Goal: Task Accomplishment & Management: Complete application form

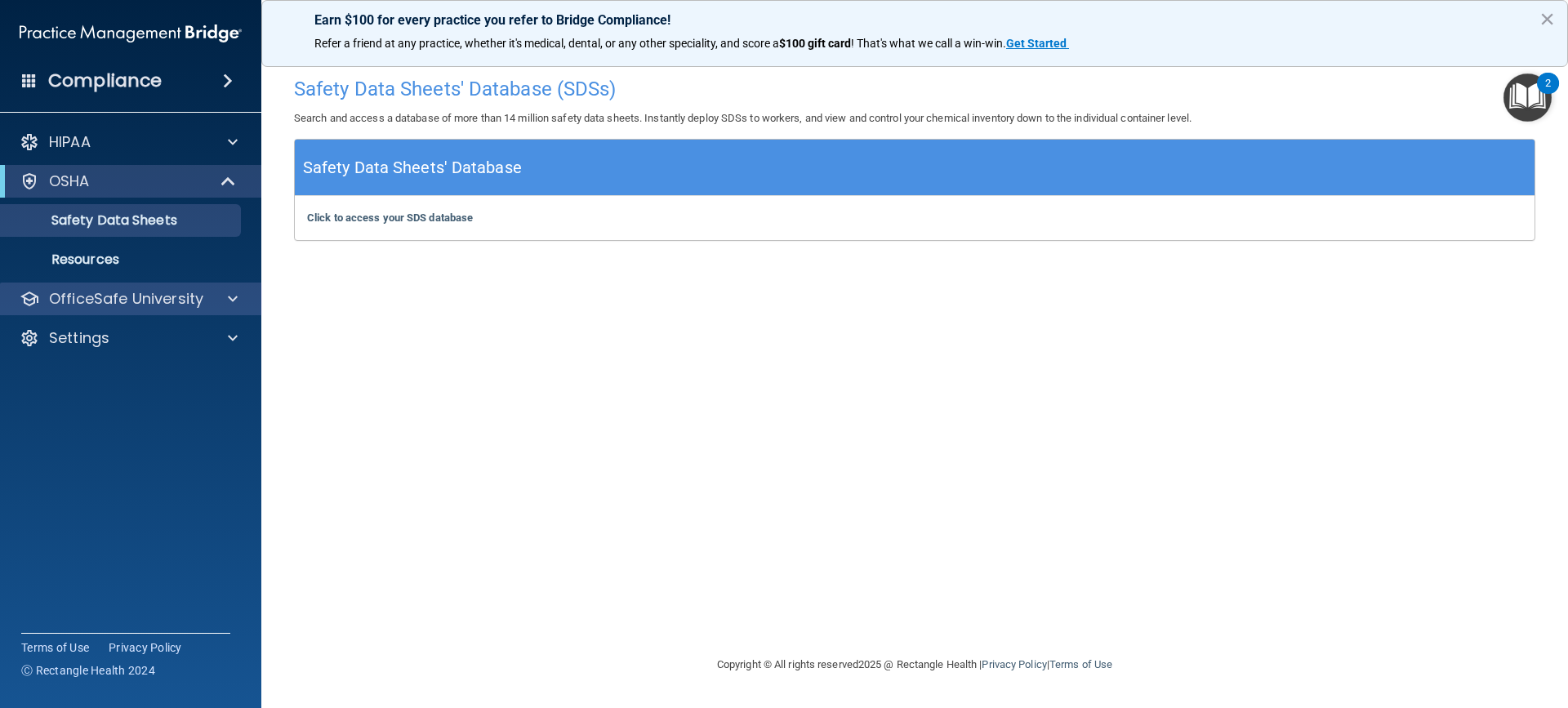
click at [164, 310] on div "OfficeSafe University" at bounding box center [131, 299] width 262 height 33
click at [214, 302] on div at bounding box center [230, 300] width 41 height 20
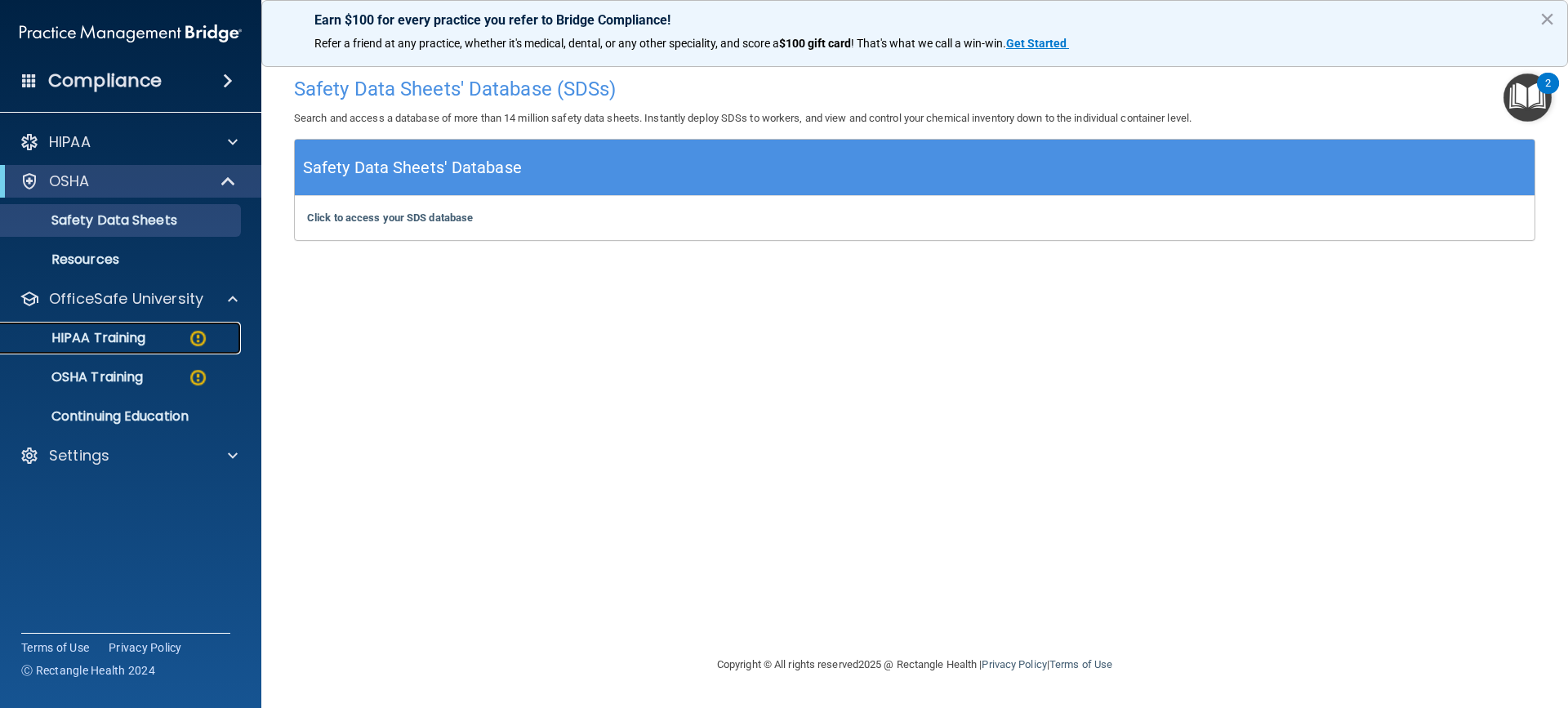
click at [191, 349] on link "HIPAA Training" at bounding box center [113, 338] width 258 height 33
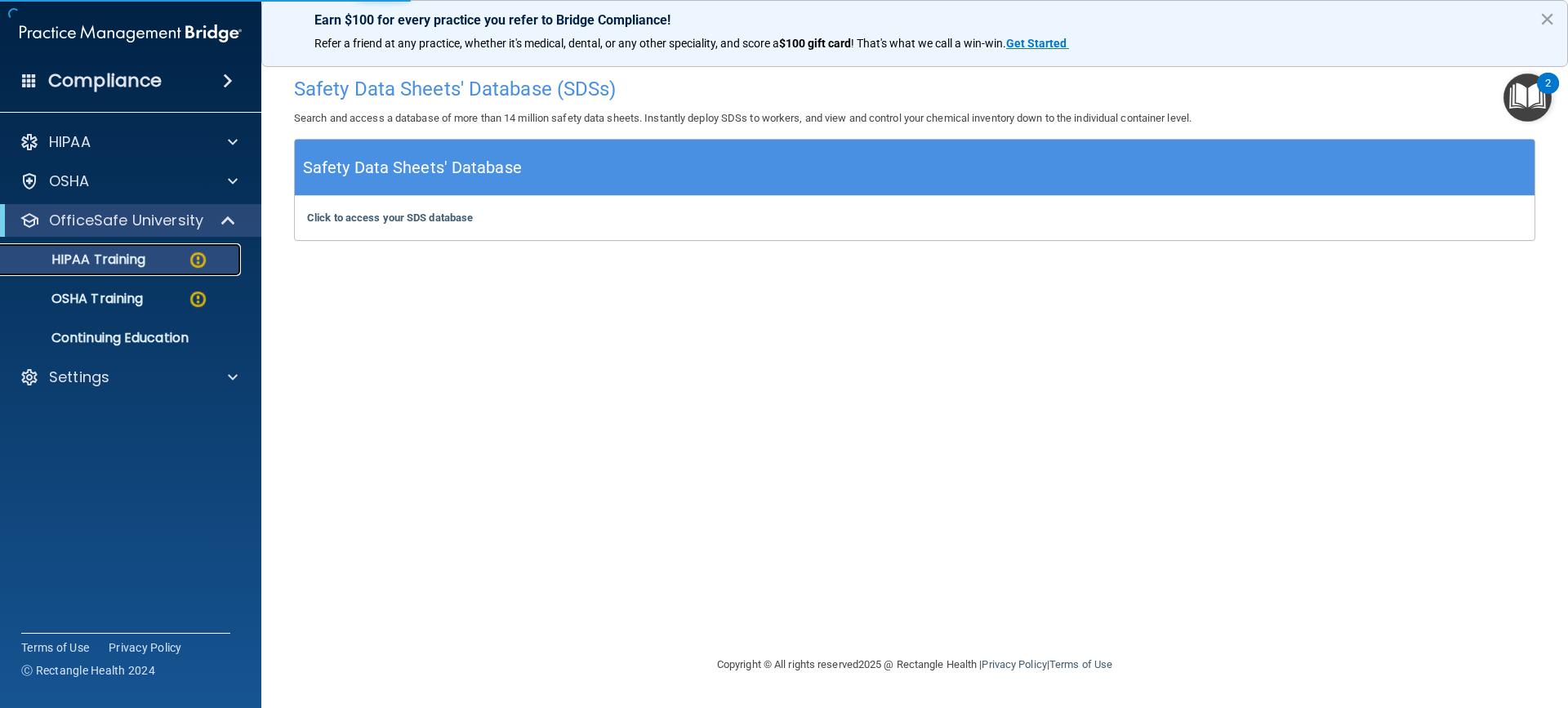
click at [133, 259] on p "HIPAA Training" at bounding box center [78, 260] width 135 height 16
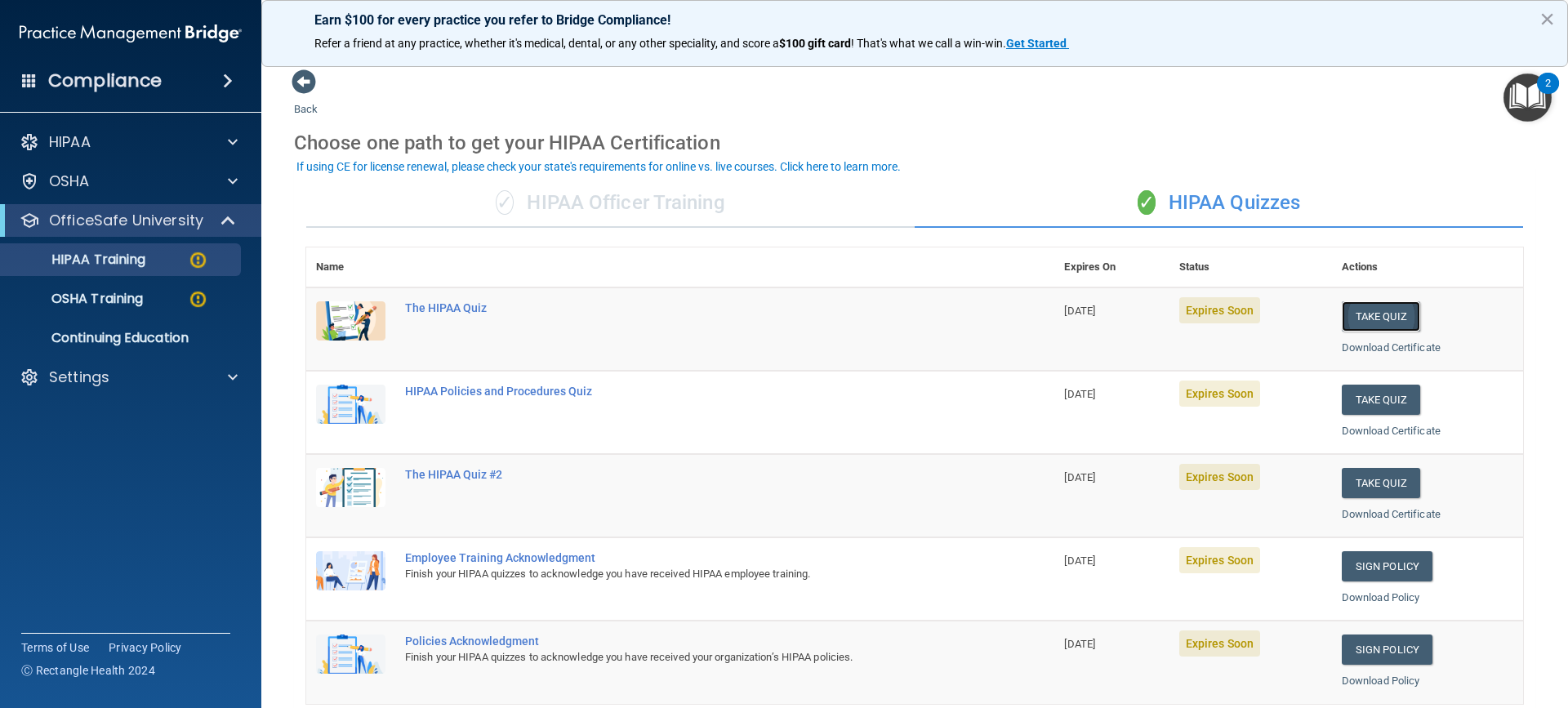
click at [1377, 308] on button "Take Quiz" at bounding box center [1380, 317] width 79 height 30
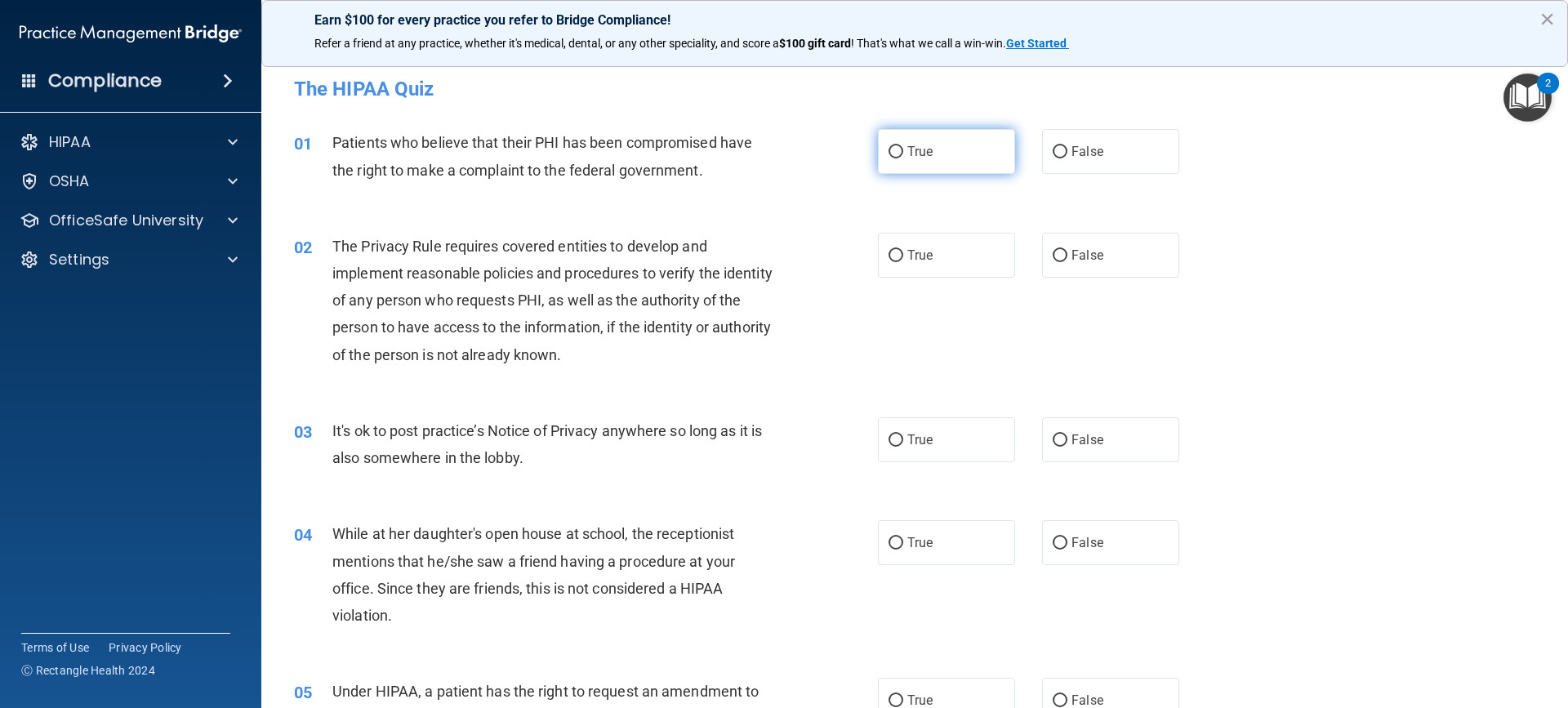
click at [893, 152] on input "True" at bounding box center [895, 152] width 15 height 12
radio input "true"
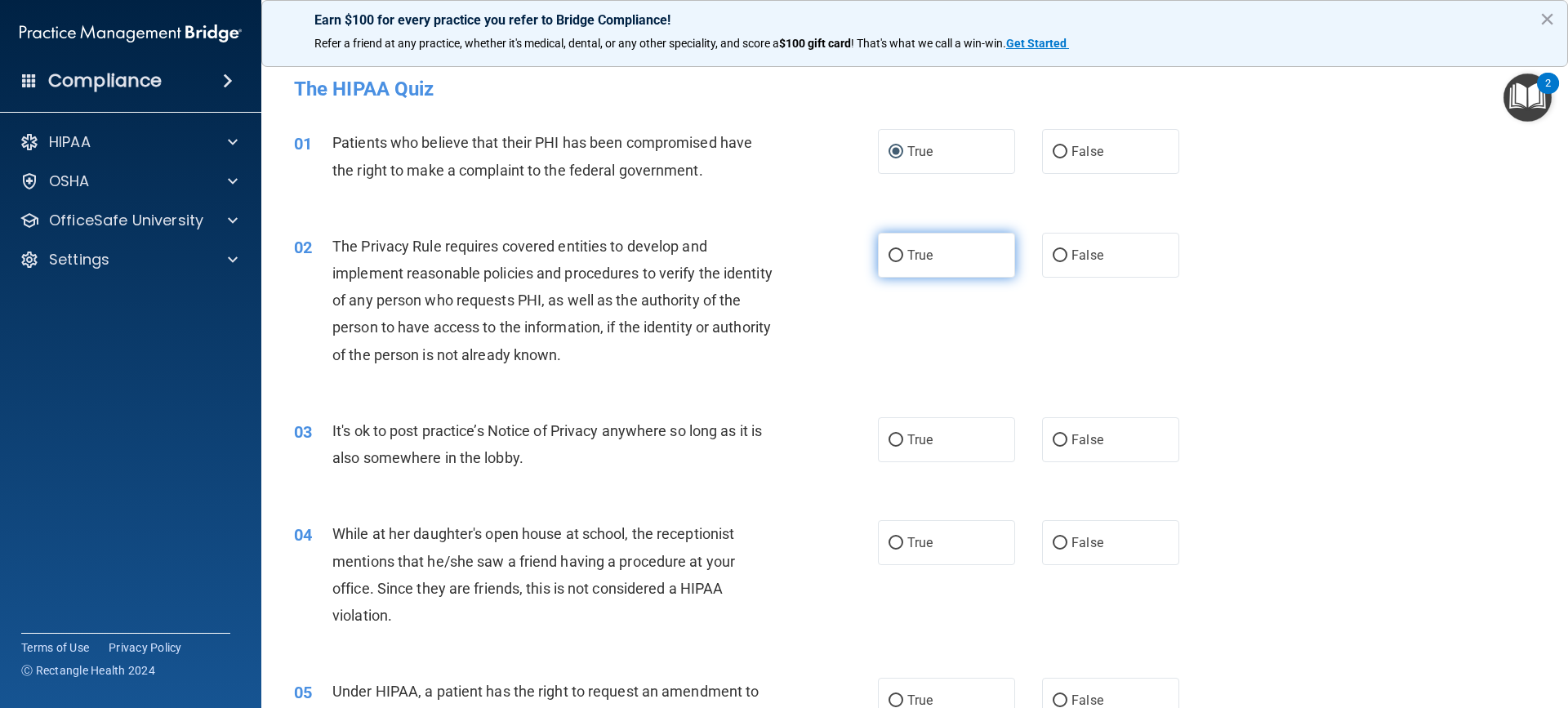
click at [895, 254] on input "True" at bounding box center [895, 256] width 15 height 12
radio input "true"
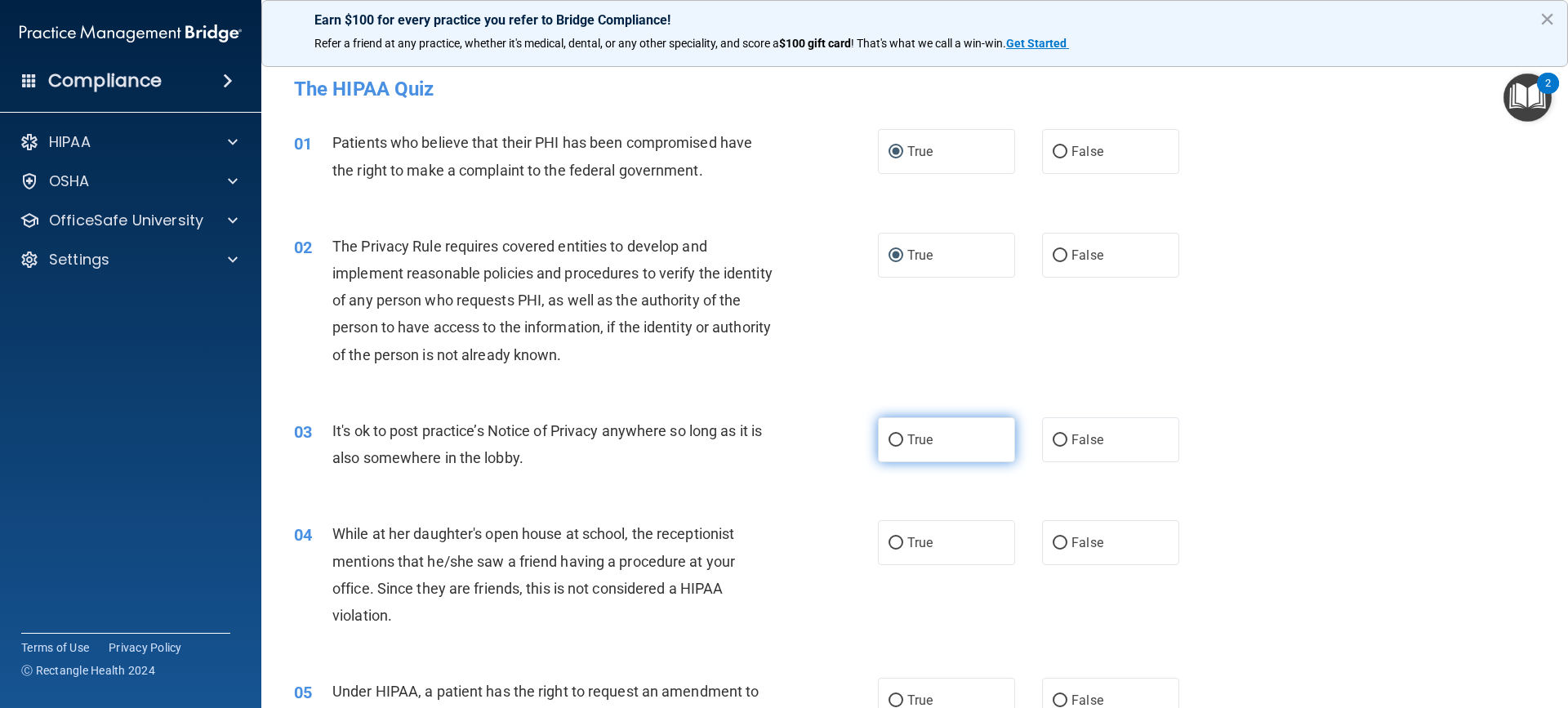
click at [889, 439] on input "True" at bounding box center [895, 440] width 15 height 12
radio input "true"
click at [1061, 546] on label "False" at bounding box center [1110, 542] width 137 height 45
click at [1061, 546] on input "False" at bounding box center [1059, 543] width 15 height 12
radio input "true"
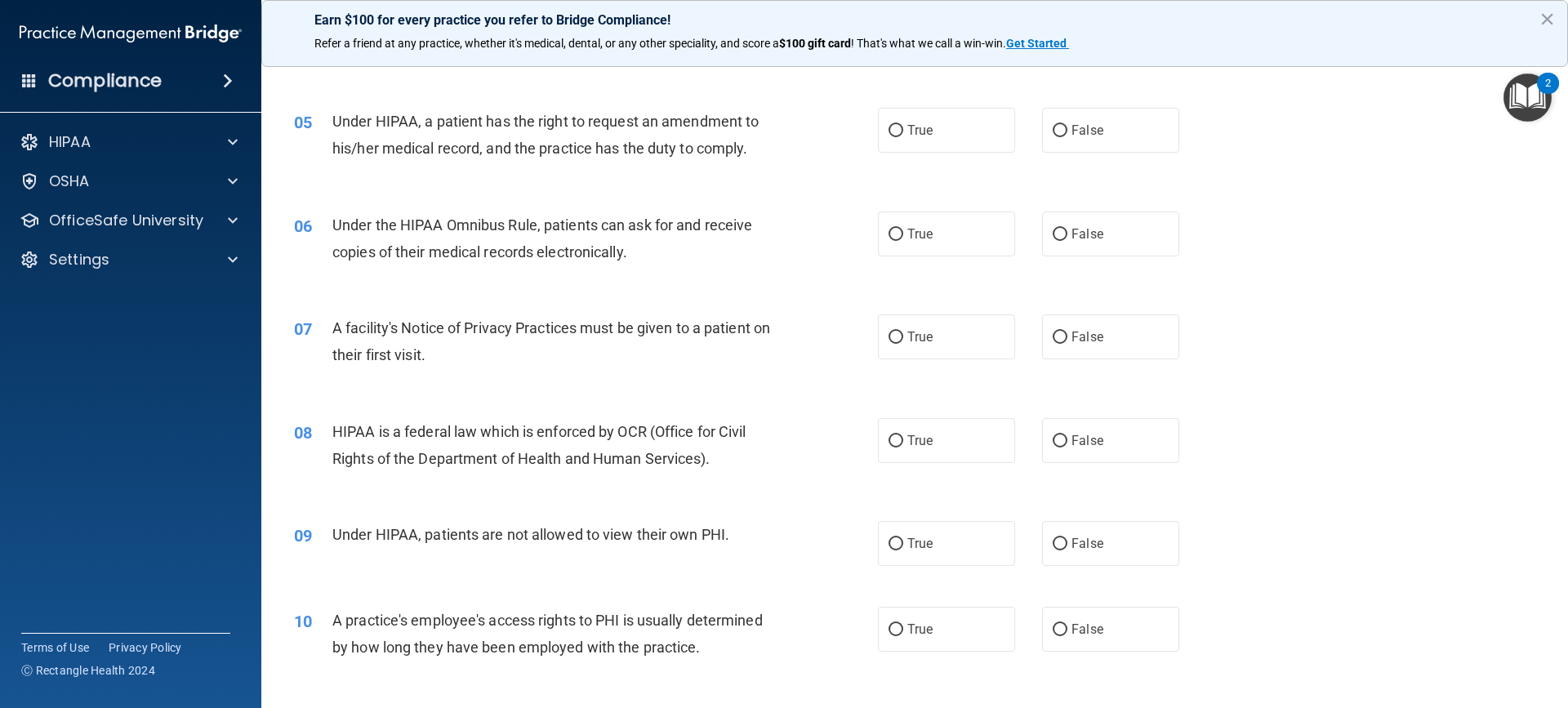
scroll to position [535, 0]
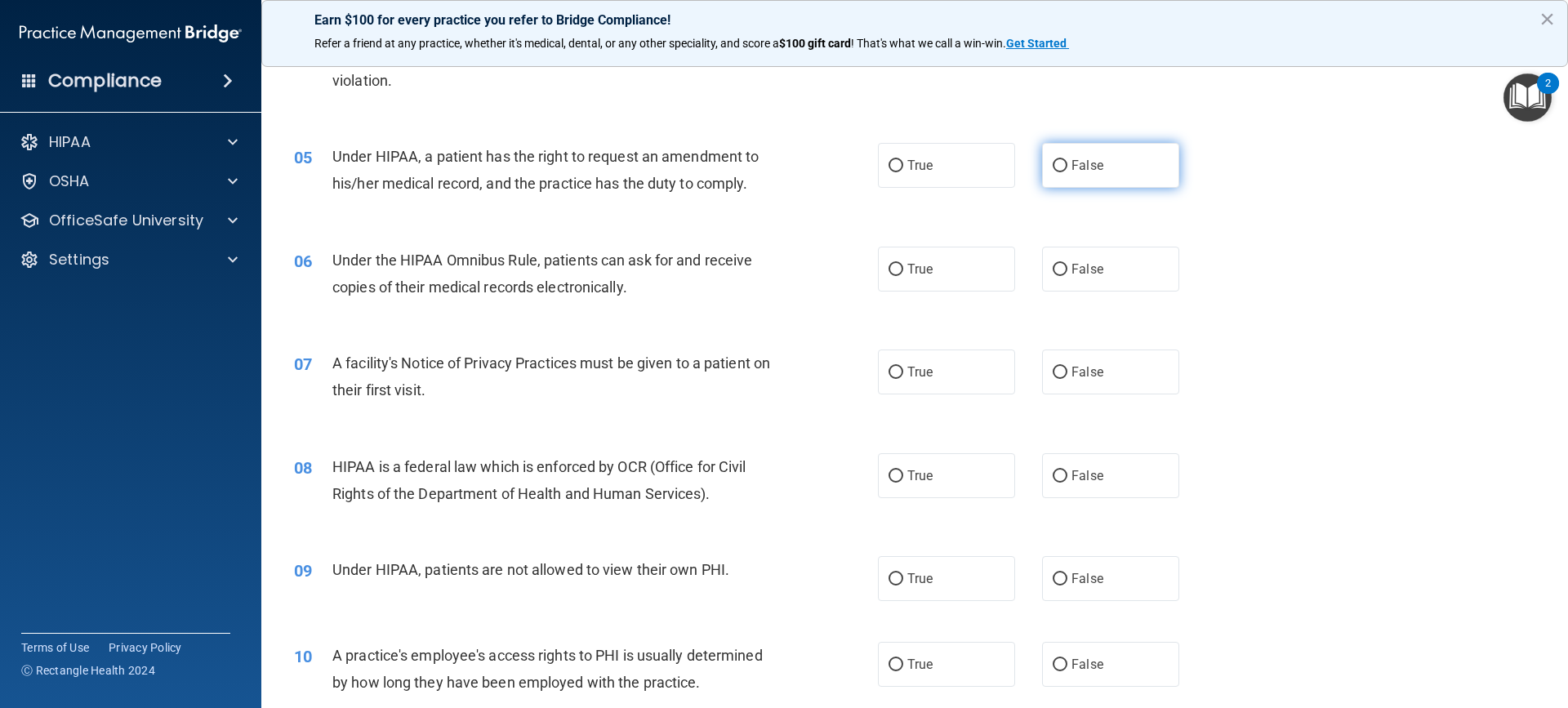
click at [1062, 169] on label "False" at bounding box center [1110, 165] width 137 height 45
click at [1062, 169] on input "False" at bounding box center [1059, 166] width 15 height 12
radio input "true"
click at [891, 264] on input "True" at bounding box center [895, 270] width 15 height 12
radio input "true"
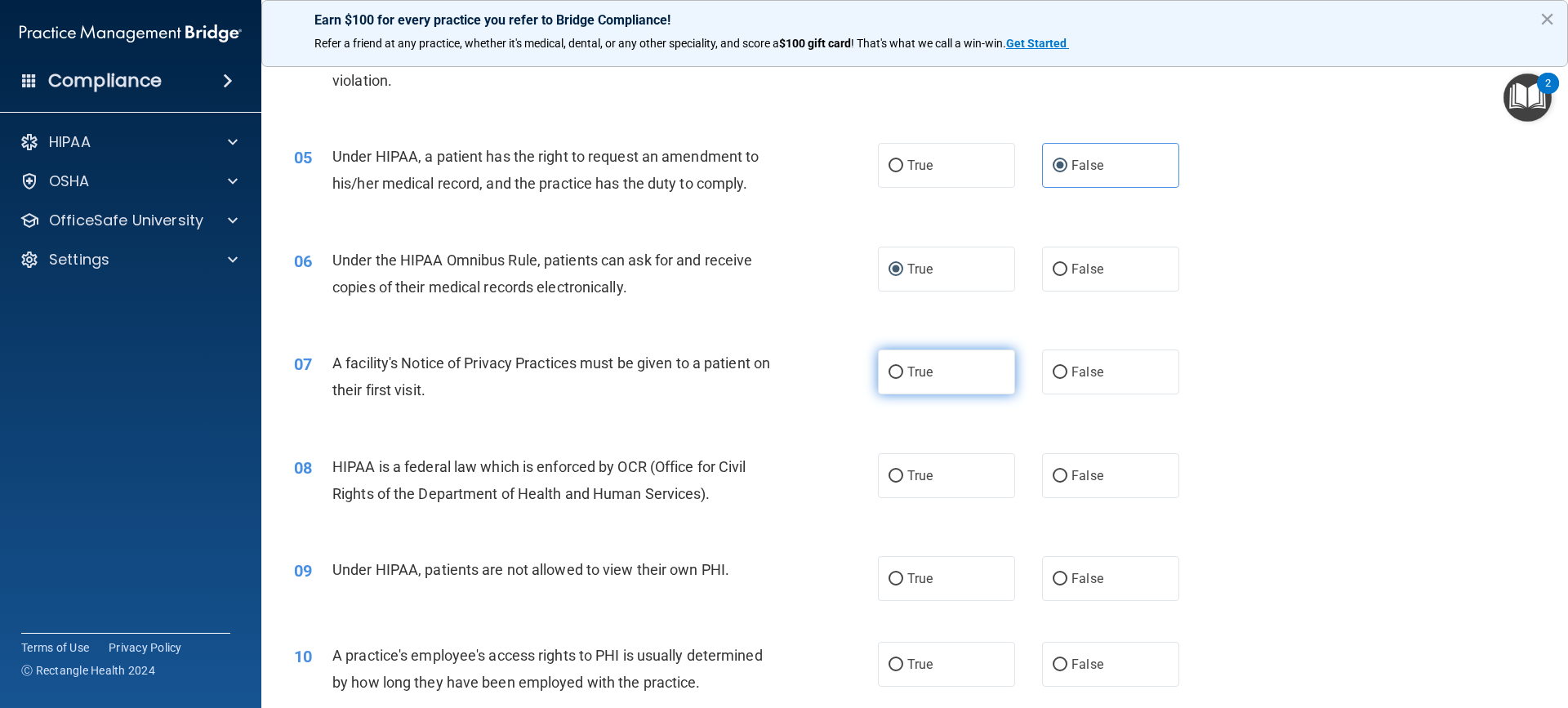
drag, startPoint x: 891, startPoint y: 263, endPoint x: 888, endPoint y: 371, distance: 108.0
click at [888, 371] on input "True" at bounding box center [895, 372] width 15 height 12
radio input "true"
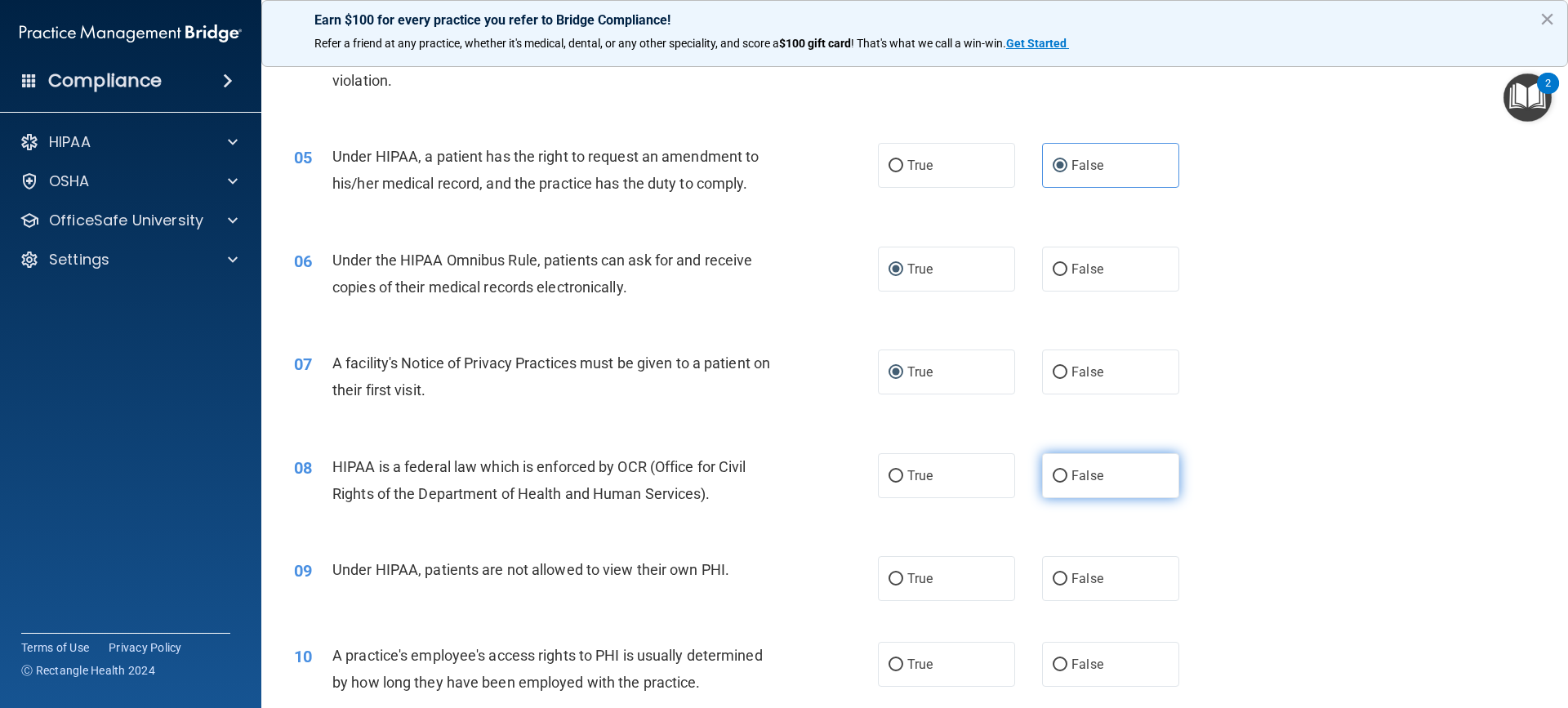
click at [1052, 478] on input "False" at bounding box center [1059, 476] width 15 height 12
radio input "true"
click at [1050, 588] on label "False" at bounding box center [1110, 578] width 137 height 45
click at [1052, 586] on input "False" at bounding box center [1059, 579] width 15 height 12
radio input "true"
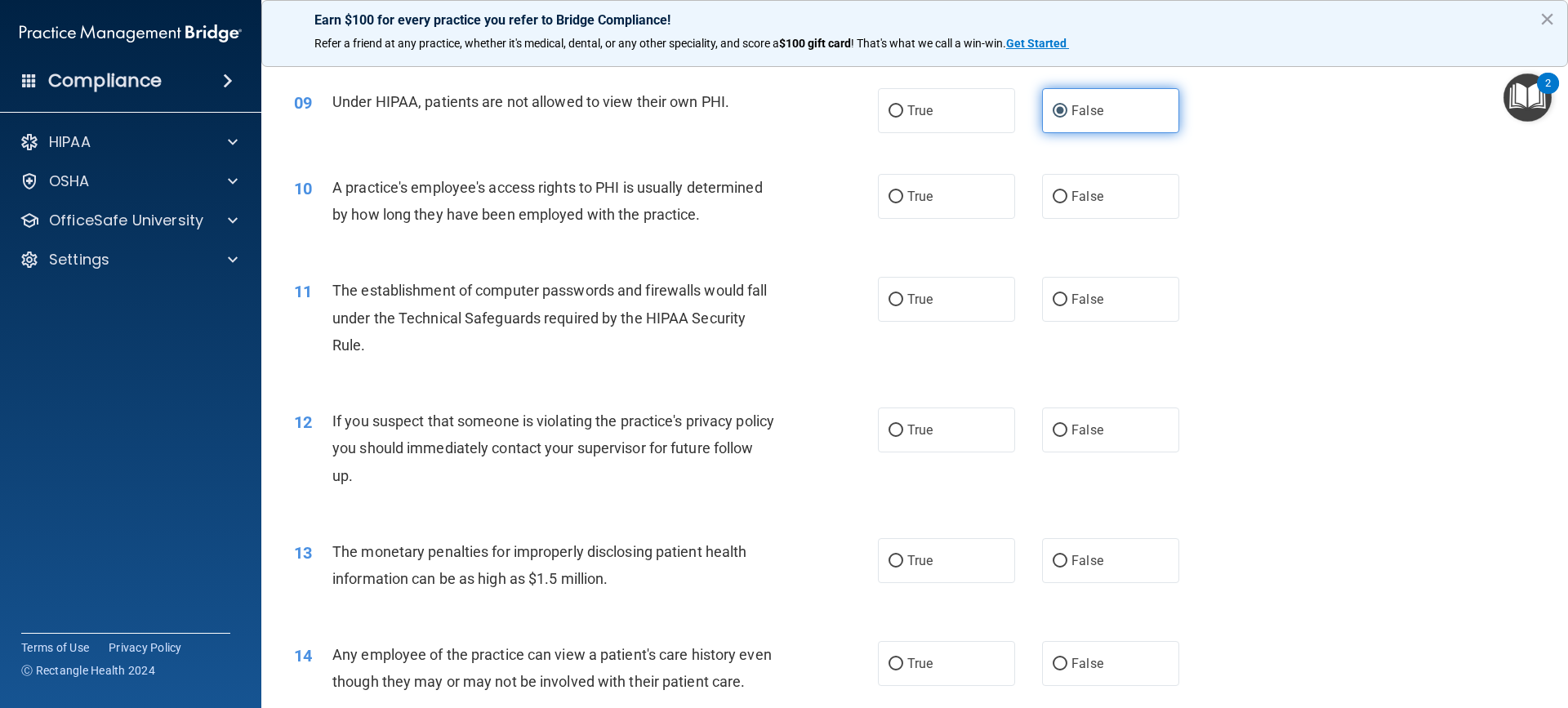
scroll to position [1004, 0]
click at [1052, 200] on input "False" at bounding box center [1059, 197] width 15 height 12
radio input "true"
click at [891, 295] on input "True" at bounding box center [895, 300] width 15 height 12
radio input "true"
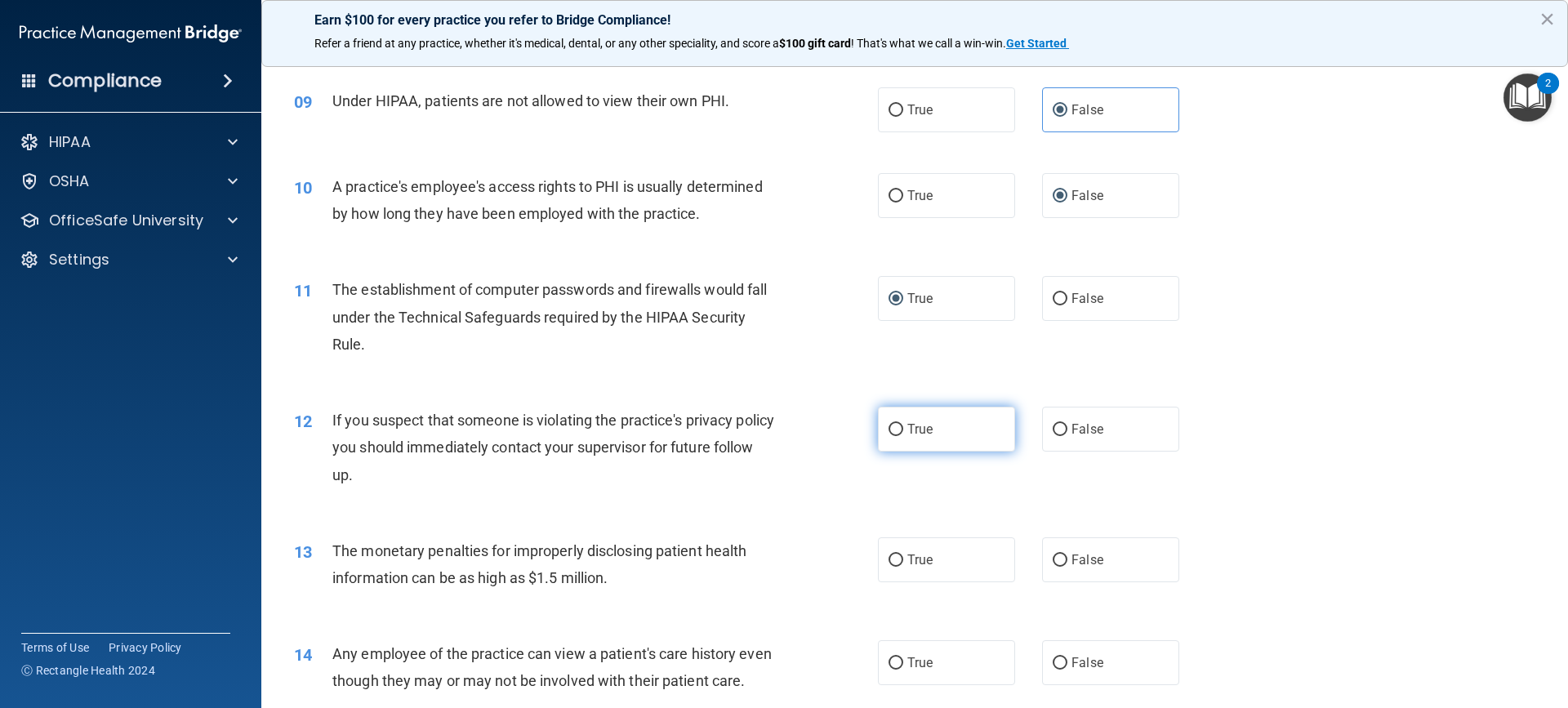
click at [893, 415] on label "True" at bounding box center [945, 428] width 137 height 45
click at [893, 424] on input "True" at bounding box center [895, 430] width 15 height 12
radio input "true"
click at [1052, 557] on input "False" at bounding box center [1059, 560] width 15 height 12
radio input "true"
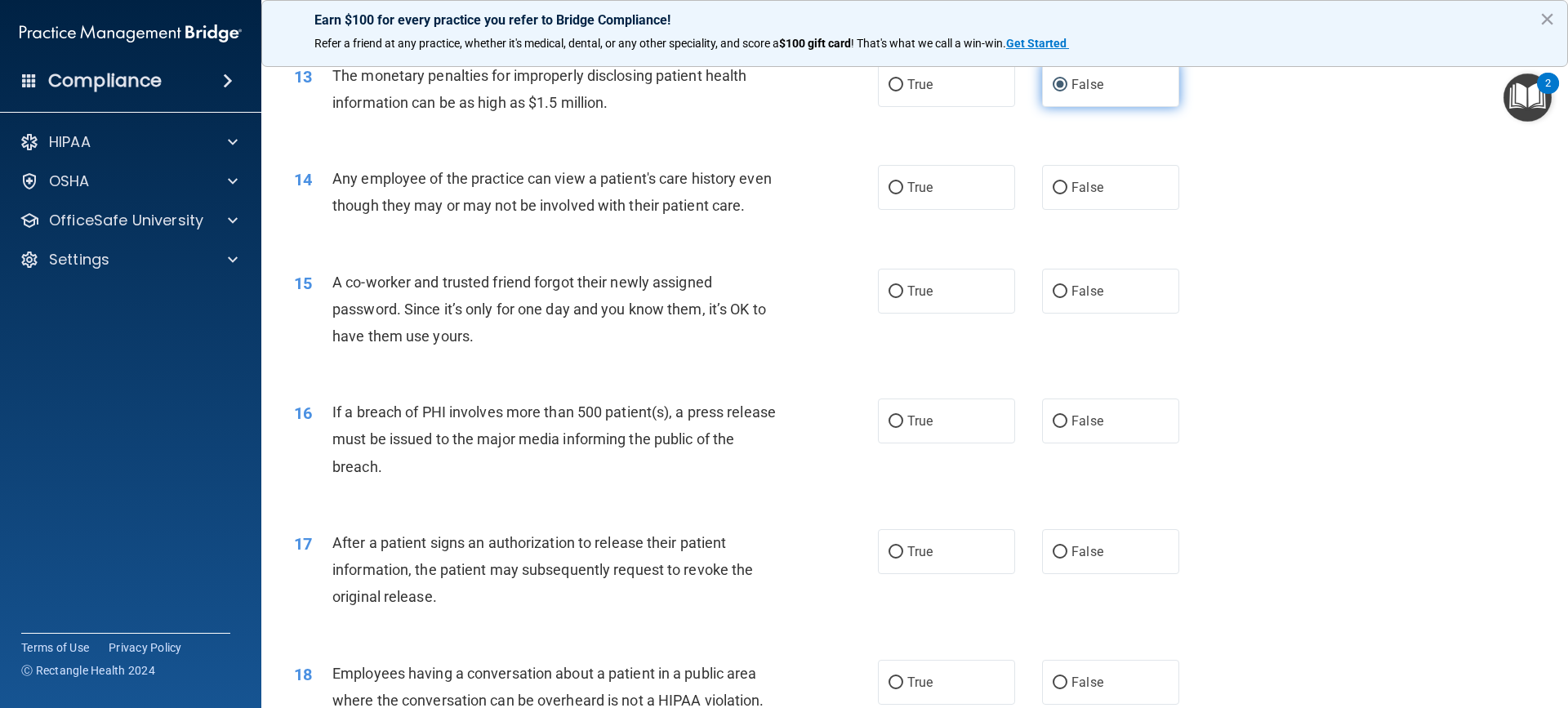
scroll to position [1504, 0]
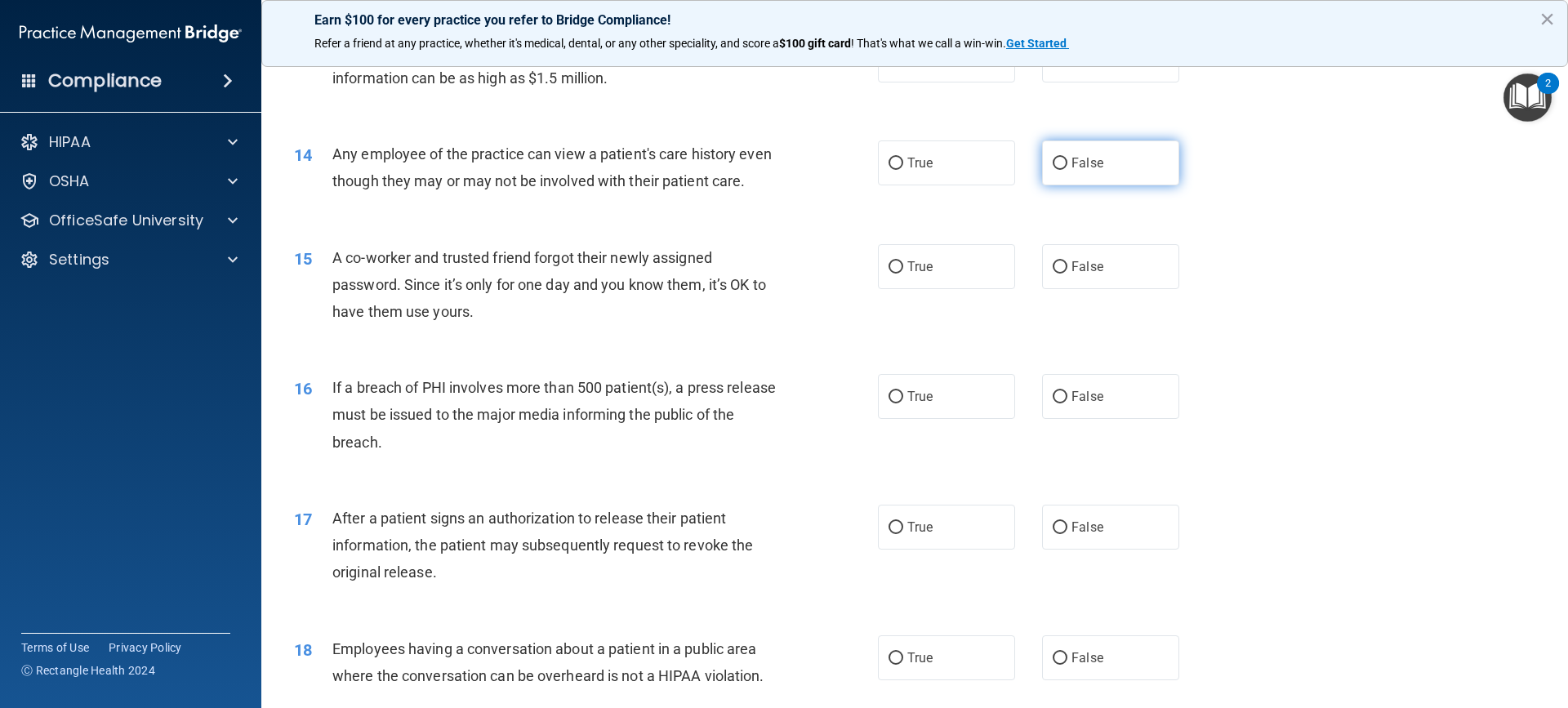
click at [1050, 154] on label "False" at bounding box center [1110, 163] width 137 height 45
click at [1052, 158] on input "False" at bounding box center [1059, 164] width 15 height 12
radio input "true"
click at [1052, 274] on input "False" at bounding box center [1059, 268] width 15 height 12
radio input "true"
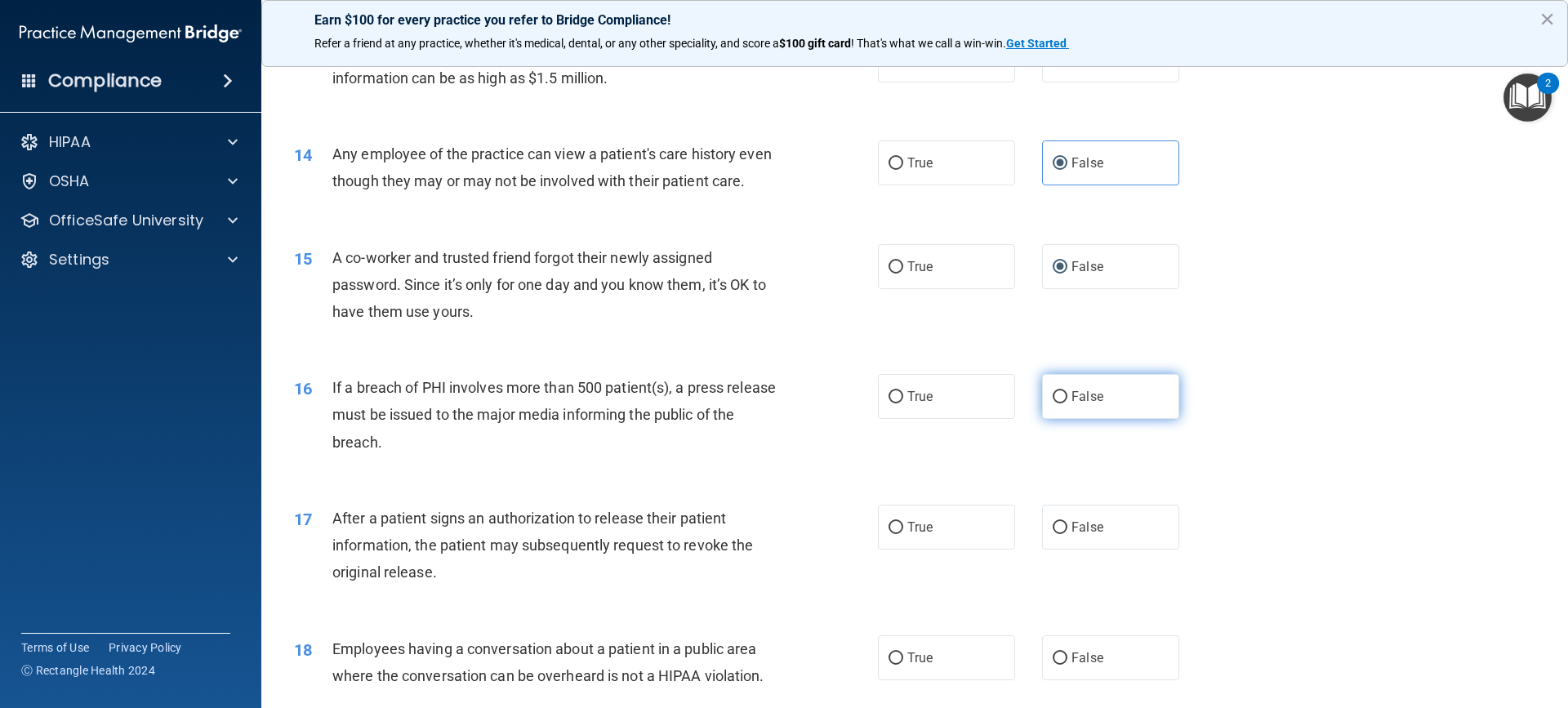
click at [1058, 419] on label "False" at bounding box center [1110, 396] width 137 height 45
click at [1058, 403] on input "False" at bounding box center [1059, 397] width 15 height 12
radio input "true"
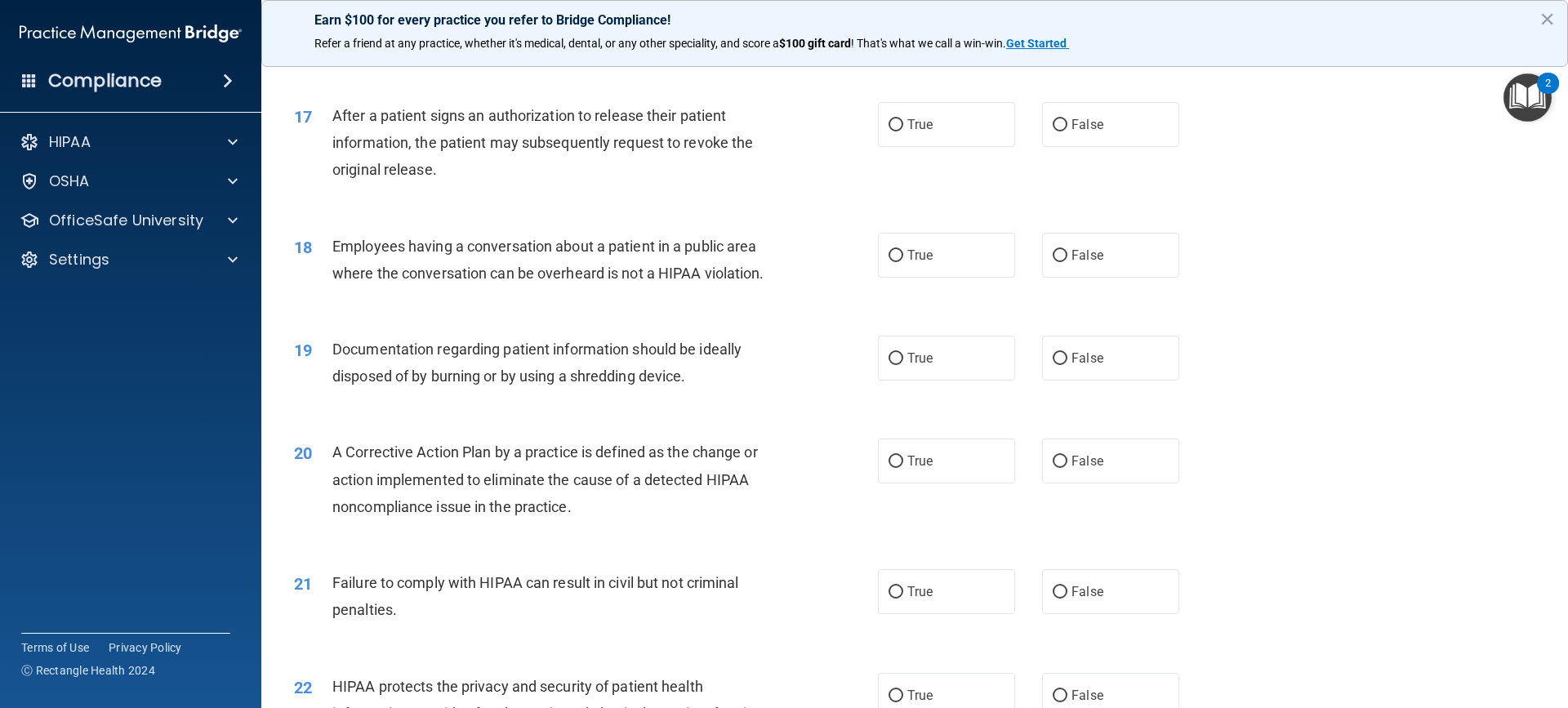
scroll to position [1908, 0]
click at [880, 146] on label "True" at bounding box center [945, 123] width 137 height 45
click at [888, 130] on input "True" at bounding box center [895, 124] width 15 height 12
radio input "true"
click at [1071, 262] on span "False" at bounding box center [1087, 254] width 32 height 16
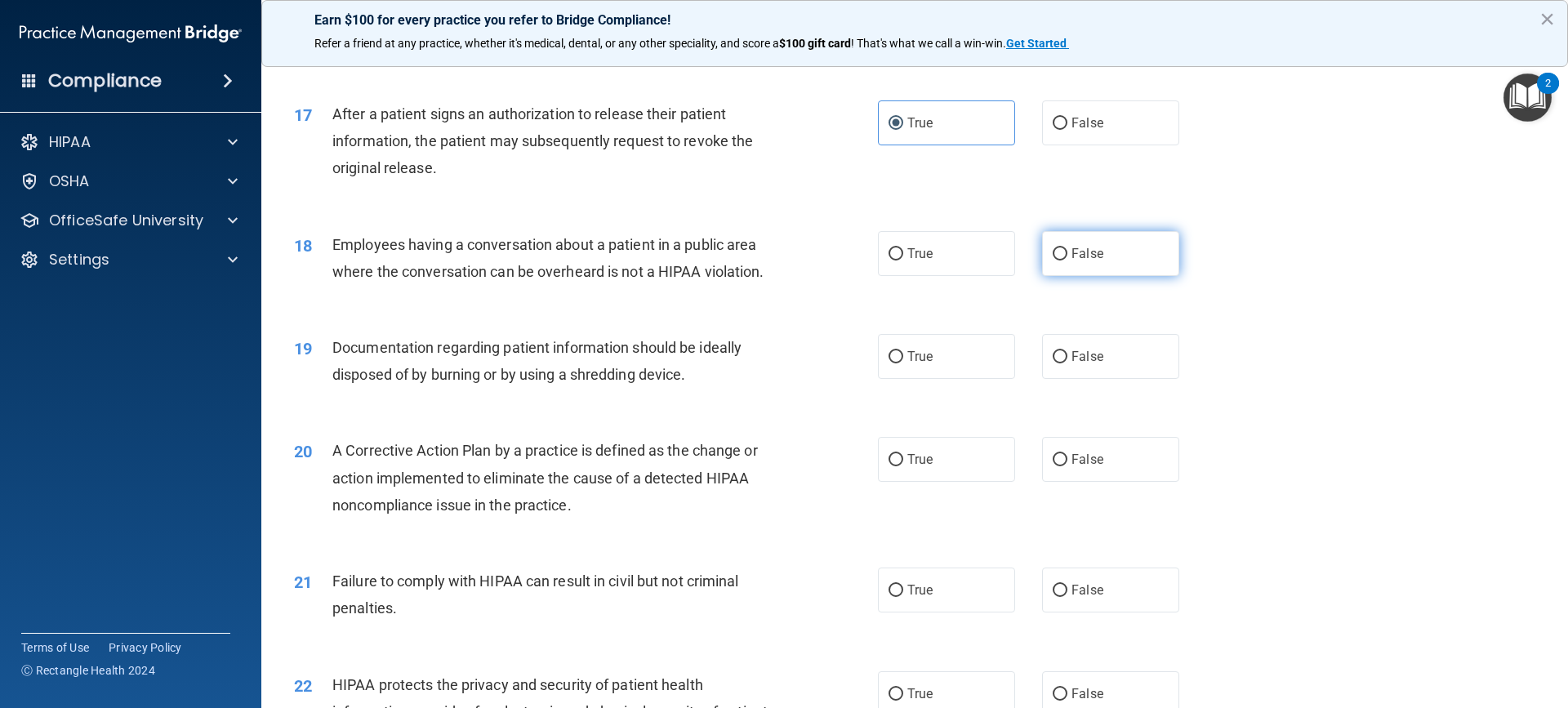
click at [1064, 261] on input "False" at bounding box center [1059, 255] width 15 height 12
radio input "true"
click at [1057, 363] on input "False" at bounding box center [1059, 357] width 15 height 12
radio input "true"
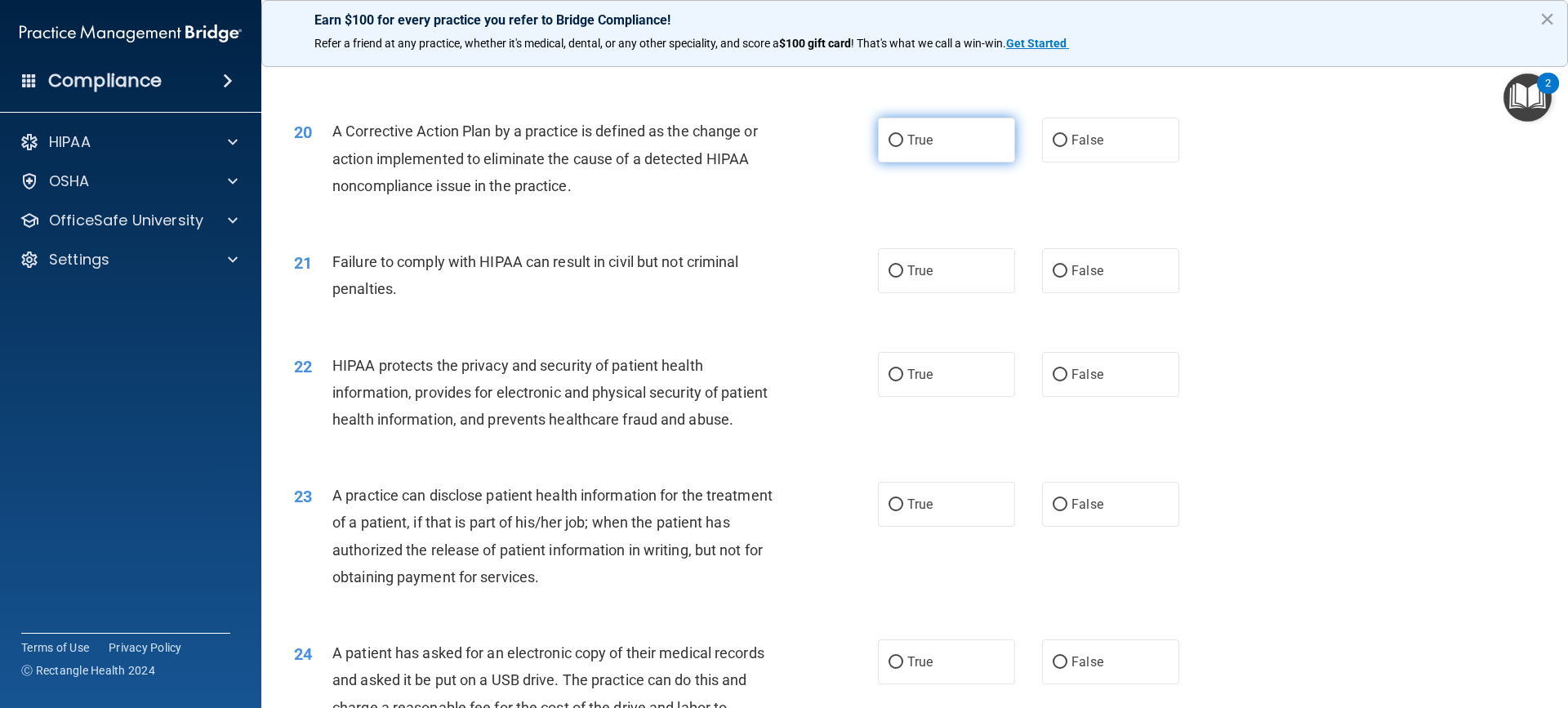
scroll to position [2229, 0]
click at [890, 155] on label "True" at bounding box center [945, 138] width 137 height 45
click at [890, 146] on input "True" at bounding box center [895, 139] width 15 height 12
radio input "true"
click at [1051, 292] on label "False" at bounding box center [1110, 269] width 137 height 45
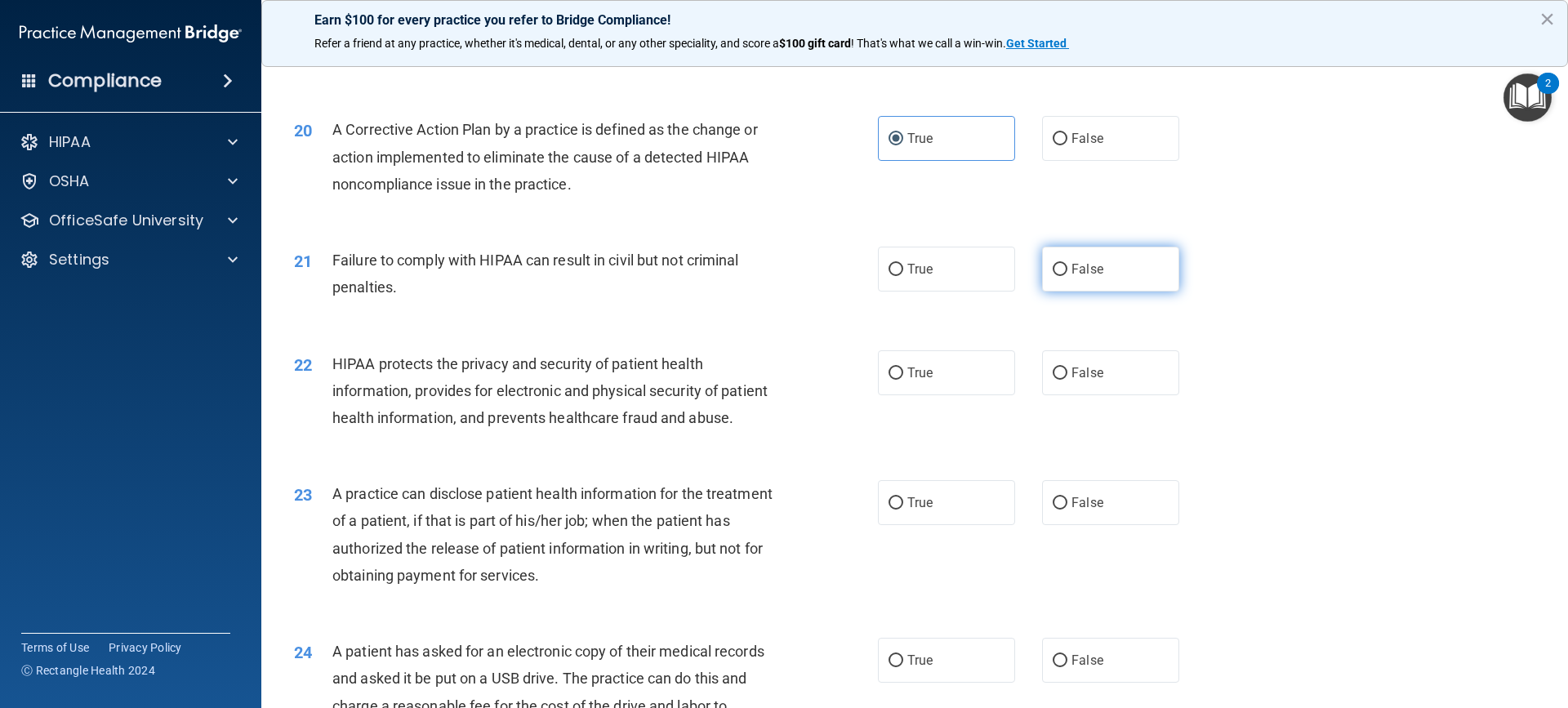
click at [1052, 277] on input "False" at bounding box center [1059, 270] width 15 height 12
radio input "true"
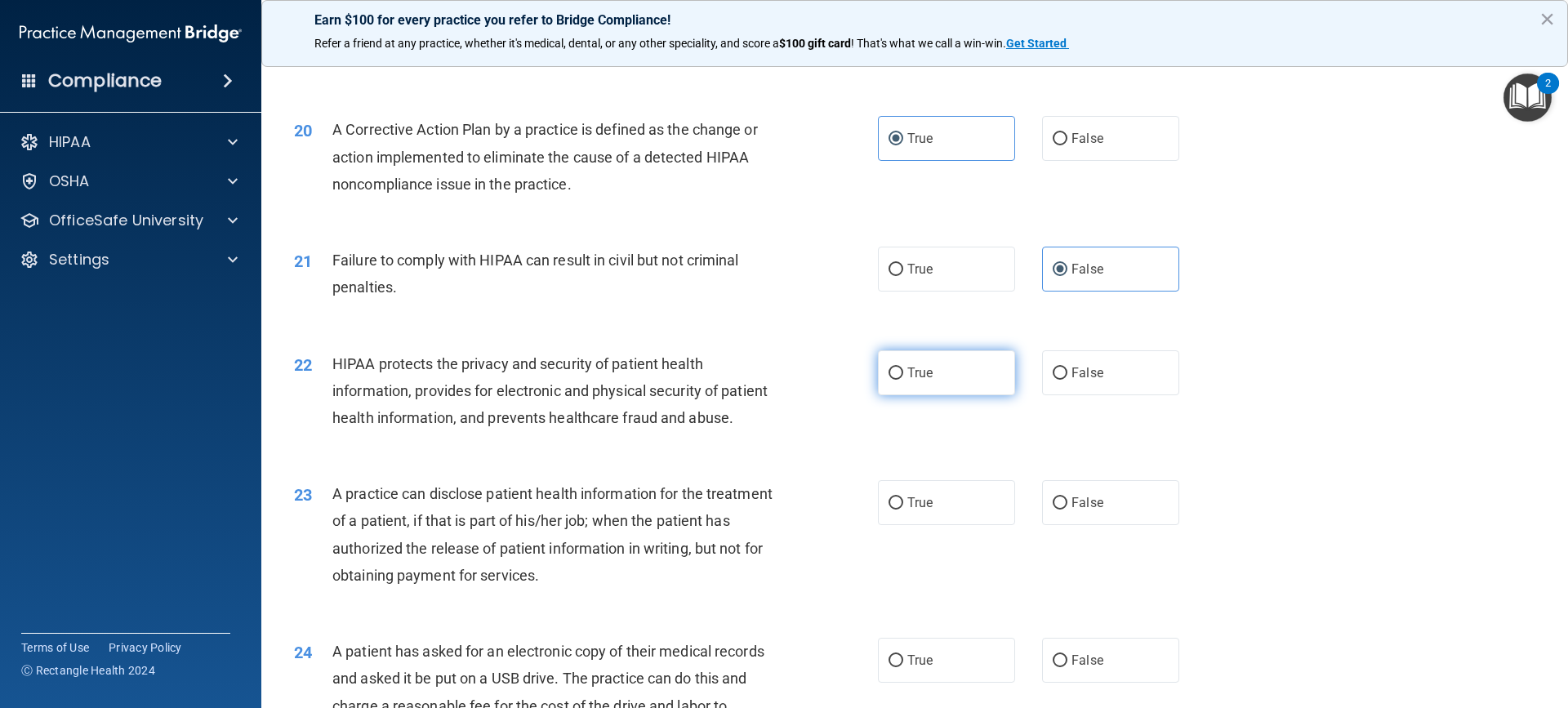
click at [888, 379] on input "True" at bounding box center [895, 373] width 15 height 12
radio input "true"
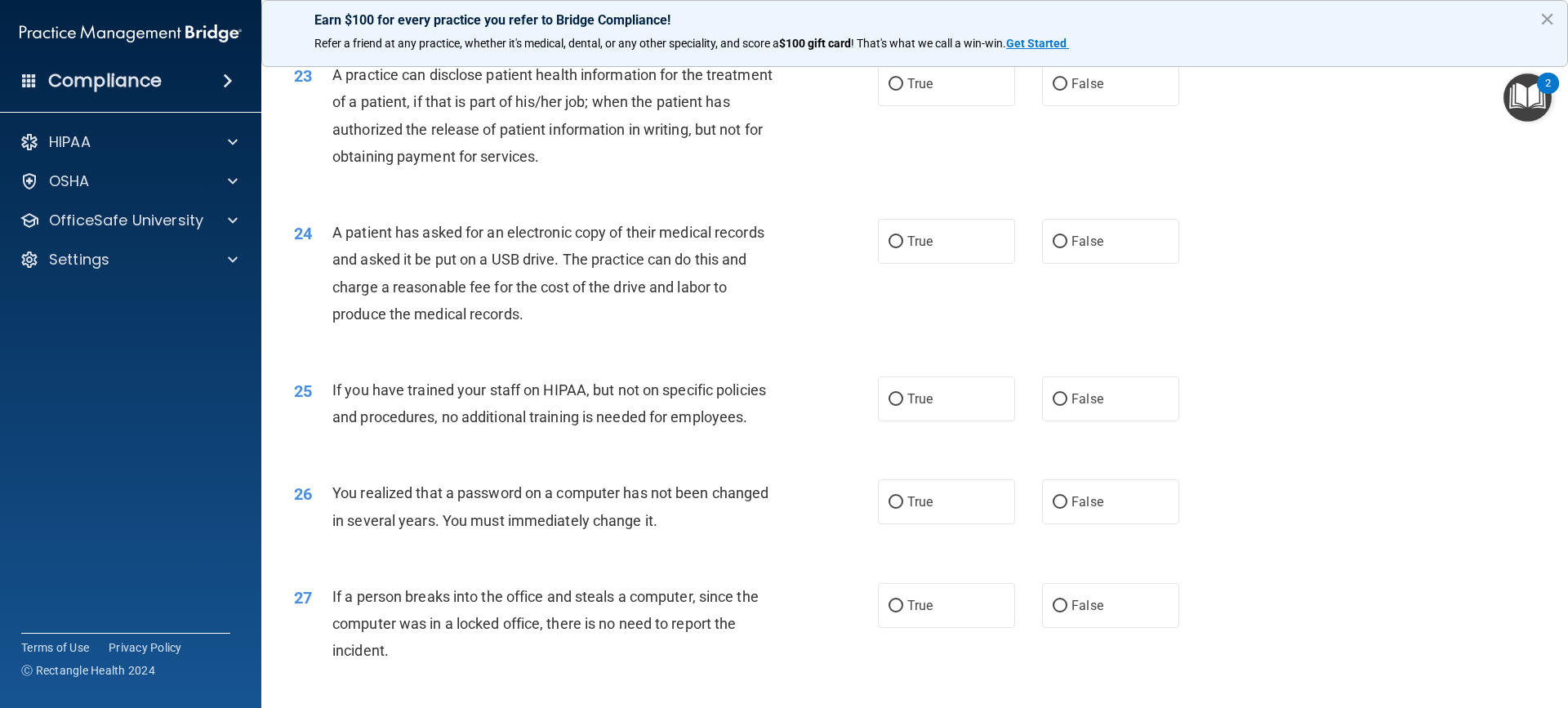
scroll to position [2650, 0]
click at [1071, 90] on span "False" at bounding box center [1087, 82] width 32 height 16
click at [1066, 89] on input "False" at bounding box center [1059, 83] width 15 height 12
radio input "true"
click at [888, 247] on input "True" at bounding box center [895, 241] width 15 height 12
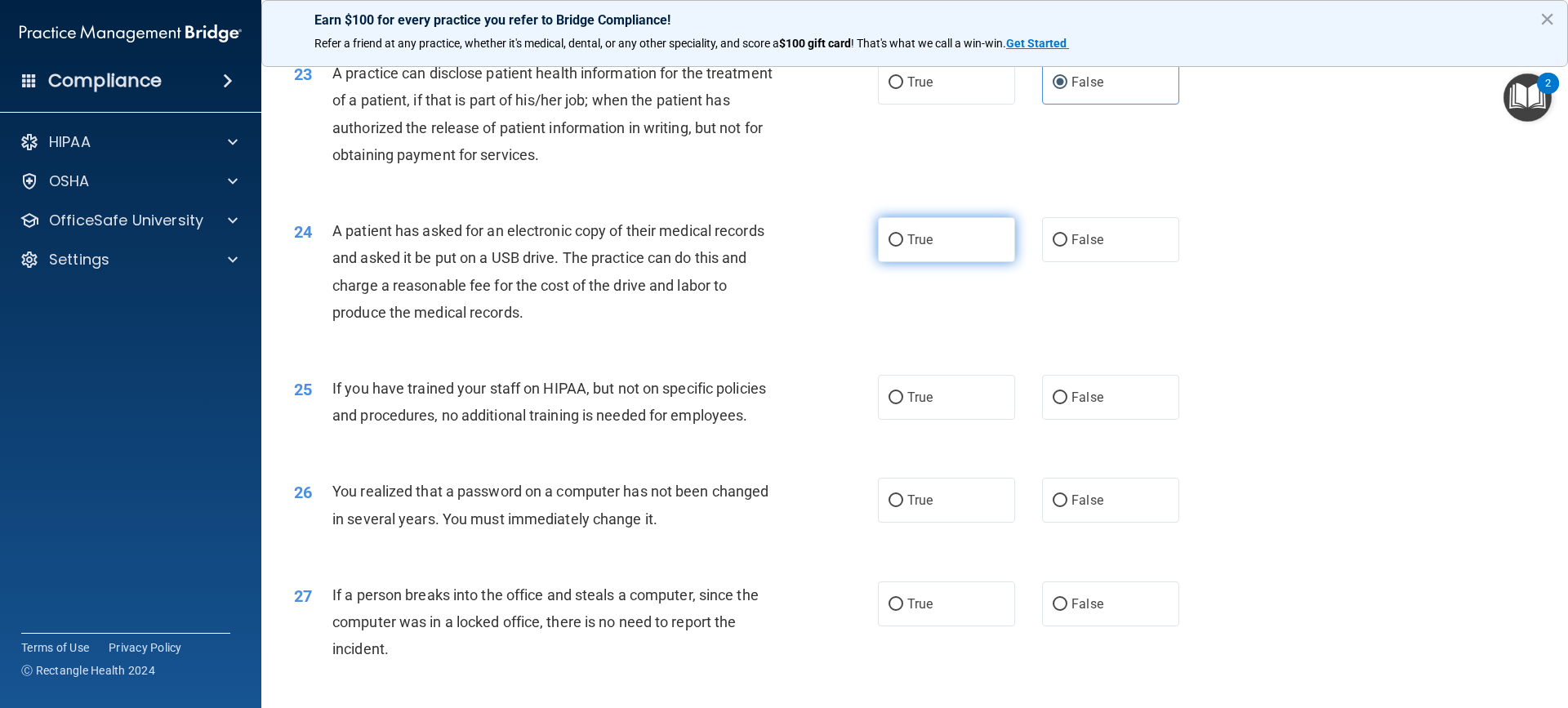
radio input "true"
click at [1057, 404] on input "False" at bounding box center [1059, 398] width 15 height 12
radio input "true"
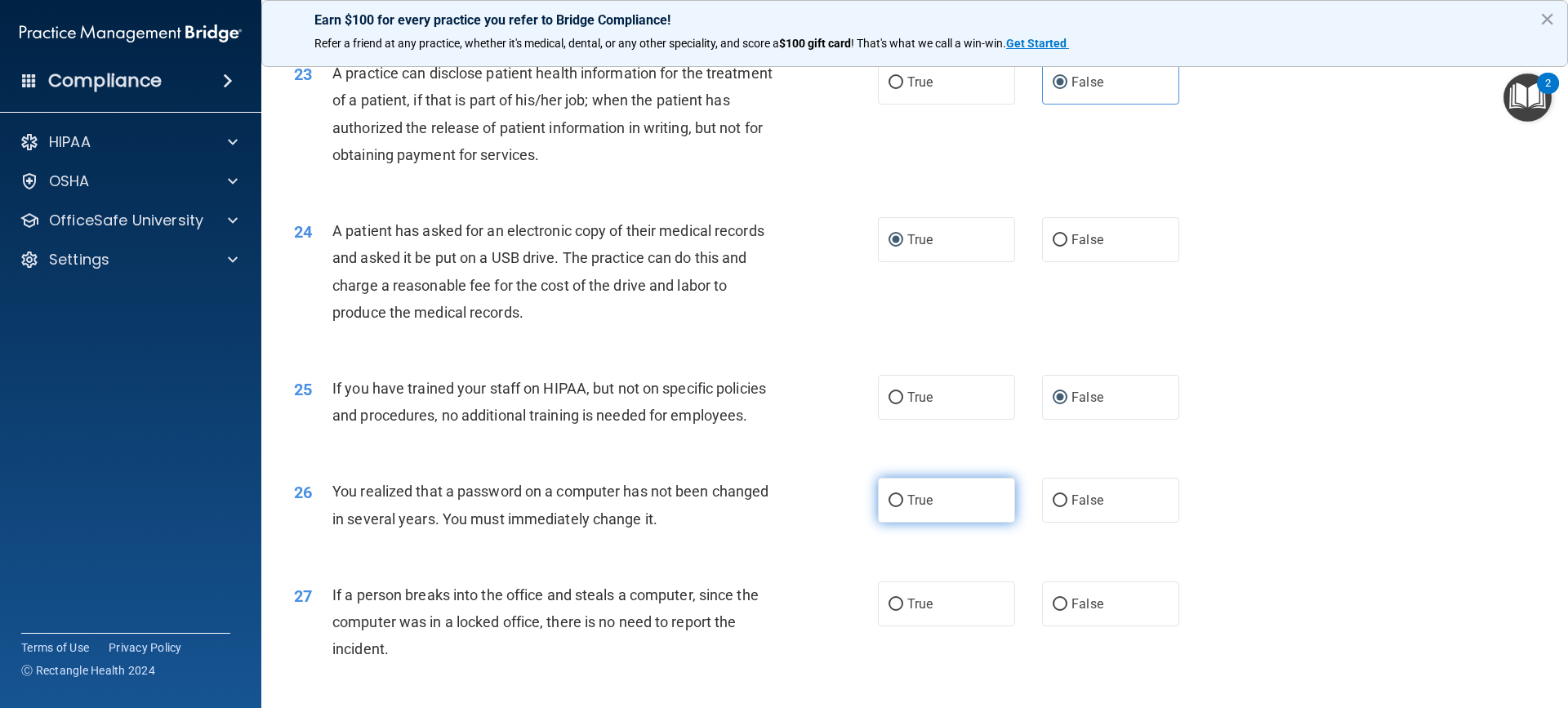
click at [895, 523] on label "True" at bounding box center [945, 500] width 137 height 45
click at [895, 507] on input "True" at bounding box center [895, 501] width 15 height 12
radio input "true"
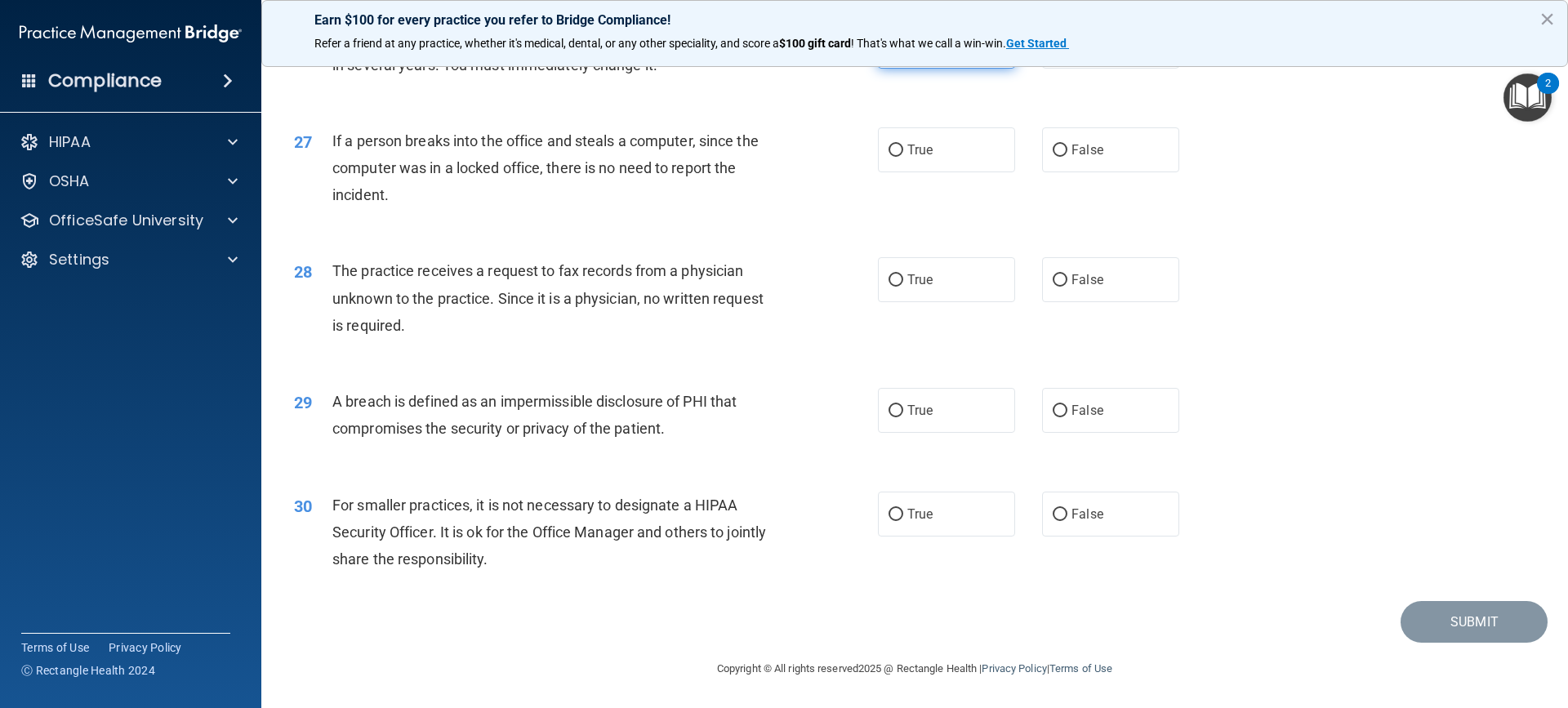
scroll to position [3186, 0]
click at [1052, 152] on input "False" at bounding box center [1059, 151] width 15 height 12
radio input "true"
click at [1046, 295] on label "False" at bounding box center [1110, 280] width 137 height 45
click at [1052, 287] on input "False" at bounding box center [1059, 281] width 15 height 12
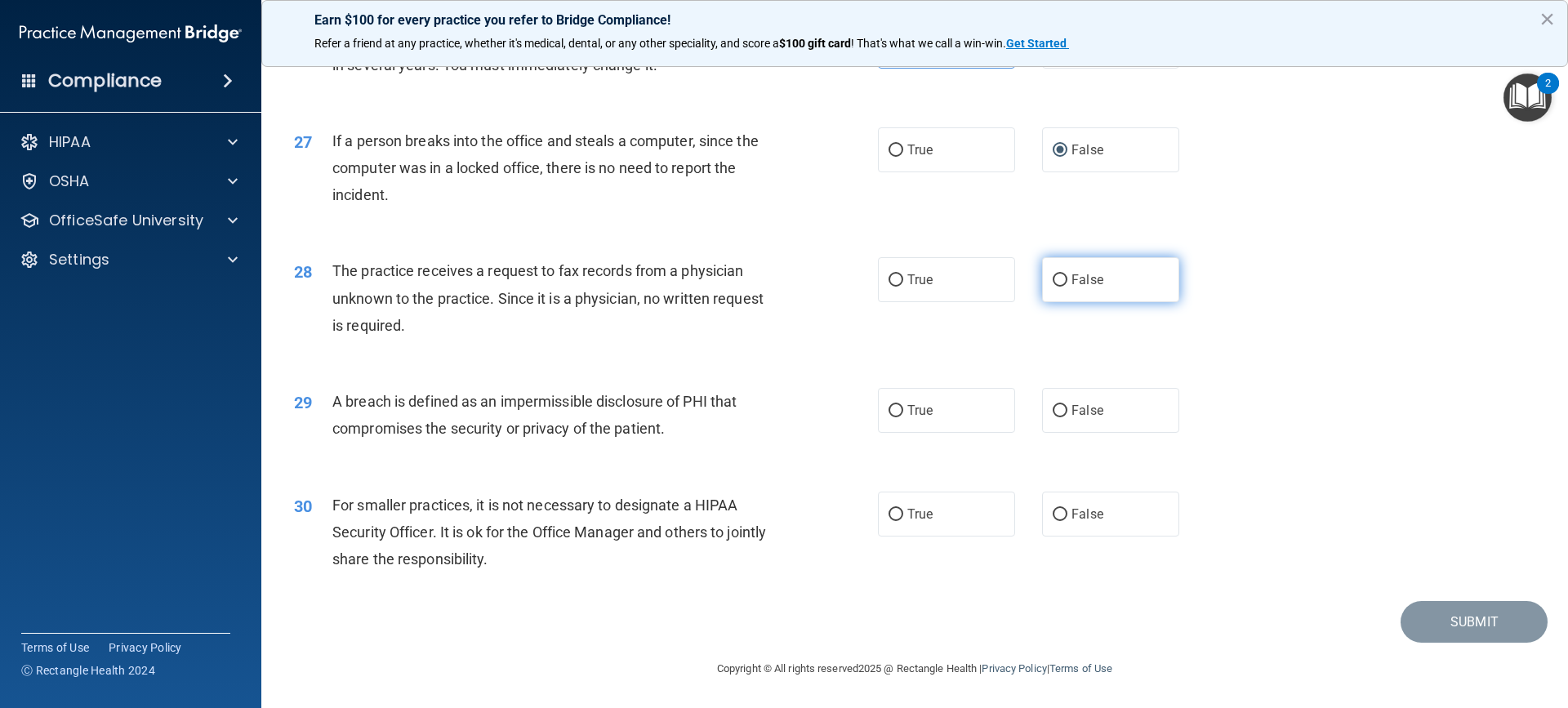
radio input "true"
click at [891, 420] on label "True" at bounding box center [945, 410] width 137 height 45
click at [891, 417] on input "True" at bounding box center [895, 411] width 15 height 12
radio input "true"
click at [1052, 509] on input "False" at bounding box center [1059, 515] width 15 height 12
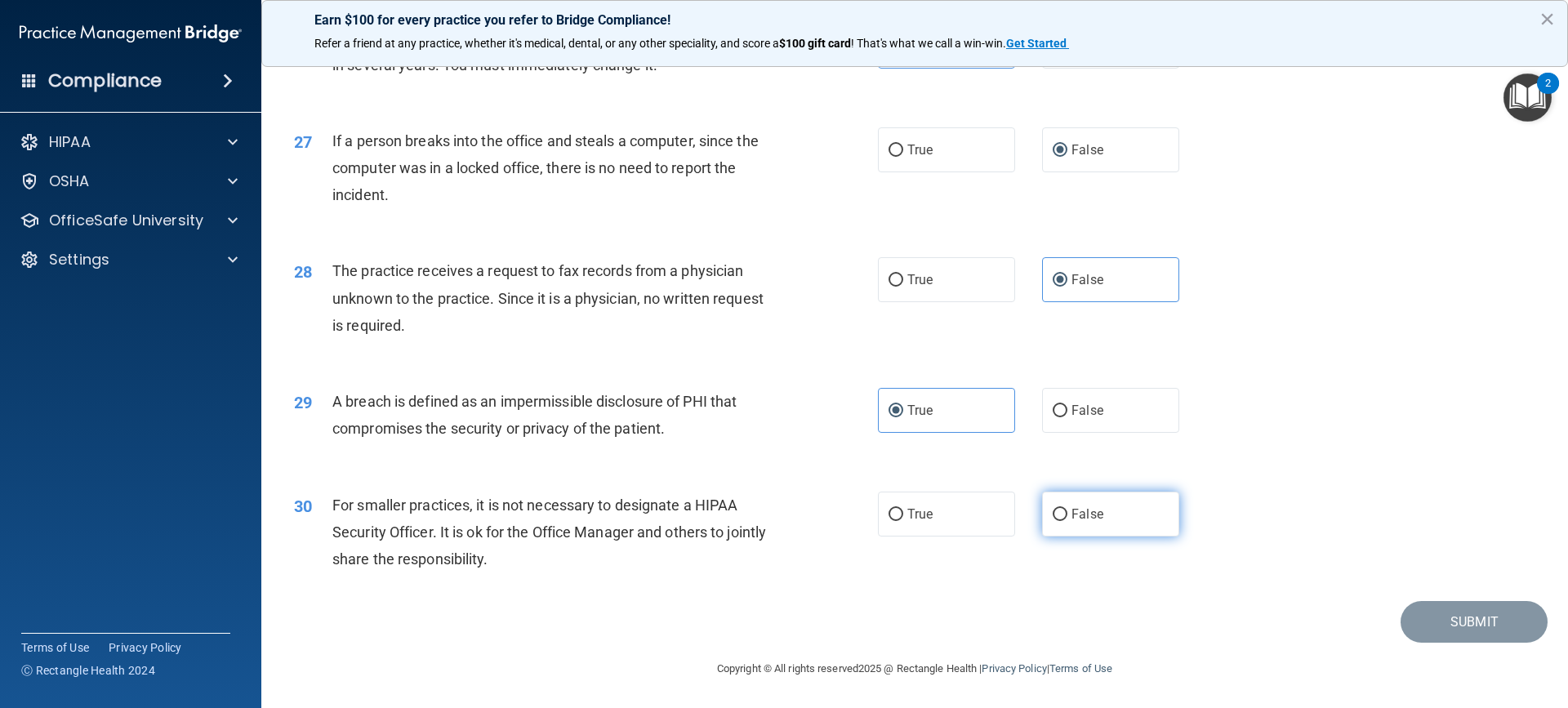
radio input "true"
click at [1439, 626] on button "Submit" at bounding box center [1473, 622] width 147 height 42
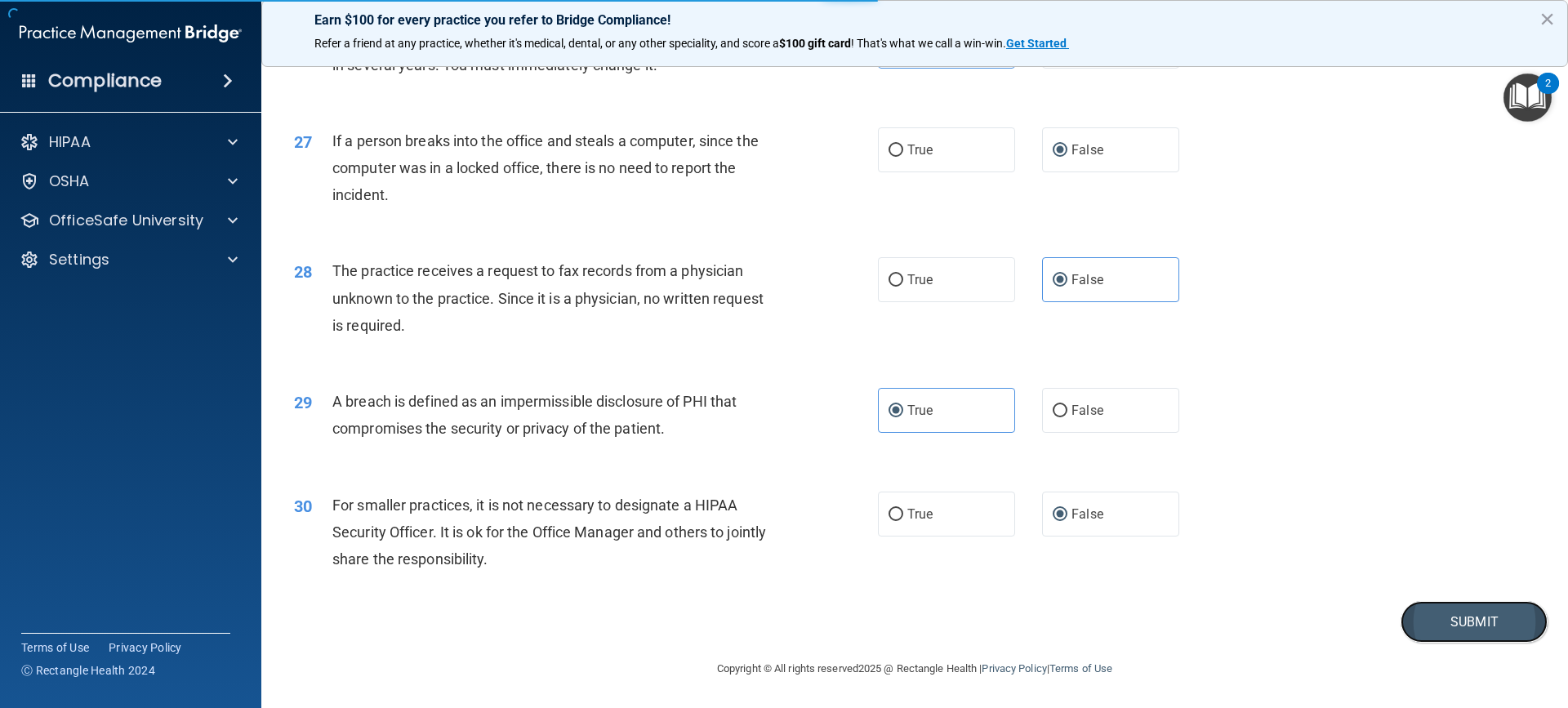
click at [1461, 622] on button "Submit" at bounding box center [1473, 622] width 147 height 42
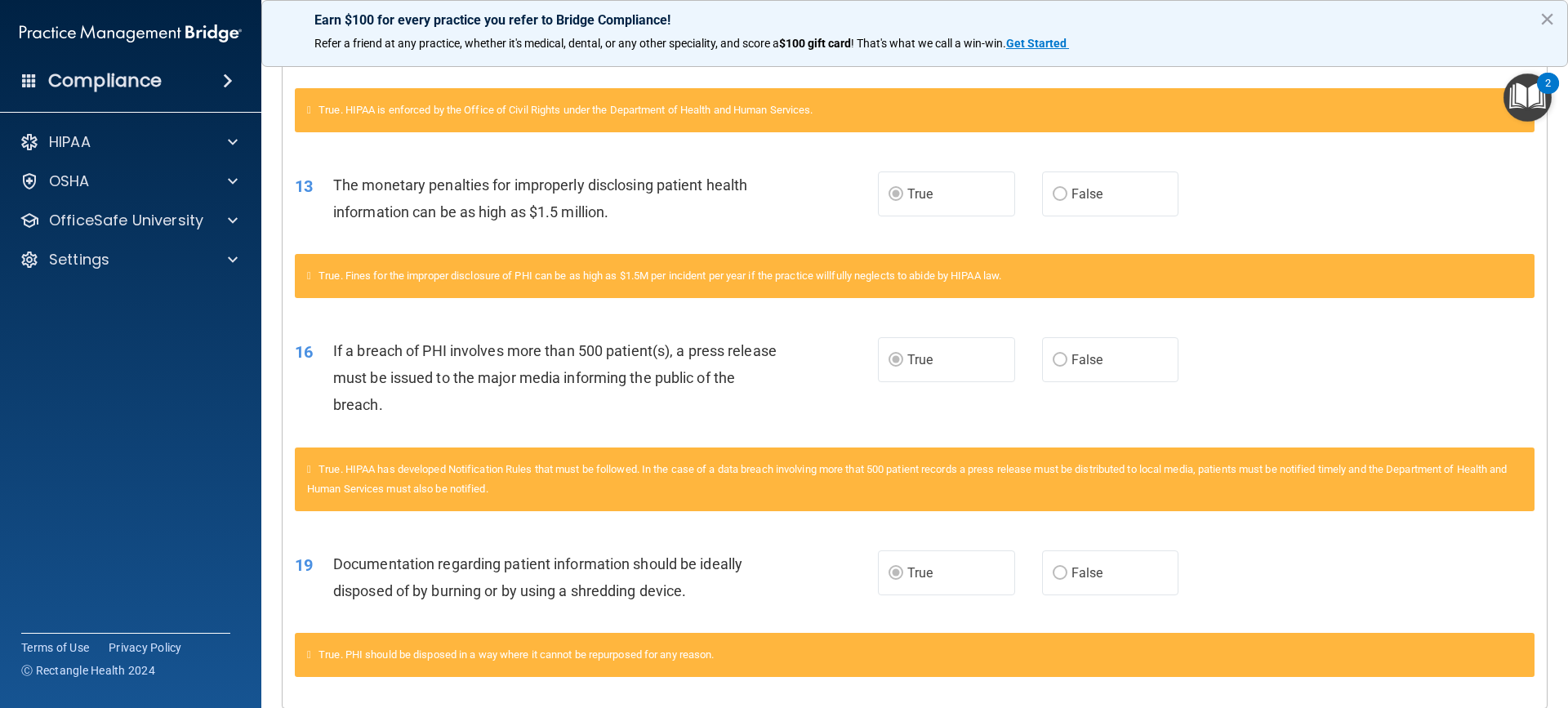
scroll to position [686, 0]
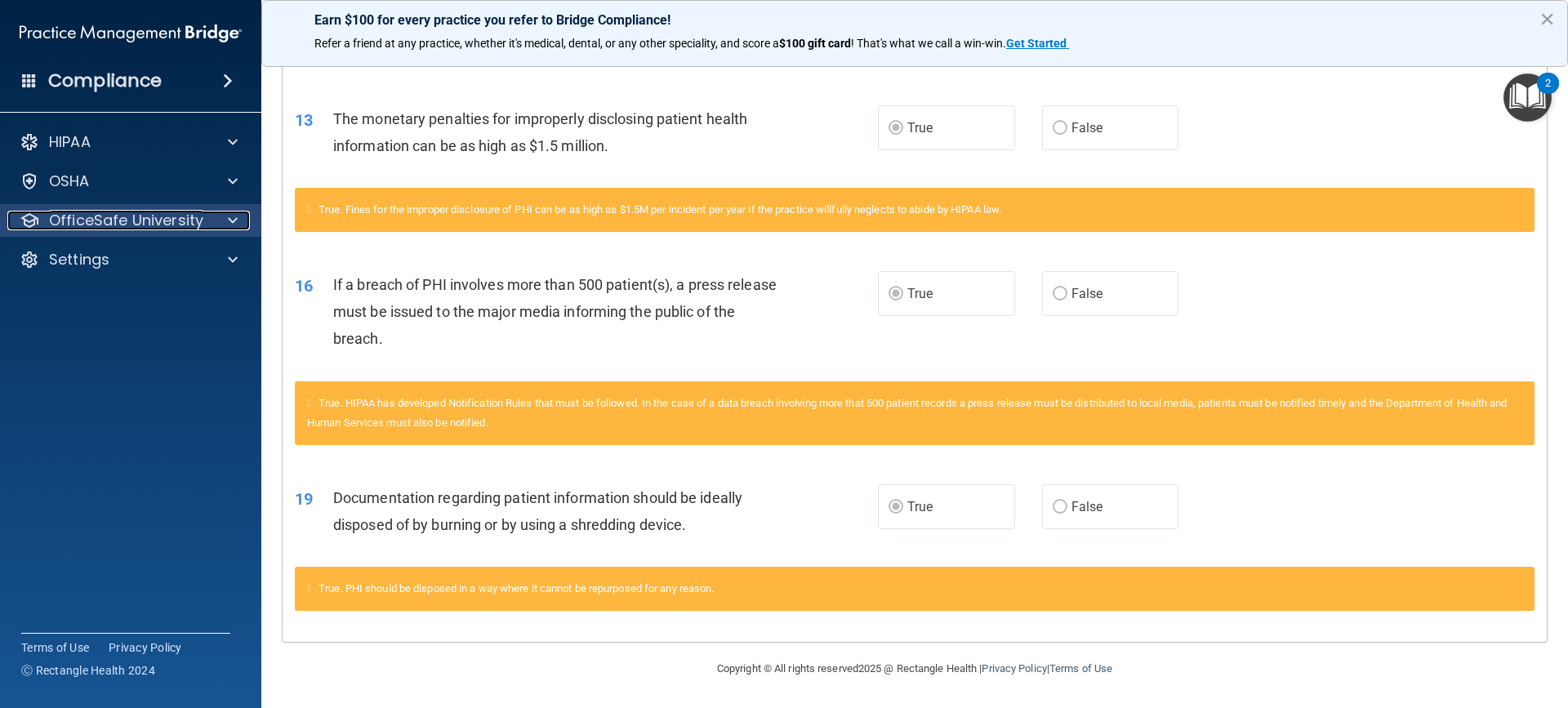
click at [67, 225] on p "OfficeSafe University" at bounding box center [126, 221] width 155 height 20
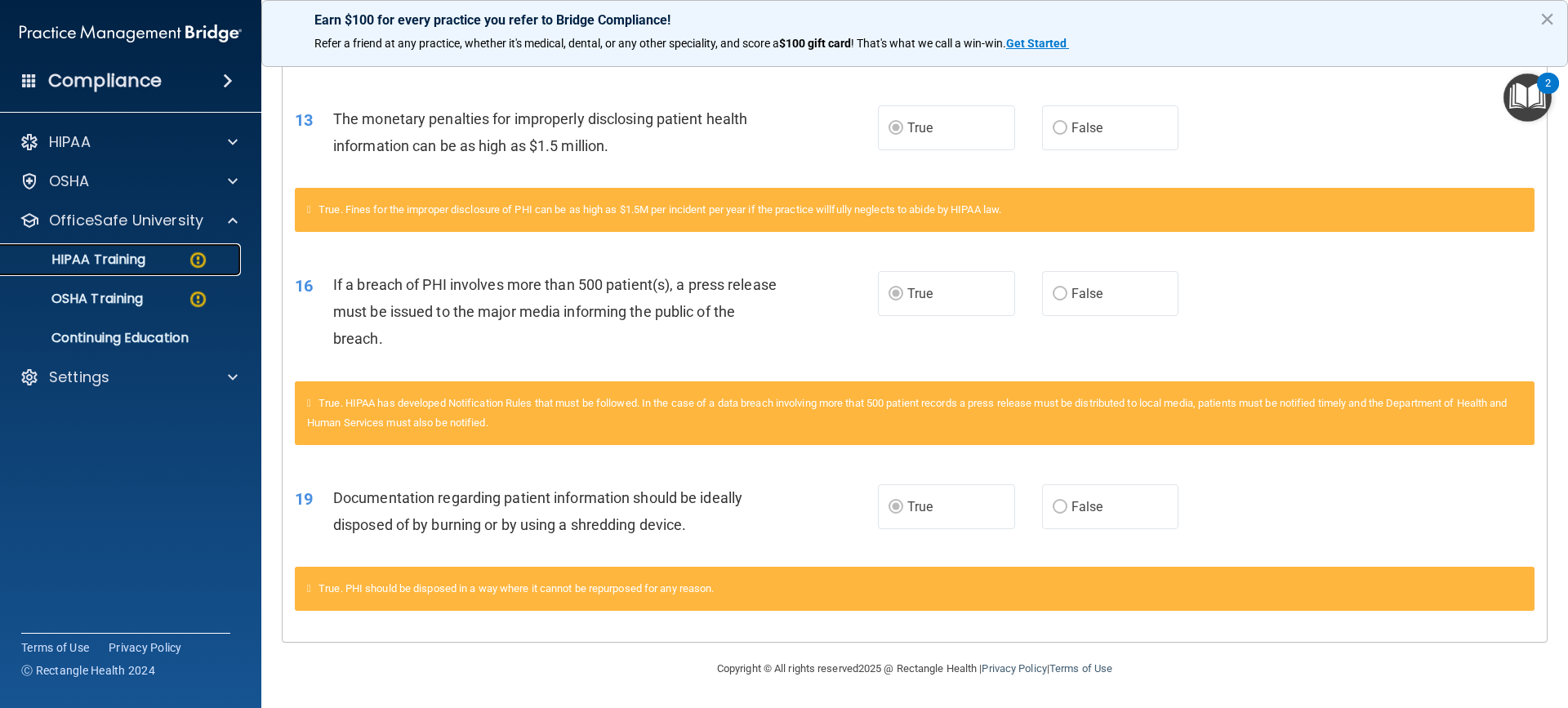
click at [75, 266] on p "HIPAA Training" at bounding box center [78, 260] width 135 height 16
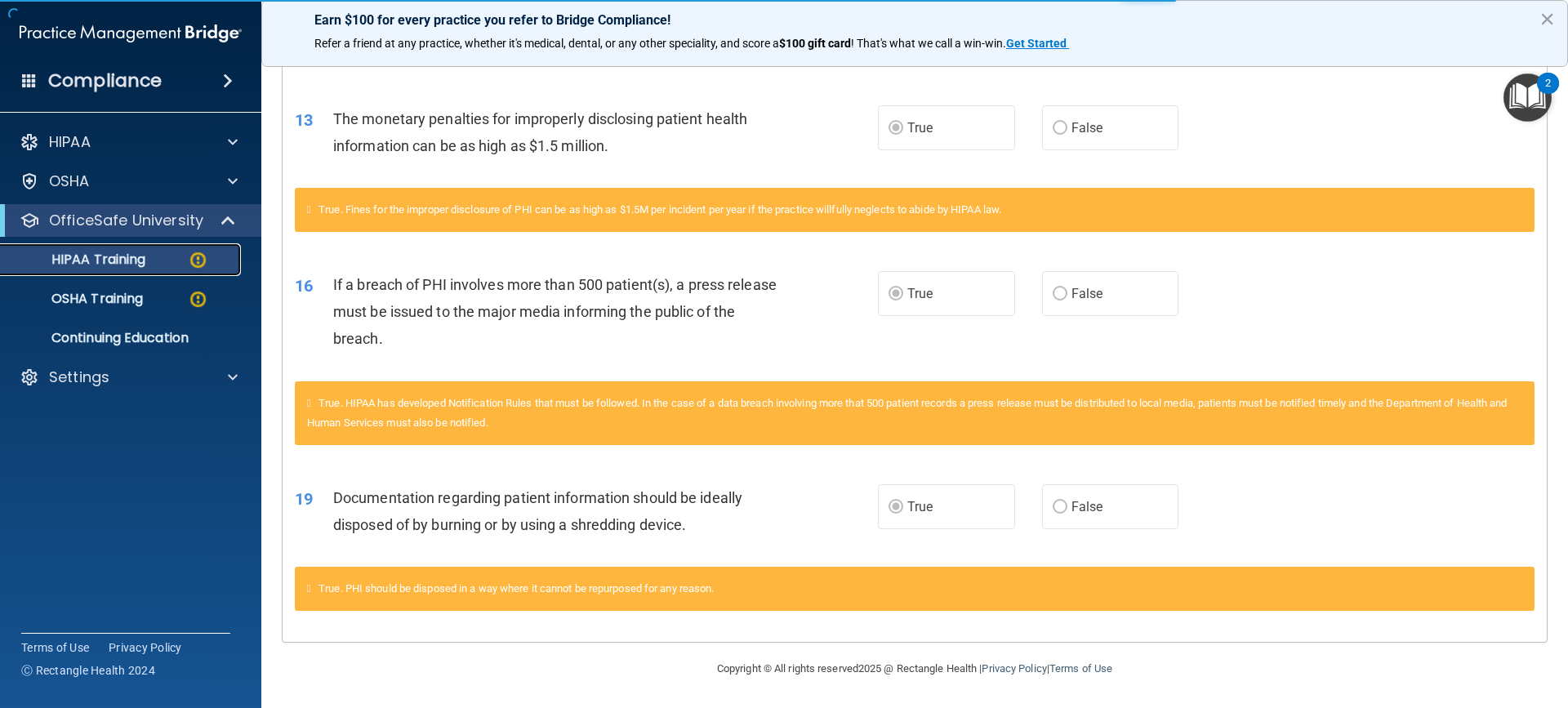
scroll to position [522, 0]
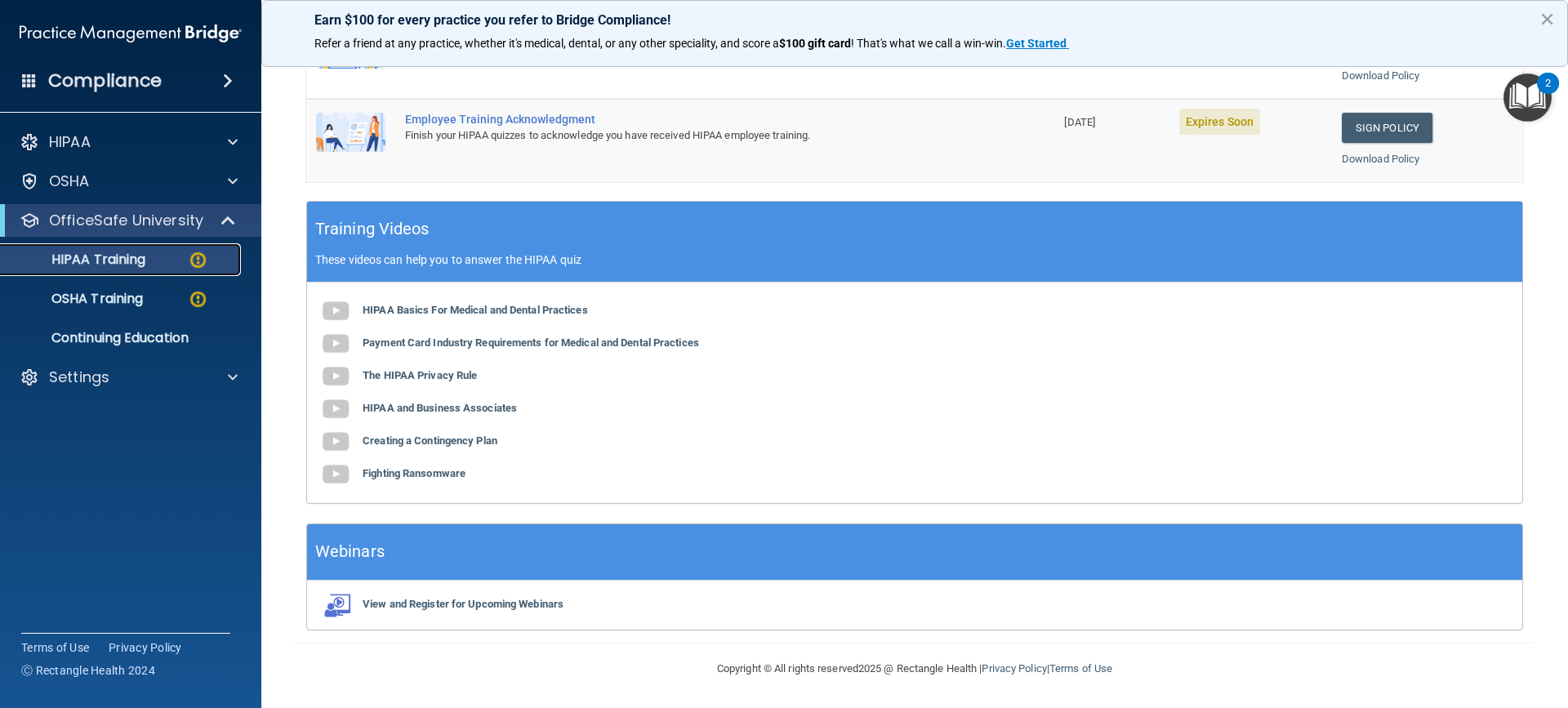
click at [71, 263] on p "HIPAA Training" at bounding box center [78, 260] width 135 height 16
click at [107, 293] on p "OSHA Training" at bounding box center [77, 299] width 133 height 16
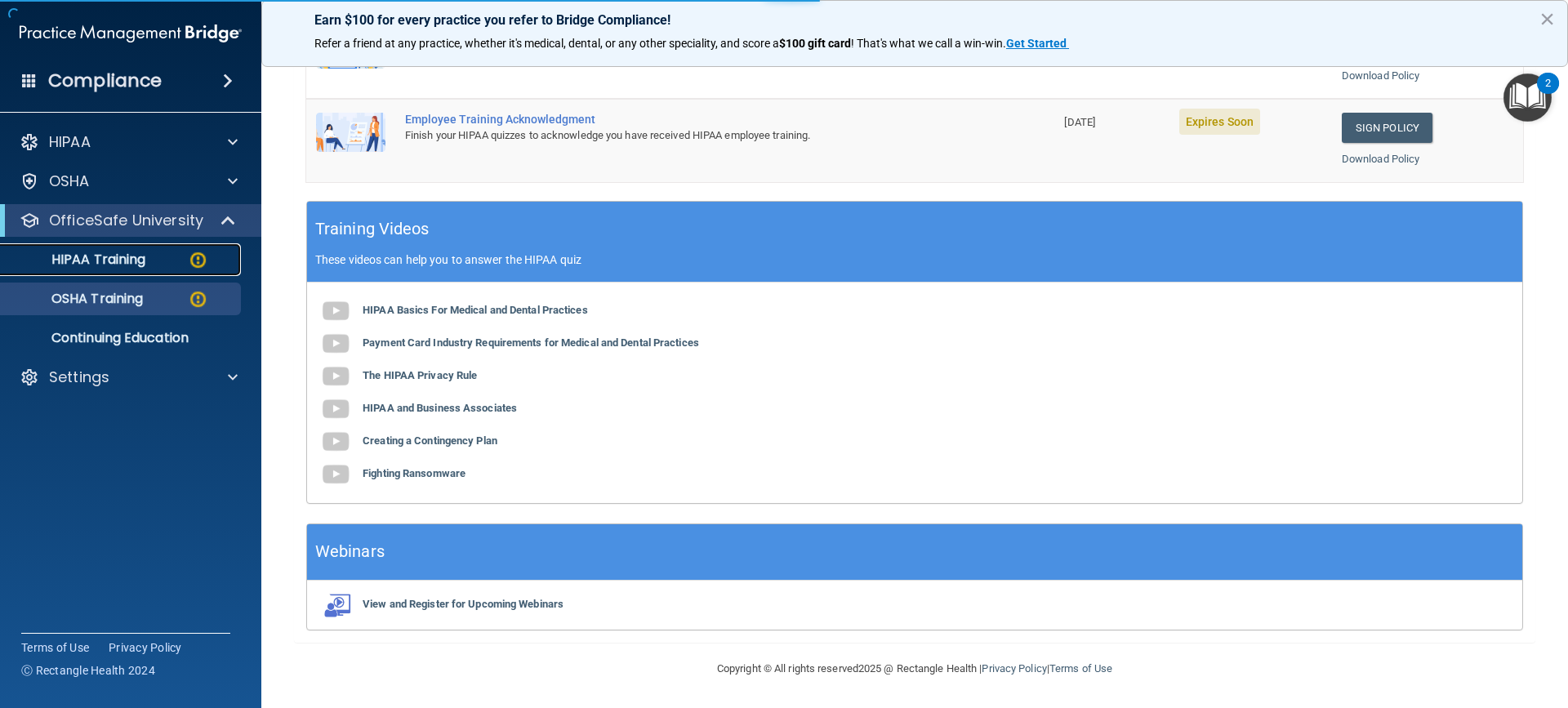
click at [87, 264] on p "HIPAA Training" at bounding box center [78, 260] width 135 height 16
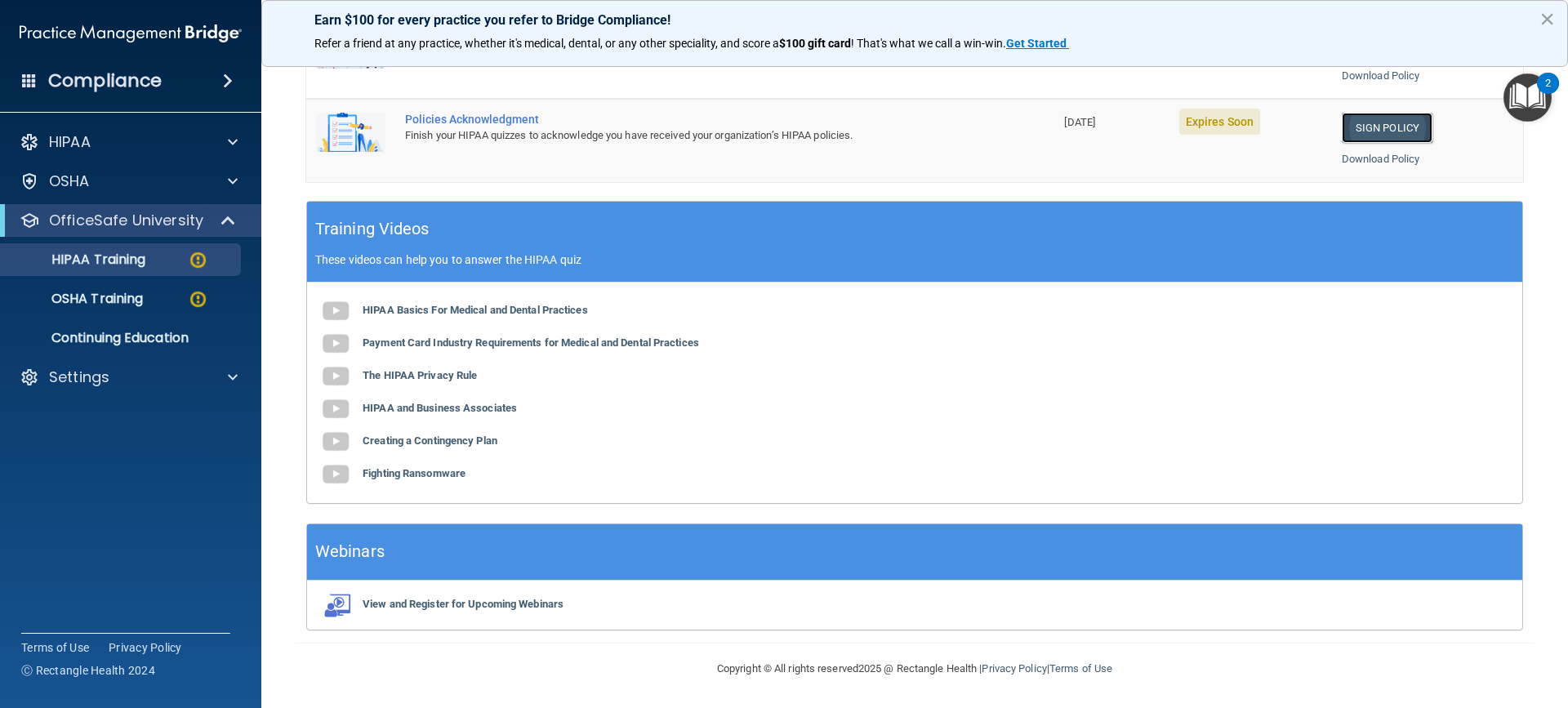
click at [1380, 133] on link "Sign Policy" at bounding box center [1386, 128] width 91 height 30
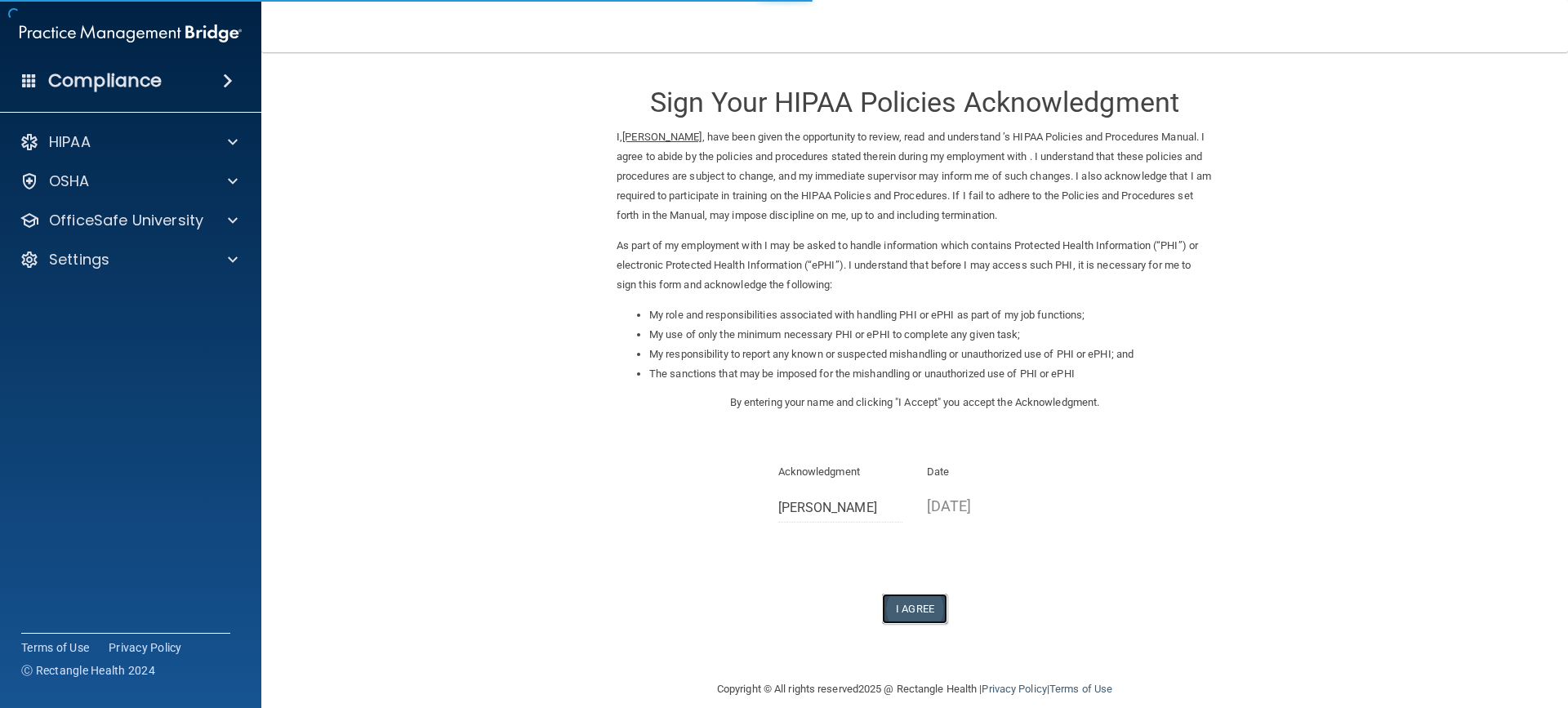
click at [903, 604] on button "I Agree" at bounding box center [914, 609] width 65 height 30
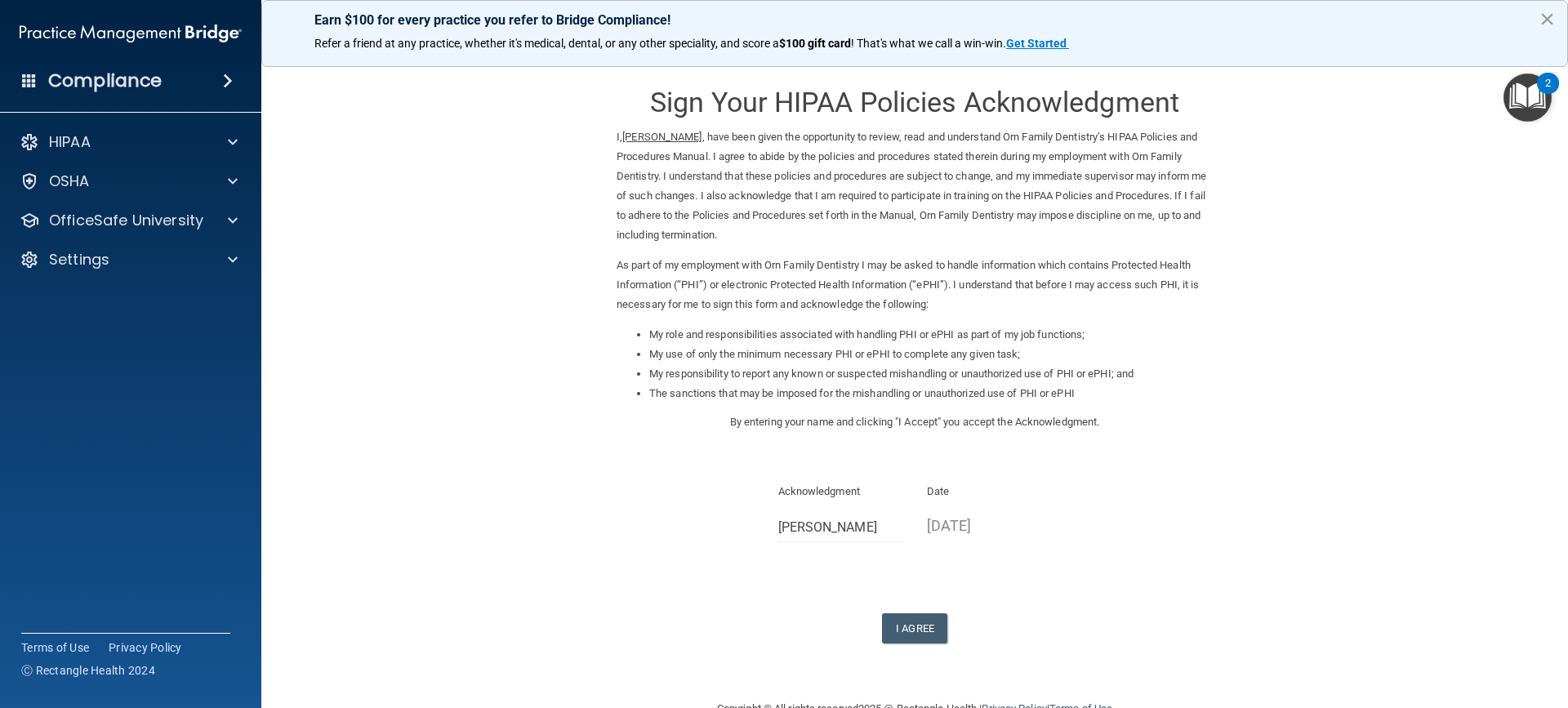
click at [1553, 30] on button "×" at bounding box center [1547, 19] width 16 height 26
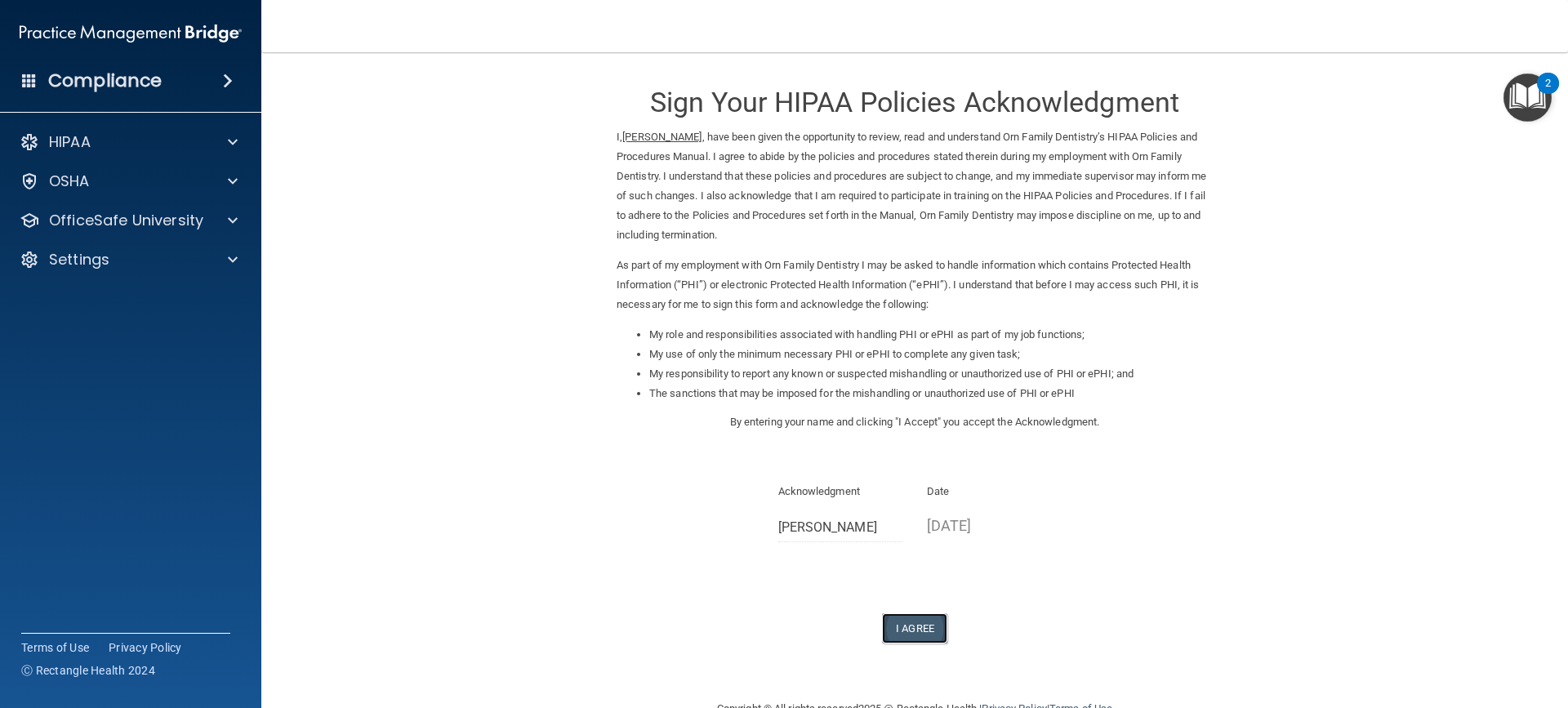
click at [896, 628] on button "I Agree" at bounding box center [914, 628] width 65 height 30
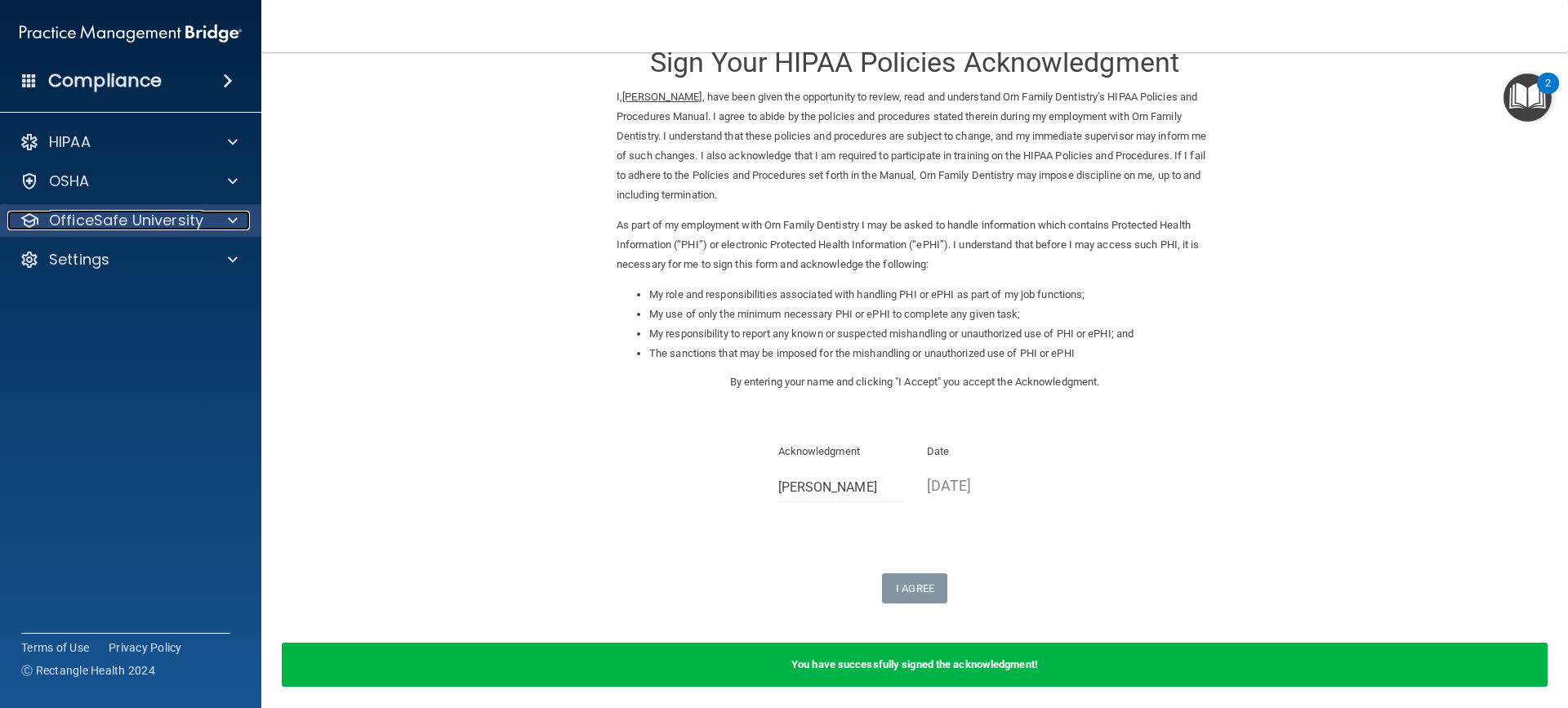
click at [195, 225] on p "OfficeSafe University" at bounding box center [126, 221] width 155 height 20
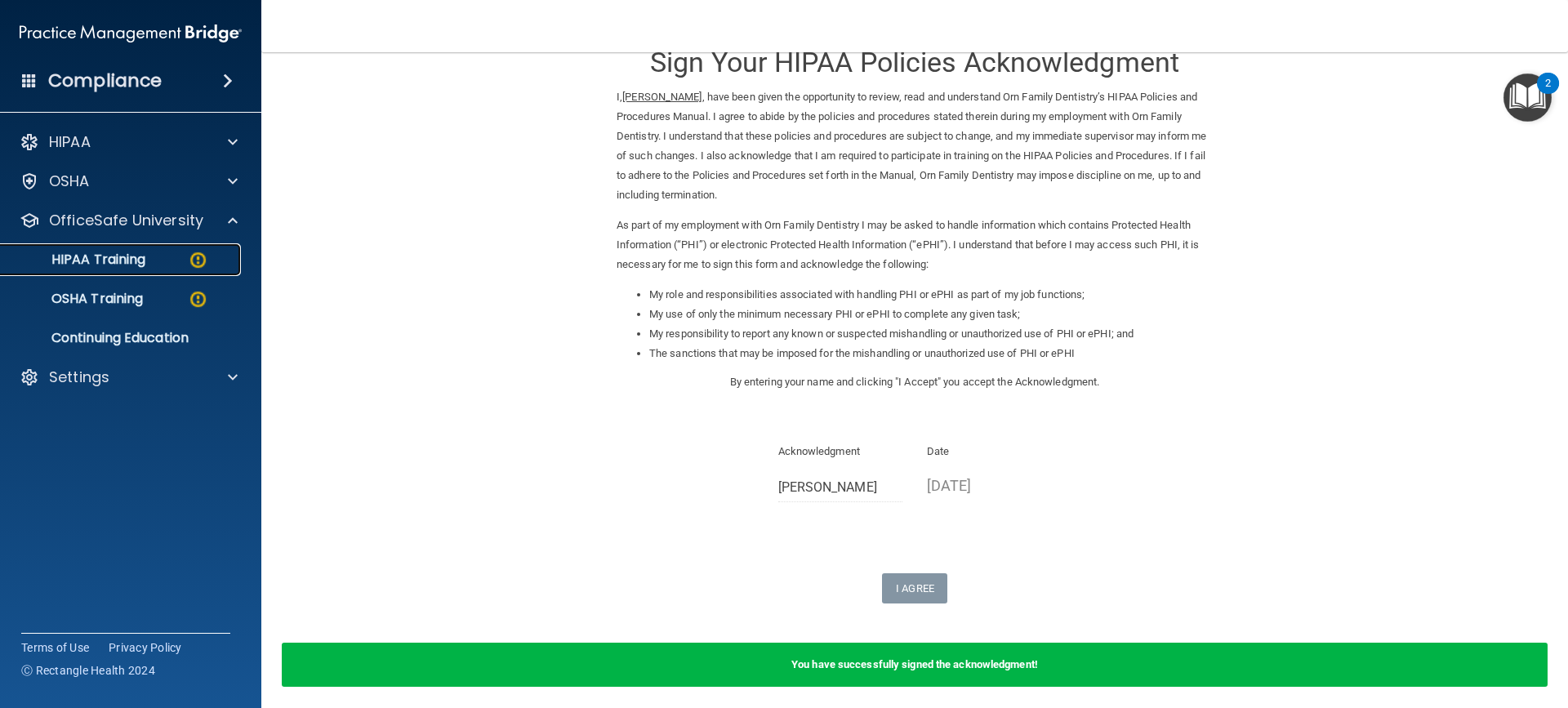
click at [161, 262] on div "HIPAA Training" at bounding box center [122, 260] width 223 height 16
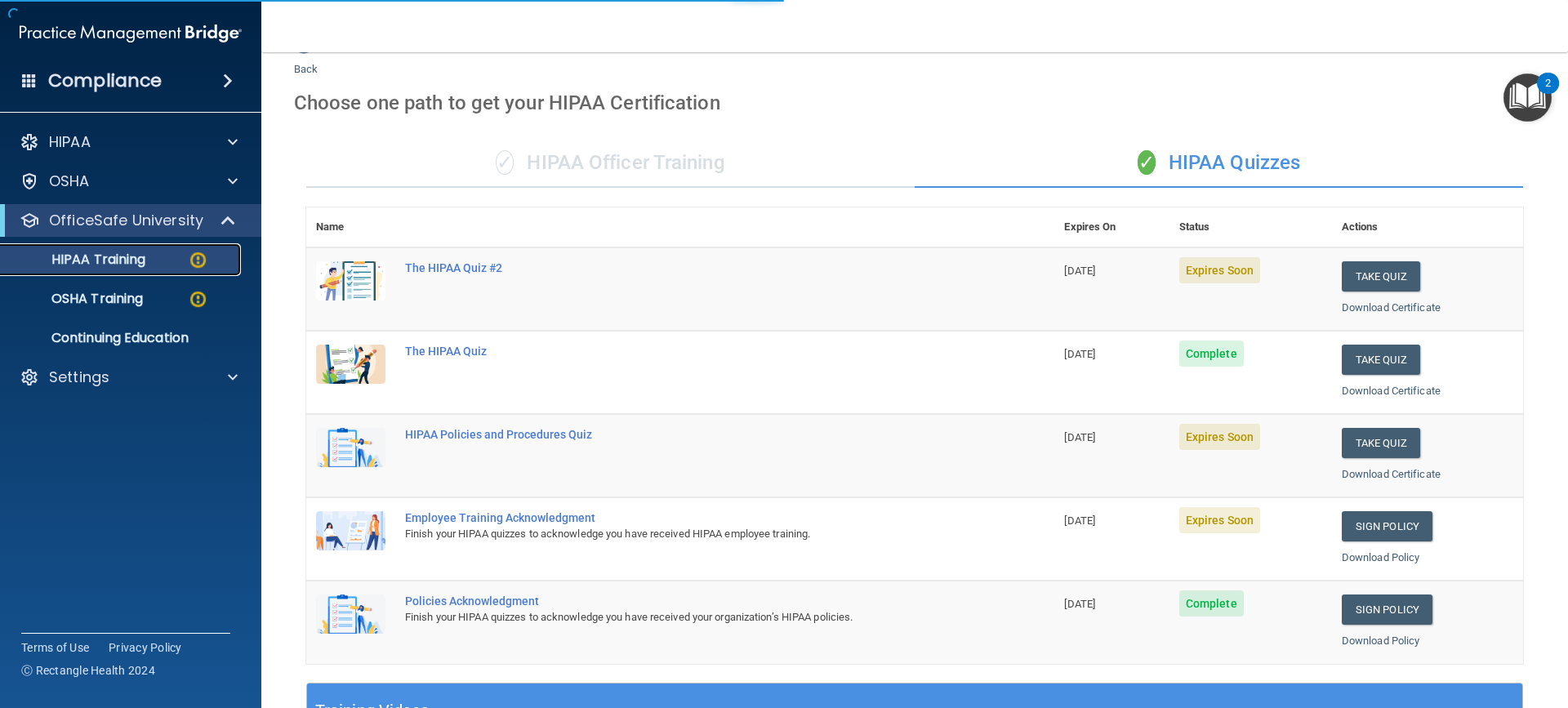
scroll to position [458, 0]
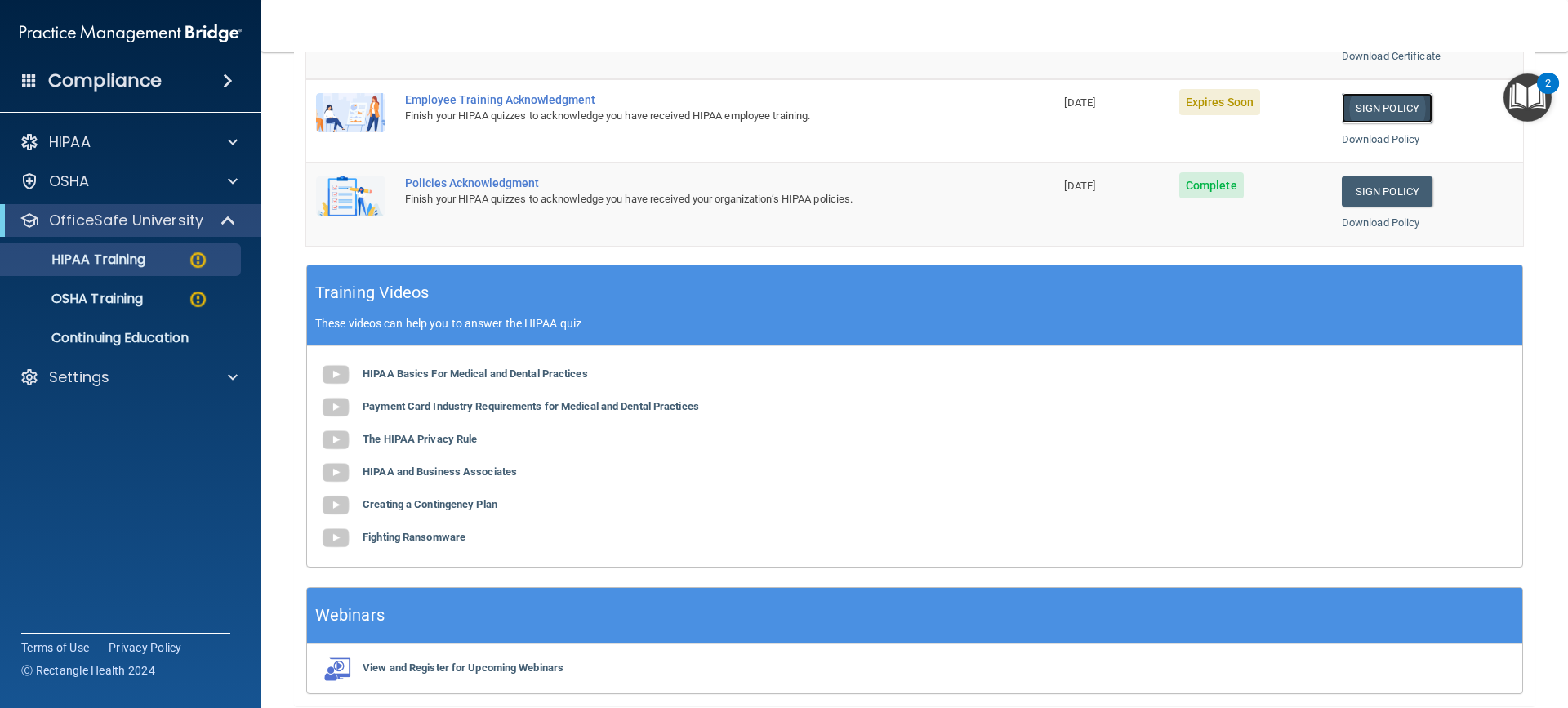
click at [1383, 105] on link "Sign Policy" at bounding box center [1386, 108] width 91 height 30
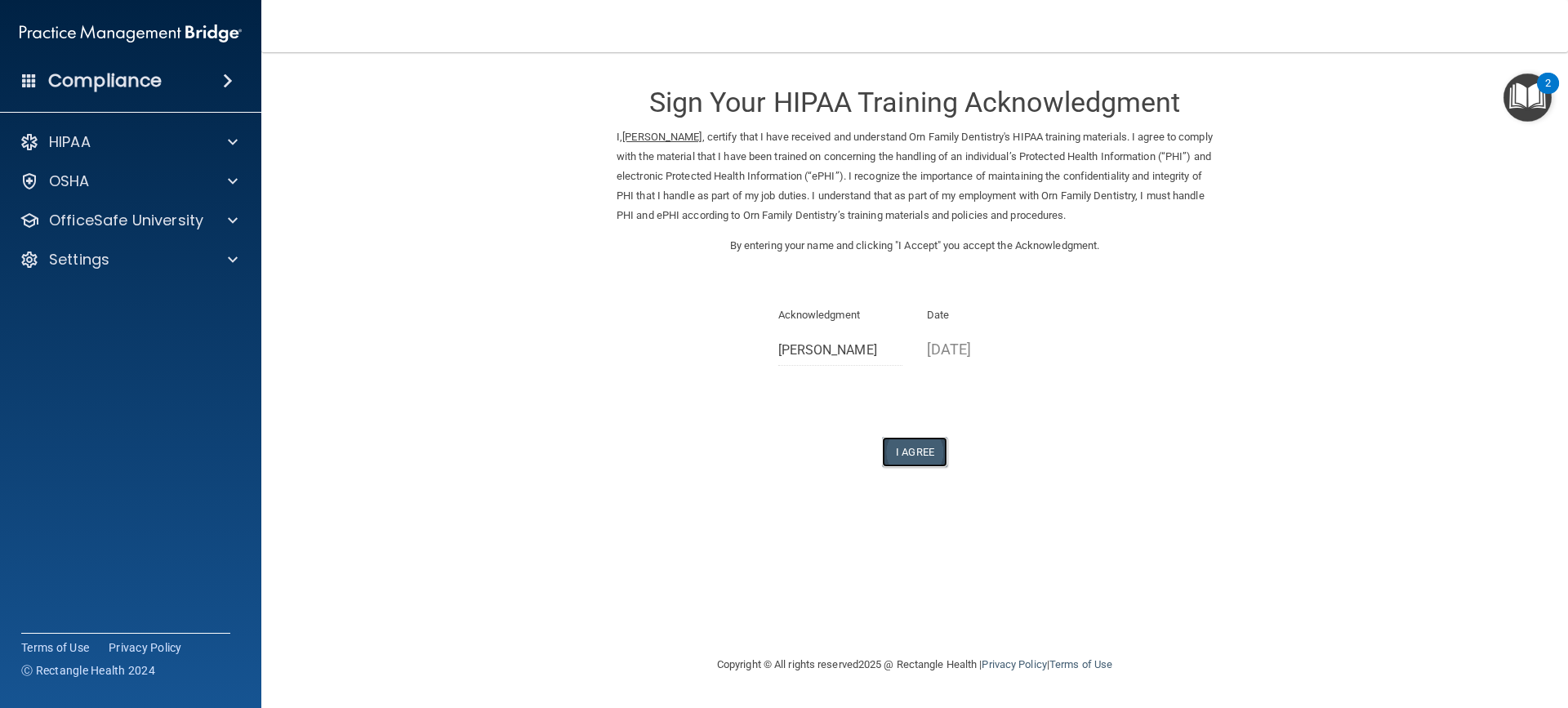
click at [913, 443] on button "I Agree" at bounding box center [914, 452] width 65 height 30
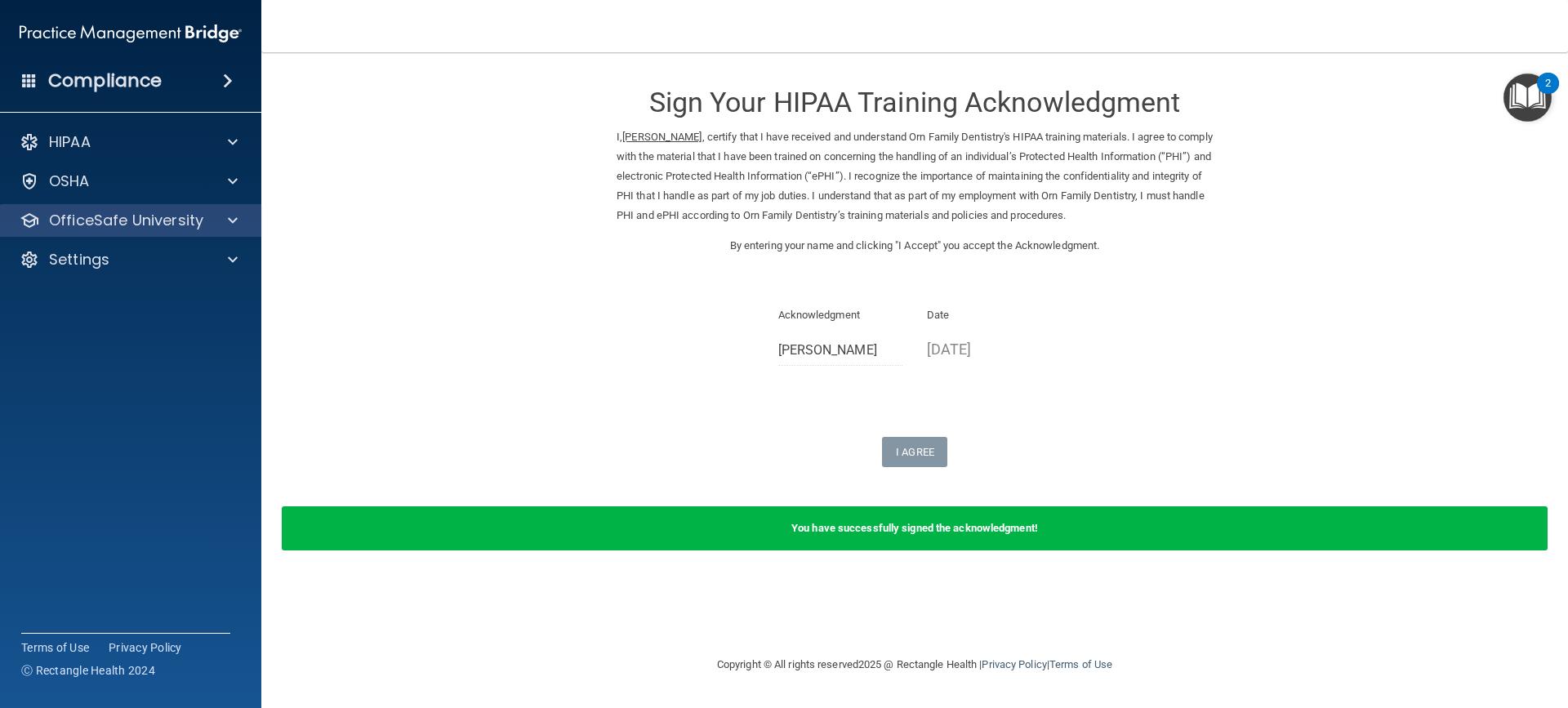
click at [171, 208] on div "OfficeSafe University" at bounding box center [131, 221] width 262 height 33
click at [220, 231] on div "OfficeSafe University" at bounding box center [131, 221] width 262 height 33
click at [236, 216] on span at bounding box center [233, 221] width 10 height 20
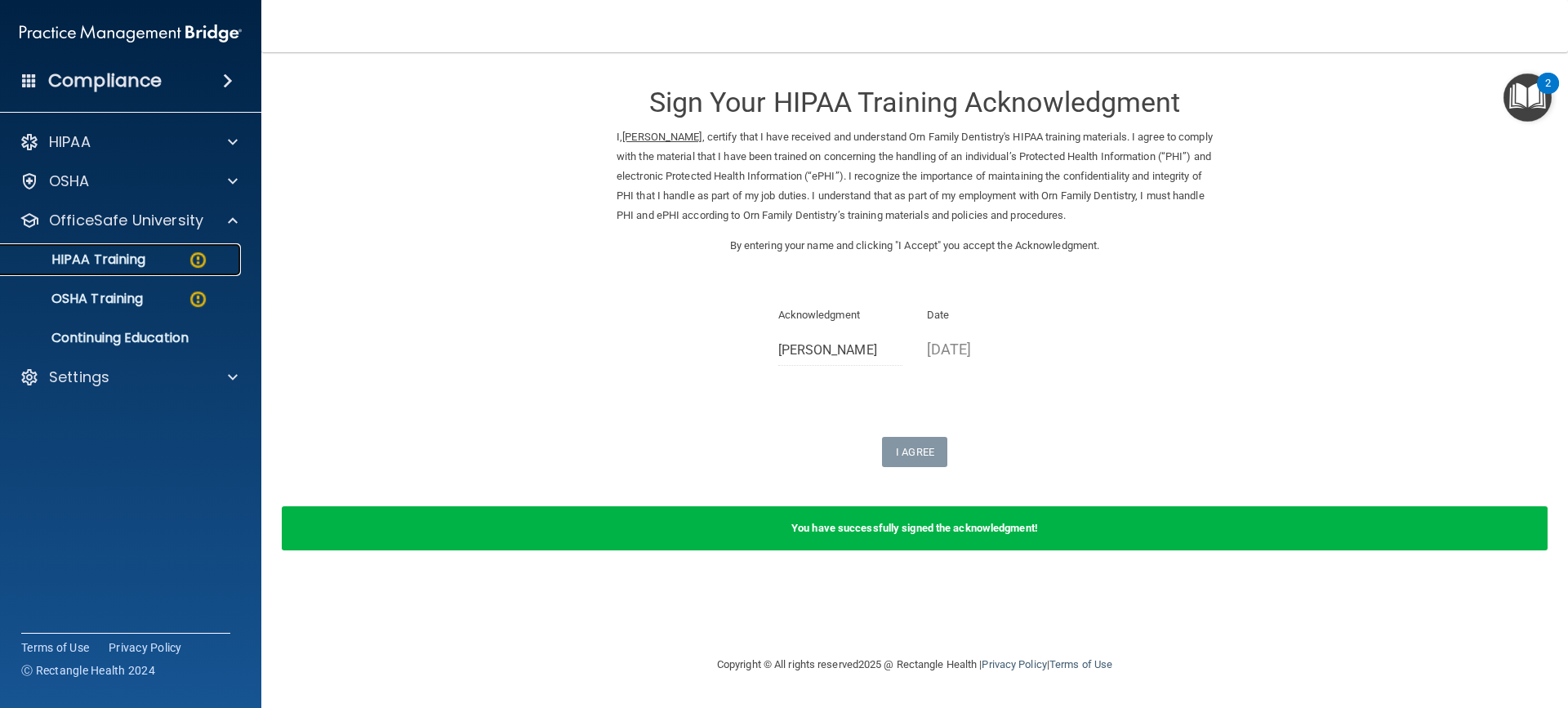
click at [124, 255] on p "HIPAA Training" at bounding box center [78, 260] width 135 height 16
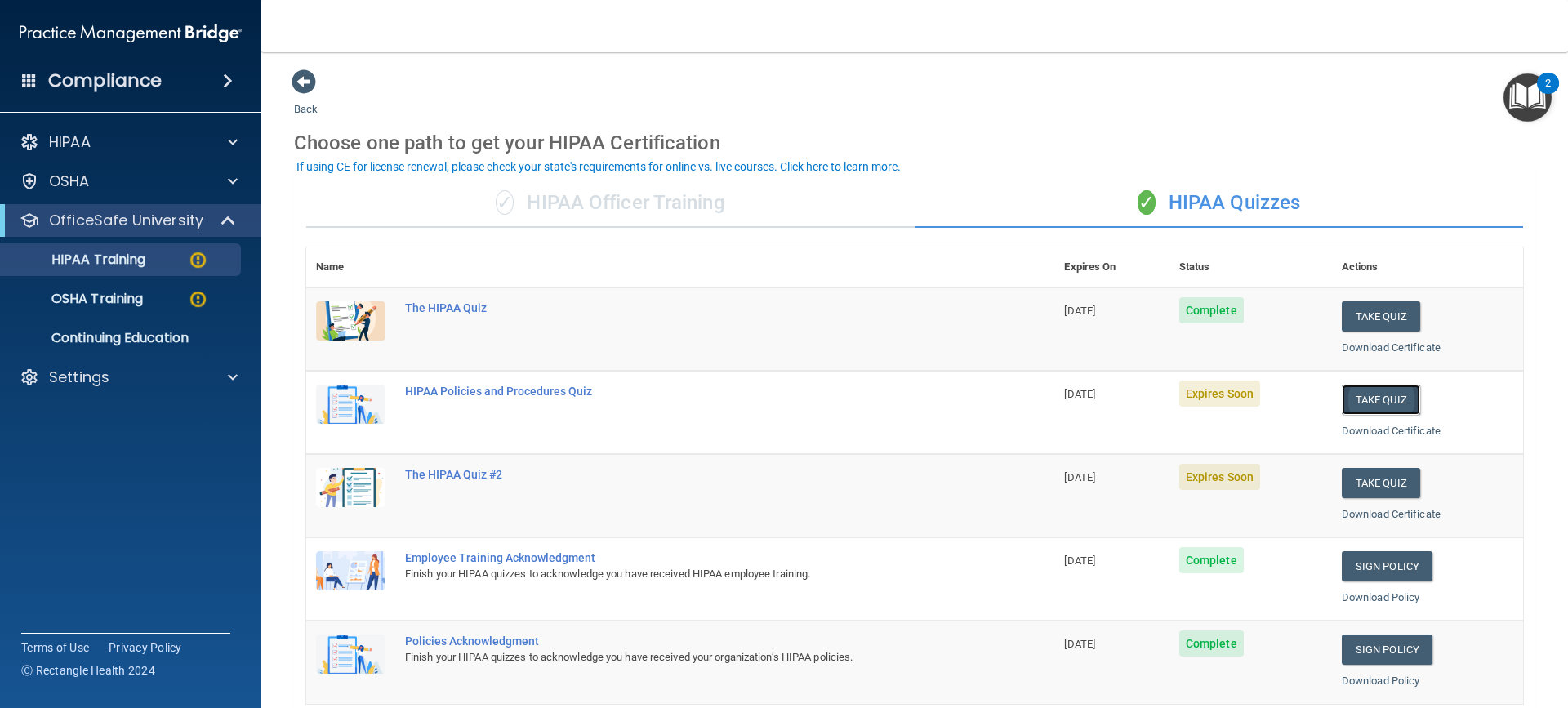
click at [1368, 398] on button "Take Quiz" at bounding box center [1380, 399] width 79 height 30
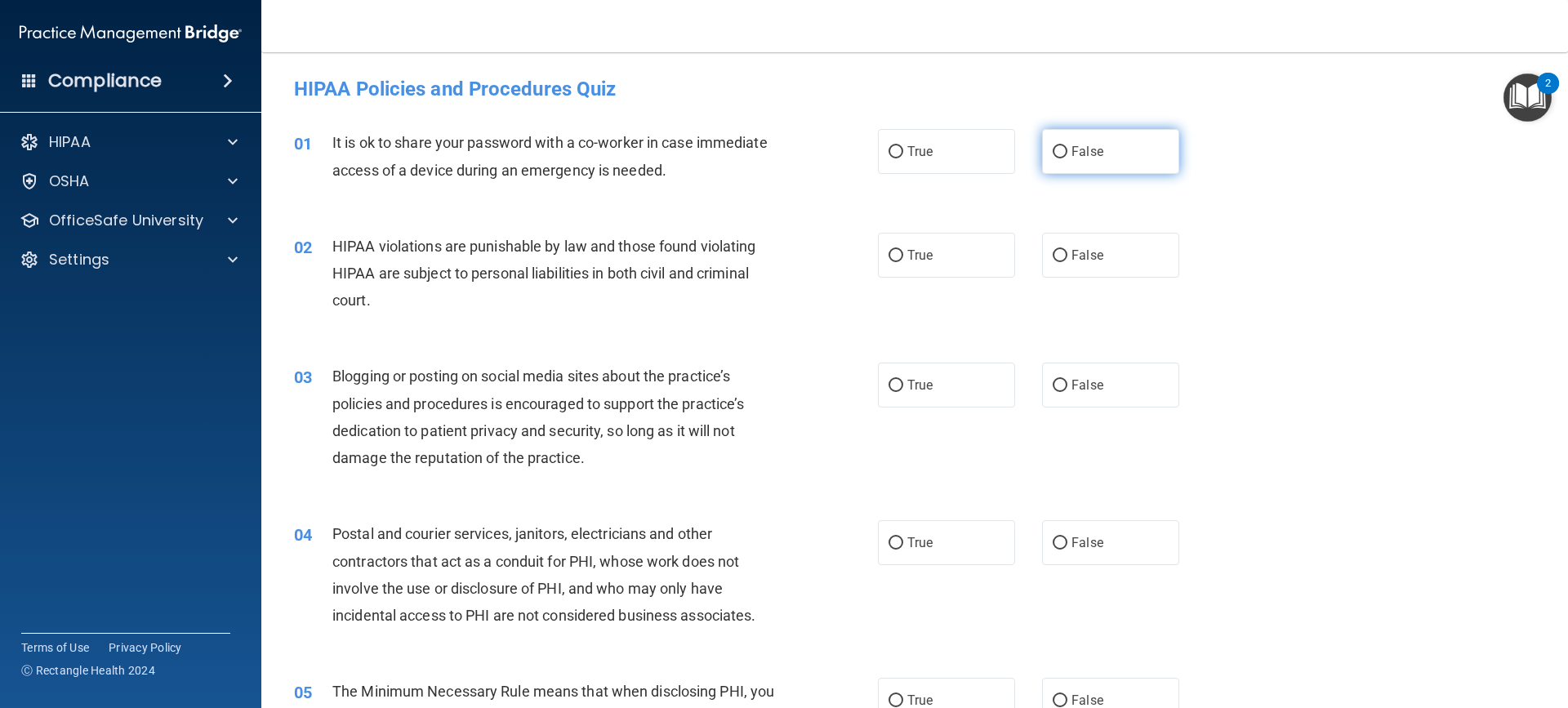
click at [1071, 151] on span "False" at bounding box center [1087, 152] width 32 height 16
click at [1063, 151] on input "False" at bounding box center [1059, 152] width 15 height 12
radio input "true"
click at [1071, 151] on span "False" at bounding box center [1087, 152] width 32 height 16
click at [1063, 151] on input "False" at bounding box center [1059, 152] width 15 height 12
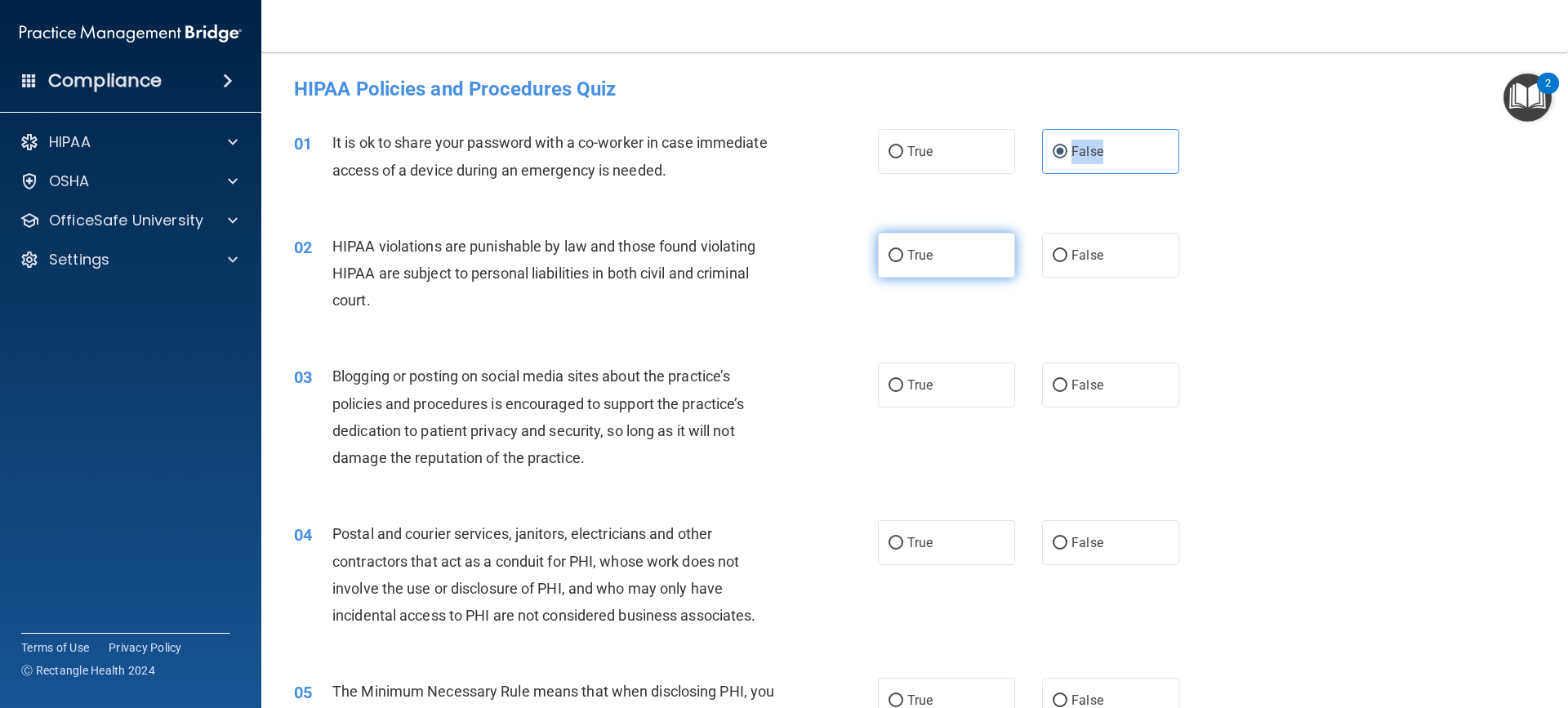
click at [888, 259] on input "True" at bounding box center [895, 256] width 15 height 12
radio input "true"
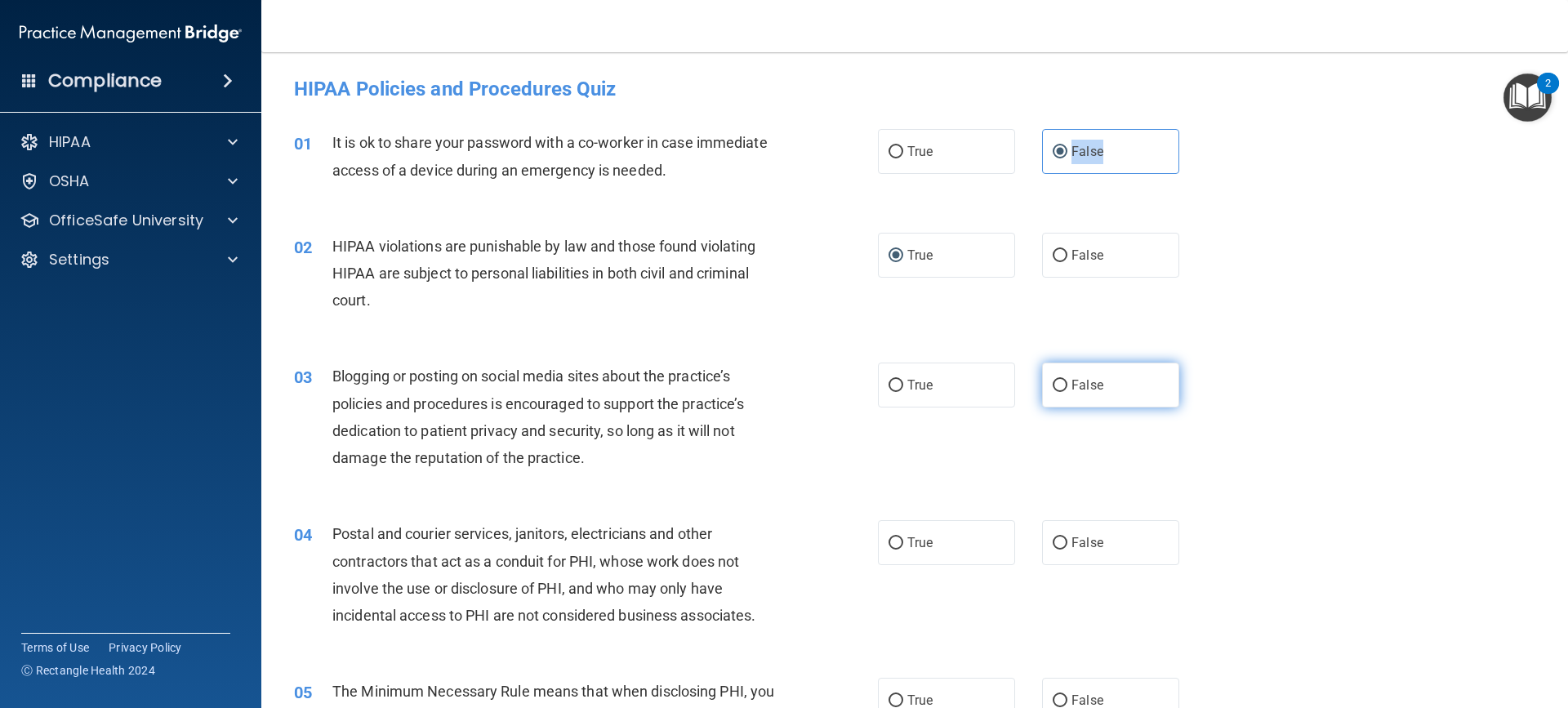
click at [1042, 397] on label "False" at bounding box center [1110, 384] width 137 height 45
click at [1052, 392] on input "False" at bounding box center [1059, 385] width 15 height 12
radio input "true"
click at [888, 549] on input "True" at bounding box center [895, 543] width 15 height 12
radio input "true"
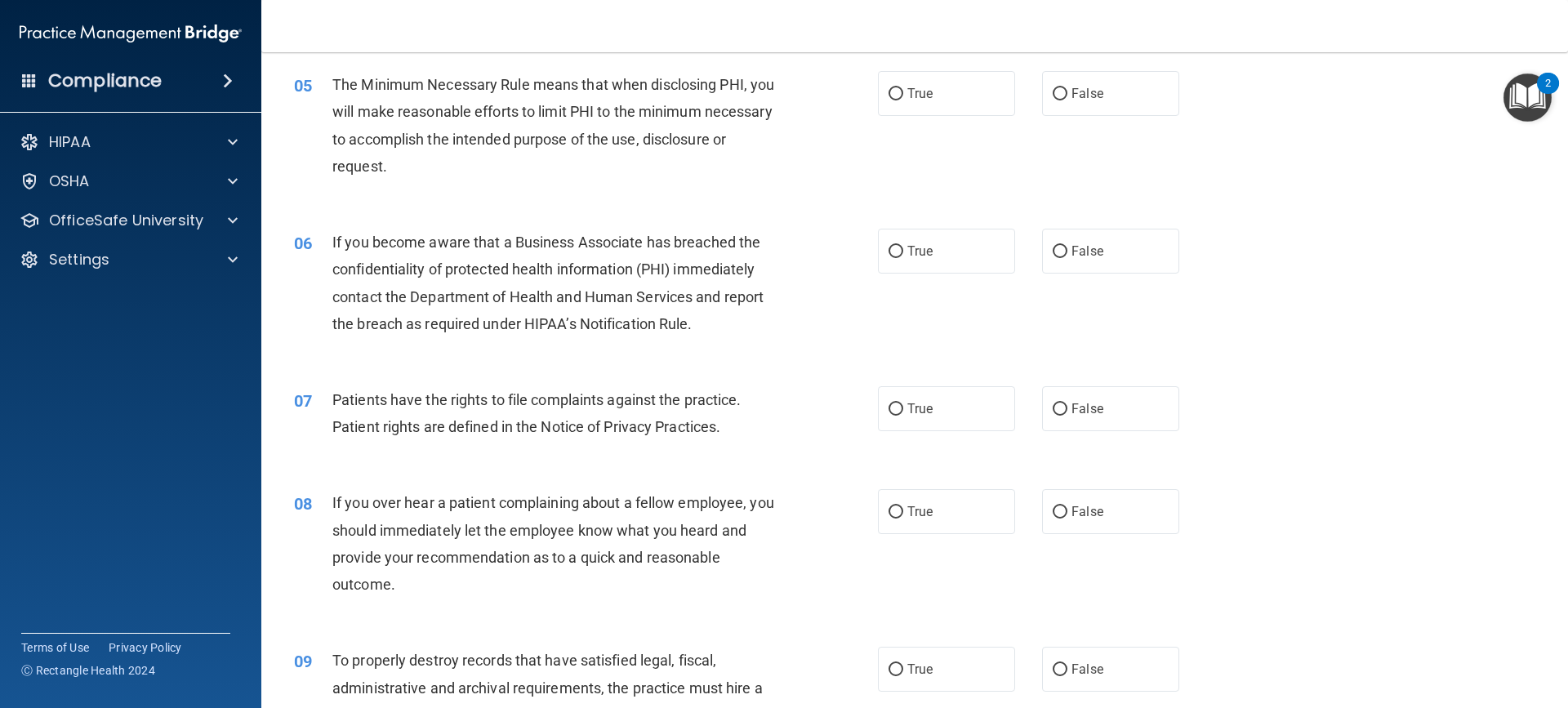
scroll to position [613, 0]
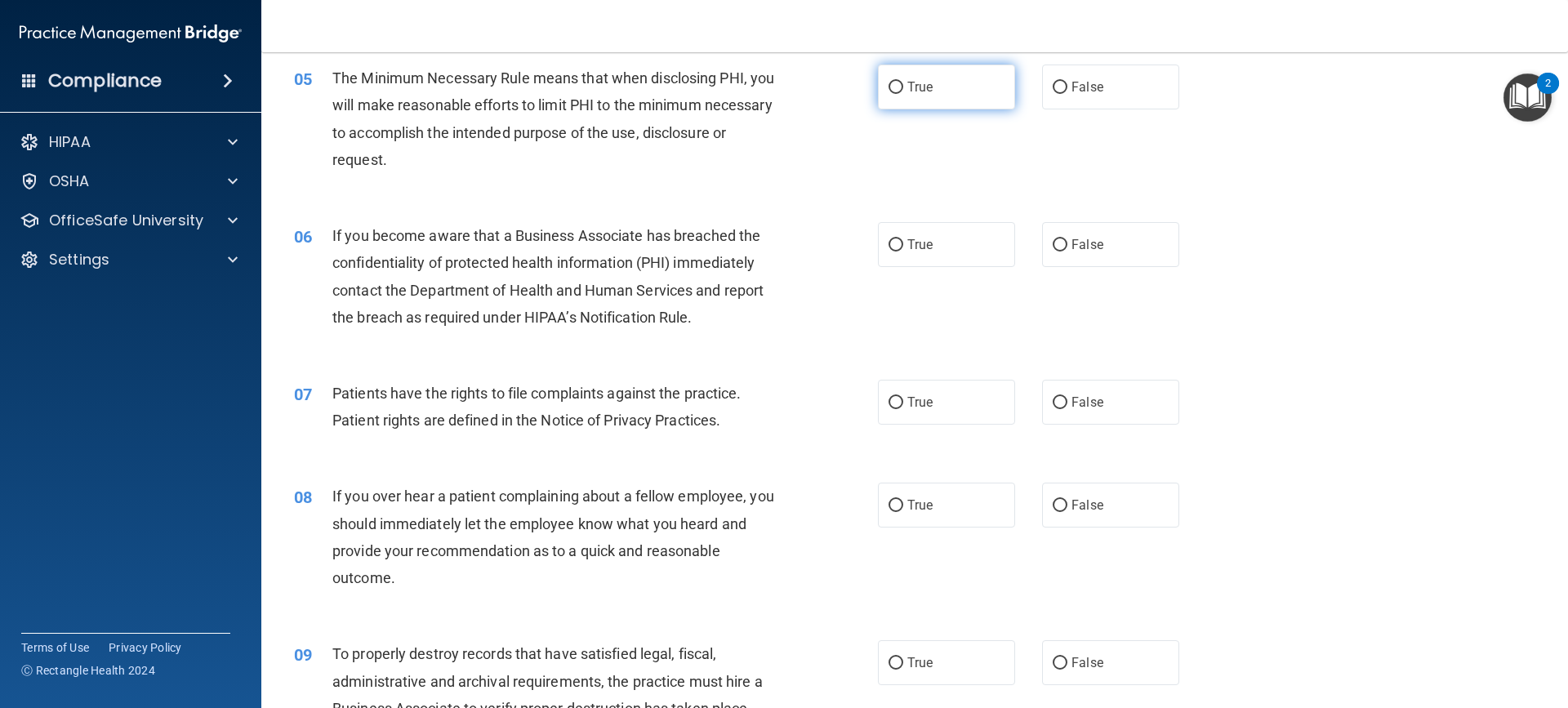
click at [888, 88] on input "True" at bounding box center [895, 88] width 15 height 12
radio input "true"
click at [888, 245] on input "True" at bounding box center [895, 246] width 15 height 12
radio input "true"
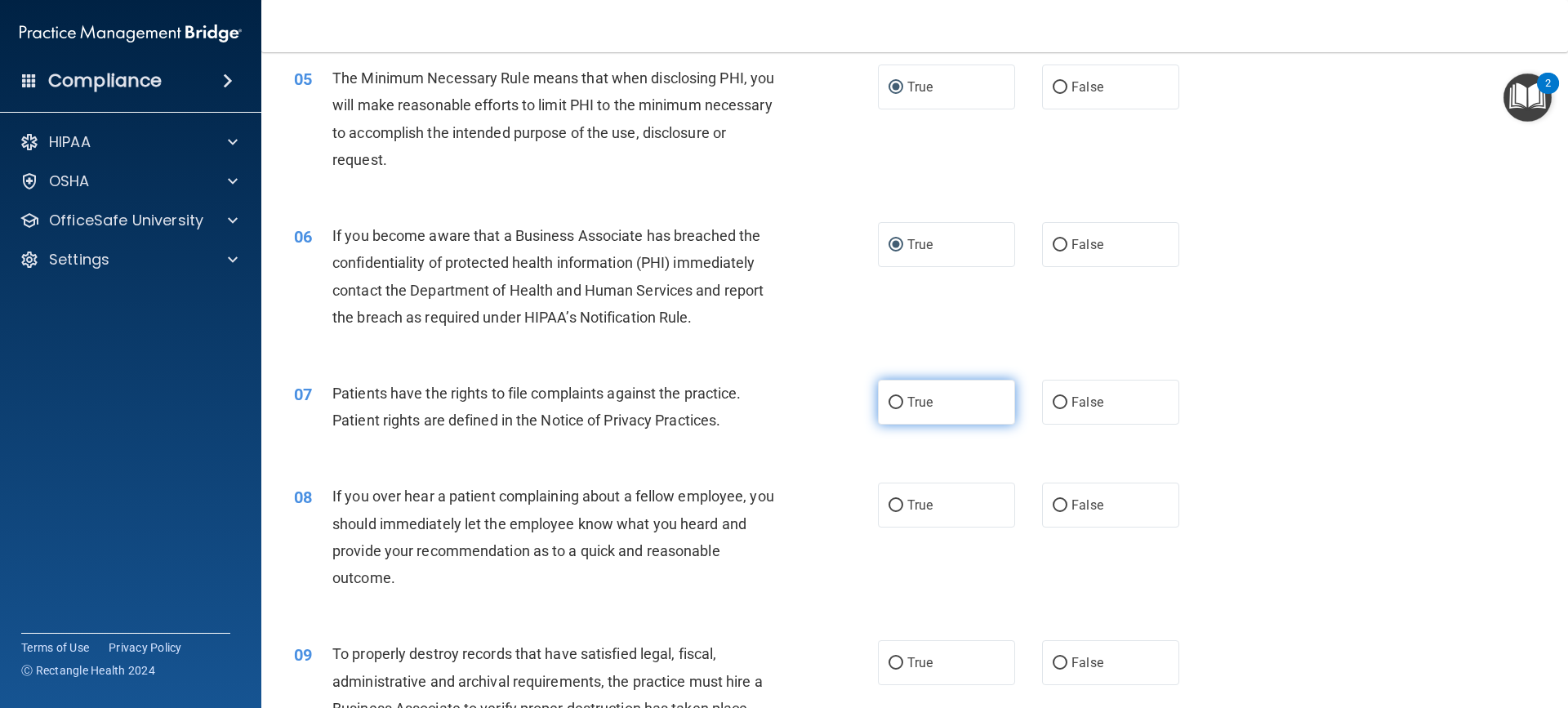
click at [895, 406] on input "True" at bounding box center [895, 403] width 15 height 12
radio input "true"
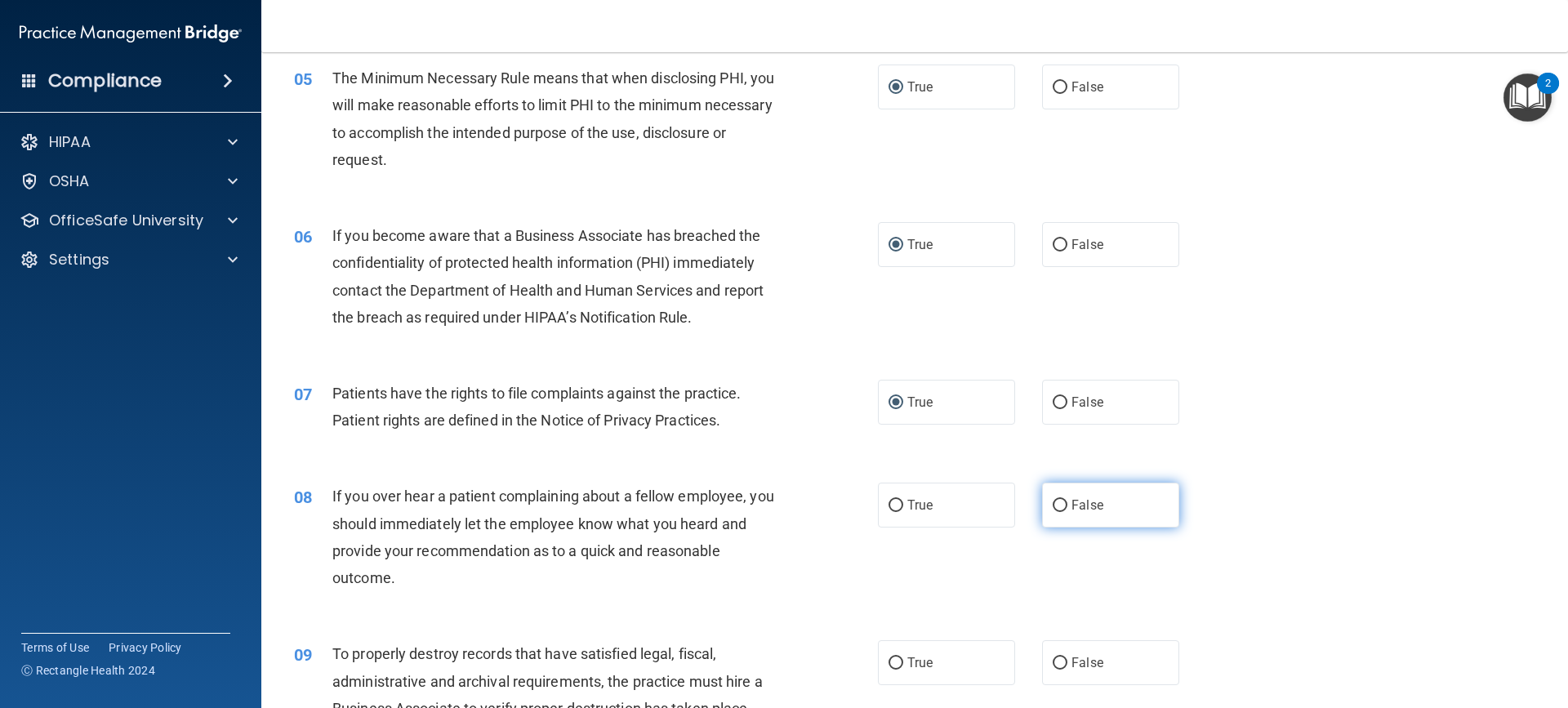
click at [1052, 505] on input "False" at bounding box center [1059, 506] width 15 height 12
radio input "true"
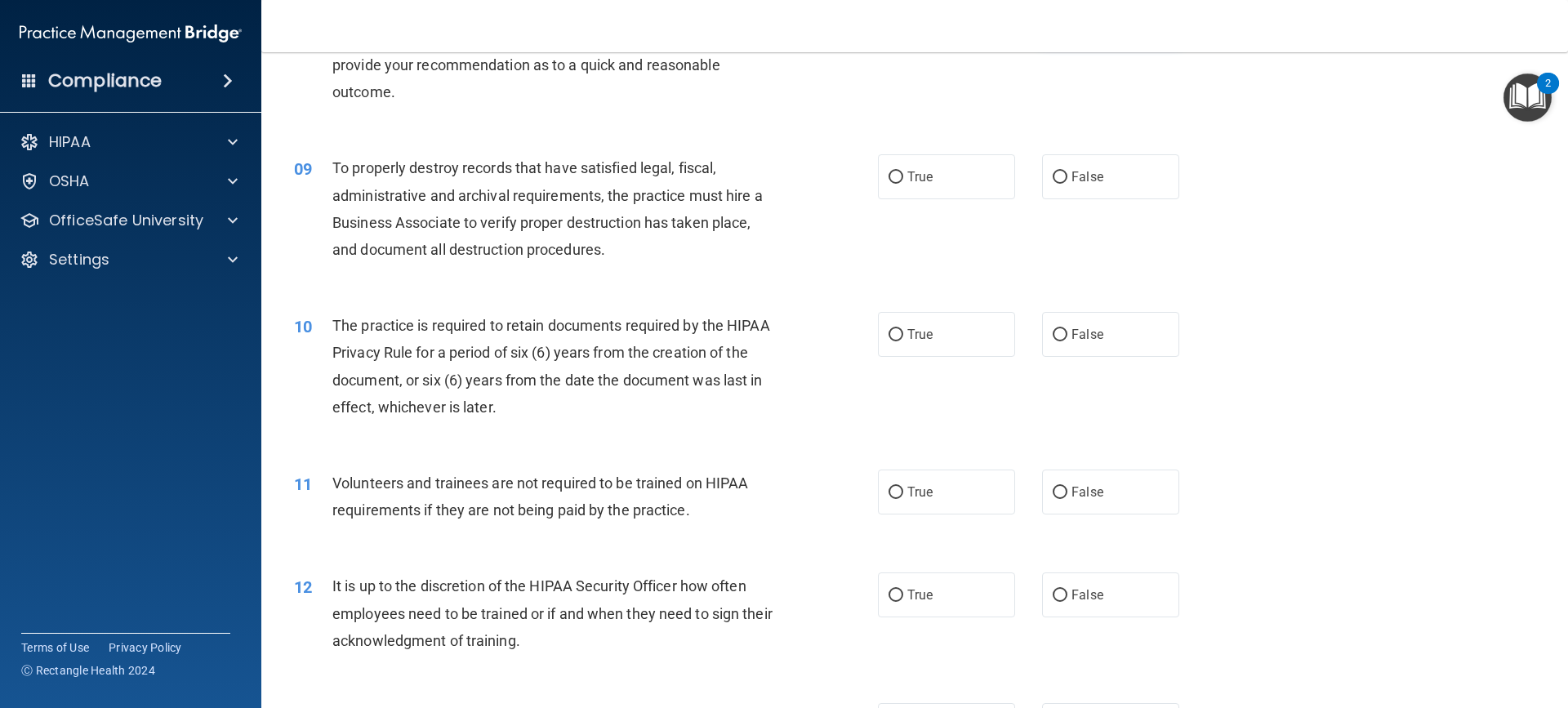
scroll to position [1105, 0]
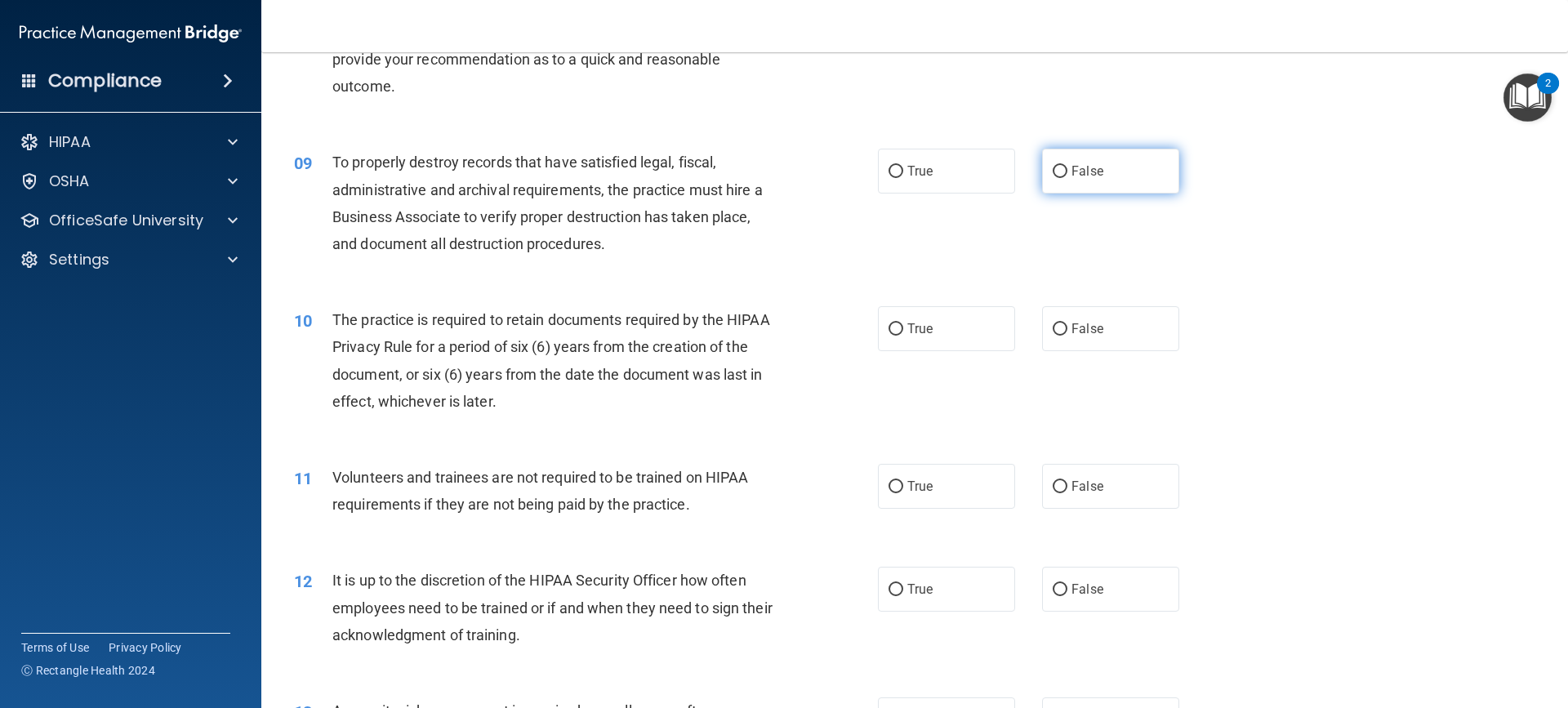
click at [1057, 169] on input "False" at bounding box center [1059, 172] width 15 height 12
radio input "true"
click at [891, 335] on input "True" at bounding box center [895, 330] width 15 height 12
radio input "true"
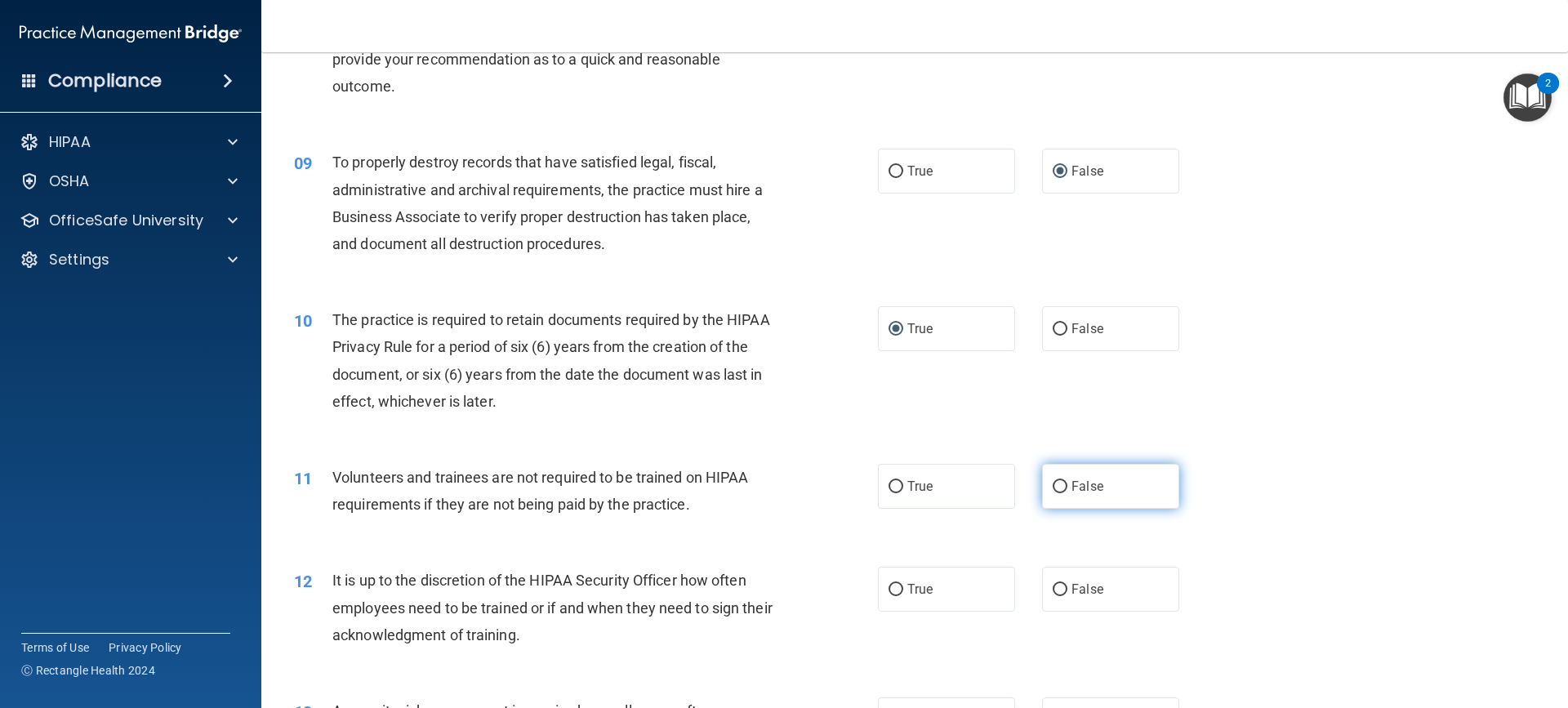
click at [1052, 481] on input "False" at bounding box center [1059, 487] width 15 height 12
radio input "true"
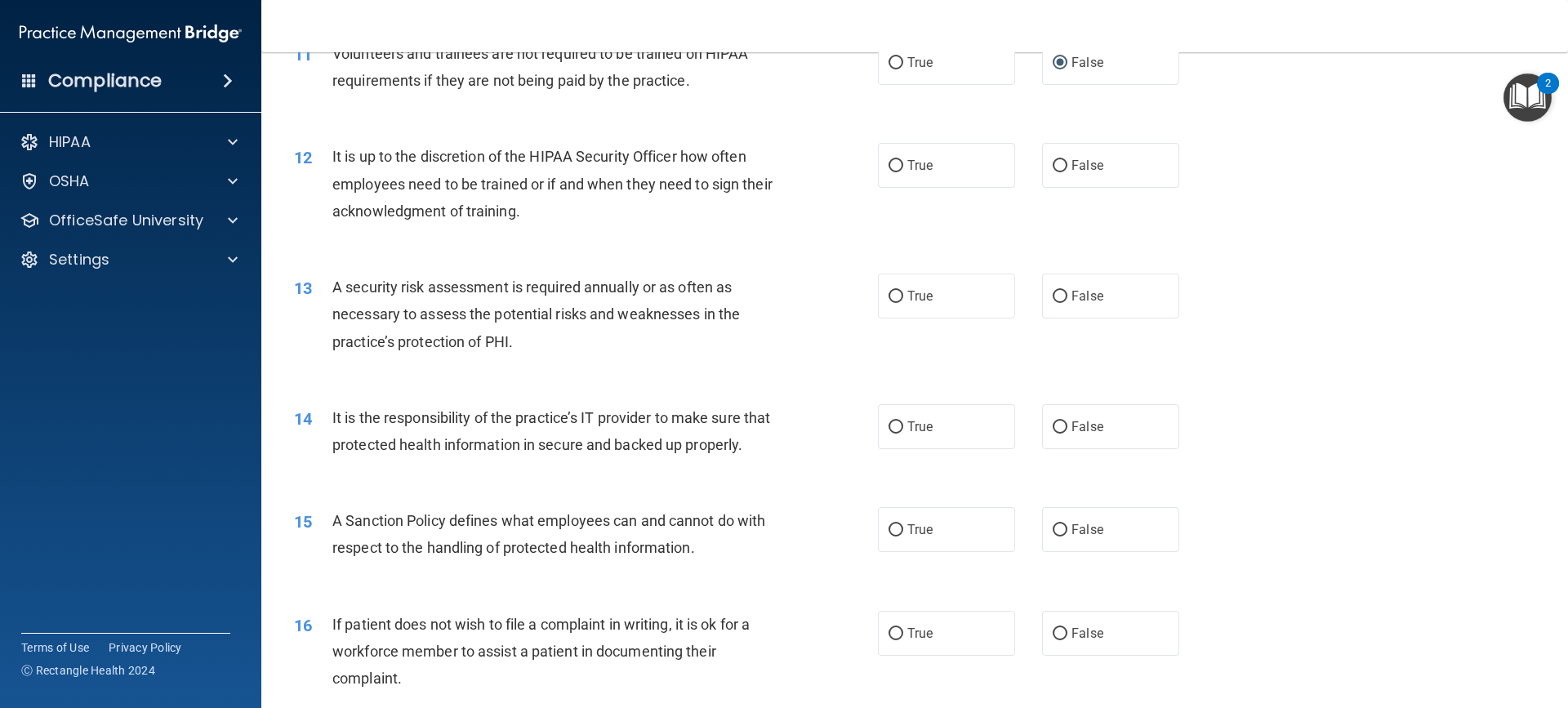
scroll to position [1565, 0]
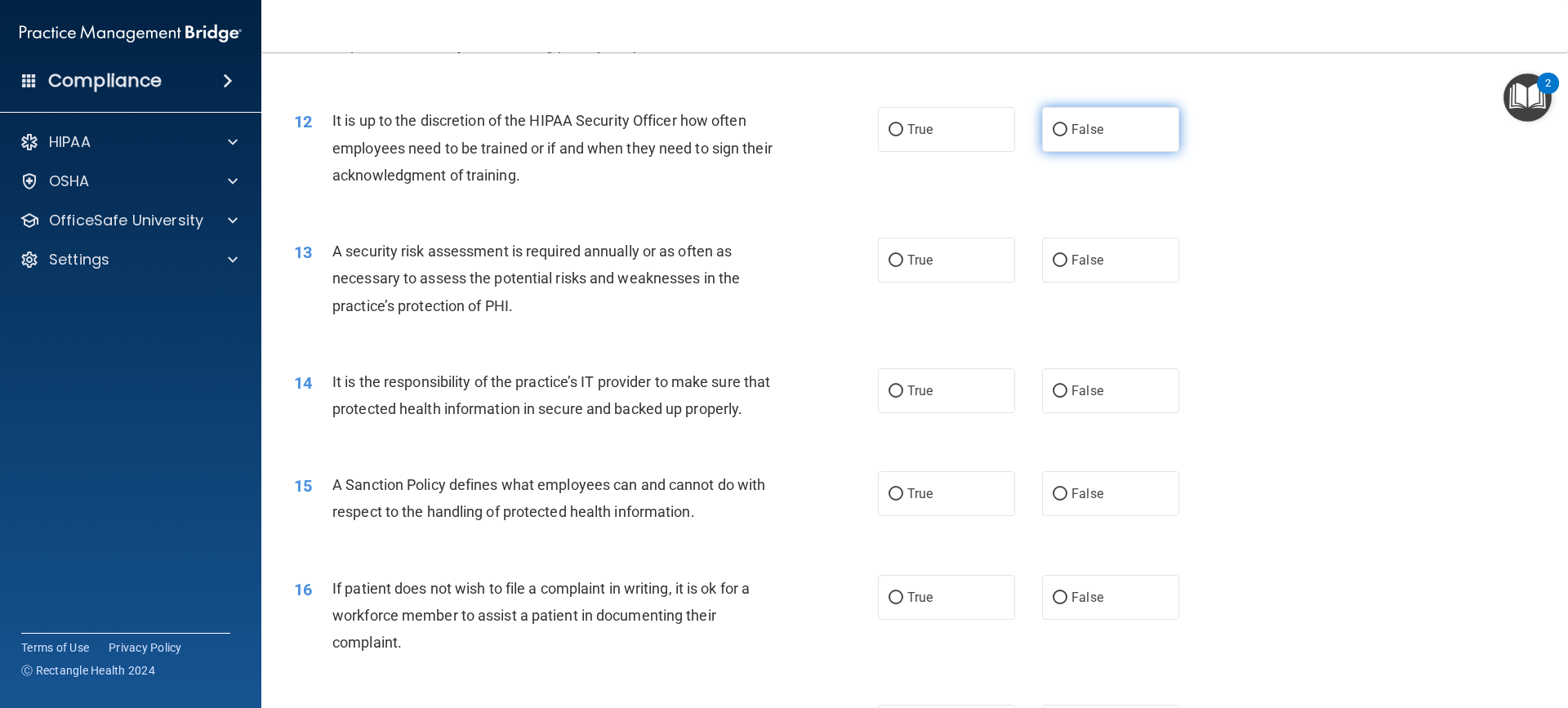
click at [1056, 130] on input "False" at bounding box center [1059, 130] width 15 height 12
radio input "true"
click at [907, 261] on span "True" at bounding box center [919, 261] width 25 height 16
click at [903, 261] on input "True" at bounding box center [895, 261] width 15 height 12
radio input "true"
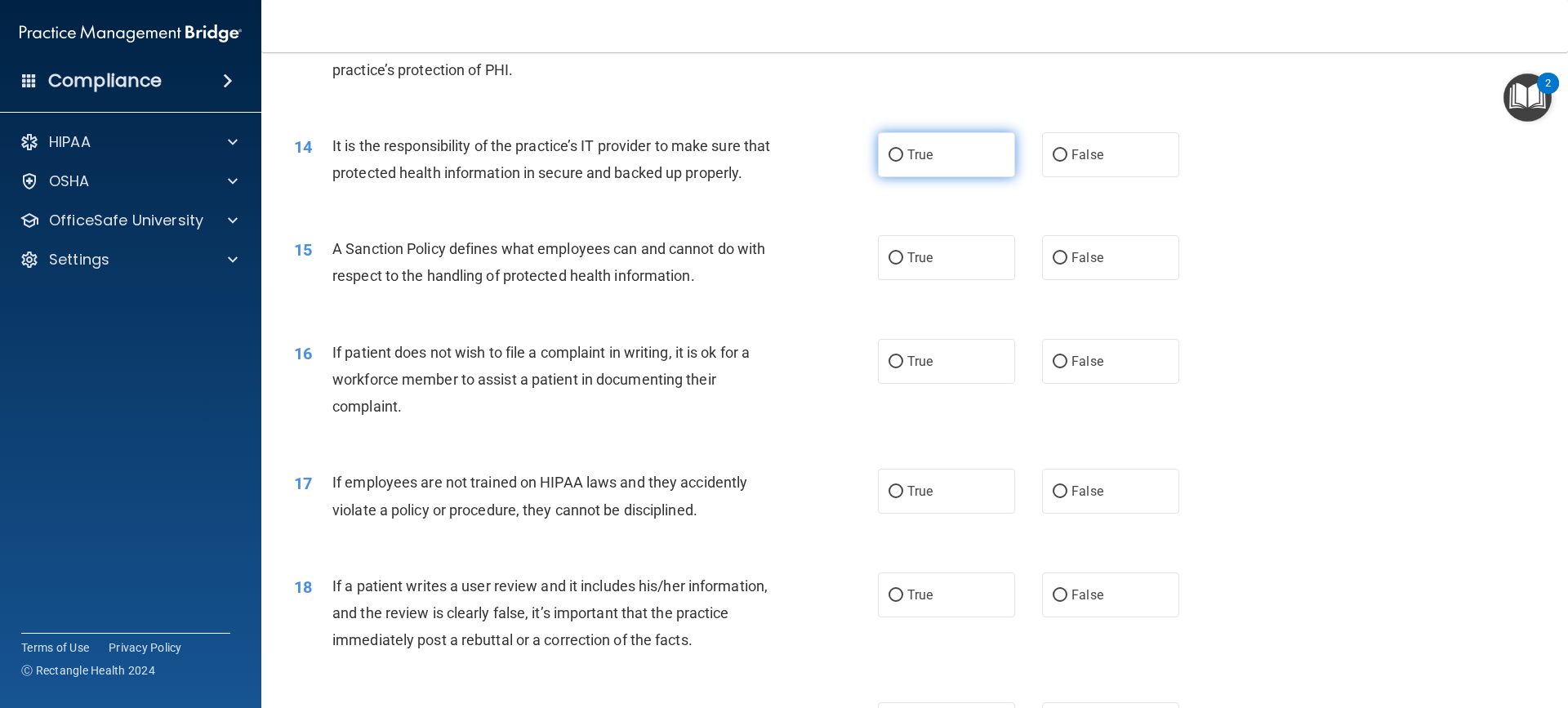
scroll to position [1796, 0]
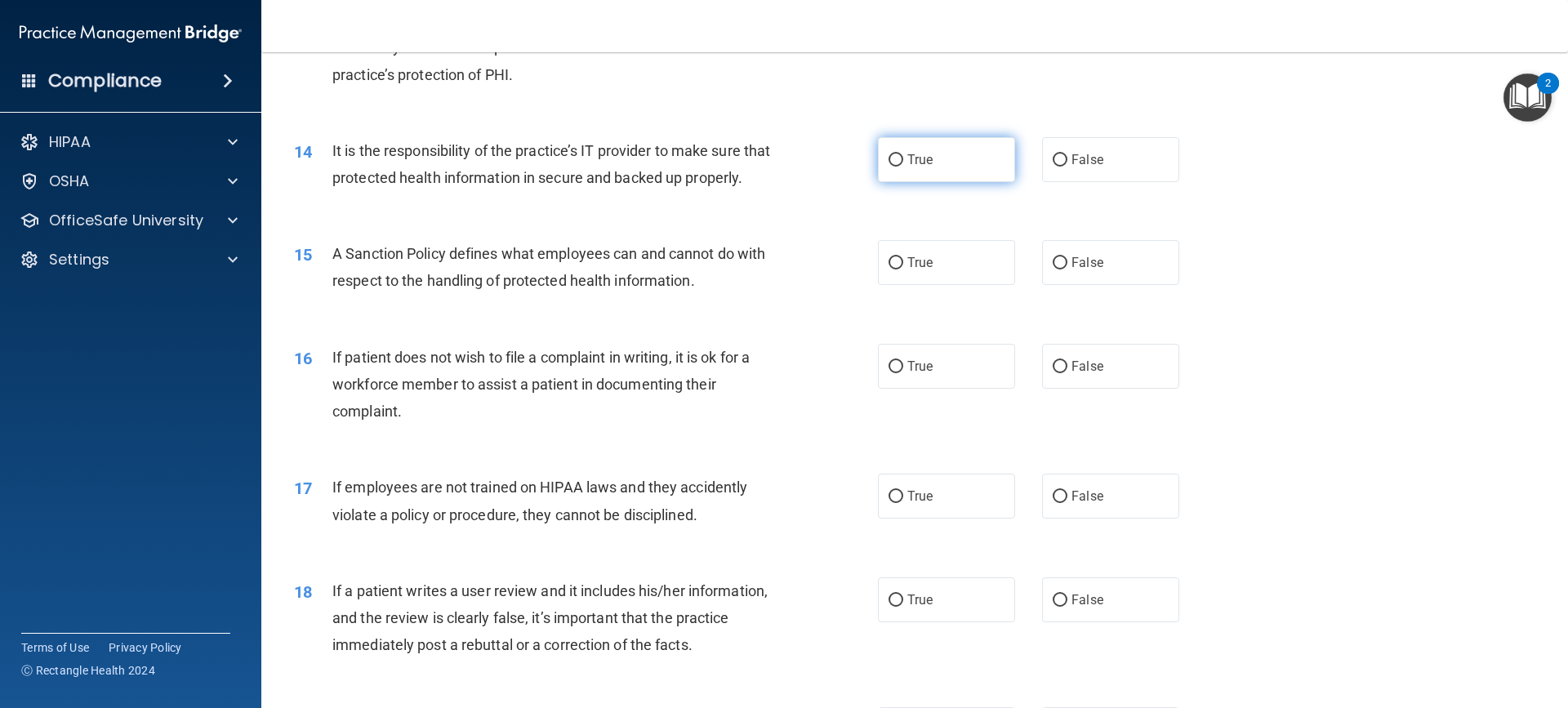
click at [893, 151] on label "True" at bounding box center [945, 159] width 137 height 45
click at [893, 155] on input "True" at bounding box center [895, 161] width 15 height 12
radio input "true"
click at [907, 271] on span "True" at bounding box center [919, 263] width 25 height 16
click at [900, 270] on input "True" at bounding box center [895, 264] width 15 height 12
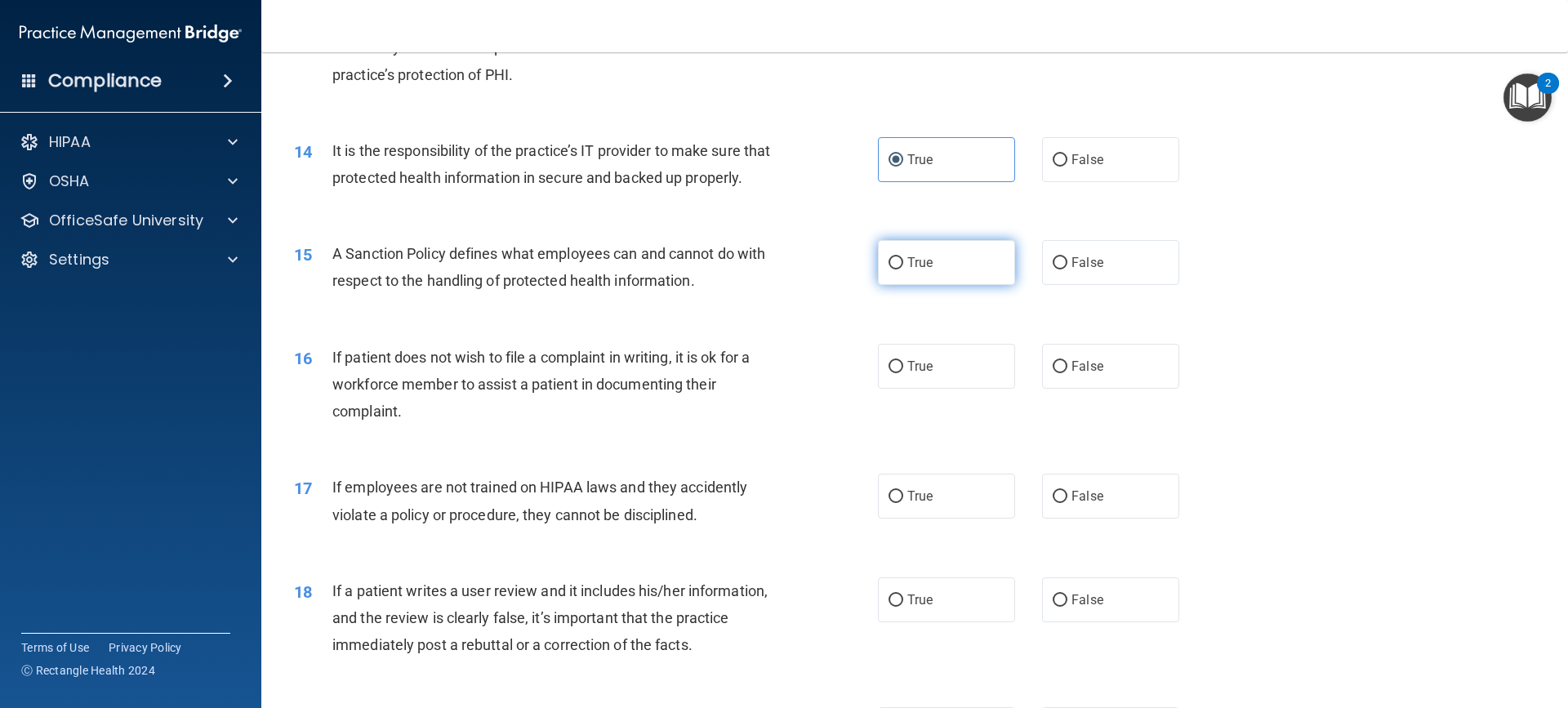
radio input "true"
click at [897, 388] on label "True" at bounding box center [945, 365] width 137 height 45
click at [897, 373] on input "True" at bounding box center [895, 367] width 15 height 12
radio input "true"
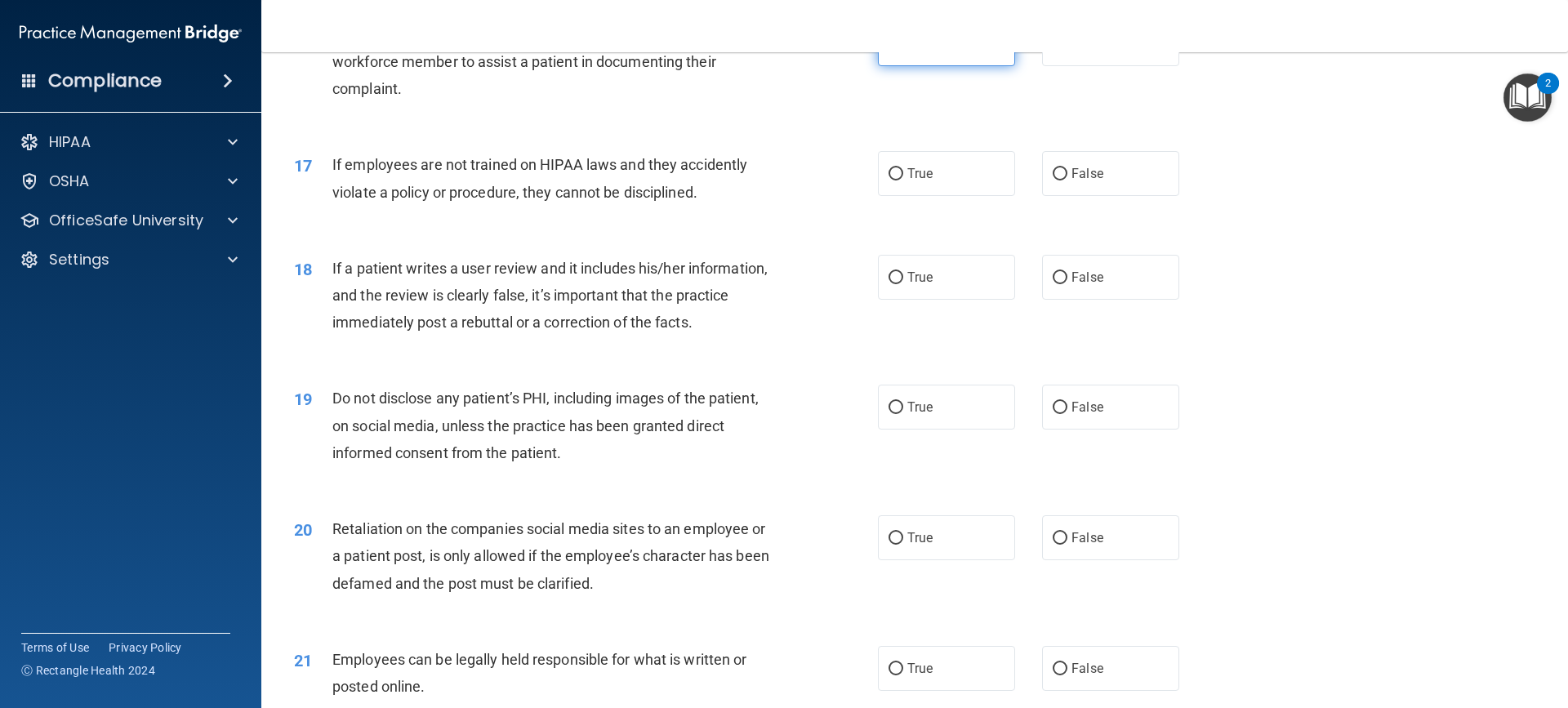
scroll to position [2148, 0]
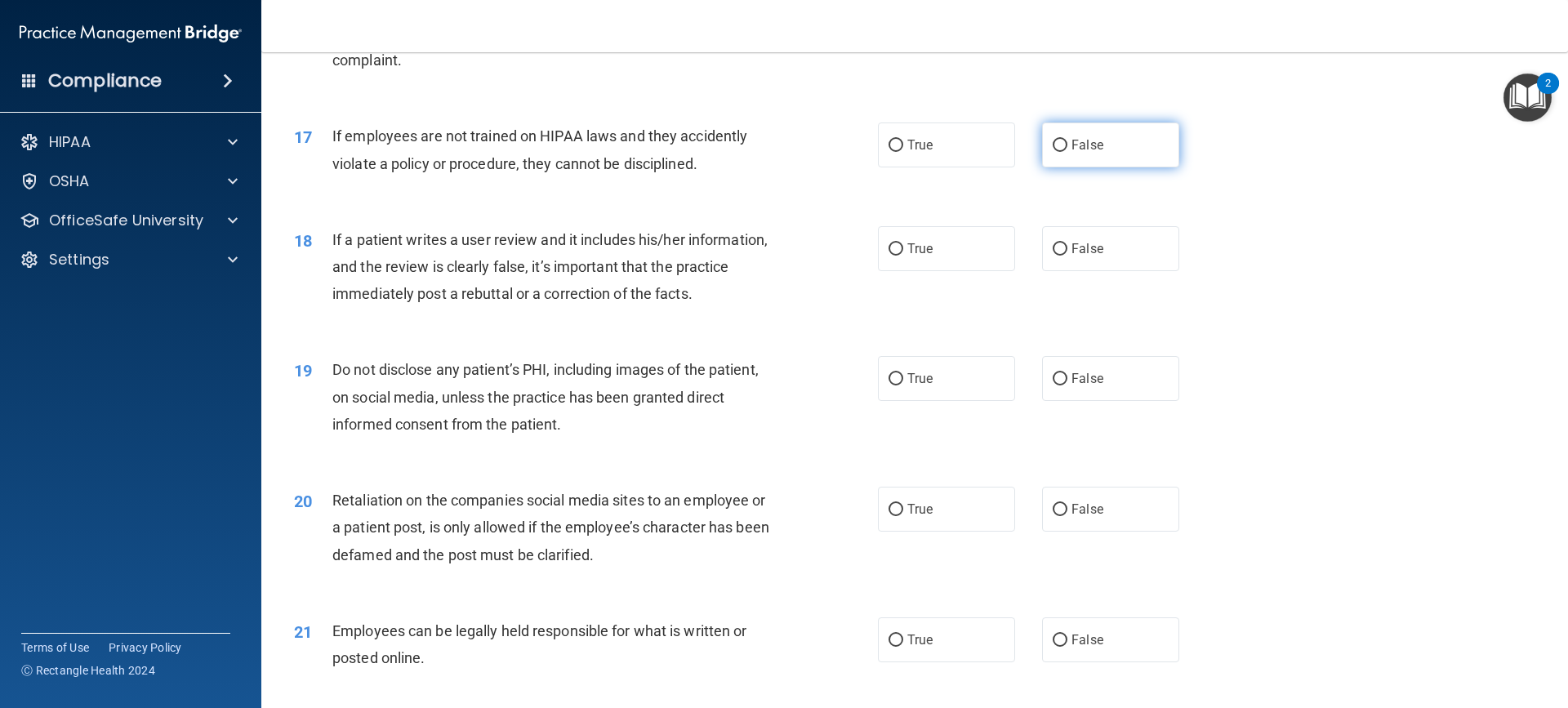
click at [1057, 164] on label "False" at bounding box center [1110, 145] width 137 height 45
click at [1057, 152] on input "False" at bounding box center [1059, 146] width 15 height 12
radio input "true"
click at [899, 264] on label "True" at bounding box center [945, 249] width 137 height 45
click at [899, 256] on input "True" at bounding box center [895, 250] width 15 height 12
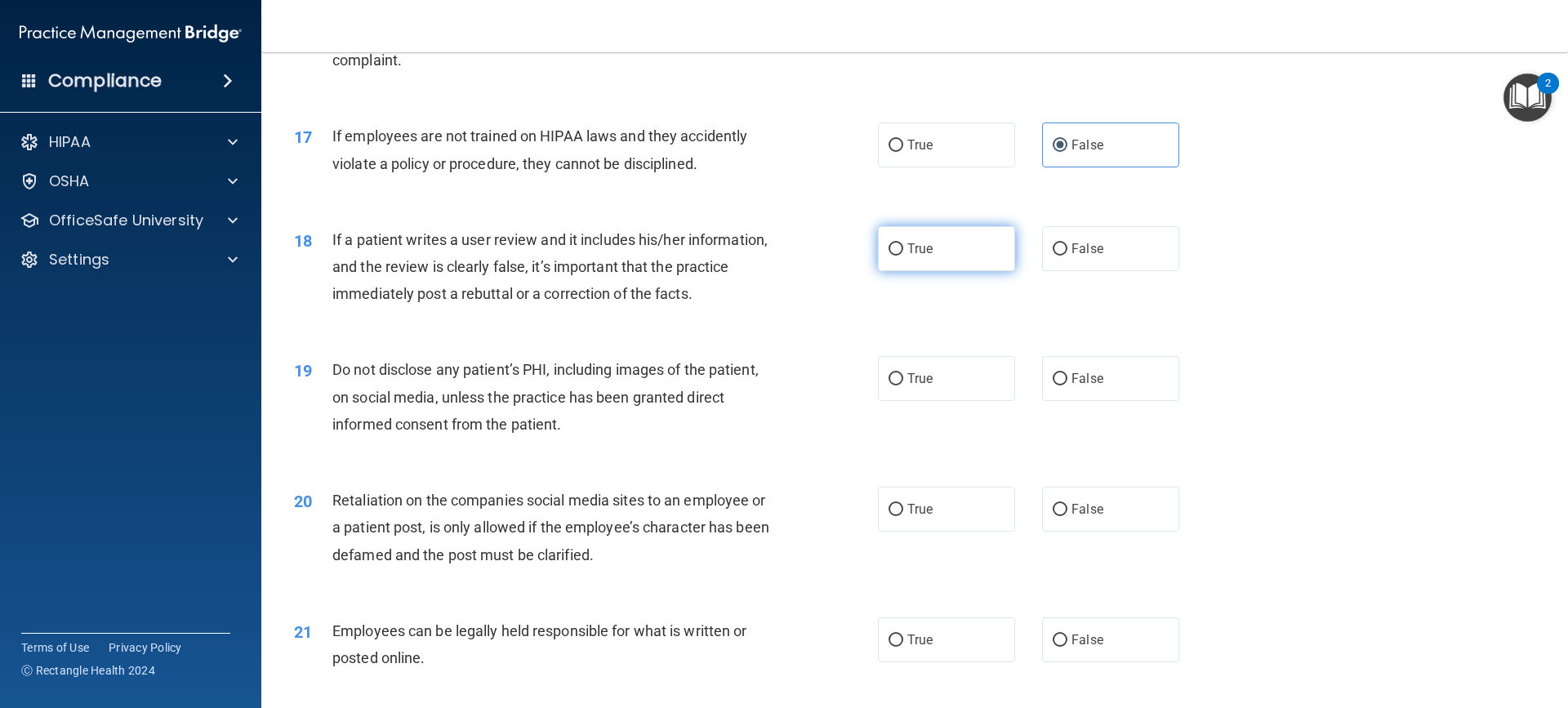
radio input "true"
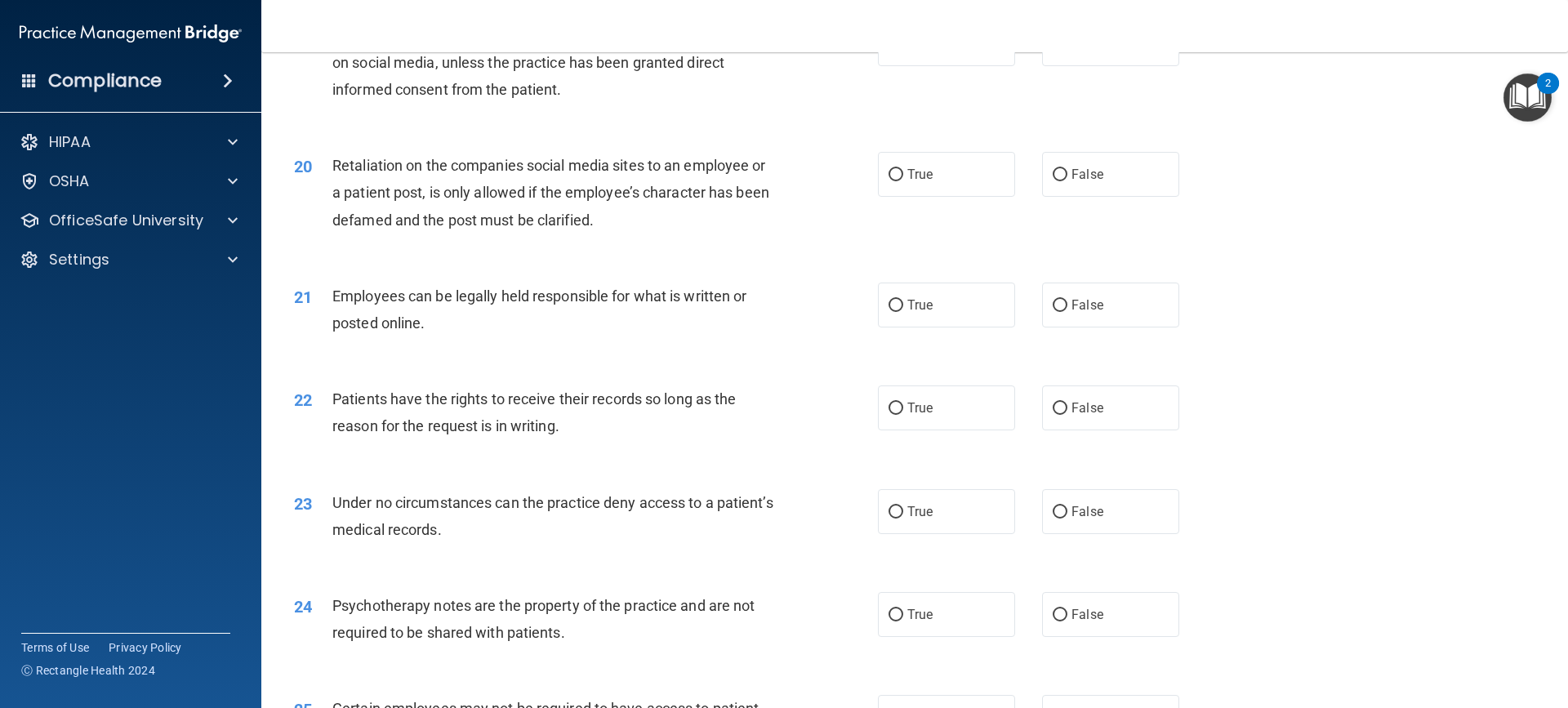
scroll to position [2480, 0]
click at [886, 63] on label "True" at bounding box center [945, 45] width 137 height 45
click at [888, 52] on input "True" at bounding box center [895, 46] width 15 height 12
radio input "true"
click at [888, 183] on input "True" at bounding box center [895, 177] width 15 height 12
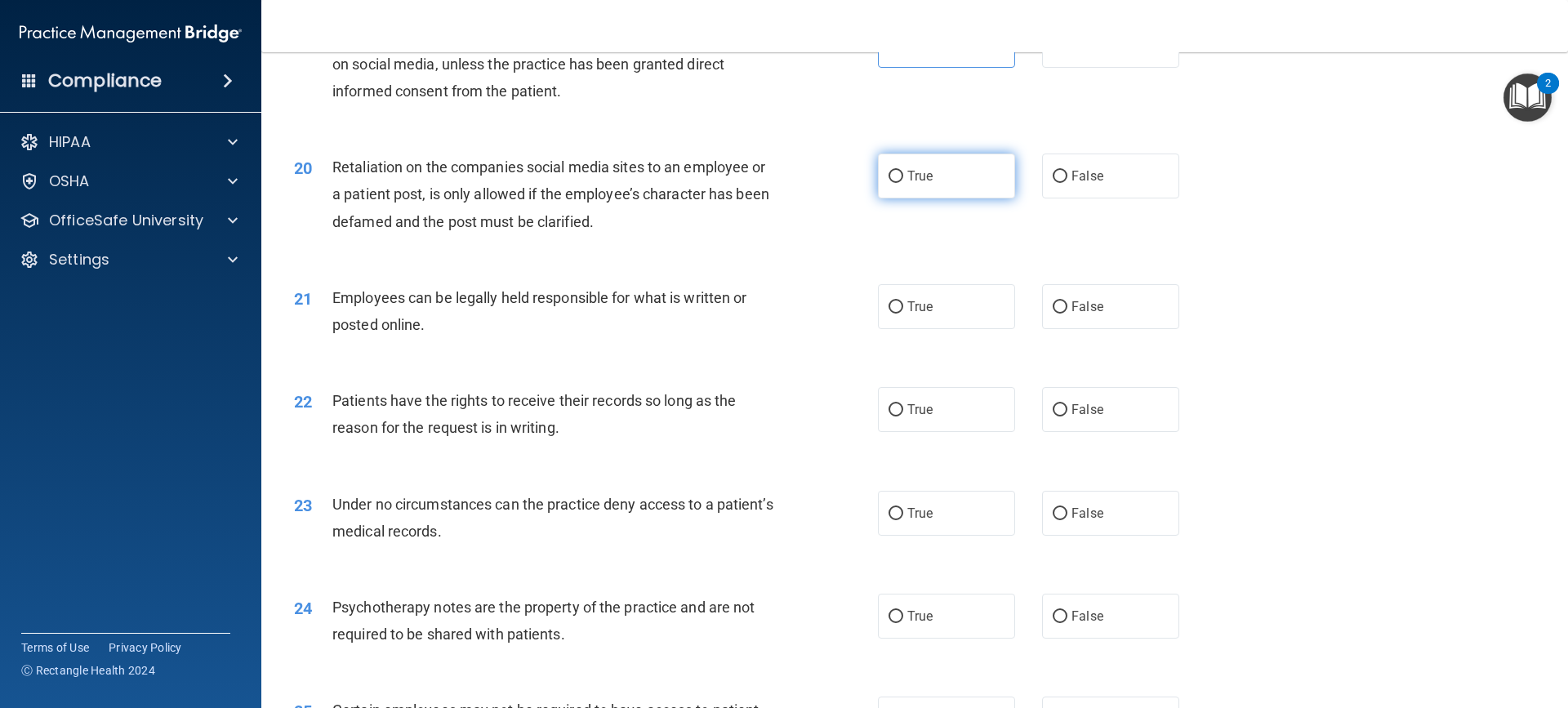
radio input "true"
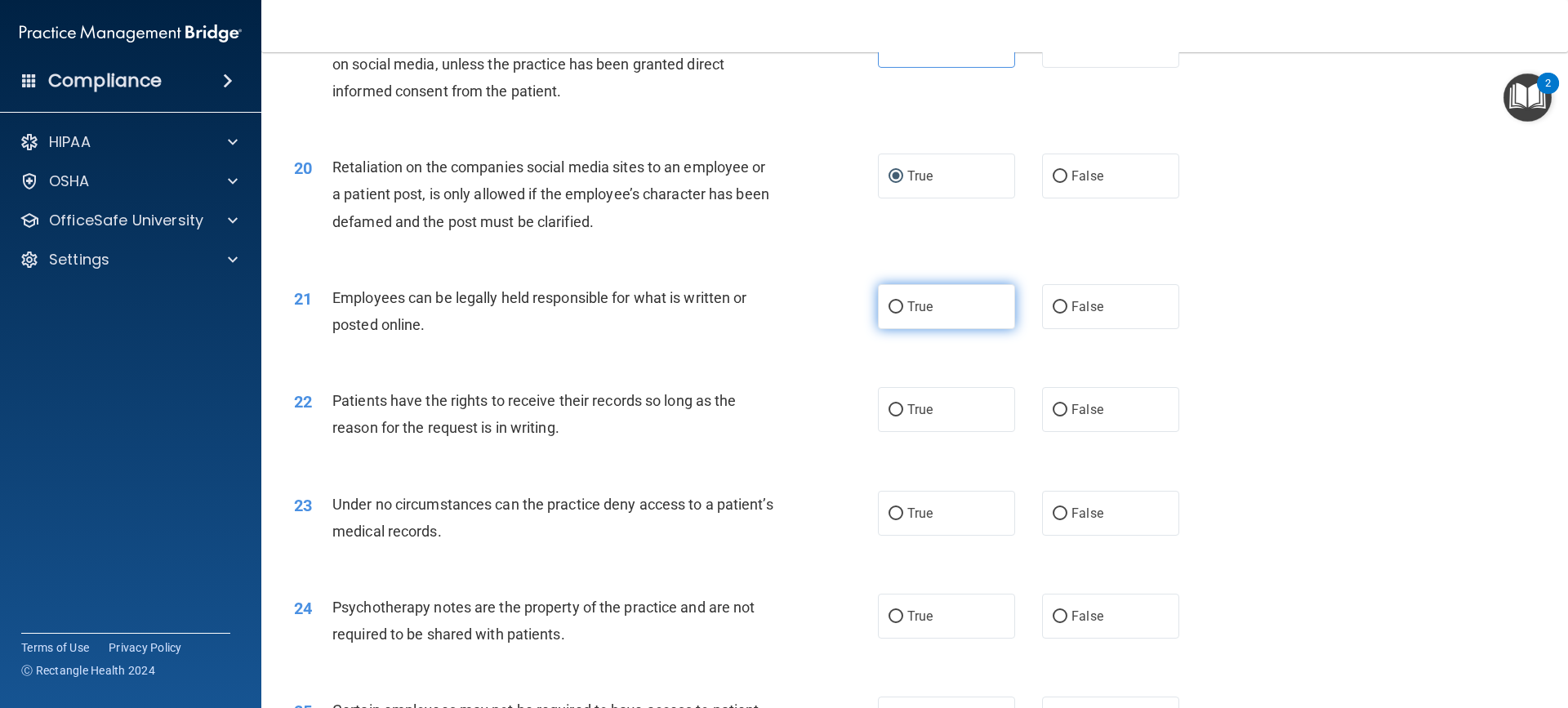
click at [890, 314] on input "True" at bounding box center [895, 308] width 15 height 12
radio input "true"
click at [888, 416] on input "True" at bounding box center [895, 410] width 15 height 12
radio input "true"
click at [879, 536] on label "True" at bounding box center [945, 513] width 137 height 45
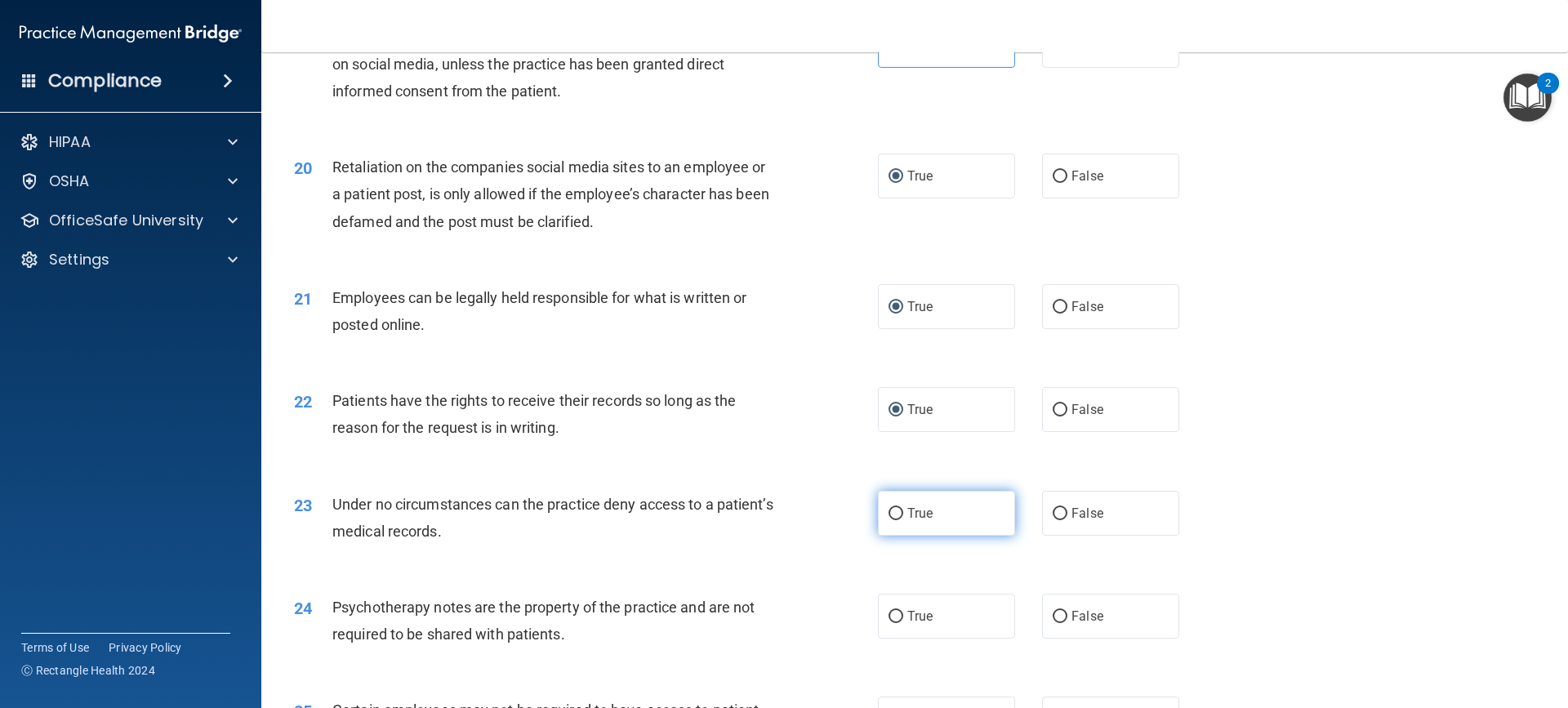
click at [888, 520] on input "True" at bounding box center [895, 514] width 15 height 12
radio input "true"
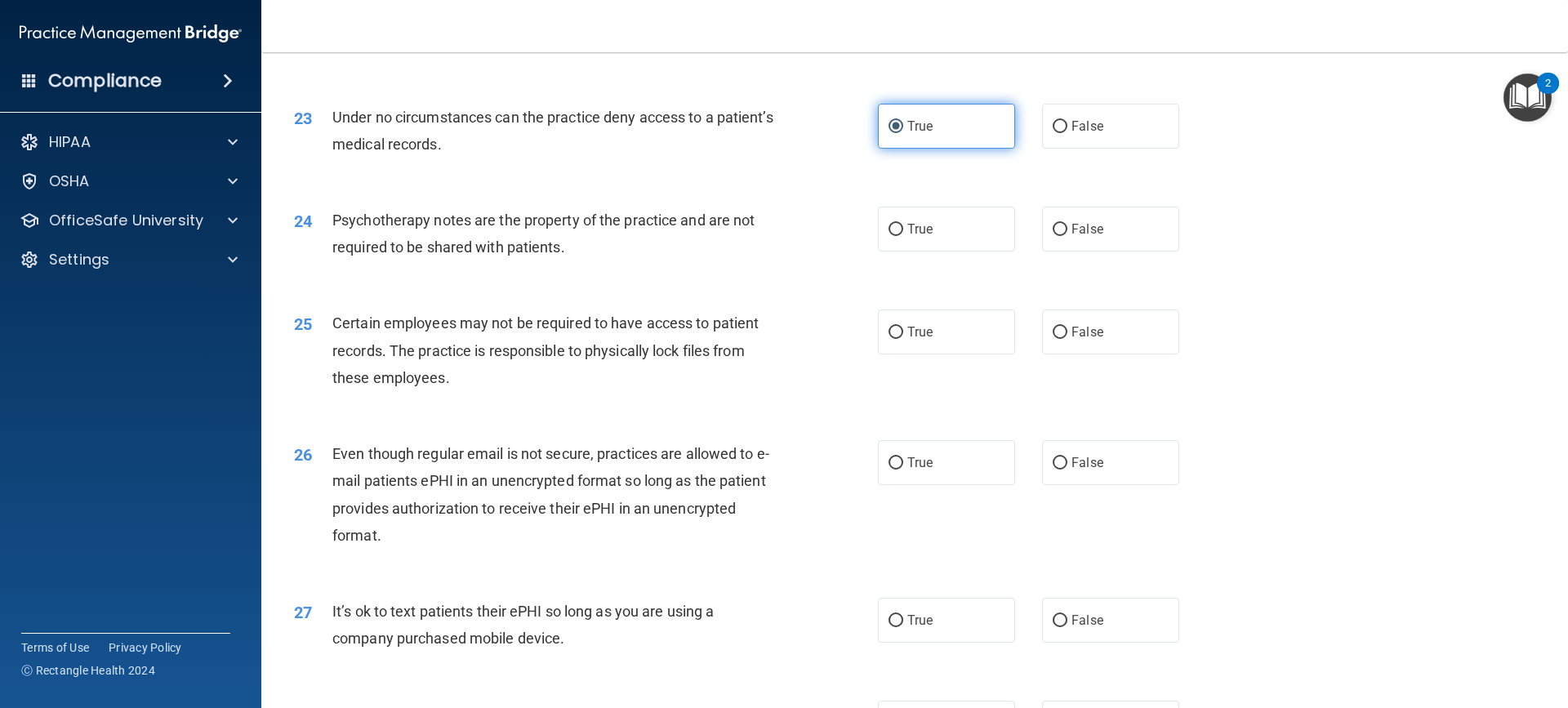
scroll to position [2867, 0]
click at [1052, 237] on input "False" at bounding box center [1059, 231] width 15 height 12
radio input "true"
click at [1052, 340] on input "False" at bounding box center [1059, 334] width 15 height 12
radio input "true"
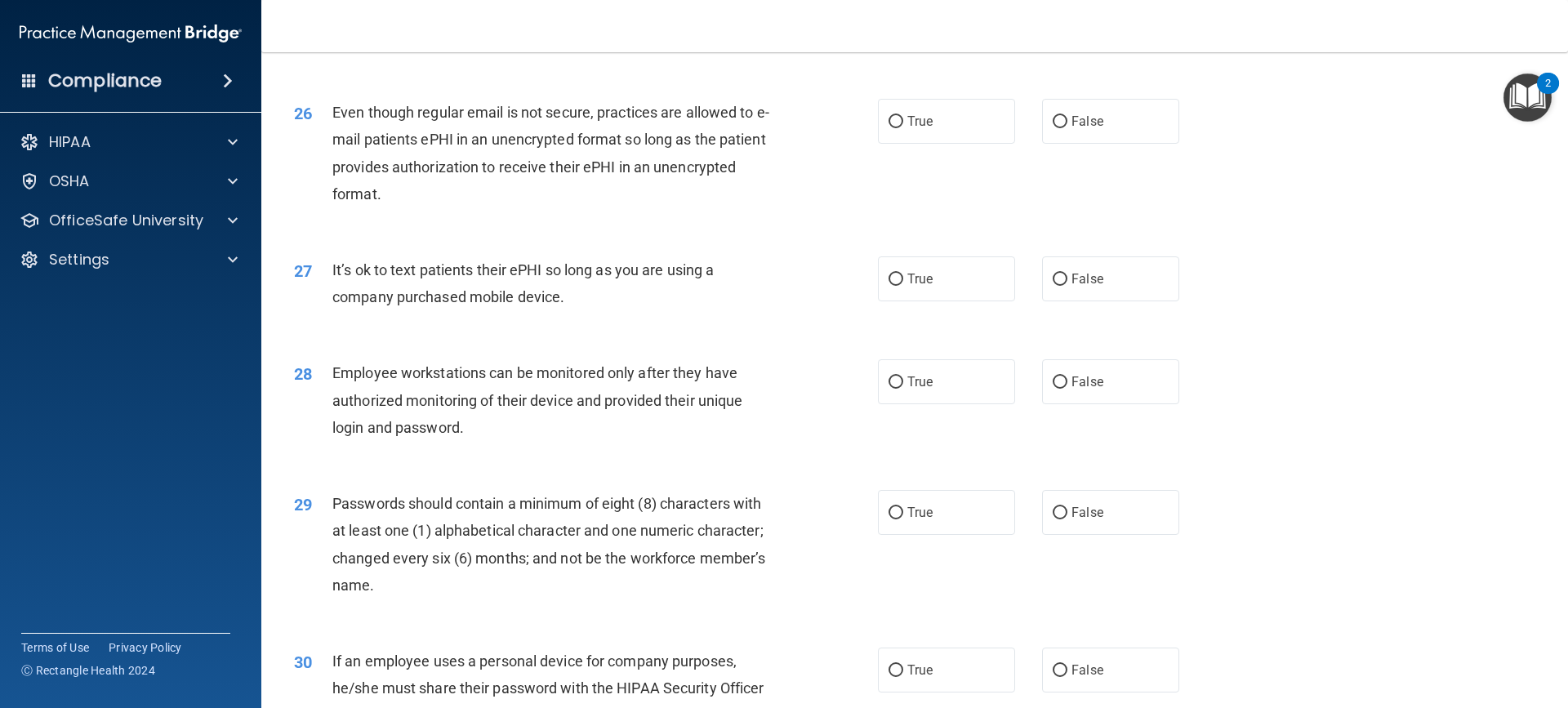
scroll to position [3212, 0]
click at [1055, 126] on input "False" at bounding box center [1059, 120] width 15 height 12
radio input "true"
click at [877, 299] on label "True" at bounding box center [945, 276] width 137 height 45
click at [888, 284] on input "True" at bounding box center [895, 278] width 15 height 12
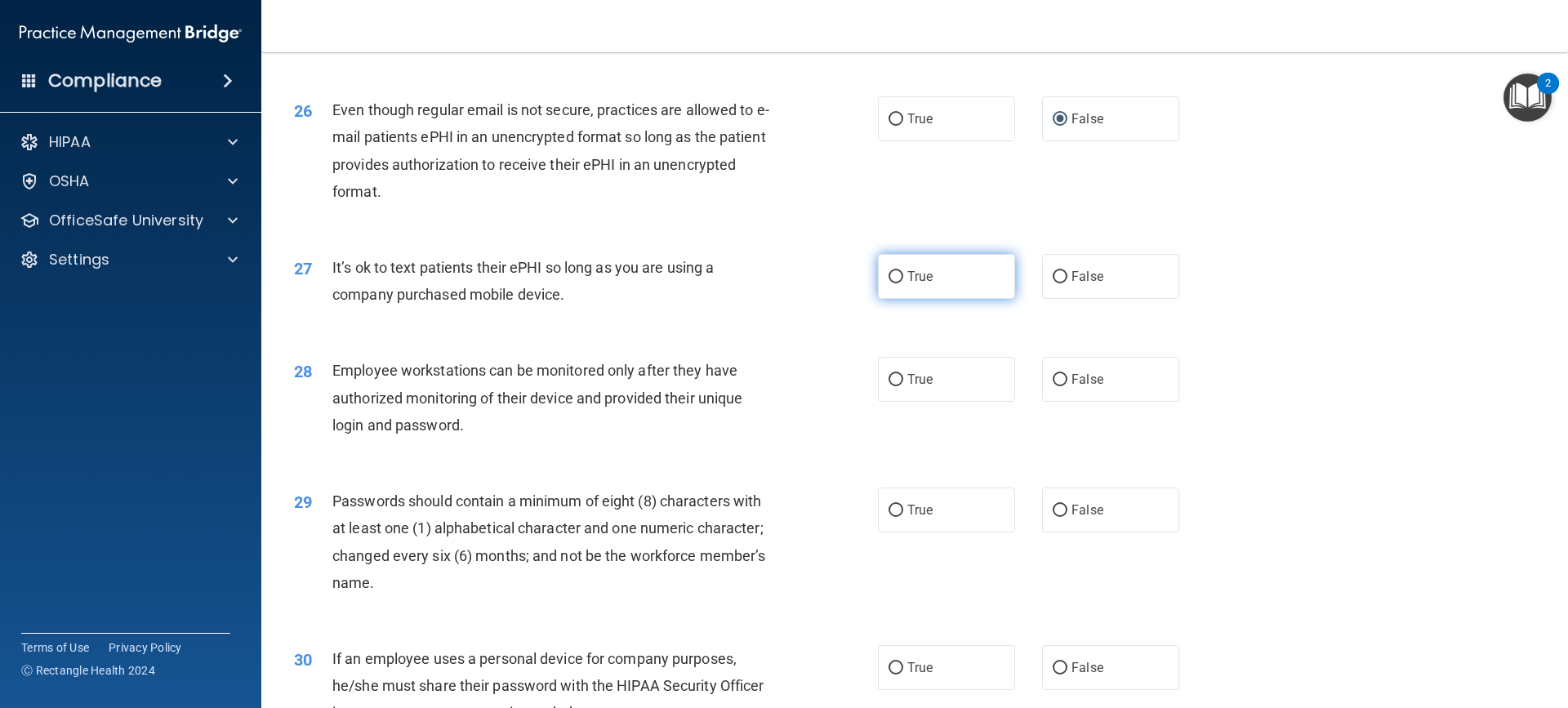
radio input "true"
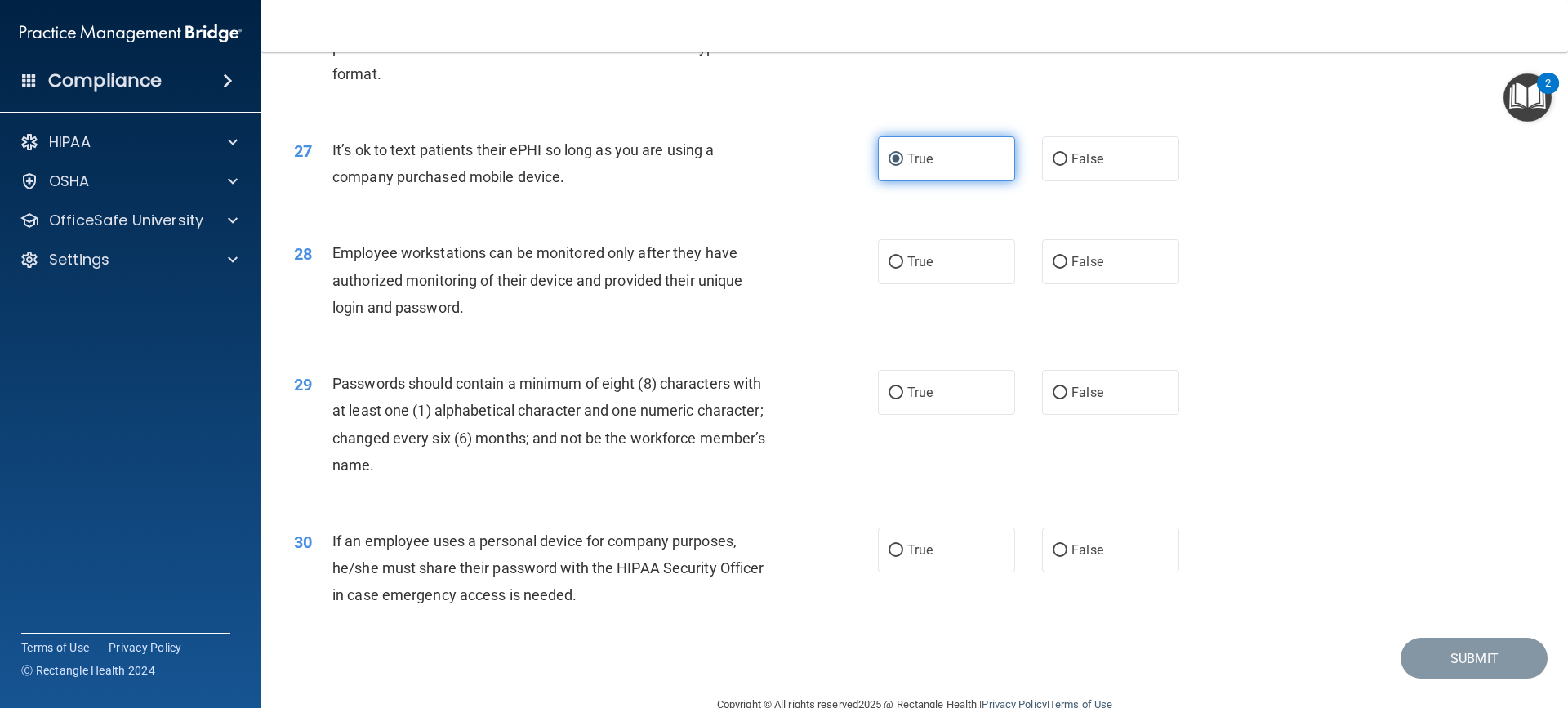
scroll to position [3392, 0]
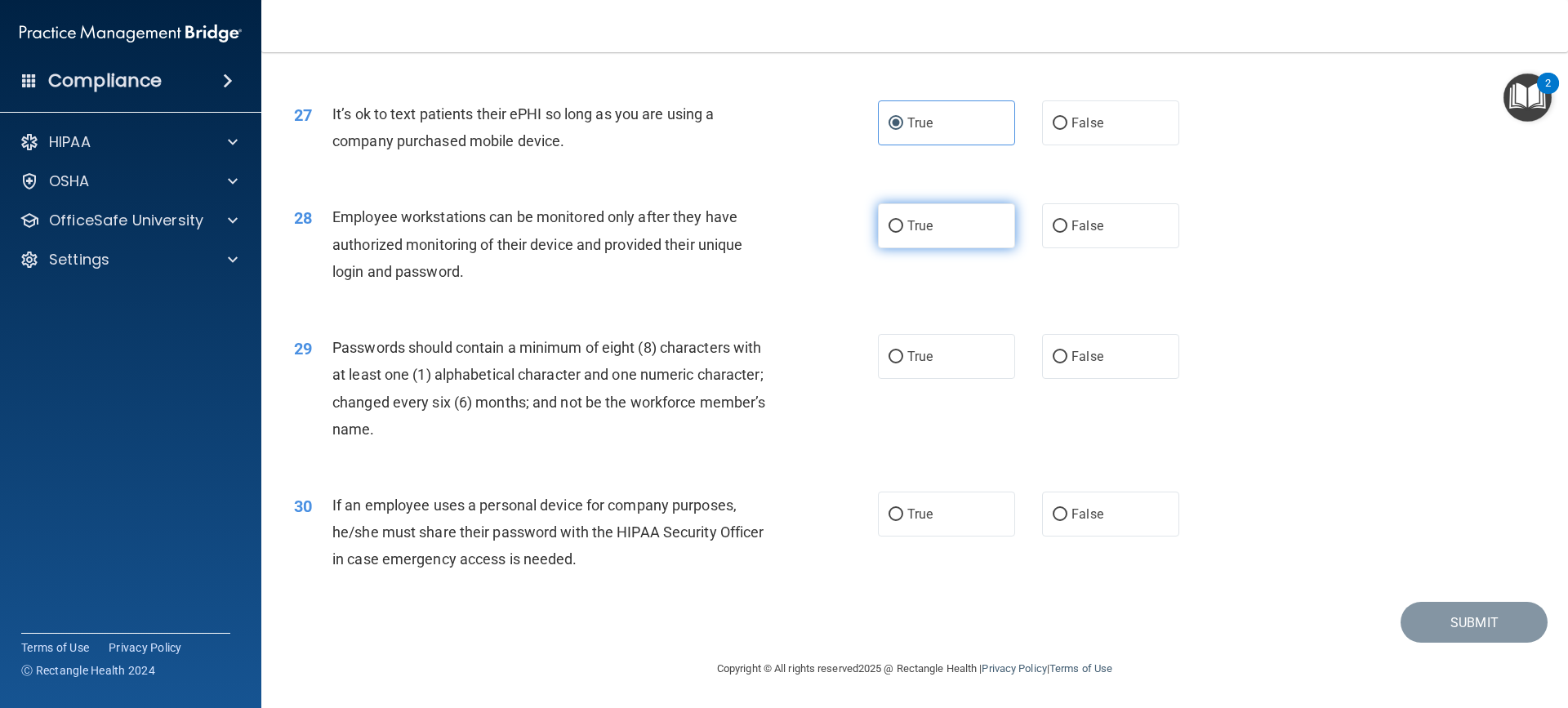
click at [907, 233] on span "True" at bounding box center [919, 226] width 25 height 16
click at [903, 233] on input "True" at bounding box center [895, 227] width 15 height 12
radio input "true"
click at [897, 357] on label "True" at bounding box center [945, 356] width 137 height 45
click at [897, 357] on input "True" at bounding box center [895, 357] width 15 height 12
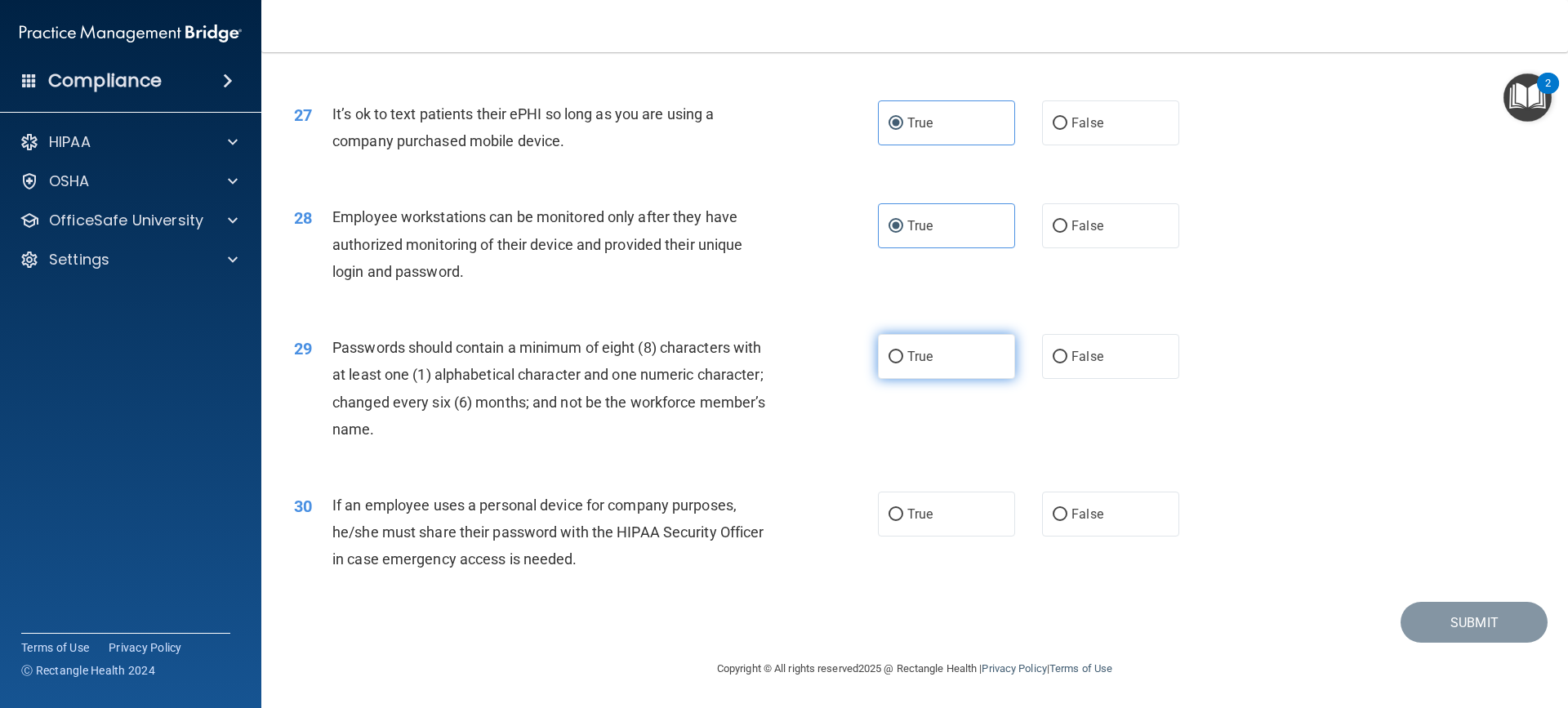
radio input "true"
click at [891, 521] on input "True" at bounding box center [895, 515] width 15 height 12
radio input "true"
click at [891, 521] on input "True" at bounding box center [895, 515] width 15 height 12
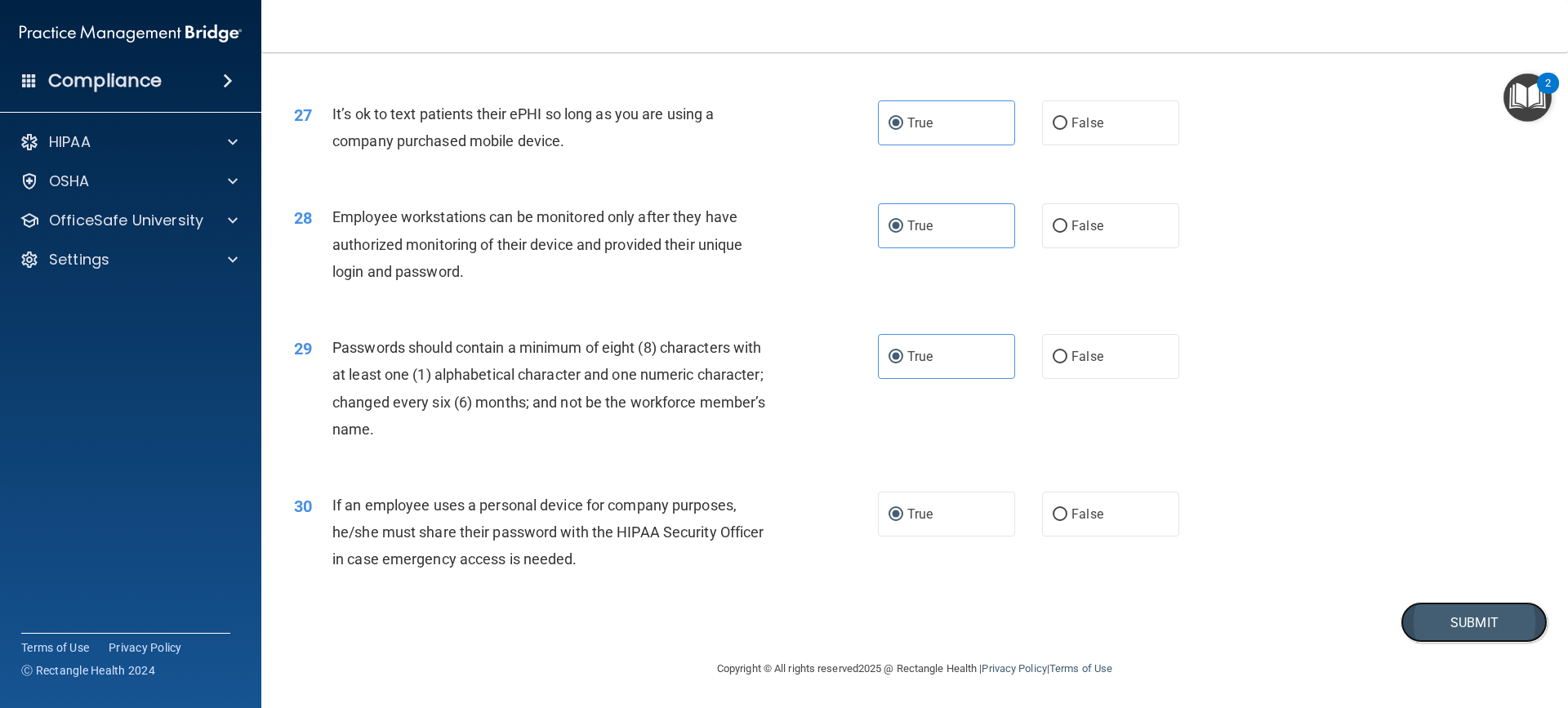
click at [1496, 631] on button "Submit" at bounding box center [1473, 623] width 147 height 42
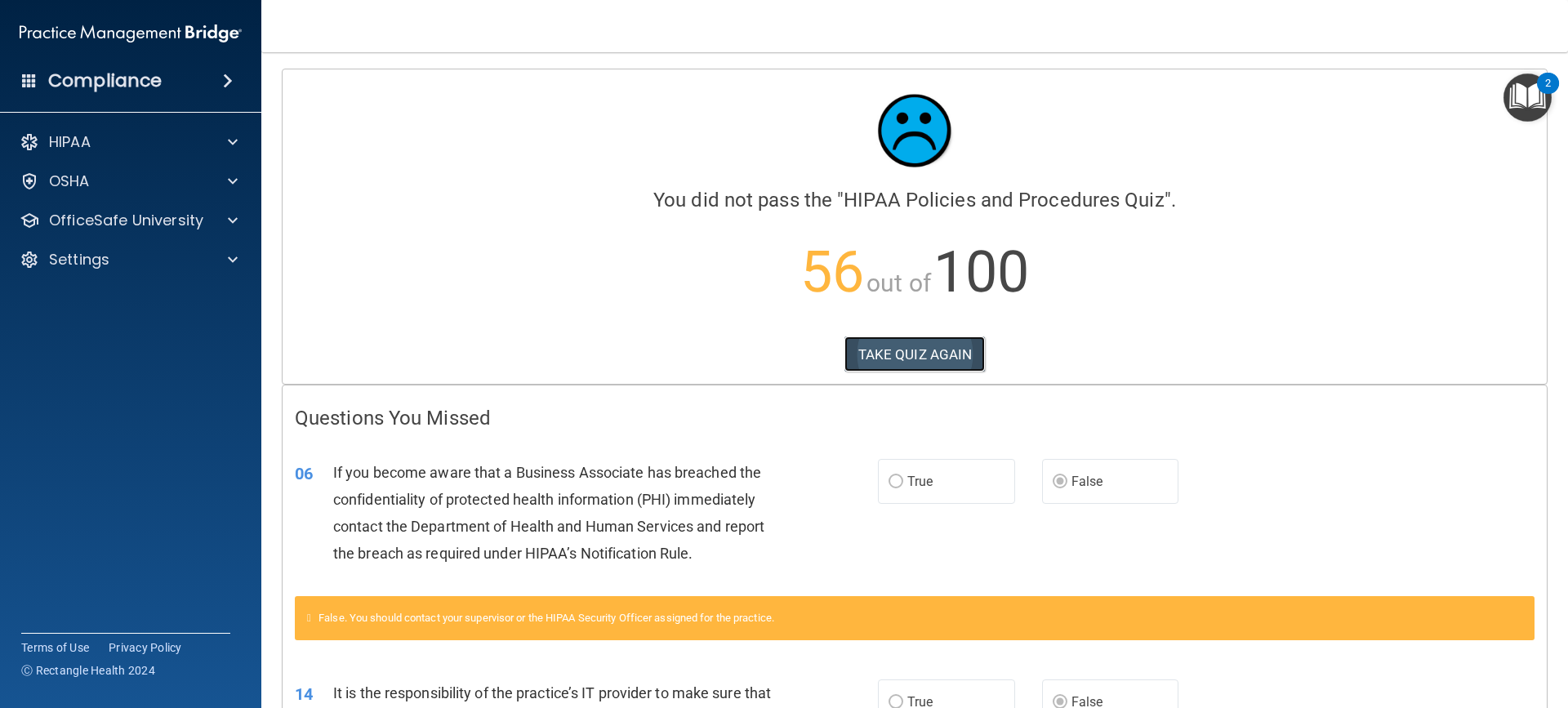
click at [915, 370] on button "TAKE QUIZ AGAIN" at bounding box center [915, 354] width 142 height 36
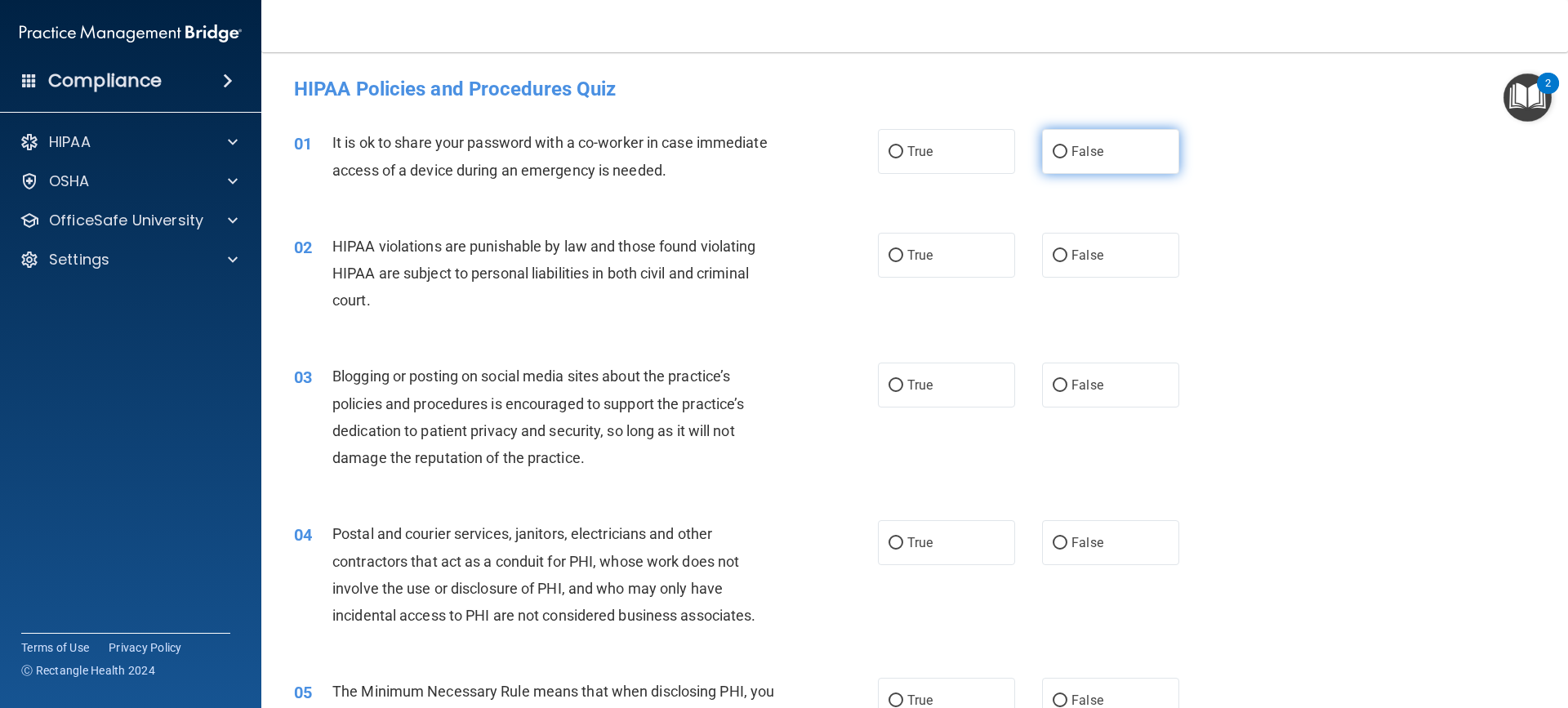
click at [1055, 152] on input "False" at bounding box center [1059, 152] width 15 height 12
radio input "true"
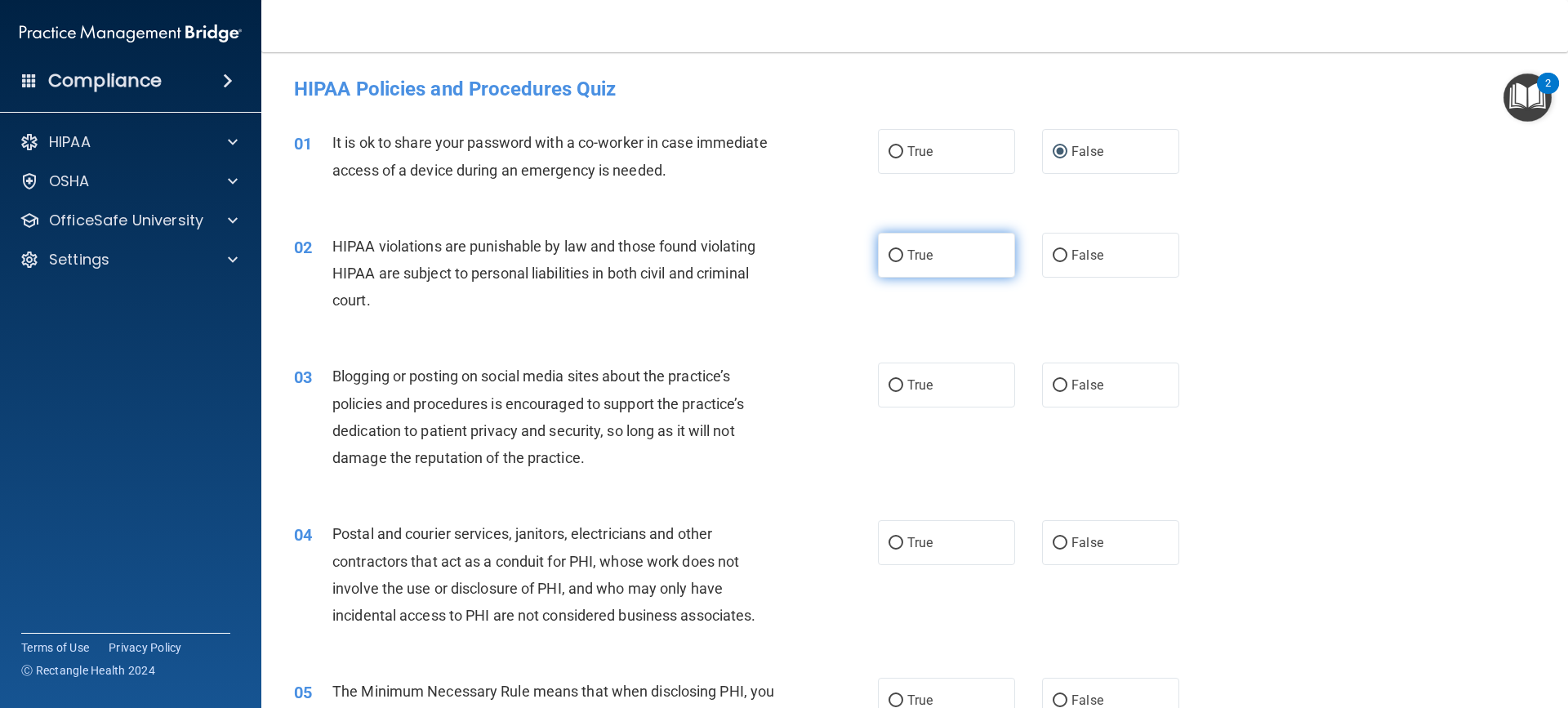
click at [895, 263] on label "True" at bounding box center [945, 255] width 137 height 45
click at [895, 263] on input "True" at bounding box center [895, 256] width 15 height 12
radio input "true"
click at [1060, 383] on label "False" at bounding box center [1110, 384] width 137 height 45
click at [1060, 383] on input "False" at bounding box center [1059, 385] width 15 height 12
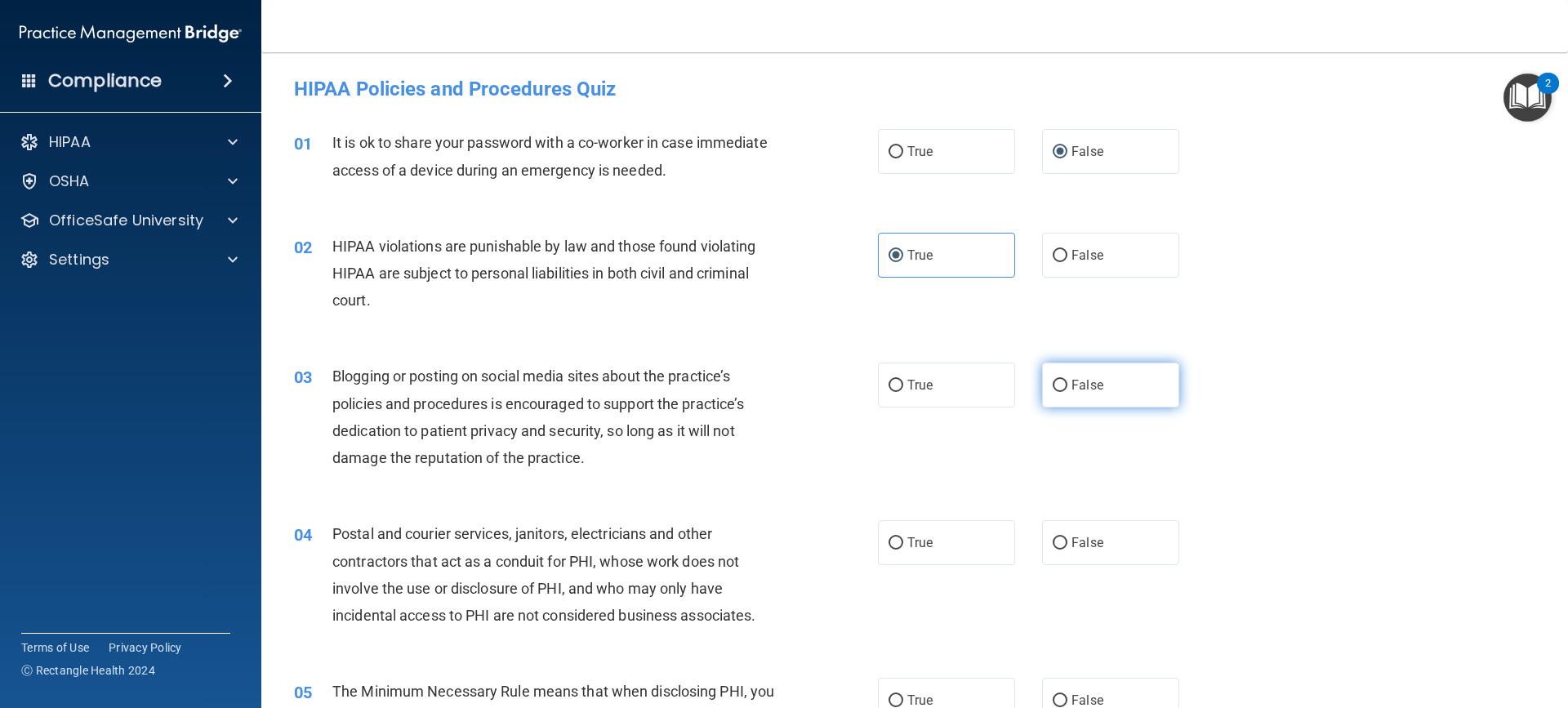
radio input "true"
click at [1060, 382] on label "False" at bounding box center [1110, 384] width 137 height 45
click at [1060, 382] on input "False" at bounding box center [1059, 385] width 15 height 12
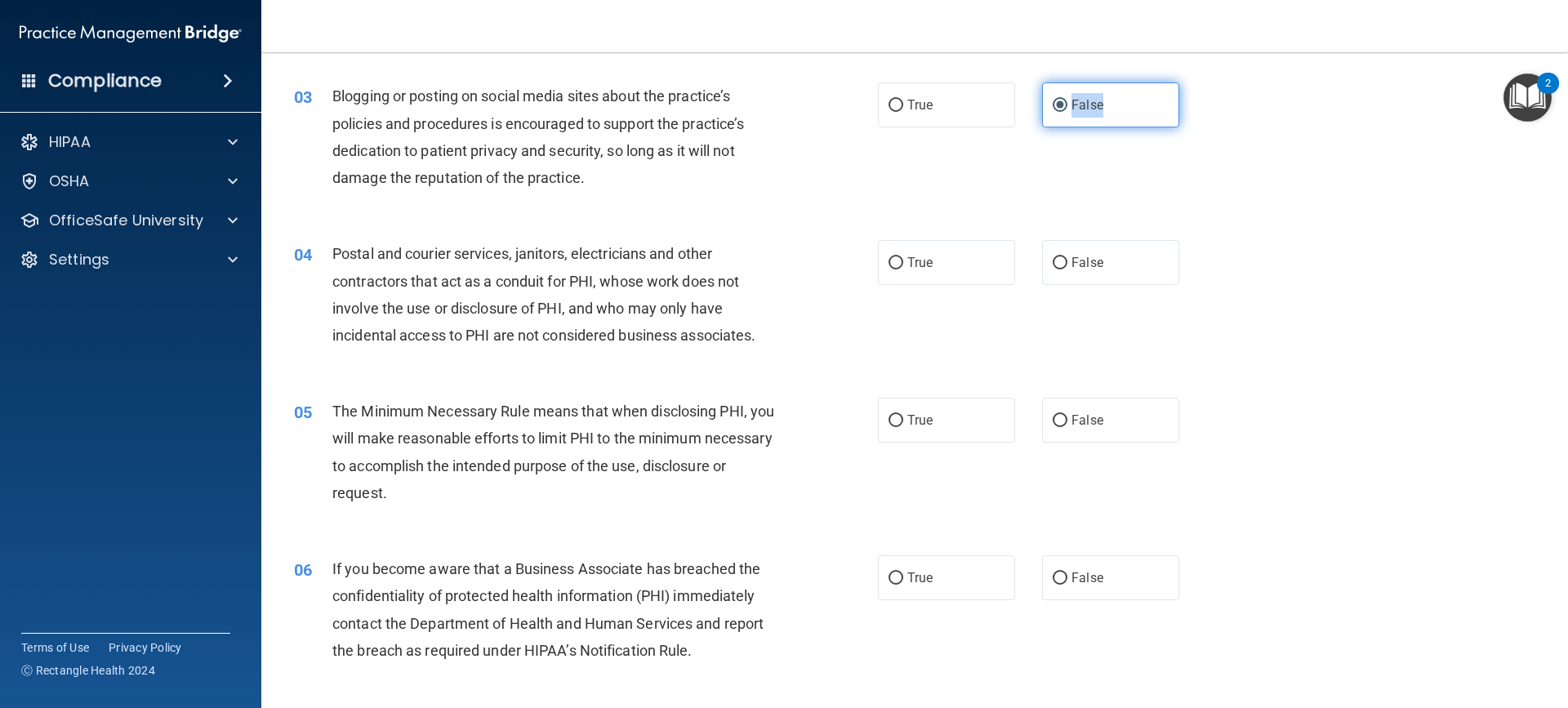
scroll to position [283, 0]
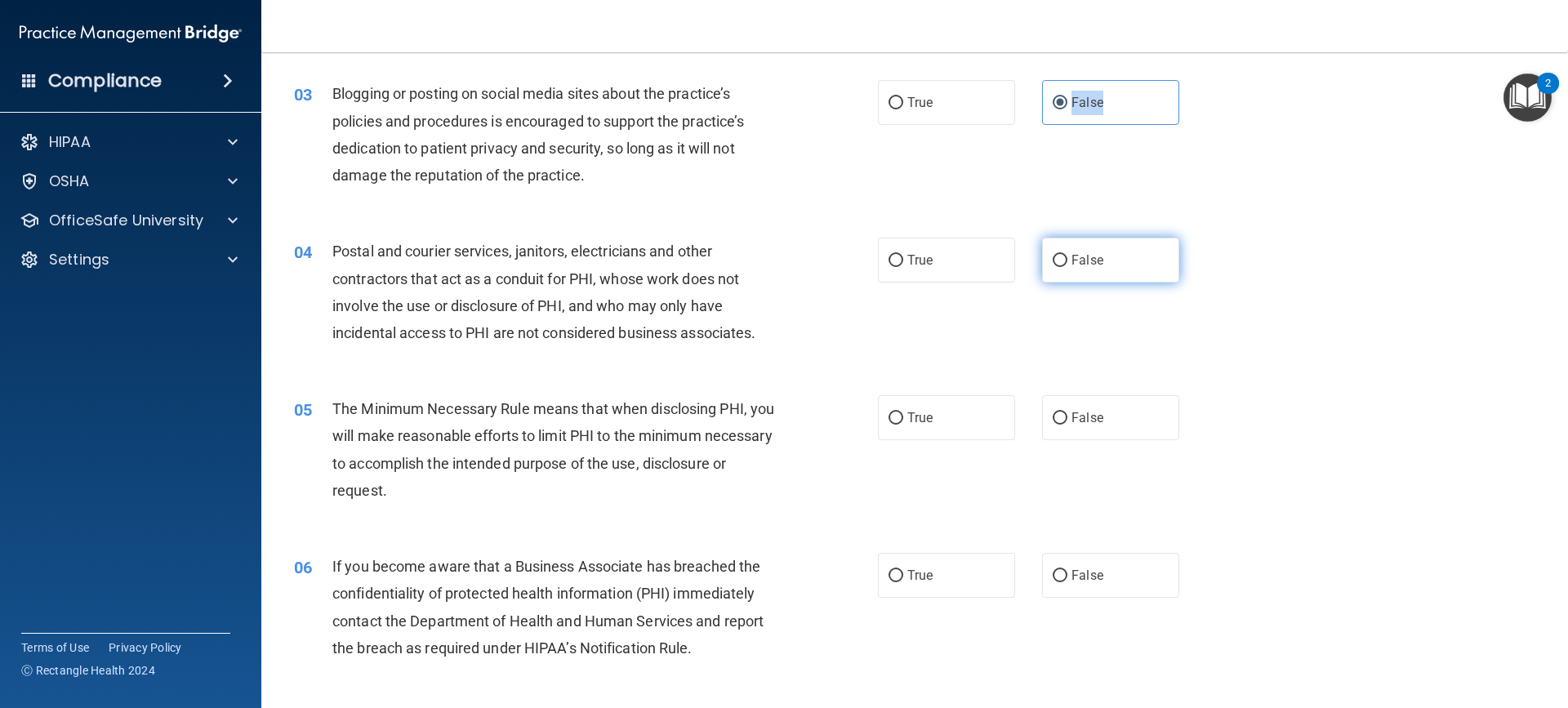
click at [1057, 259] on input "False" at bounding box center [1059, 261] width 15 height 12
radio input "true"
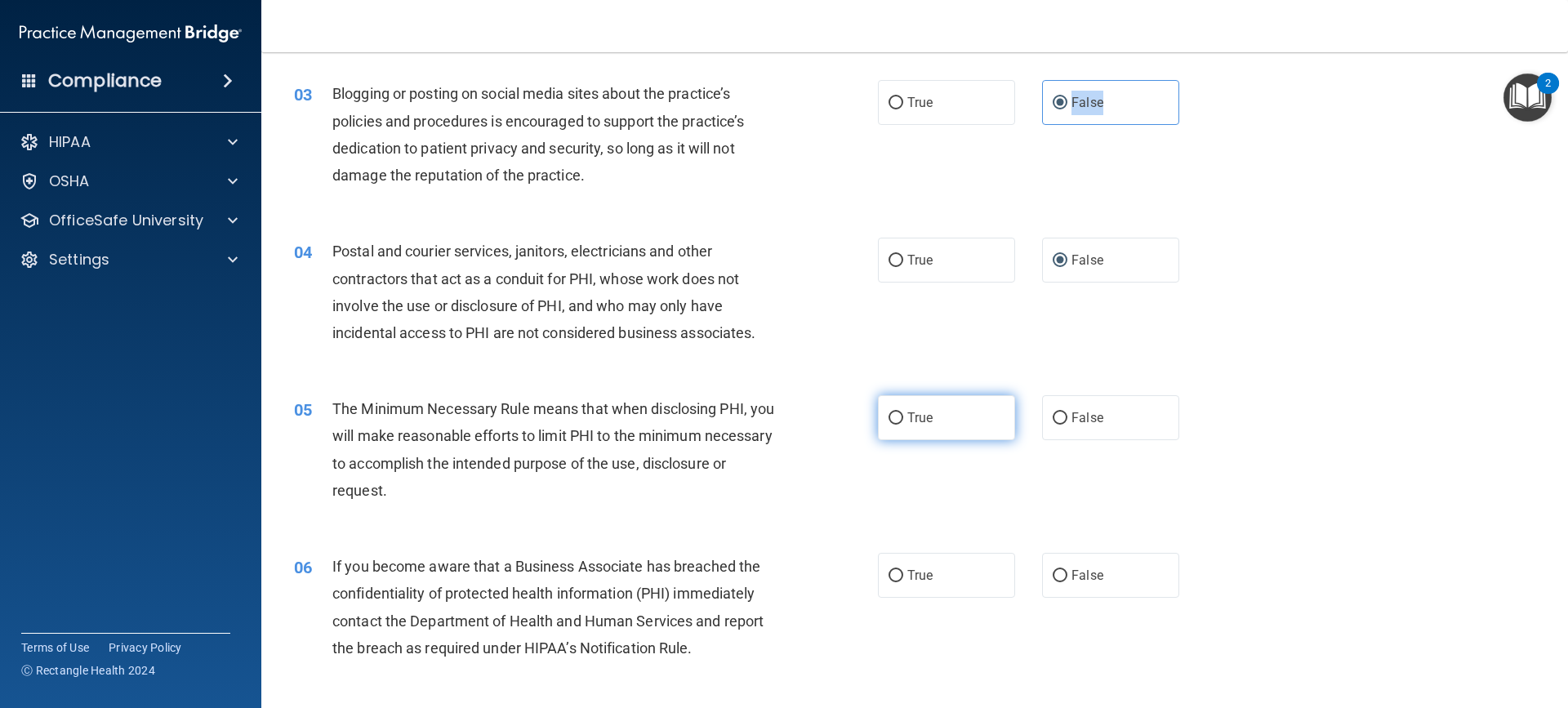
click at [888, 417] on input "True" at bounding box center [895, 418] width 15 height 12
radio input "true"
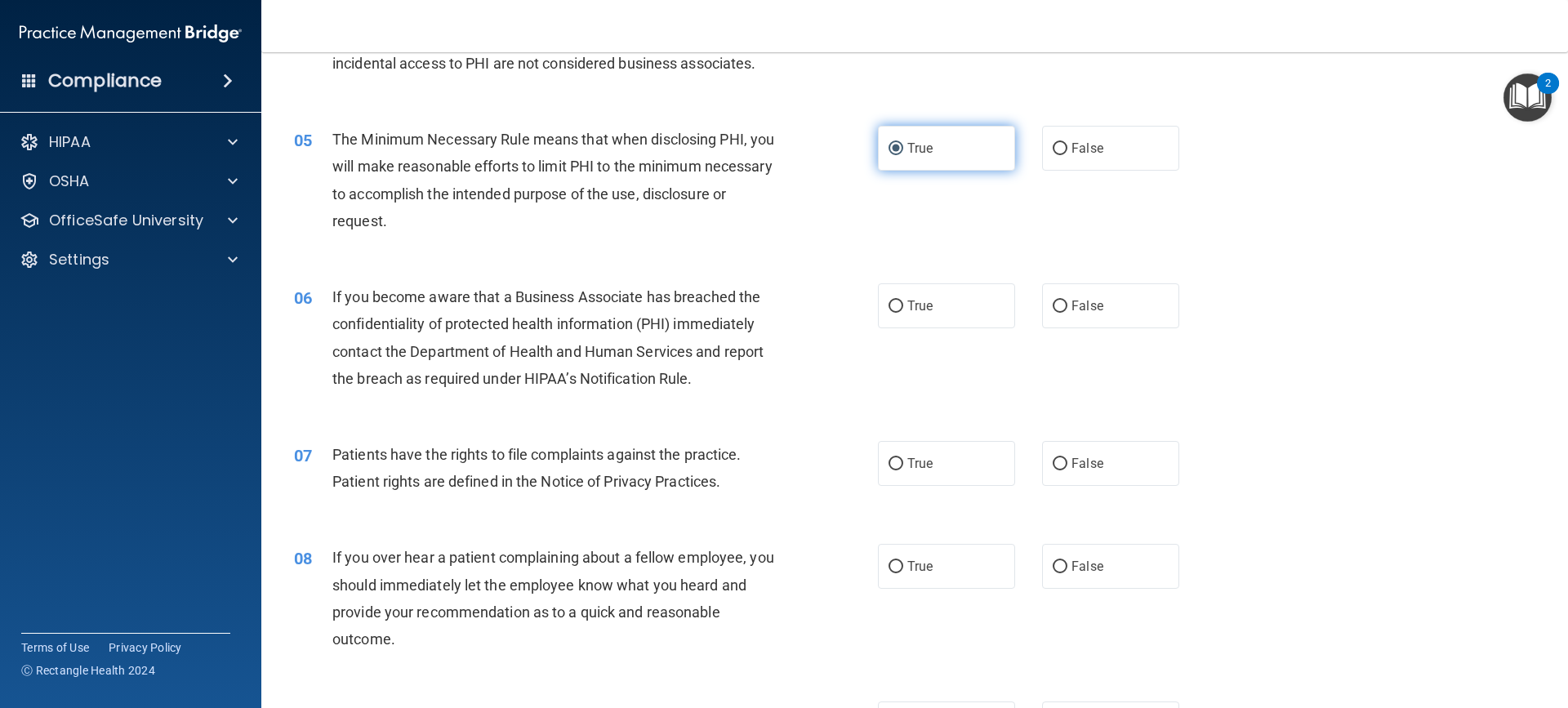
scroll to position [553, 0]
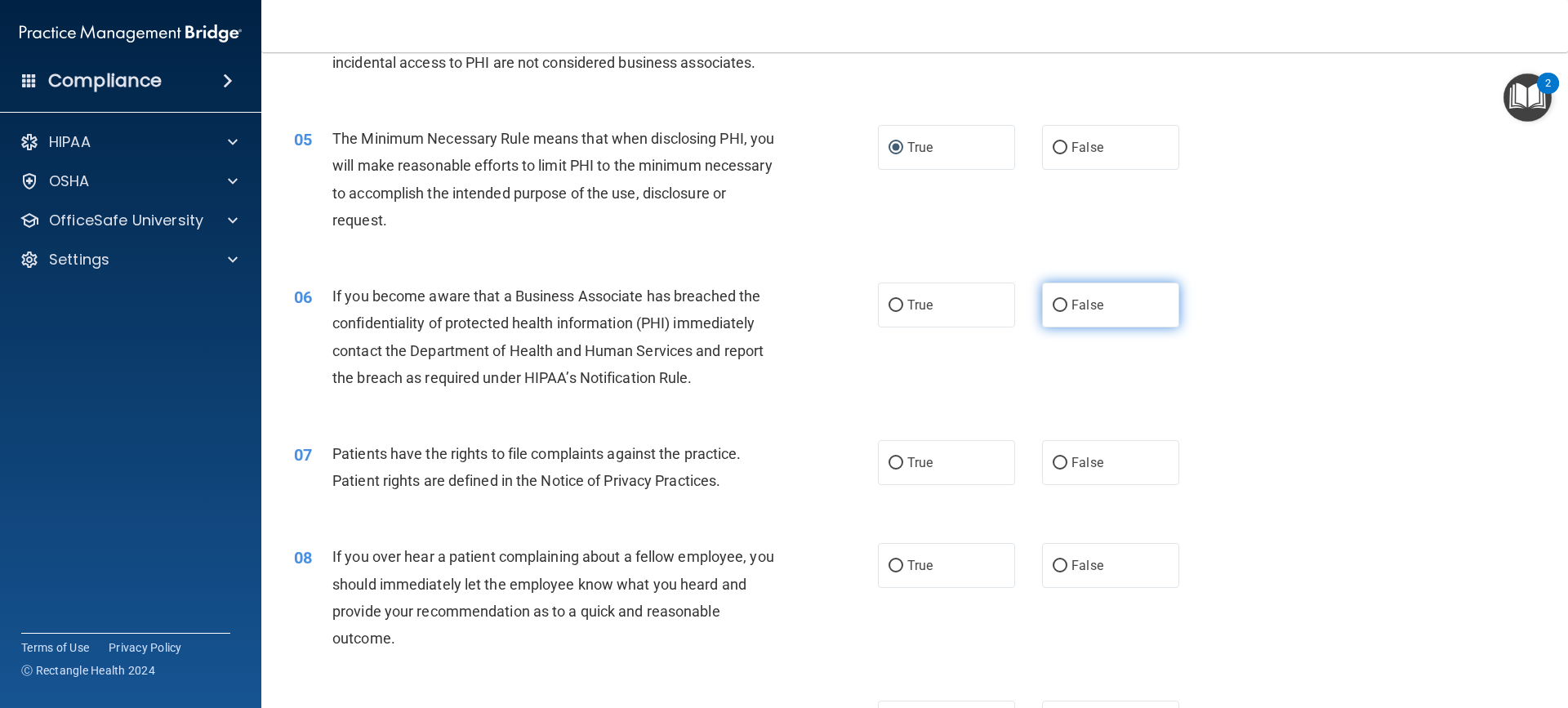
click at [1052, 312] on input "False" at bounding box center [1059, 306] width 15 height 12
radio input "true"
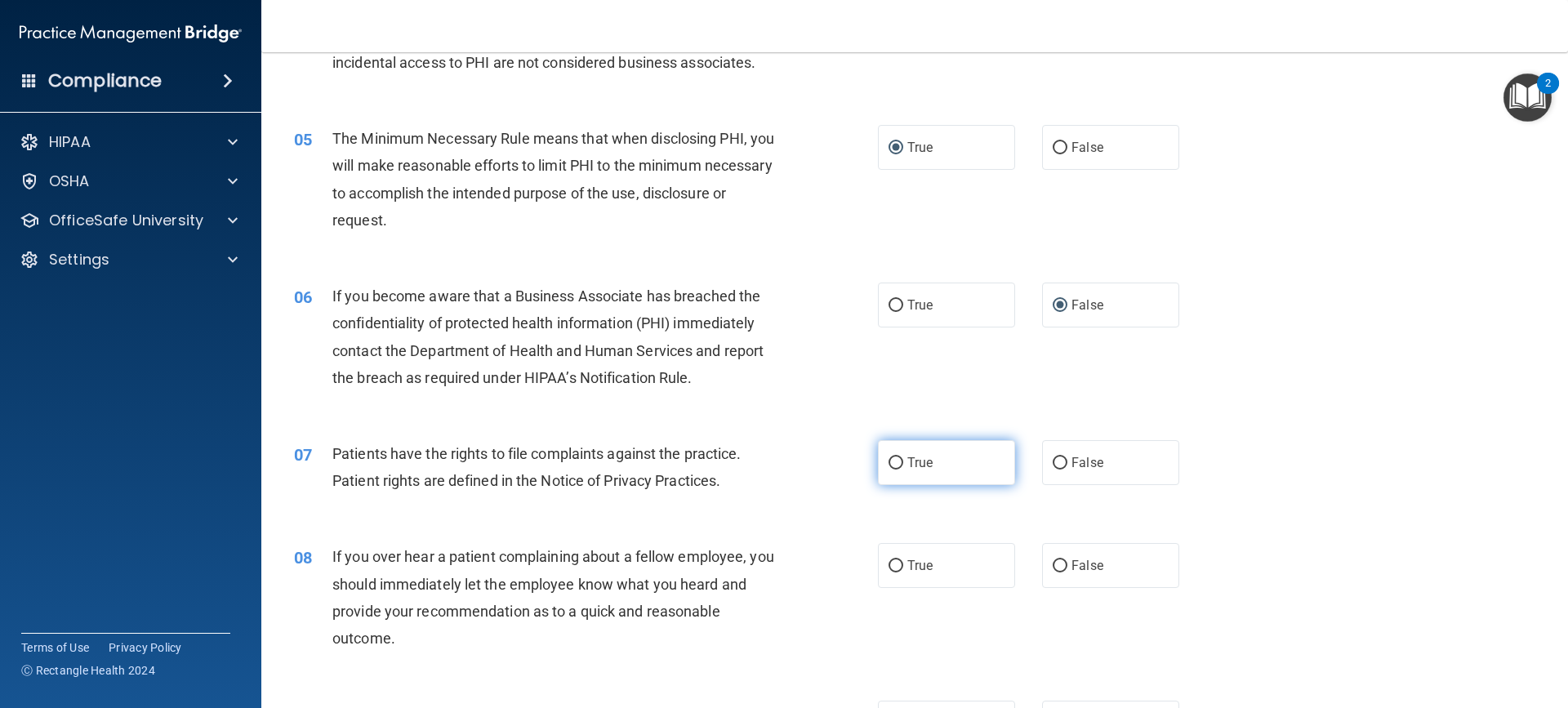
click at [891, 457] on input "True" at bounding box center [895, 463] width 15 height 12
radio input "true"
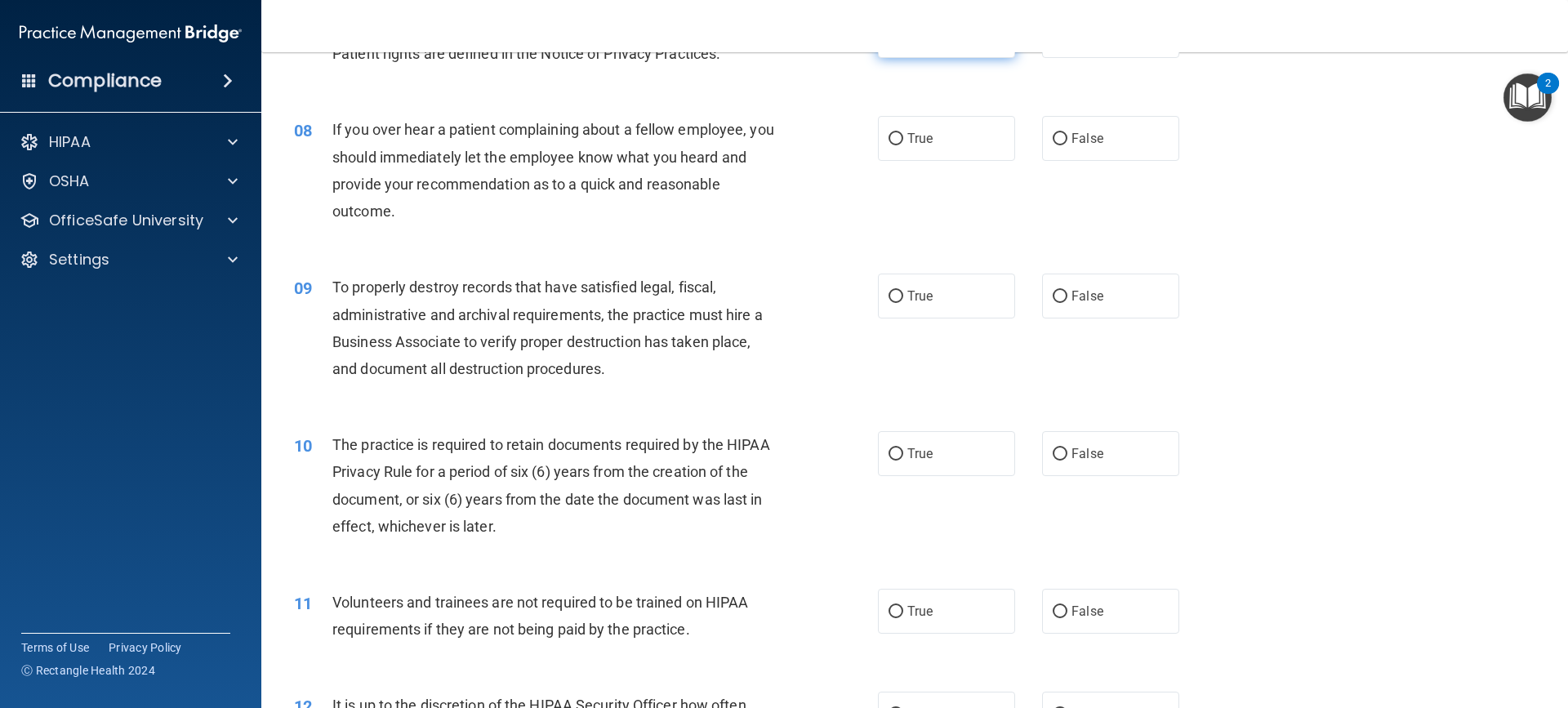
scroll to position [982, 0]
click at [882, 131] on label "True" at bounding box center [945, 137] width 137 height 45
click at [888, 132] on input "True" at bounding box center [895, 138] width 15 height 12
radio input "true"
click at [1052, 292] on input "False" at bounding box center [1059, 296] width 15 height 12
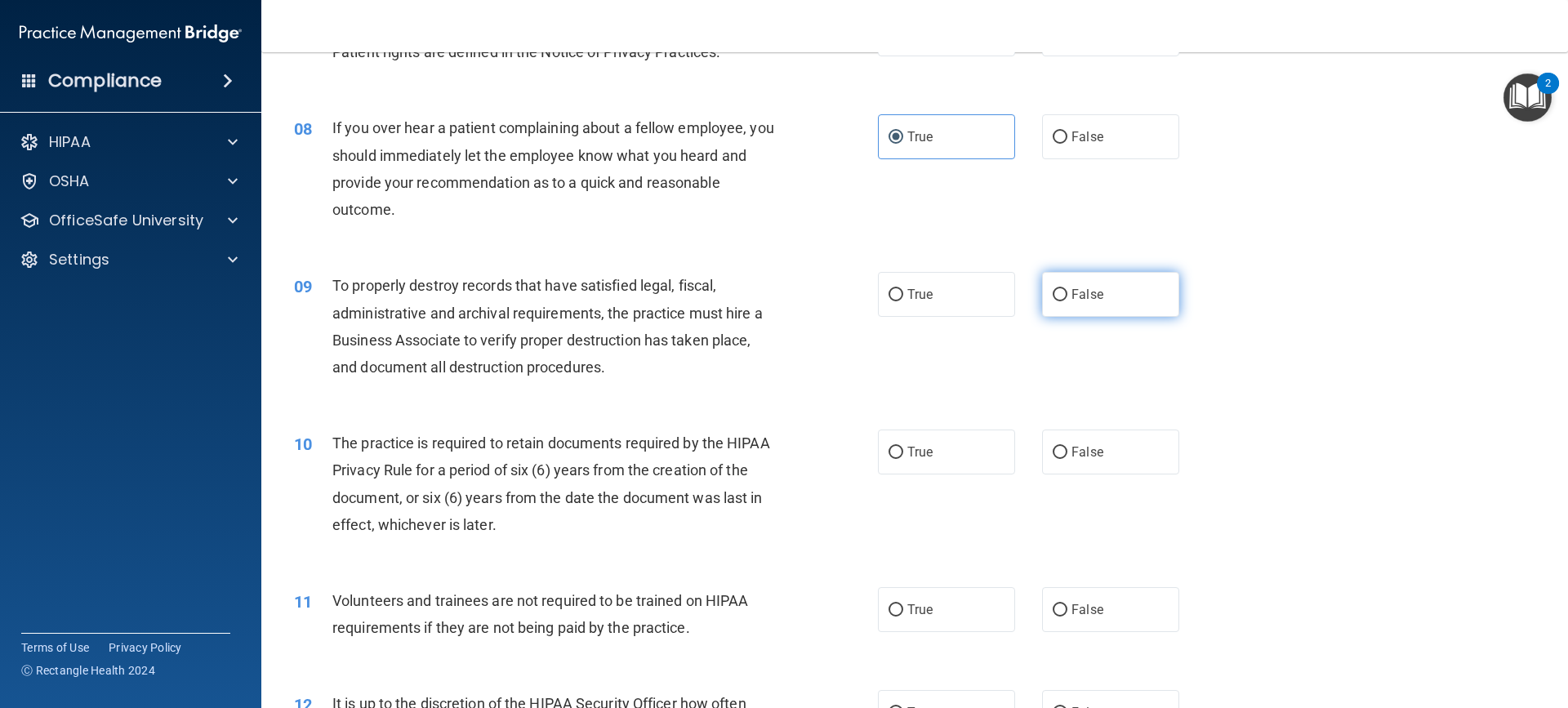
radio input "true"
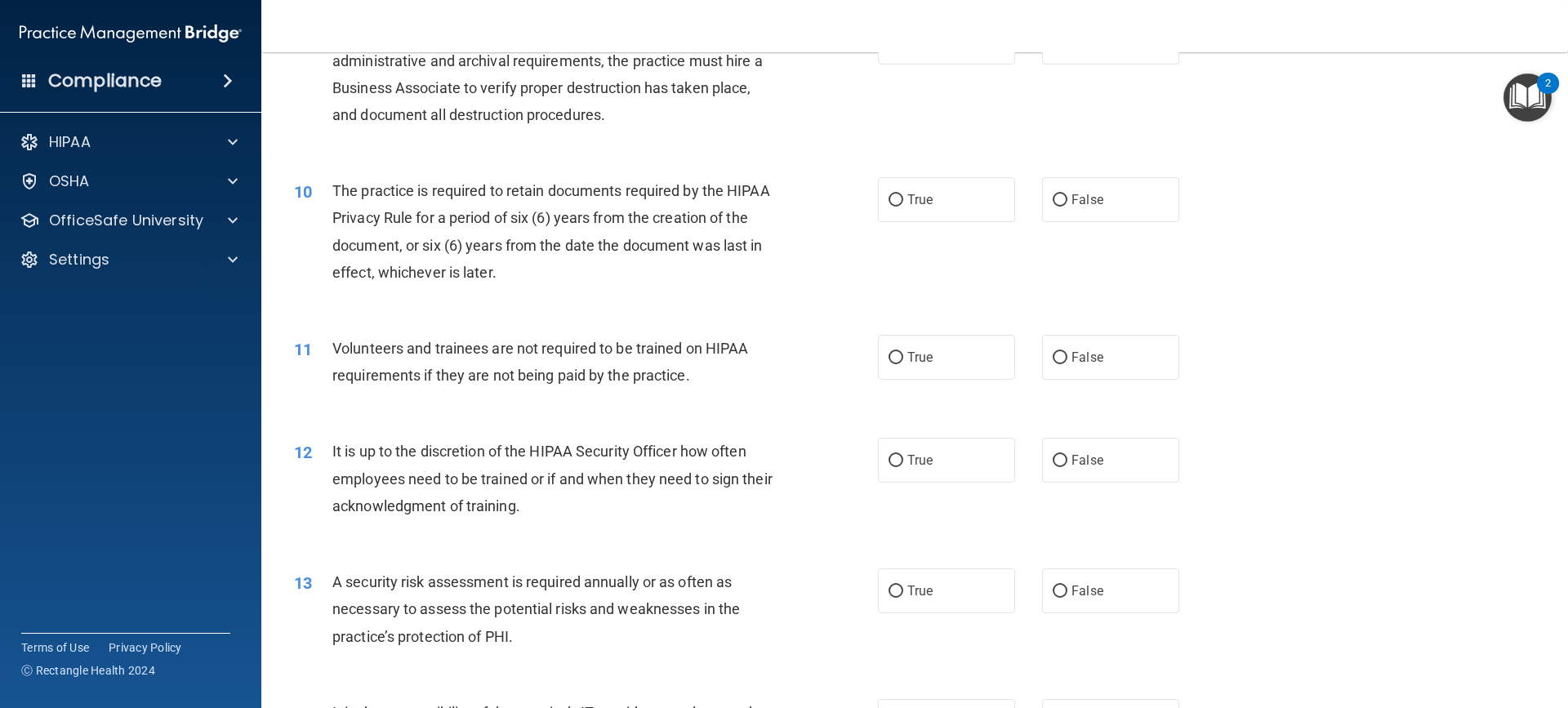
scroll to position [1241, 0]
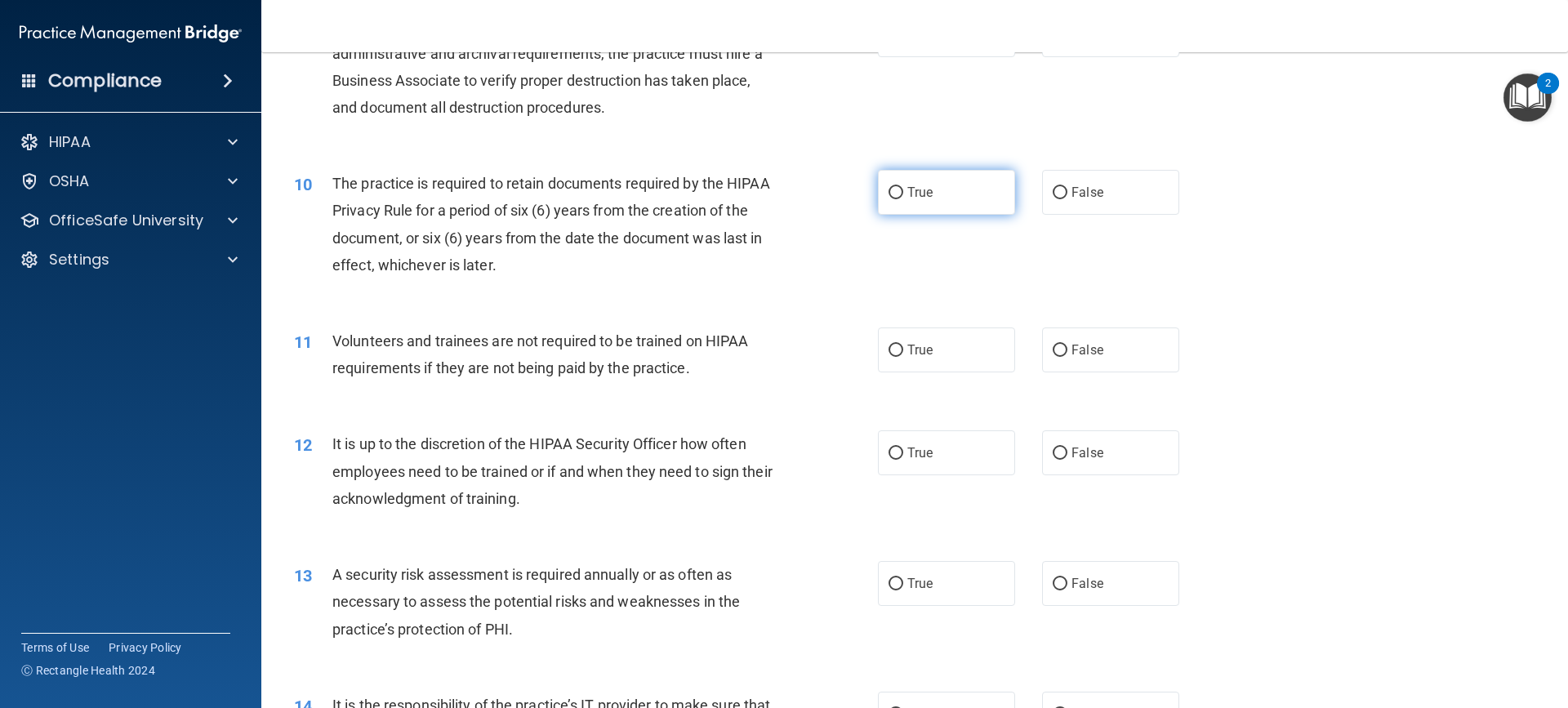
click at [893, 199] on input "True" at bounding box center [895, 193] width 15 height 12
radio input "true"
click at [1059, 353] on label "False" at bounding box center [1110, 350] width 137 height 45
click at [1059, 353] on input "False" at bounding box center [1059, 351] width 15 height 12
radio input "true"
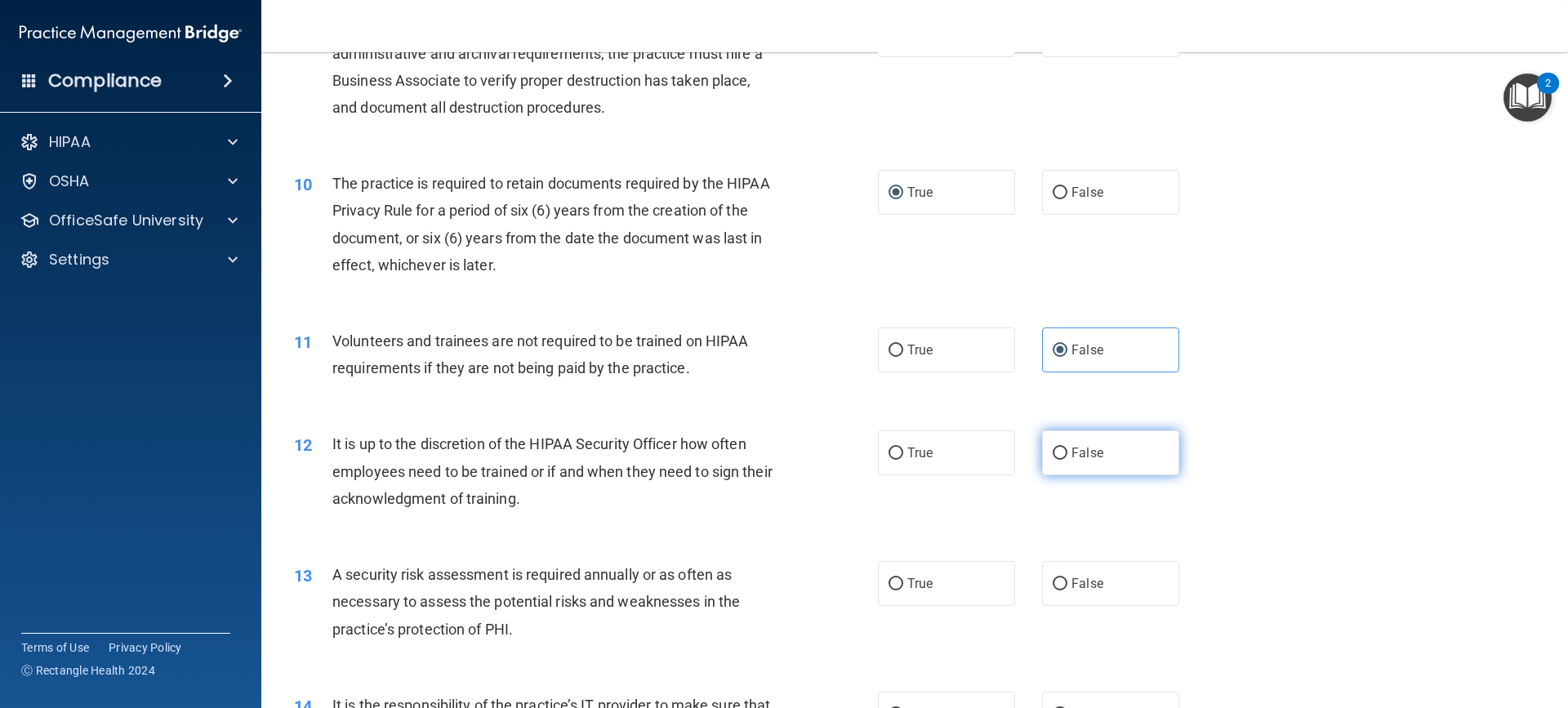
click at [1053, 451] on input "False" at bounding box center [1059, 453] width 15 height 12
radio input "true"
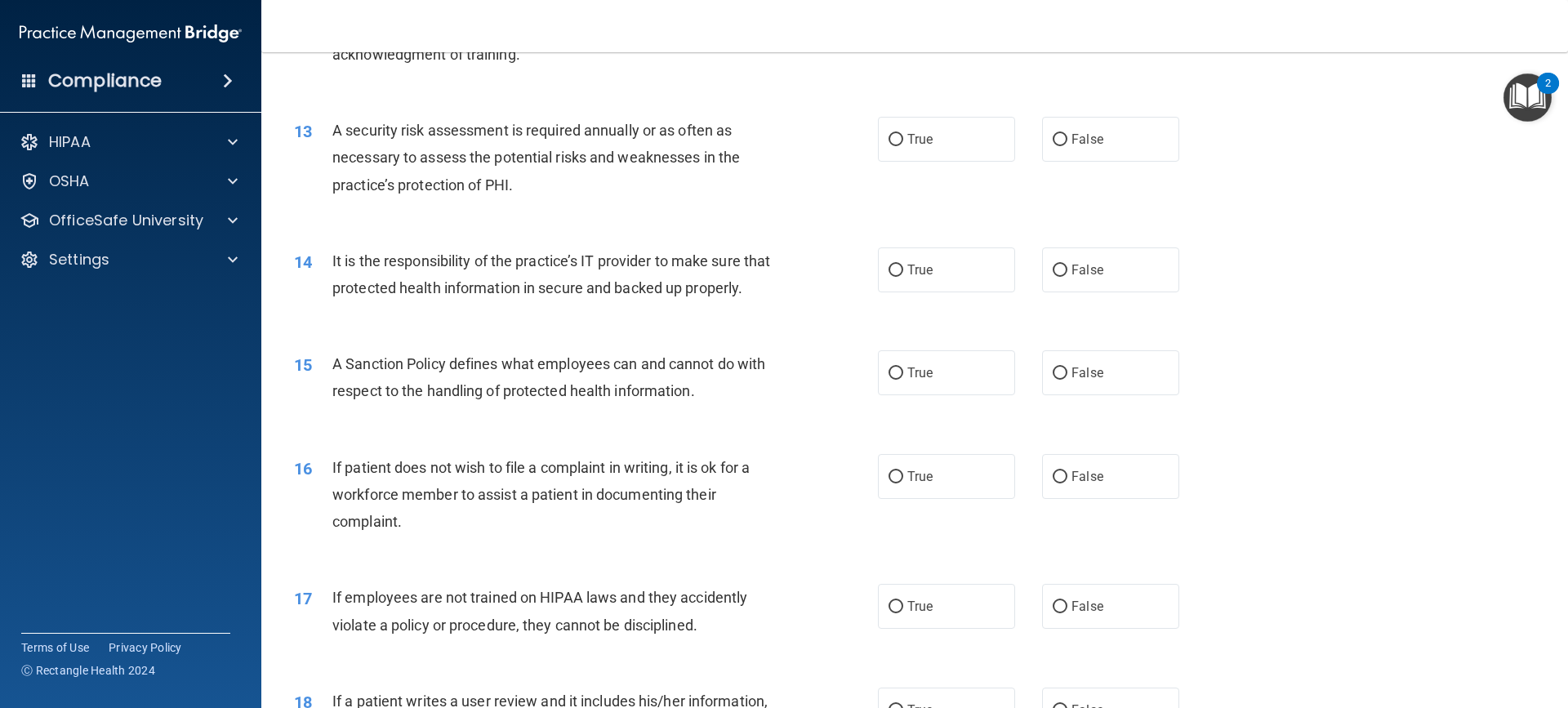
scroll to position [1700, 0]
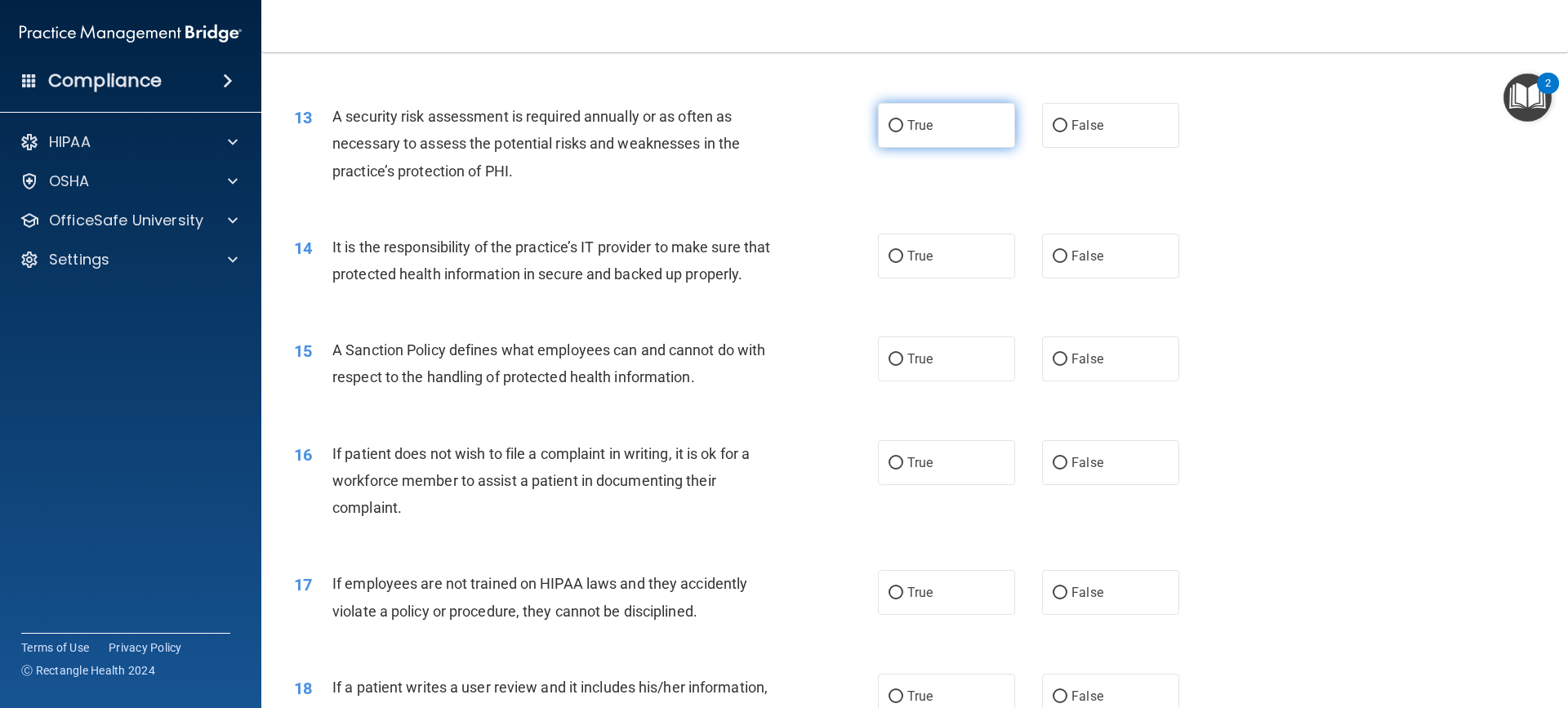
click at [895, 126] on input "True" at bounding box center [895, 126] width 15 height 12
radio input "true"
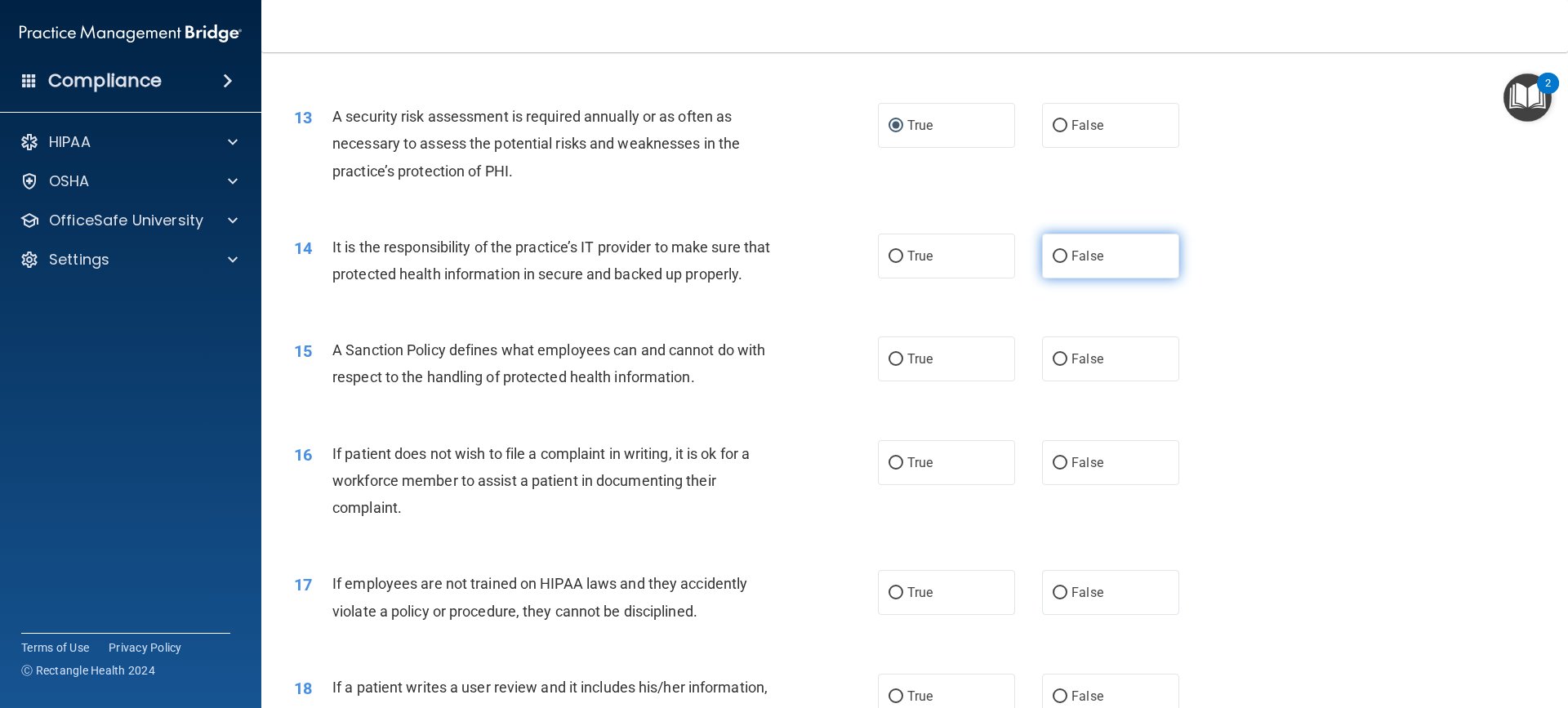
click at [1054, 254] on input "False" at bounding box center [1059, 257] width 15 height 12
radio input "true"
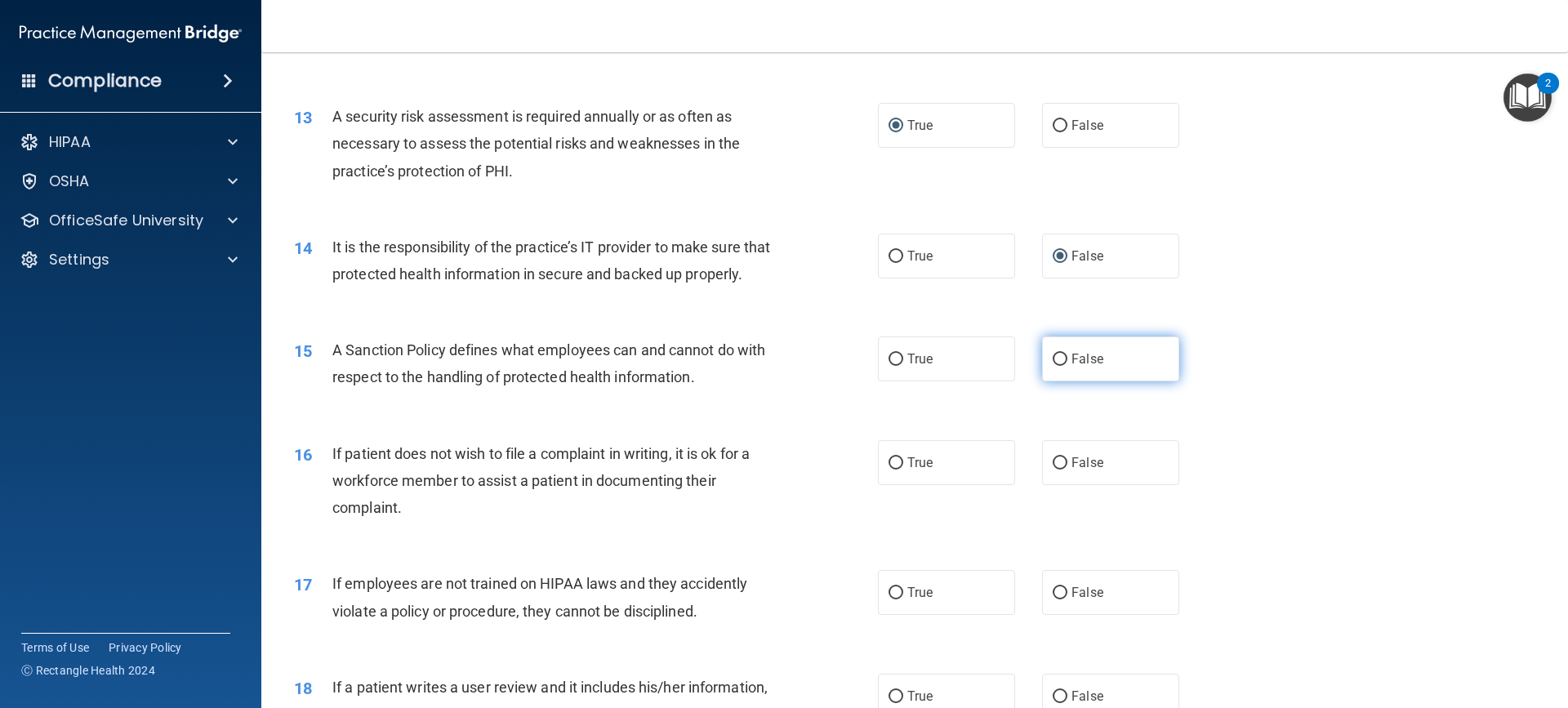
click at [1048, 374] on label "False" at bounding box center [1110, 358] width 137 height 45
click at [1052, 365] on input "False" at bounding box center [1059, 359] width 15 height 12
radio input "true"
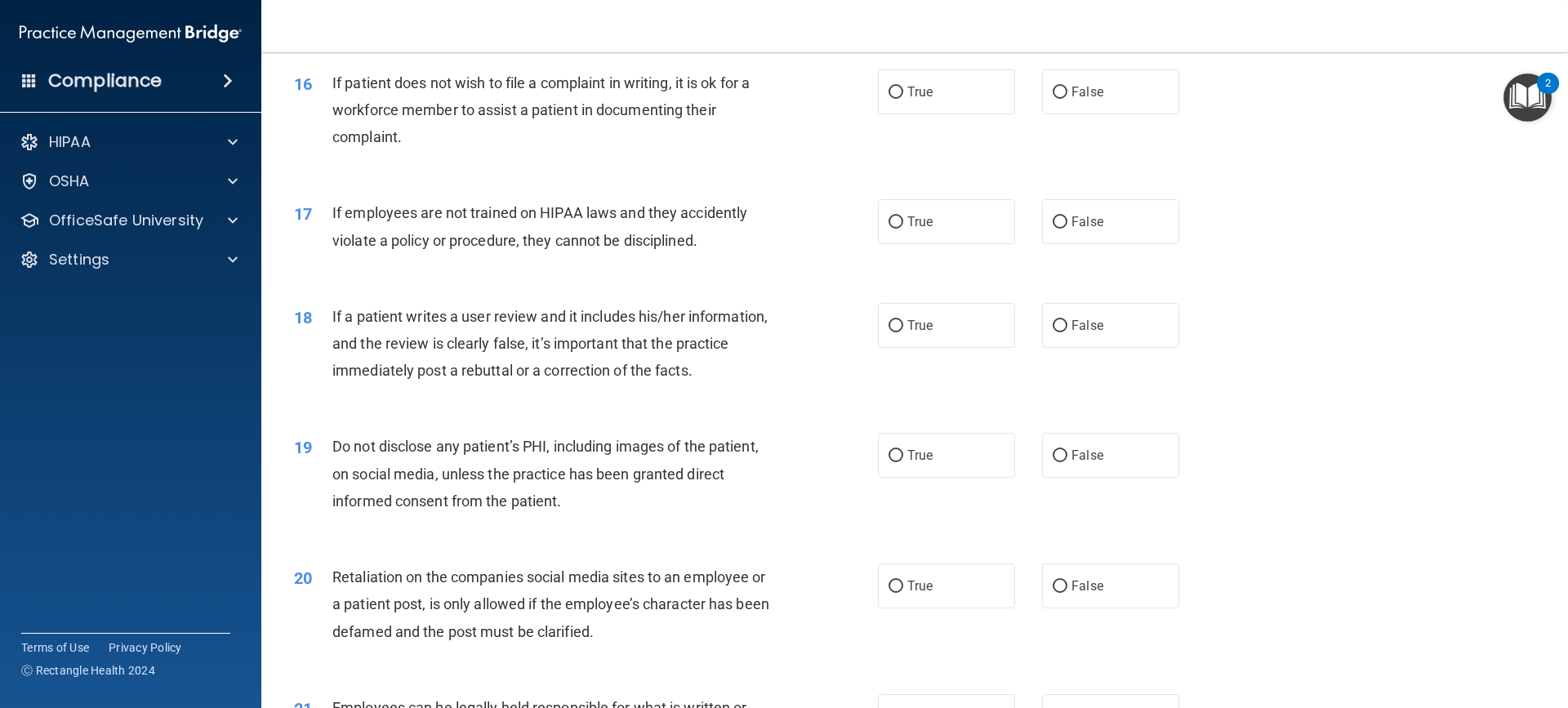
scroll to position [2072, 0]
click at [892, 97] on input "True" at bounding box center [895, 91] width 15 height 12
radio input "true"
click at [1057, 227] on input "False" at bounding box center [1059, 221] width 15 height 12
radio input "true"
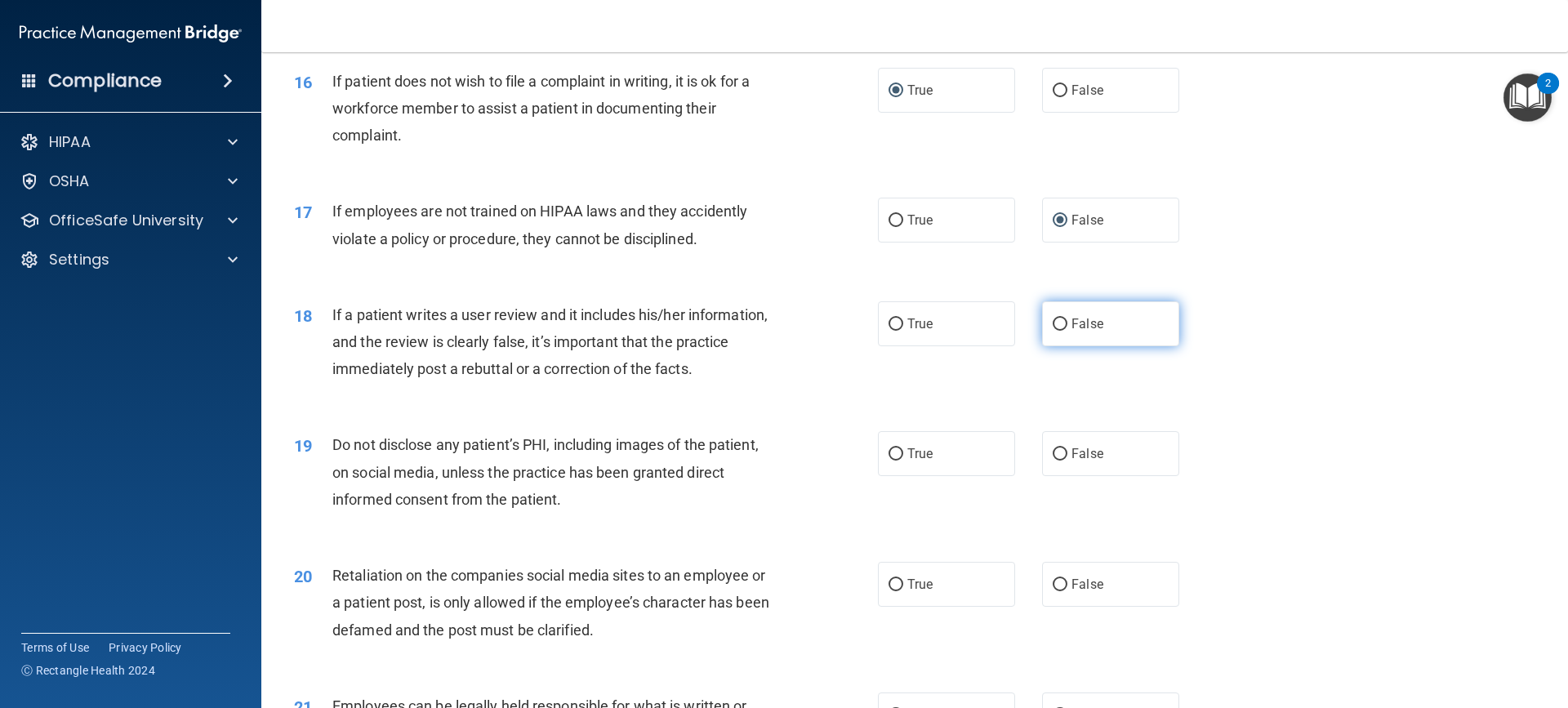
click at [1057, 331] on input "False" at bounding box center [1059, 325] width 15 height 12
radio input "true"
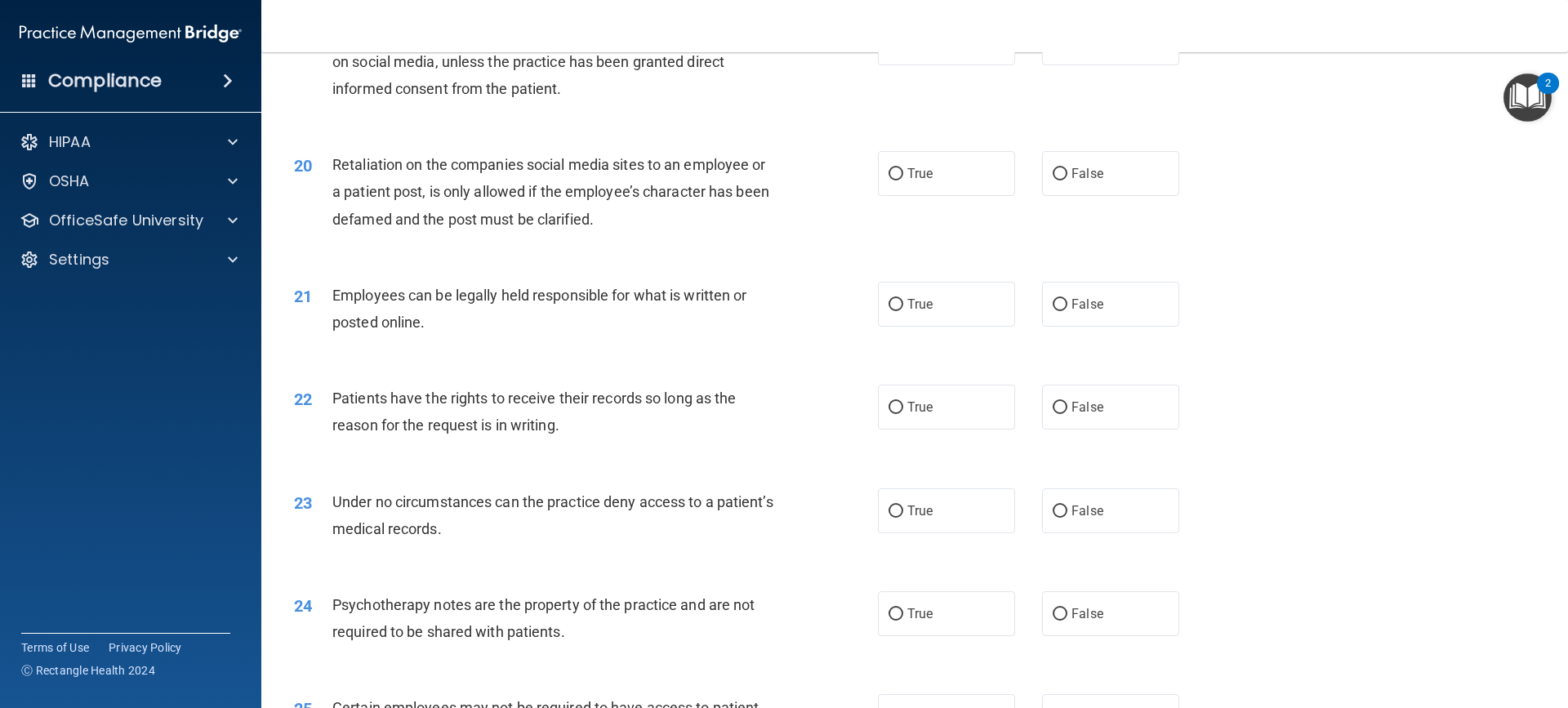
scroll to position [2485, 0]
click at [828, 109] on div "19 Do not disclose any patient’s PHI, including images of the patient, on socia…" at bounding box center [586, 64] width 633 height 90
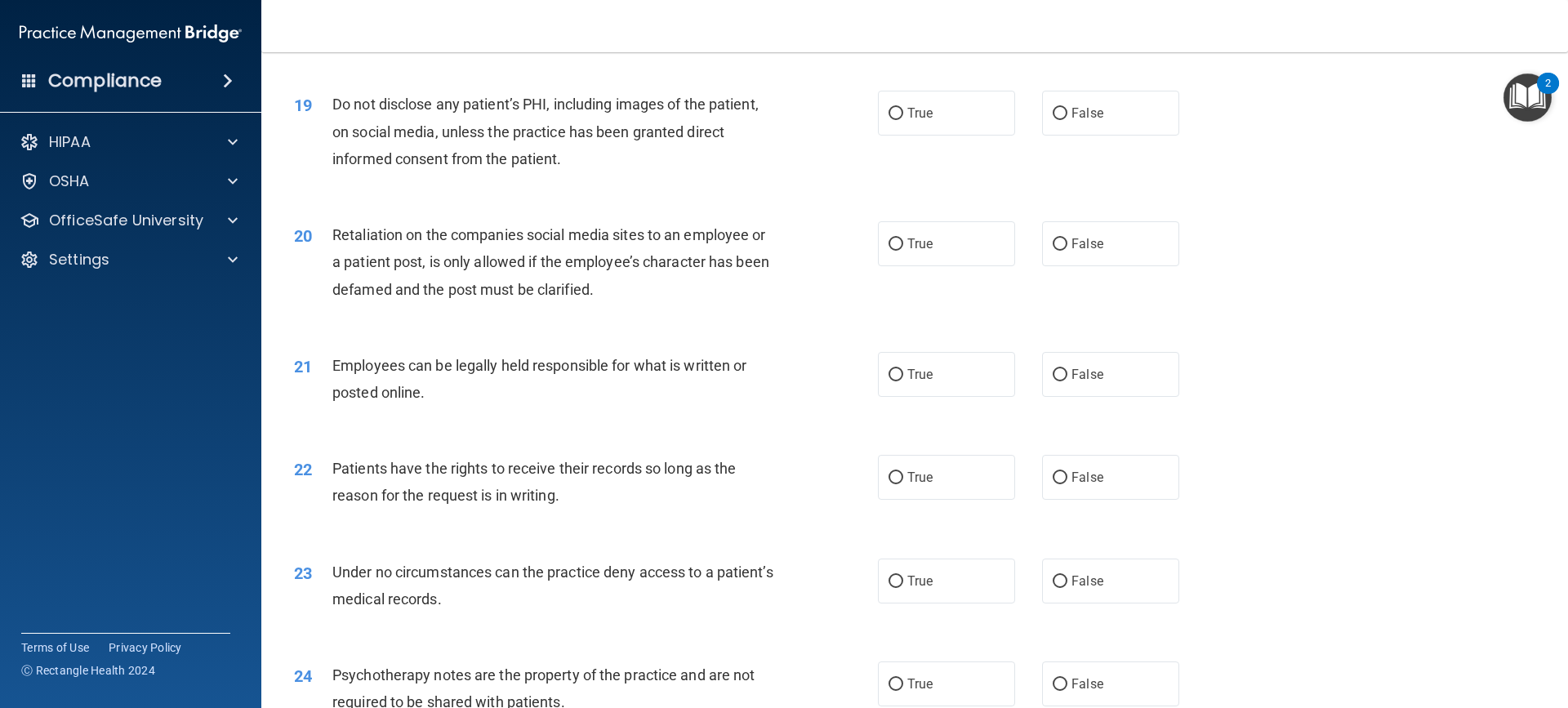
scroll to position [2414, 0]
click at [895, 119] on input "True" at bounding box center [895, 113] width 15 height 12
radio input "true"
click at [1062, 266] on label "False" at bounding box center [1110, 243] width 137 height 45
click at [1062, 250] on input "False" at bounding box center [1059, 244] width 15 height 12
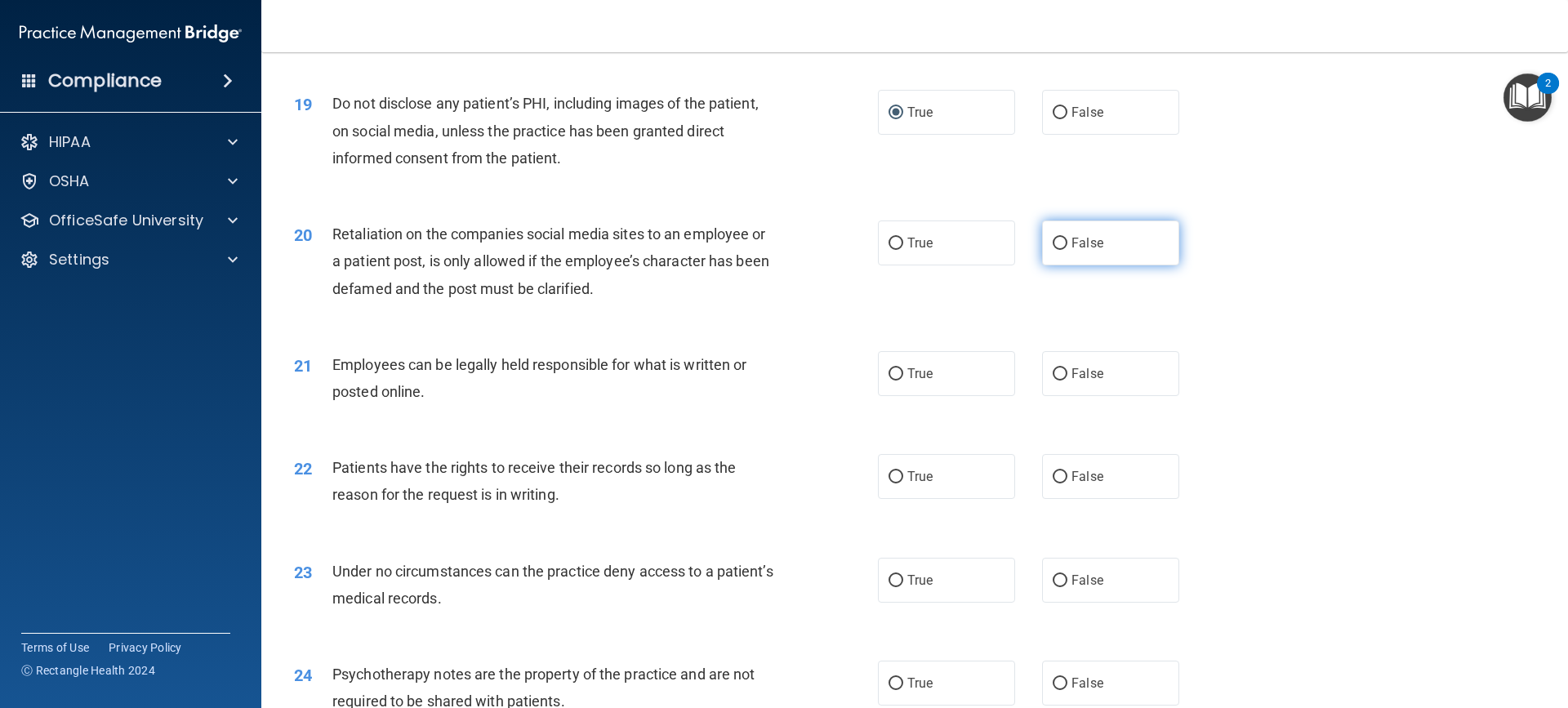
radio input "true"
click at [1062, 266] on label "False" at bounding box center [1110, 243] width 137 height 45
click at [1062, 250] on input "False" at bounding box center [1059, 244] width 15 height 12
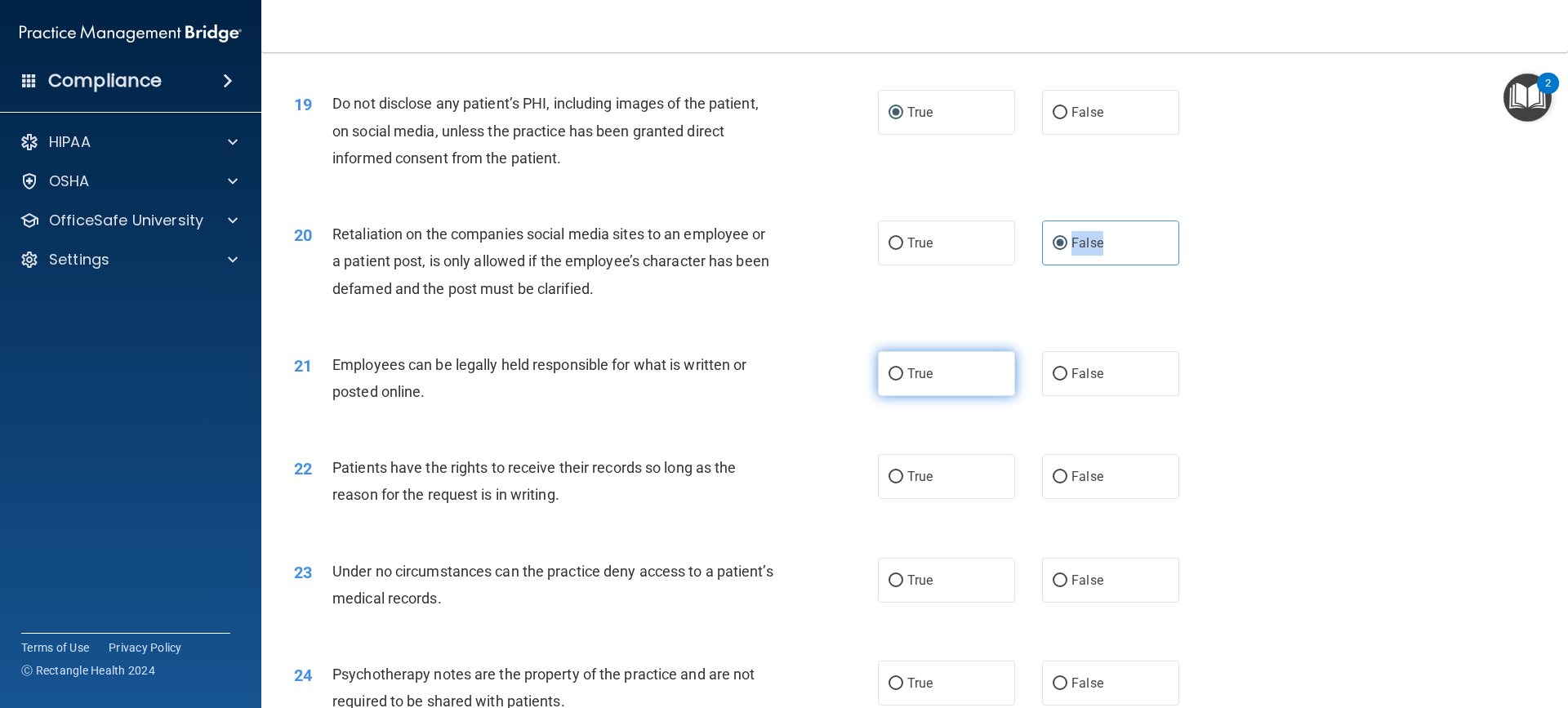
click at [877, 396] on label "True" at bounding box center [945, 373] width 137 height 45
click at [888, 380] on input "True" at bounding box center [895, 374] width 15 height 12
radio input "true"
click at [1052, 483] on input "False" at bounding box center [1059, 477] width 15 height 12
radio input "true"
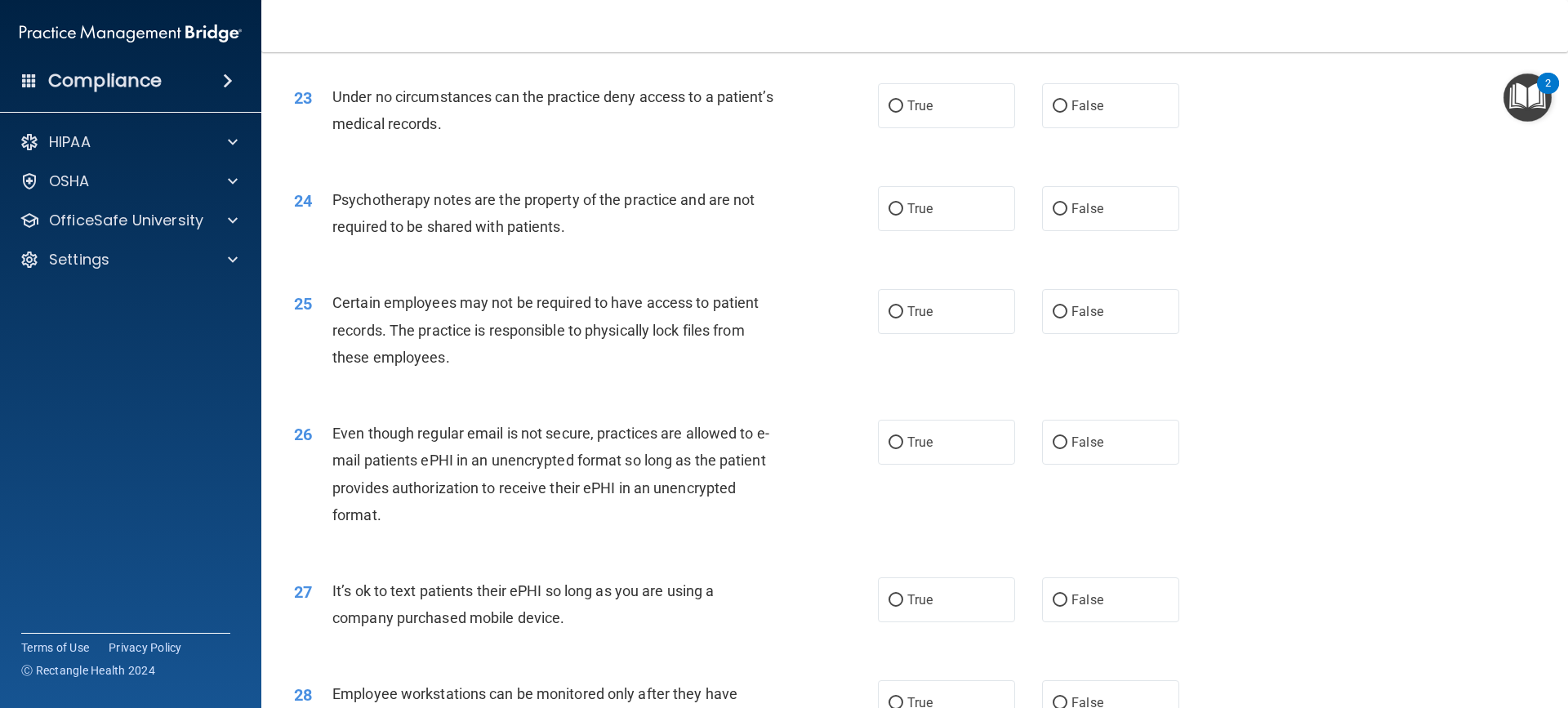
scroll to position [2892, 0]
click at [1050, 125] on label "False" at bounding box center [1110, 102] width 137 height 45
click at [1052, 110] on input "False" at bounding box center [1059, 103] width 15 height 12
radio input "true"
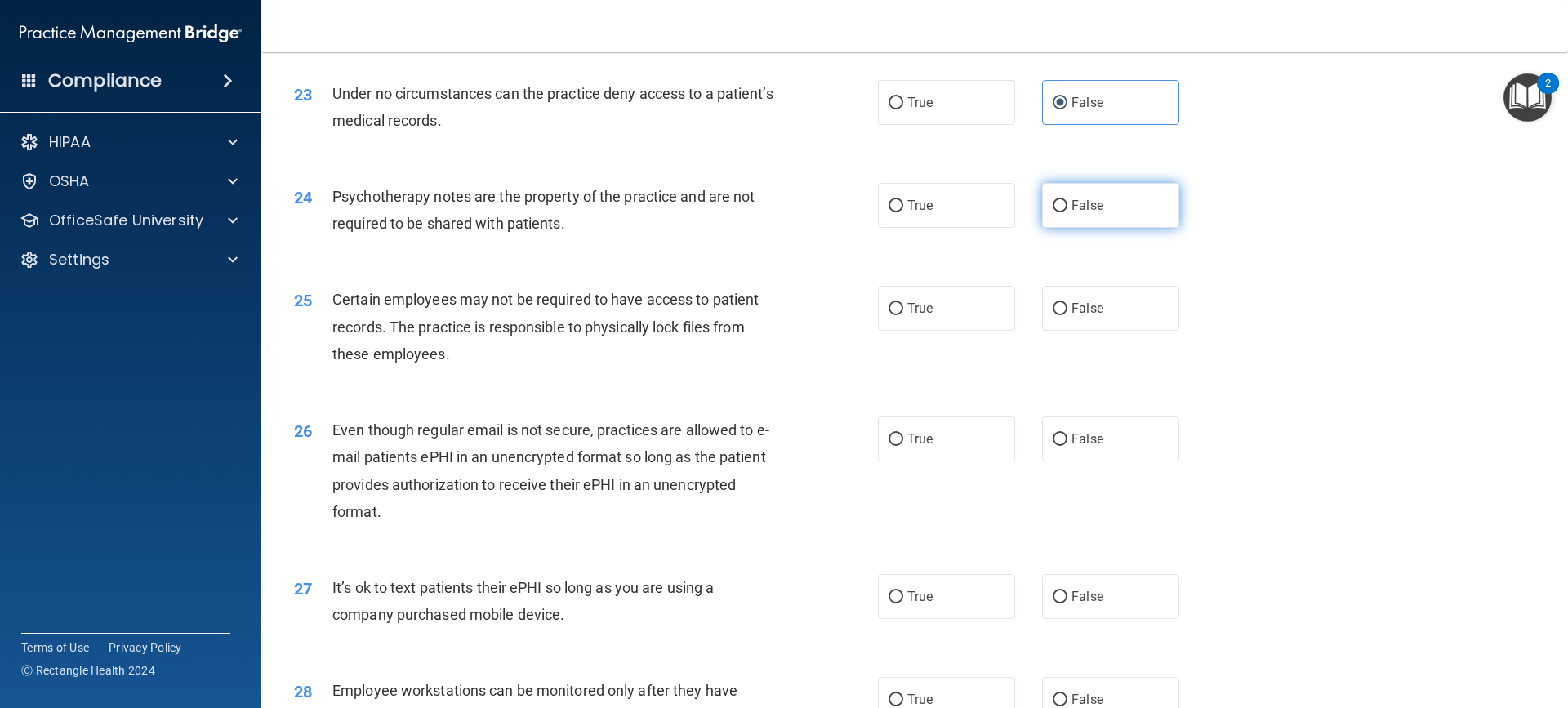
click at [1052, 213] on input "False" at bounding box center [1059, 206] width 15 height 12
radio input "true"
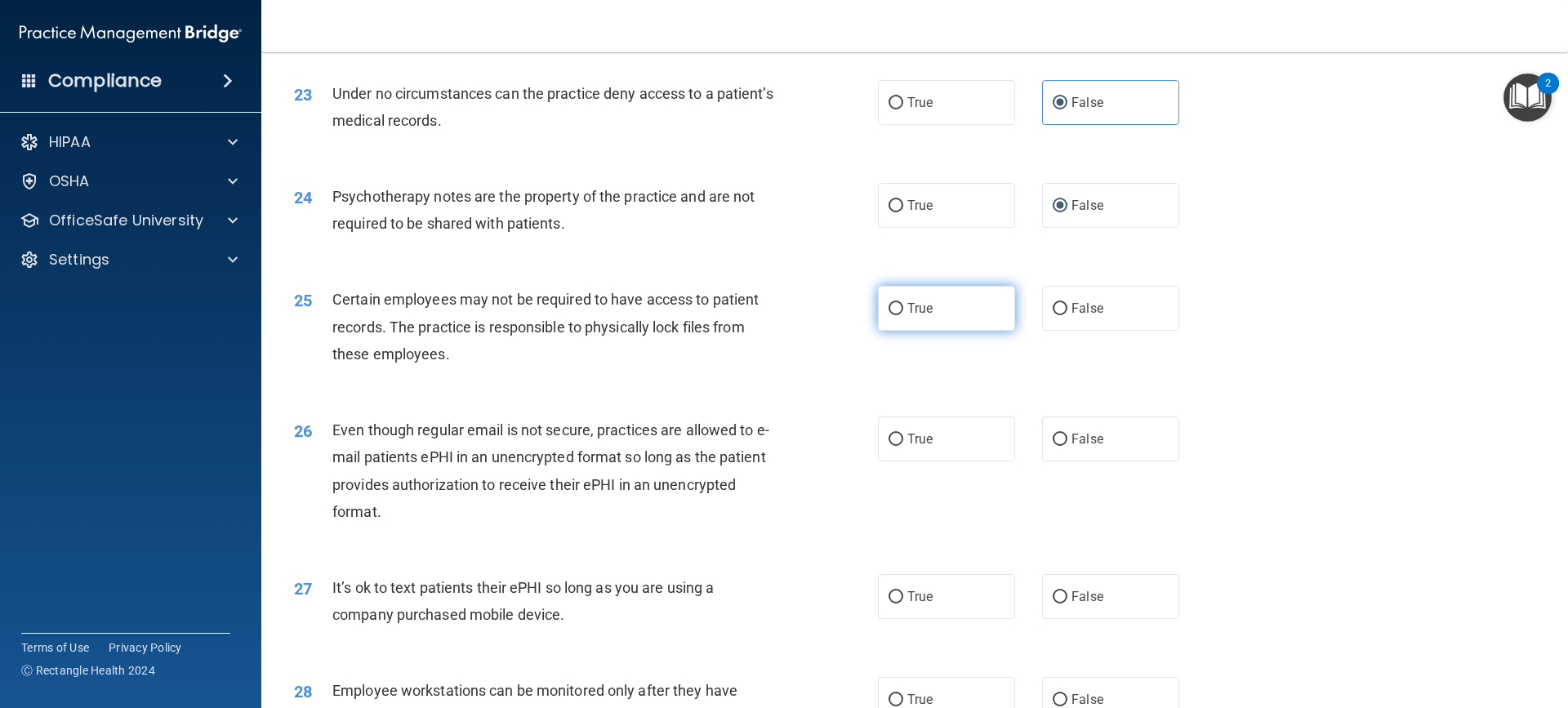
click at [888, 316] on input "True" at bounding box center [895, 309] width 15 height 12
radio input "true"
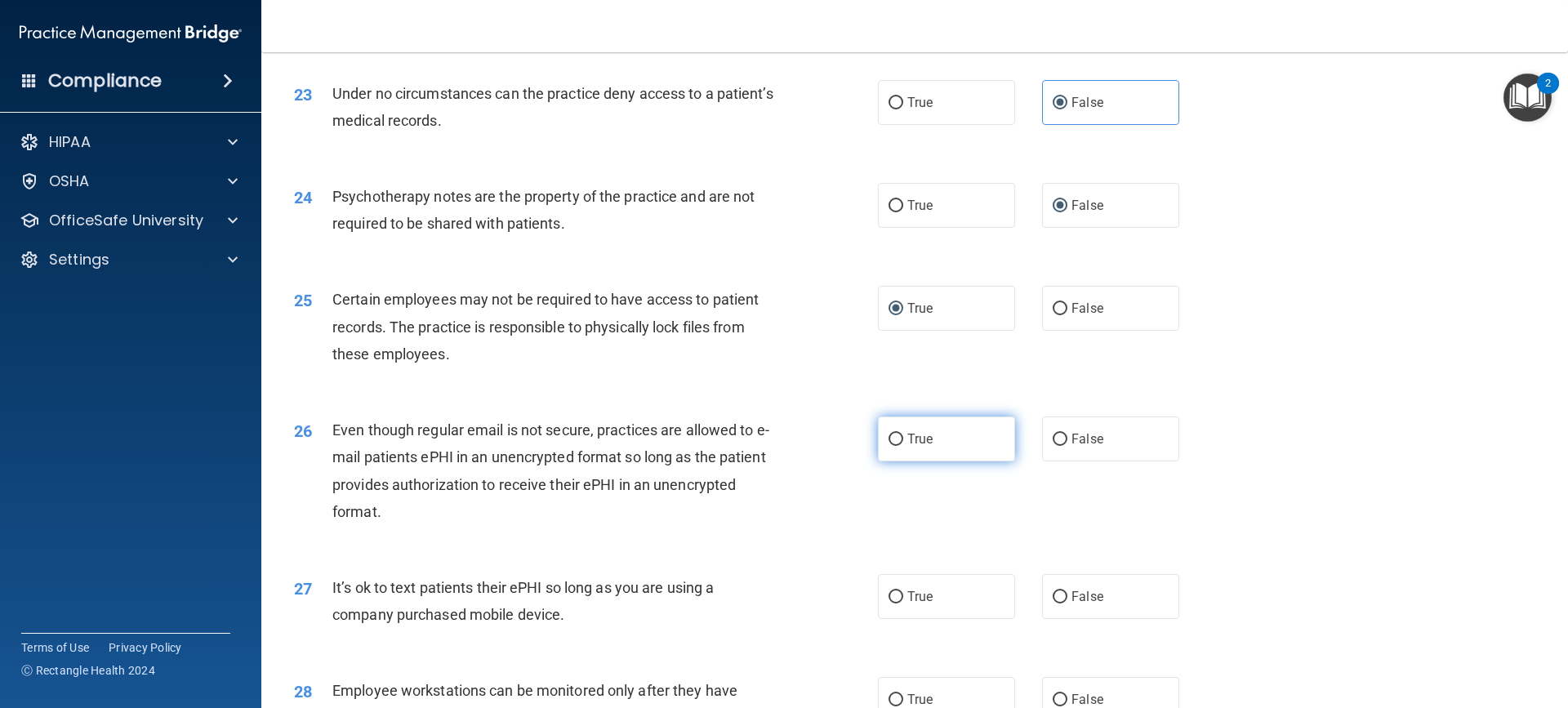
click at [888, 446] on input "True" at bounding box center [895, 439] width 15 height 12
radio input "true"
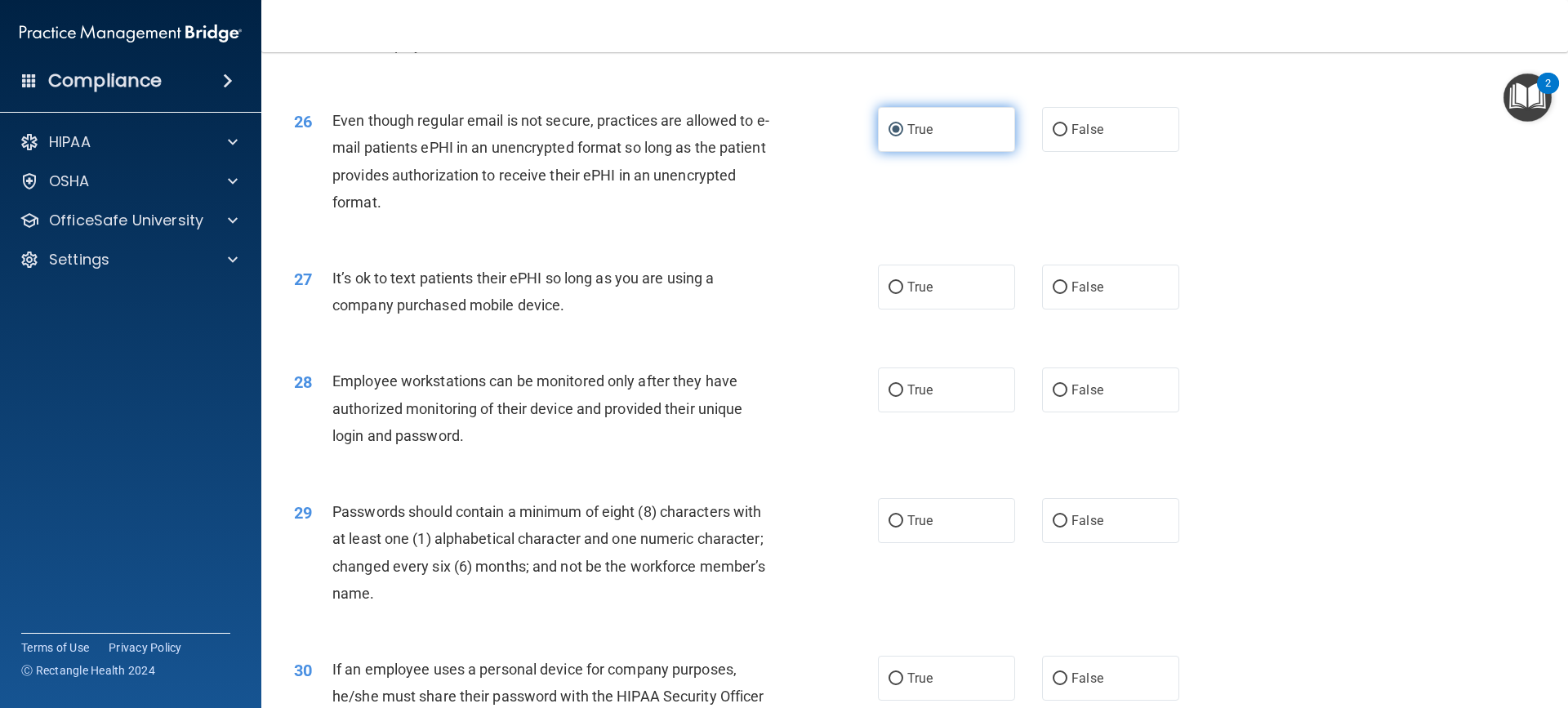
scroll to position [3240, 0]
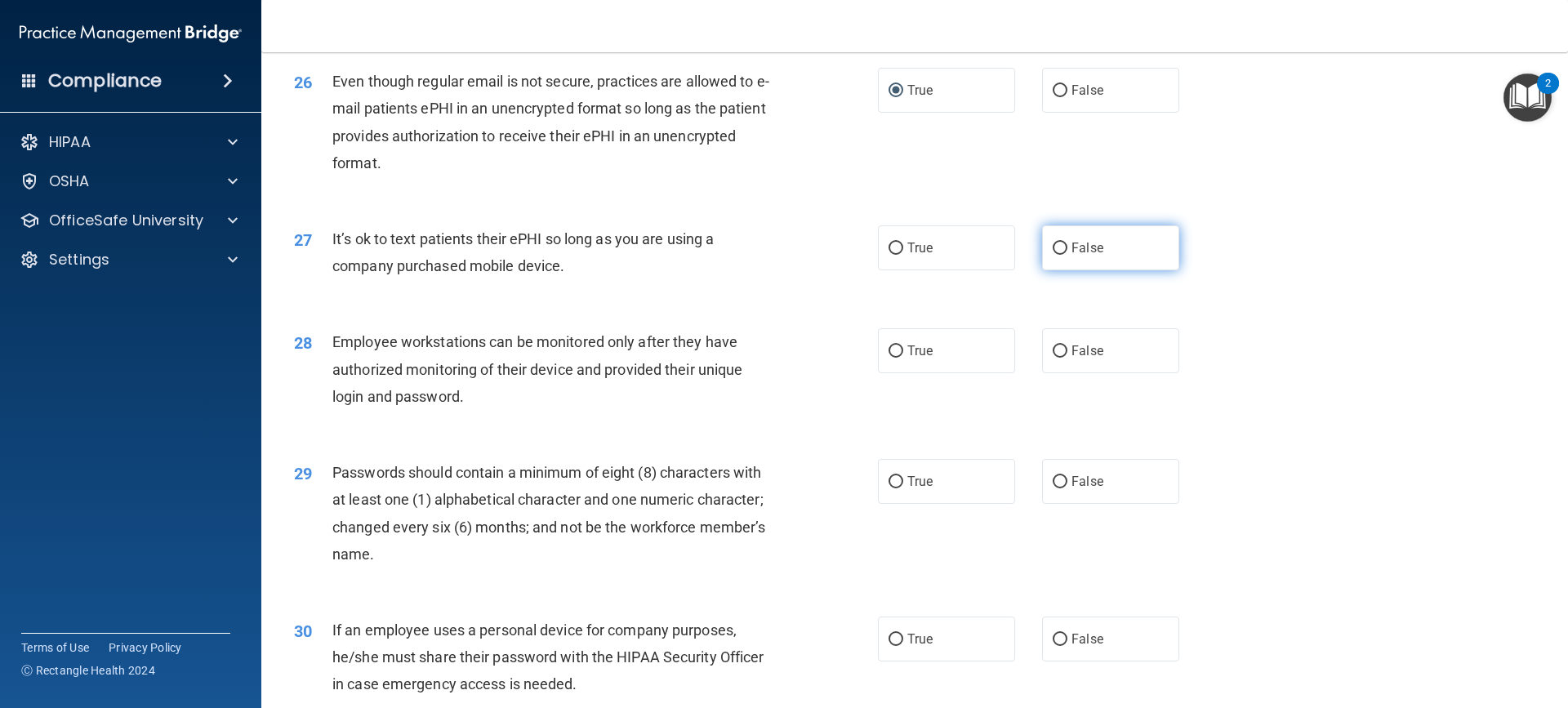
click at [1052, 255] on input "False" at bounding box center [1059, 249] width 15 height 12
radio input "true"
click at [1057, 373] on label "False" at bounding box center [1110, 351] width 137 height 45
click at [1057, 357] on input "False" at bounding box center [1059, 352] width 15 height 12
radio input "true"
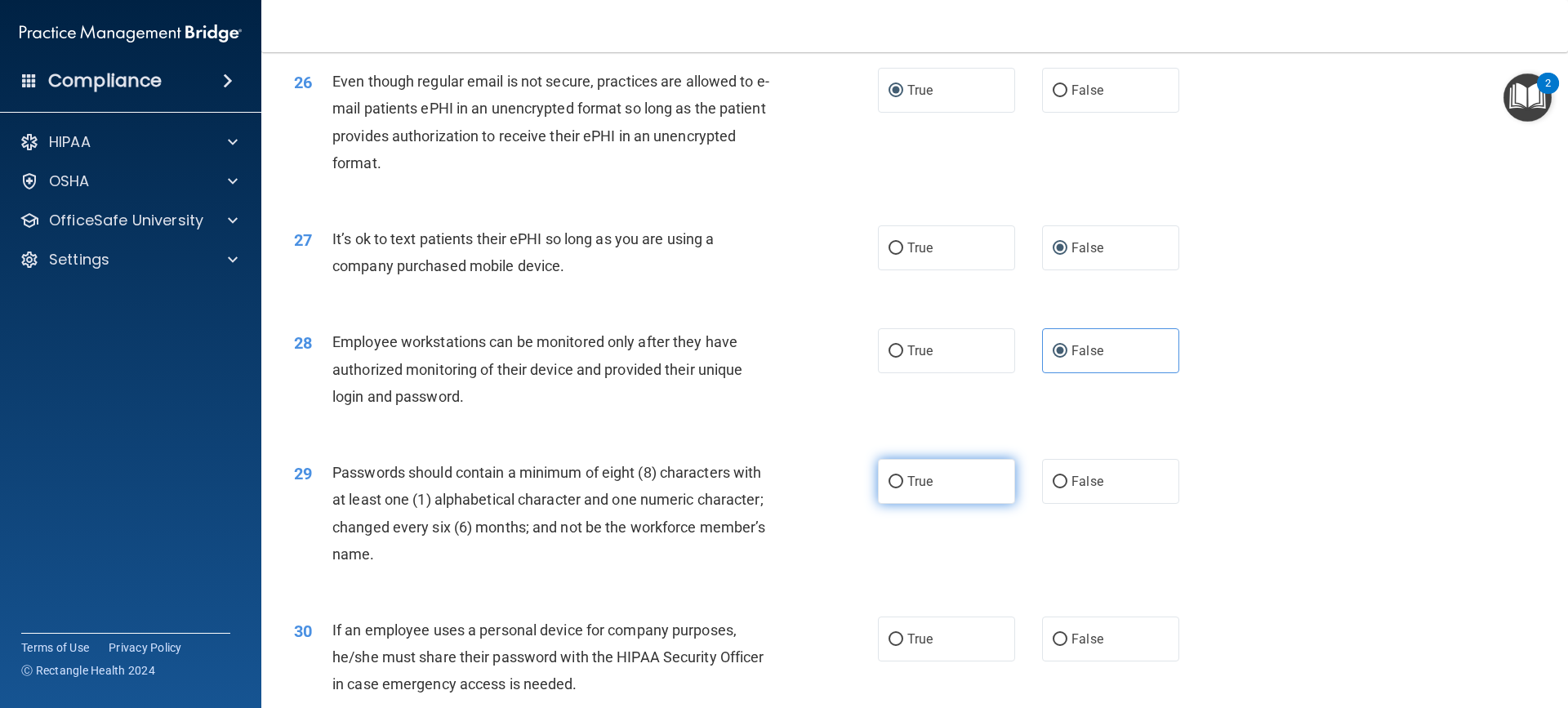
click at [891, 504] on label "True" at bounding box center [945, 481] width 137 height 45
click at [891, 488] on input "True" at bounding box center [895, 482] width 15 height 12
radio input "true"
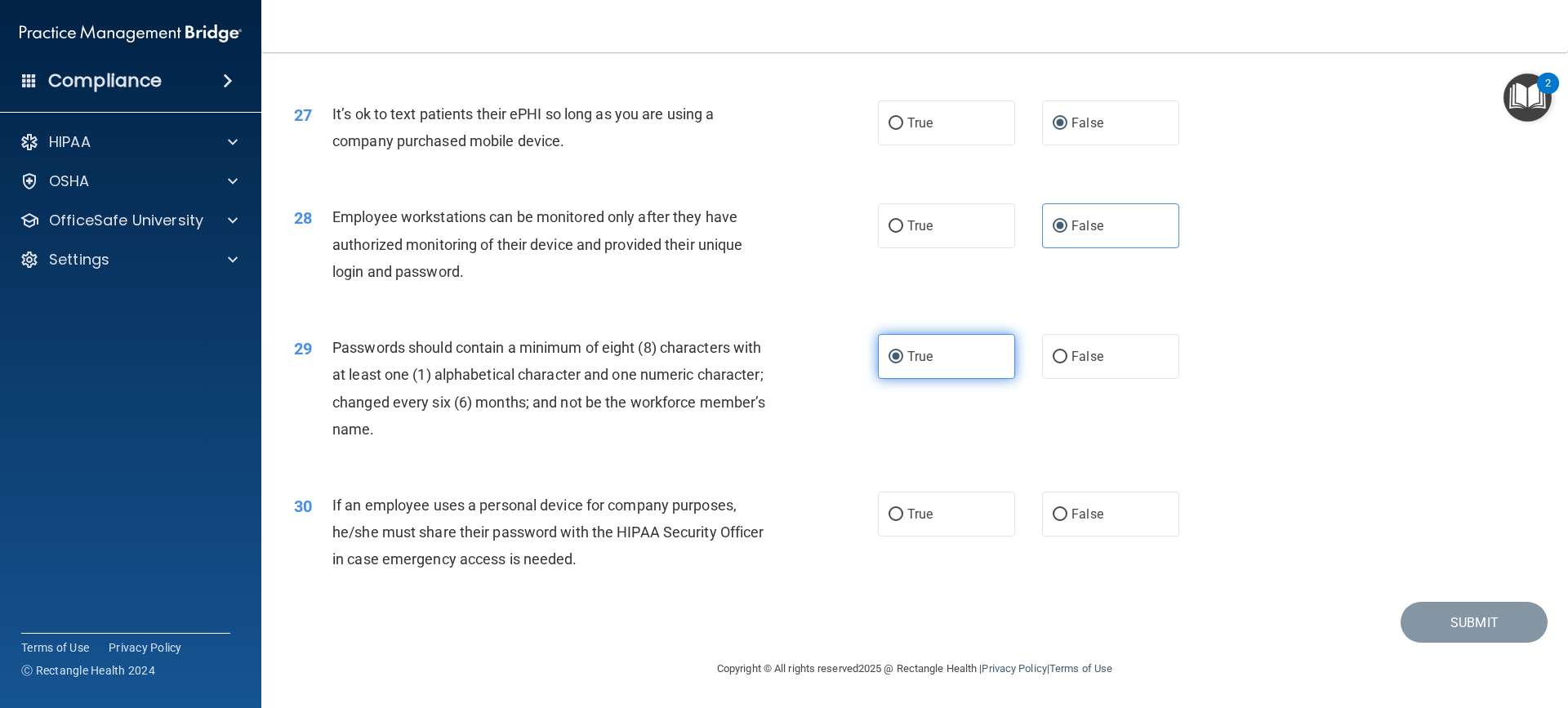
scroll to position [3392, 0]
click at [1052, 516] on input "False" at bounding box center [1059, 515] width 15 height 12
radio input "true"
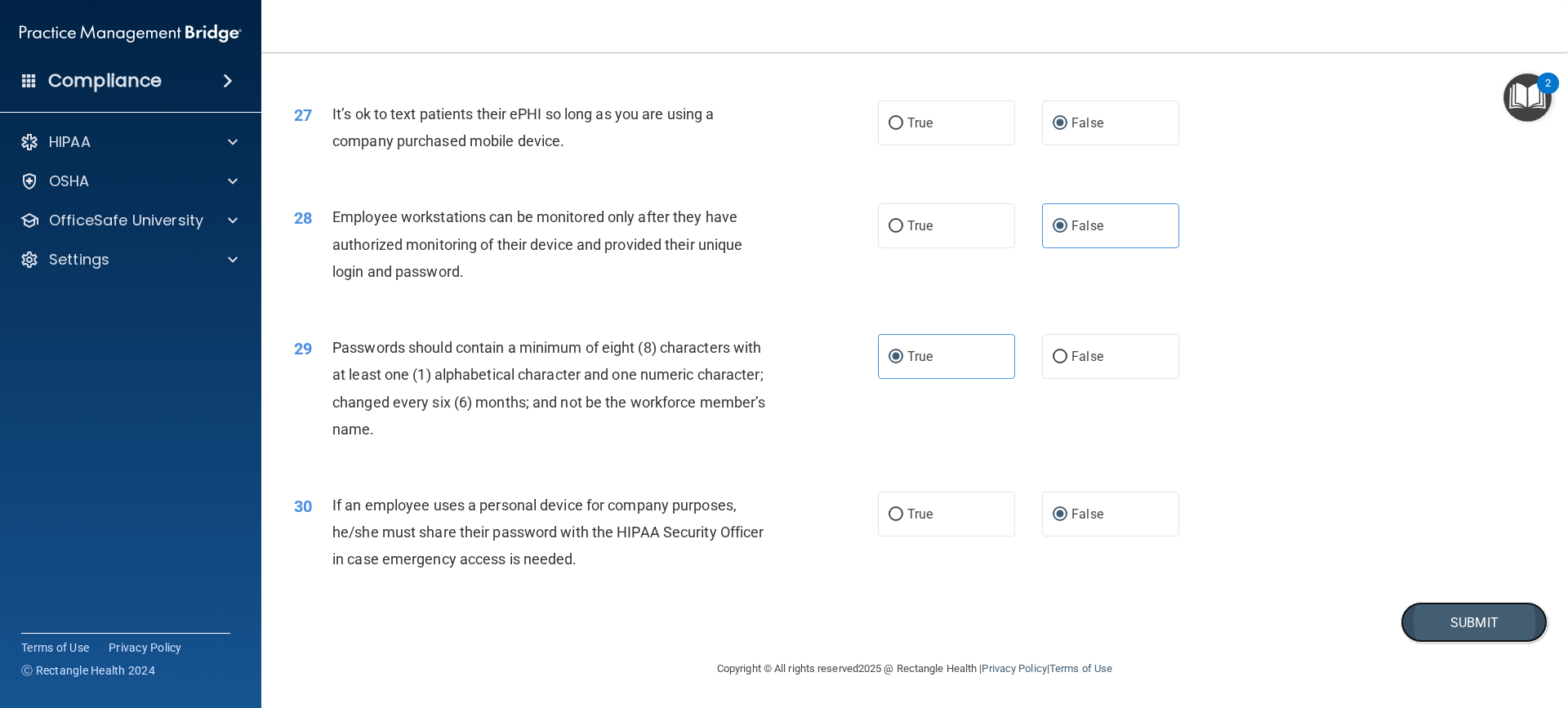
click at [1456, 621] on button "Submit" at bounding box center [1473, 623] width 147 height 42
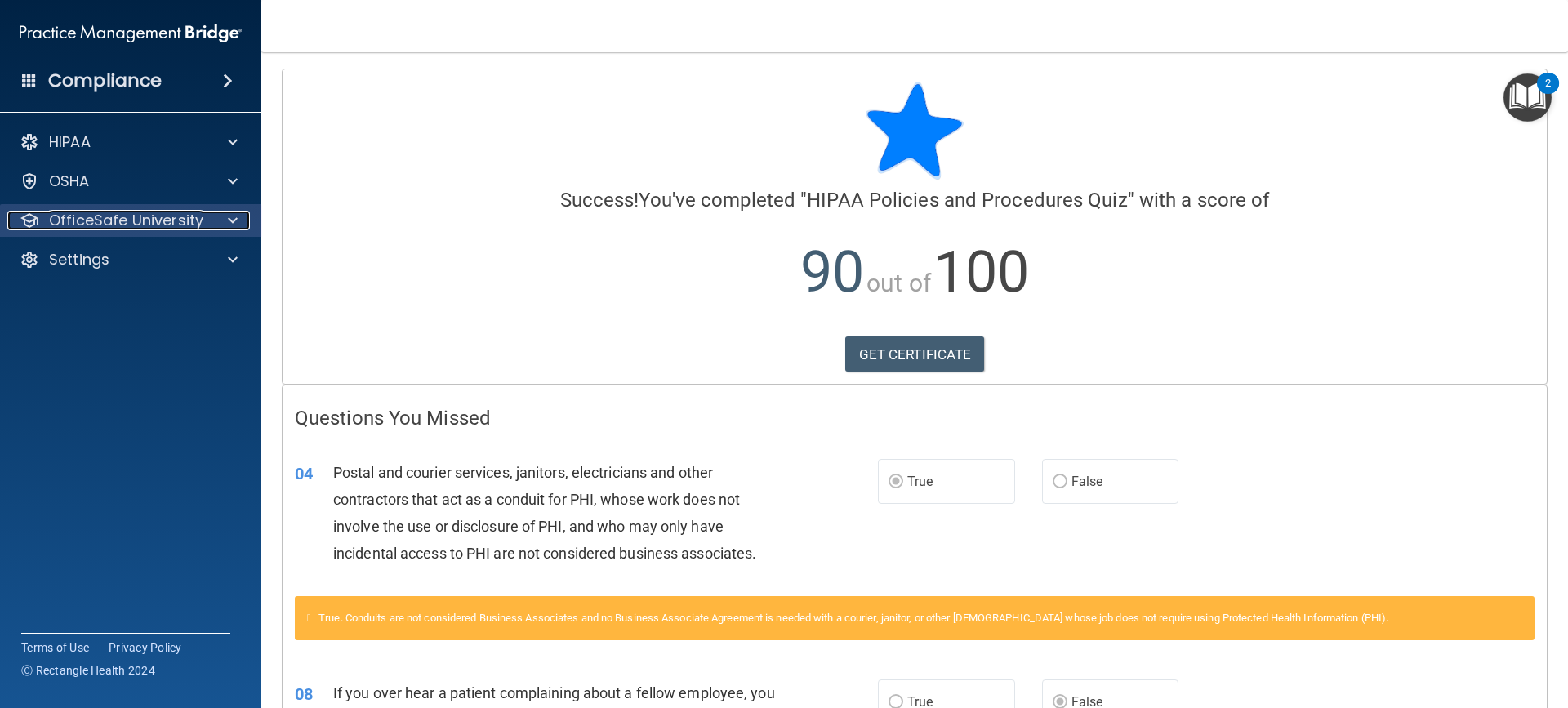
click at [77, 214] on p "OfficeSafe University" at bounding box center [126, 221] width 155 height 20
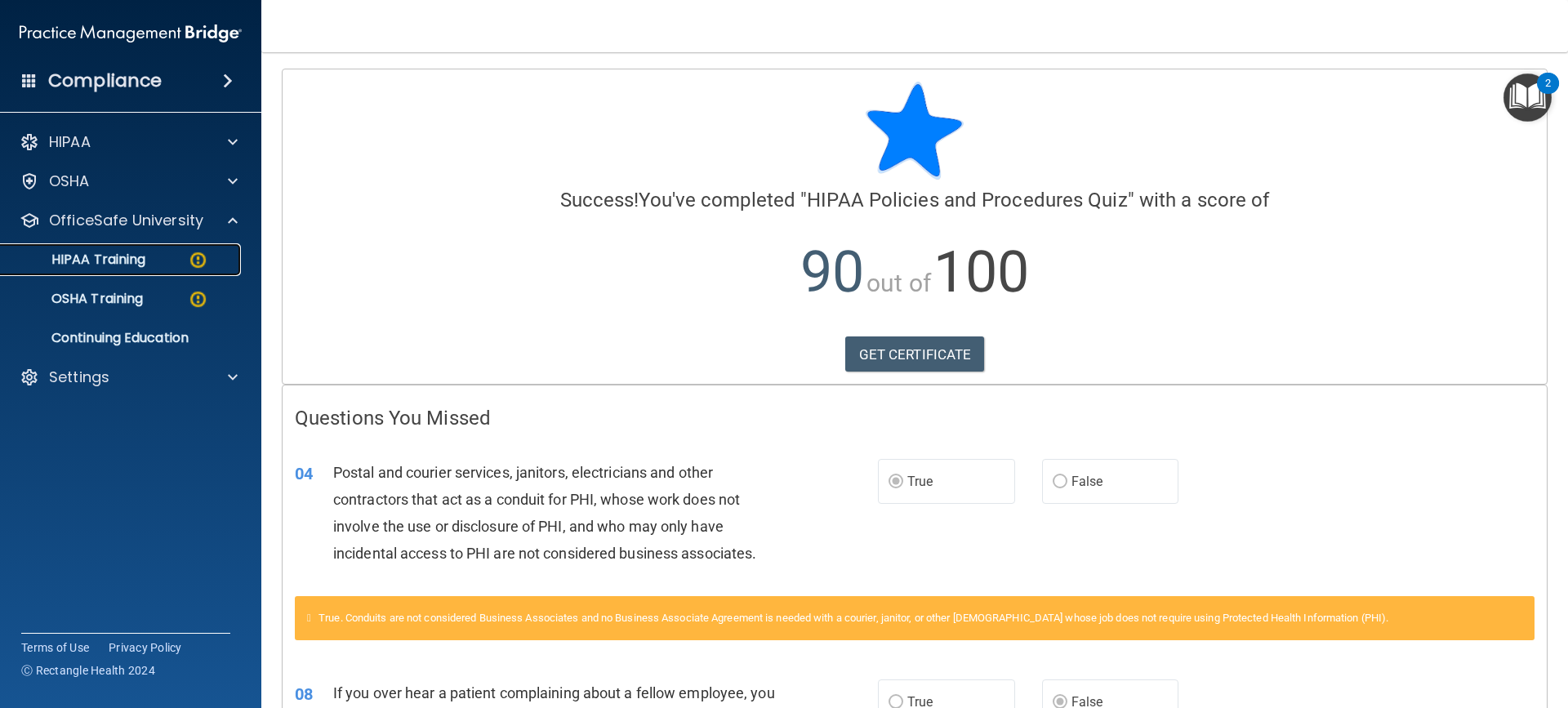
click at [76, 260] on p "HIPAA Training" at bounding box center [78, 260] width 135 height 16
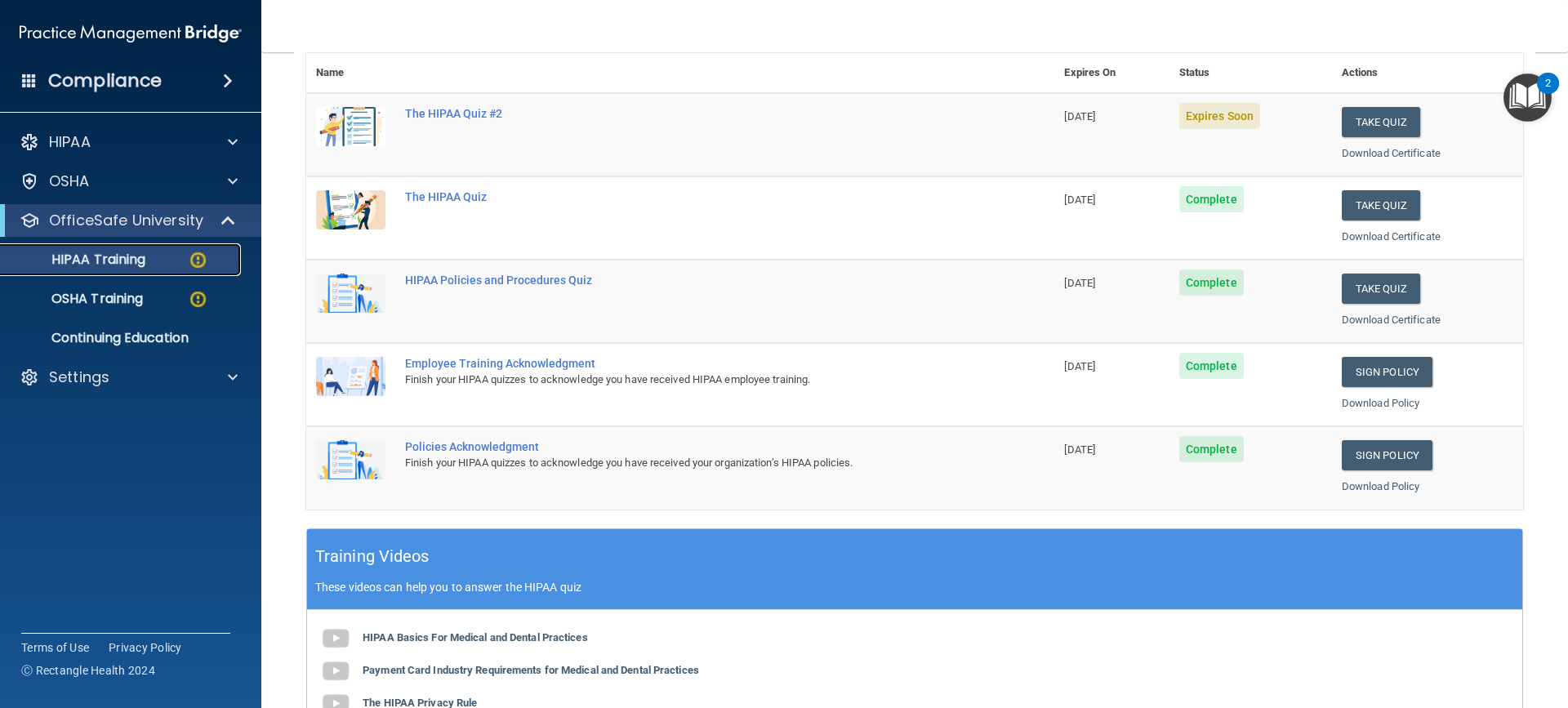
scroll to position [70, 0]
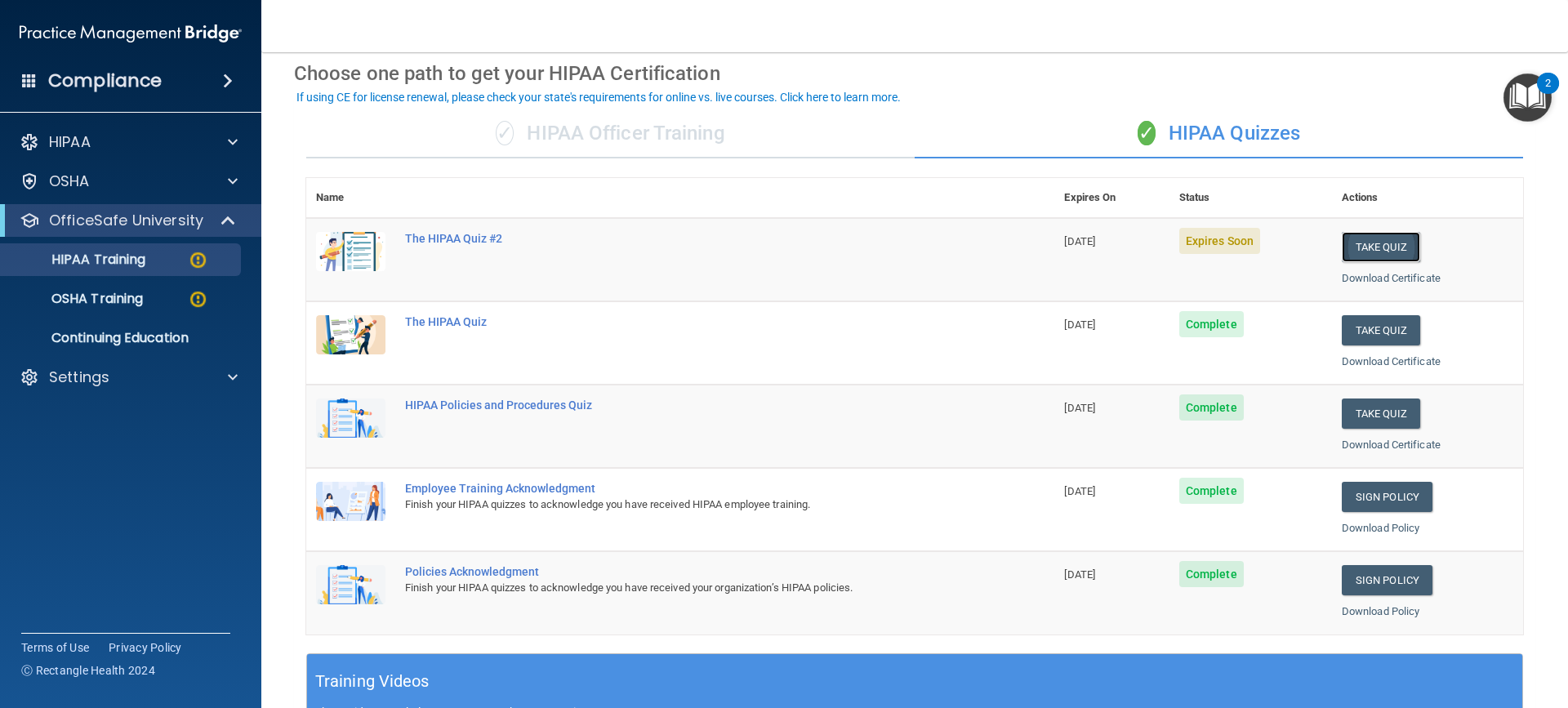
click at [1385, 250] on button "Take Quiz" at bounding box center [1380, 247] width 79 height 30
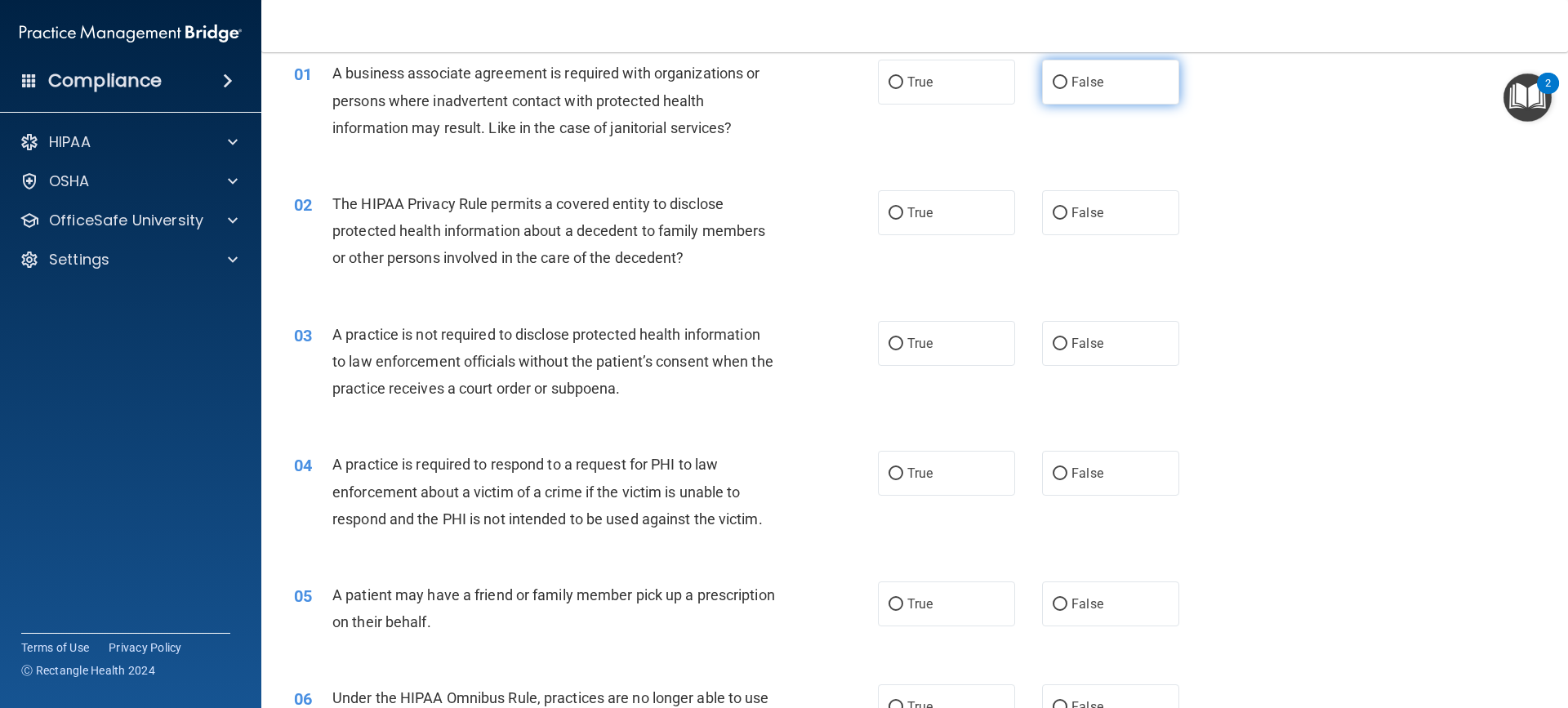
click at [1052, 83] on input "False" at bounding box center [1059, 83] width 15 height 12
radio input "true"
click at [1052, 85] on input "False" at bounding box center [1059, 83] width 15 height 12
click at [890, 208] on input "True" at bounding box center [895, 214] width 15 height 12
radio input "true"
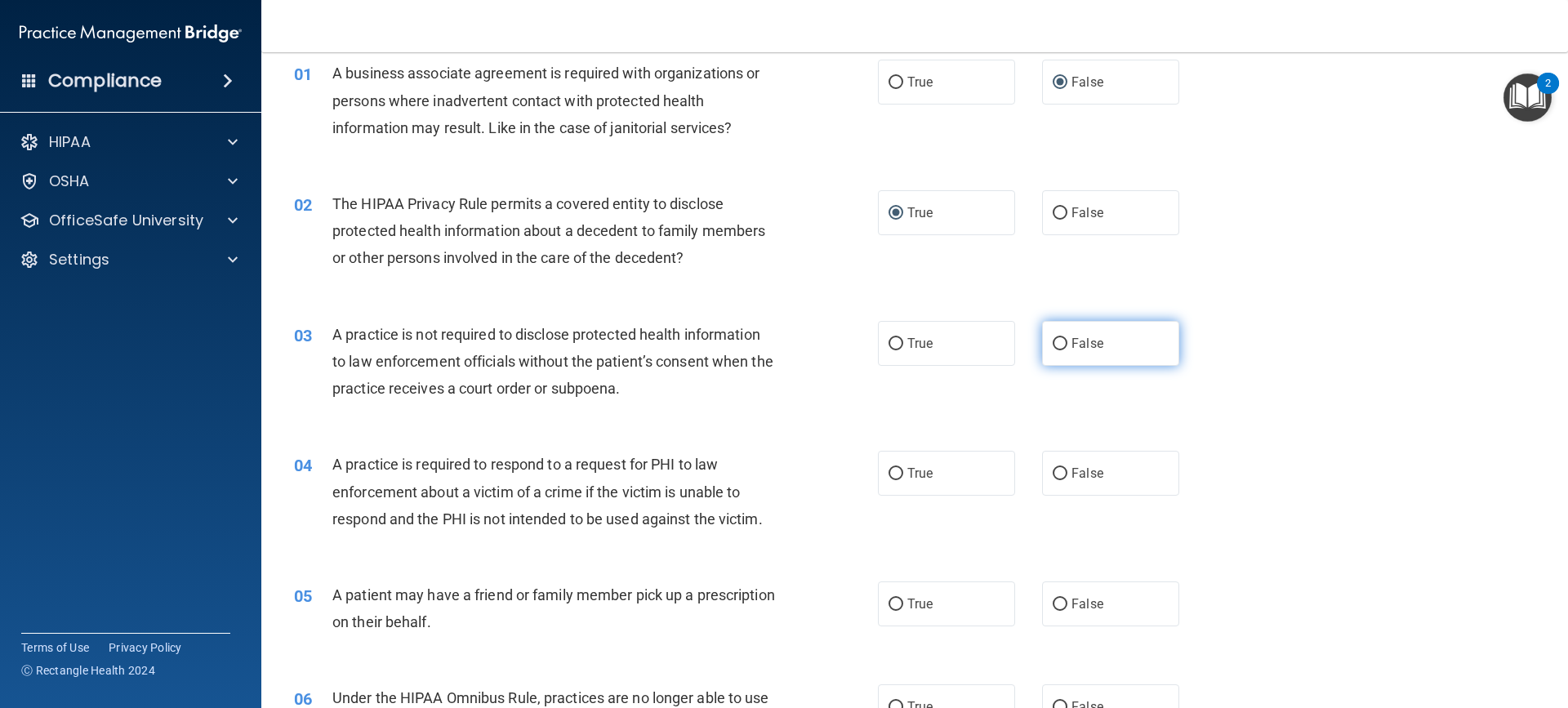
click at [1052, 344] on input "False" at bounding box center [1059, 345] width 15 height 12
radio input "true"
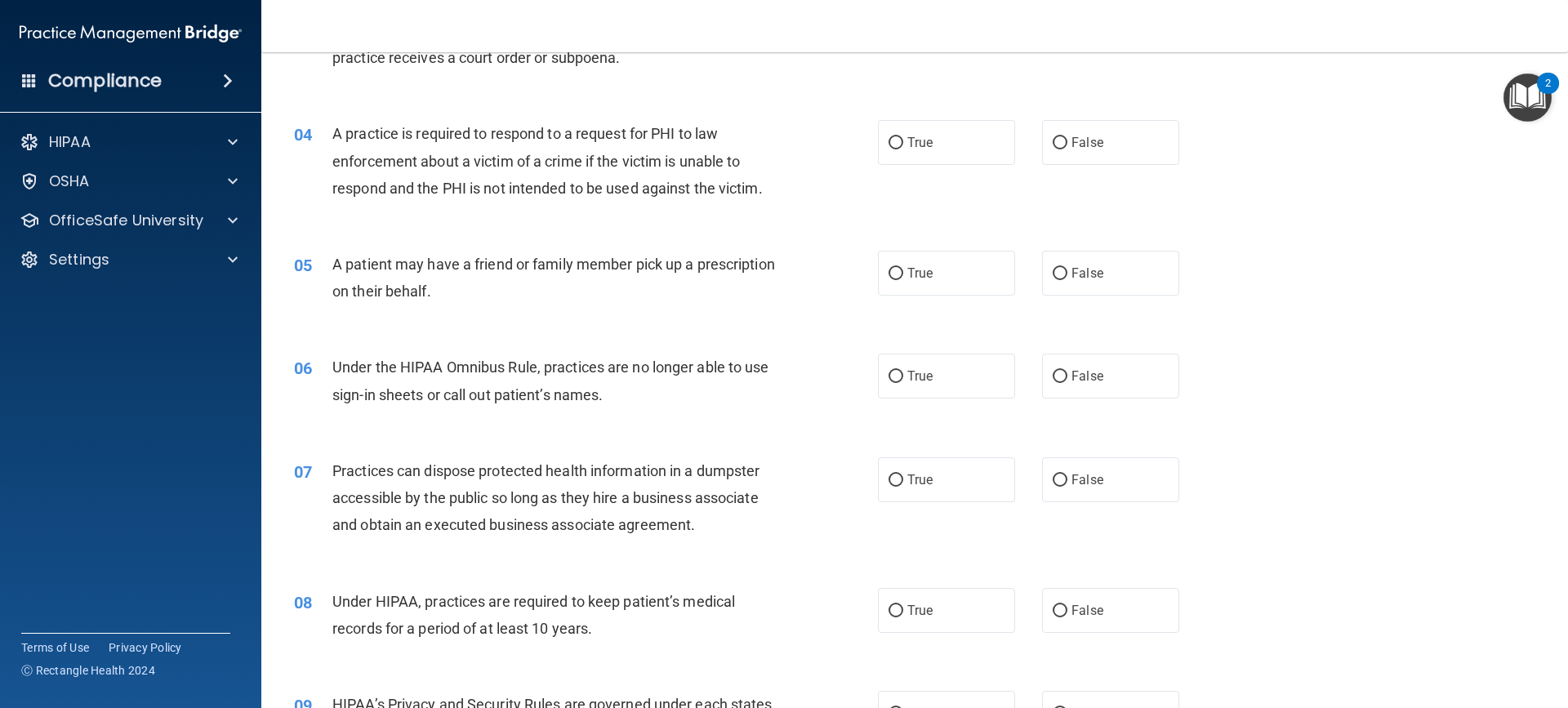
scroll to position [407, 0]
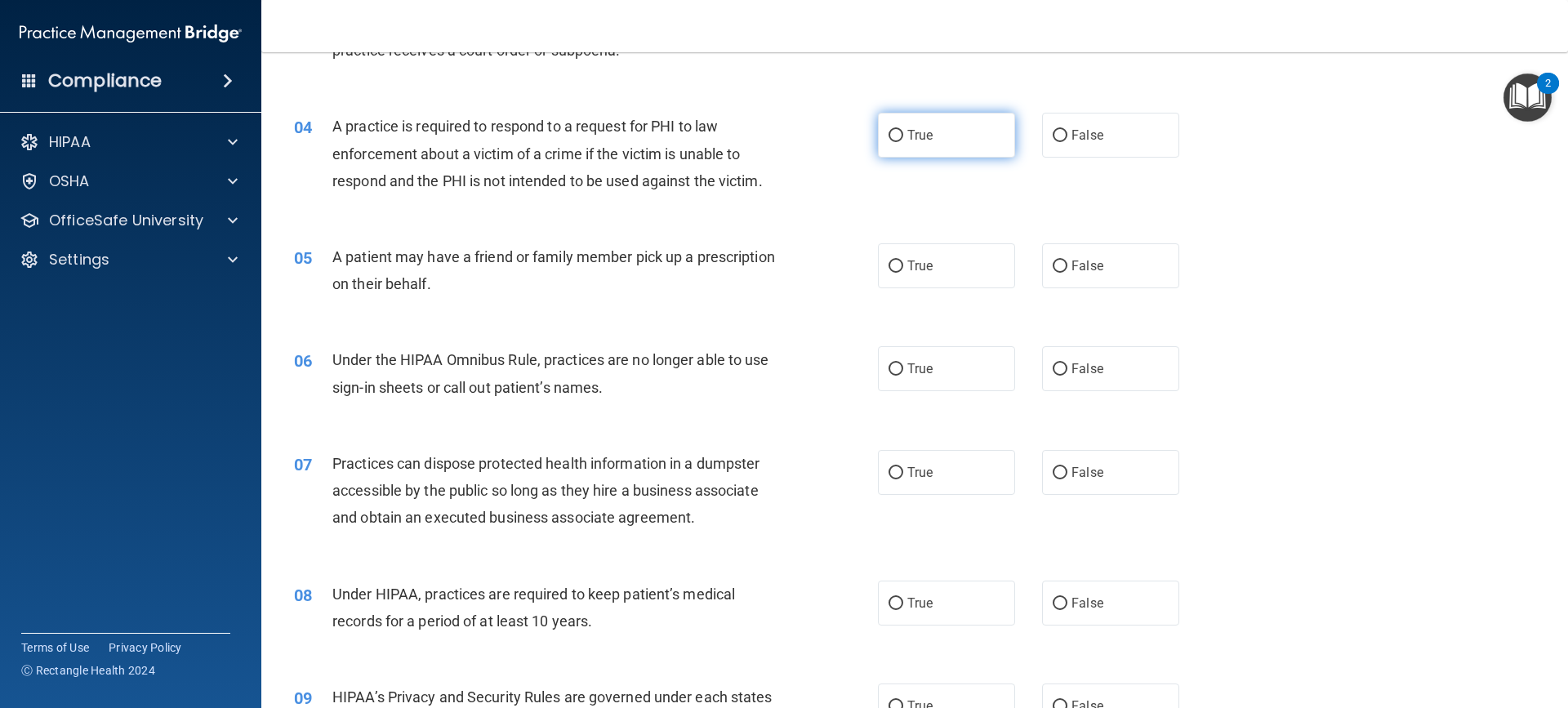
click at [888, 137] on input "True" at bounding box center [895, 136] width 15 height 12
radio input "true"
click at [1052, 138] on input "False" at bounding box center [1059, 136] width 15 height 12
radio input "true"
click at [1052, 138] on input "False" at bounding box center [1059, 136] width 15 height 12
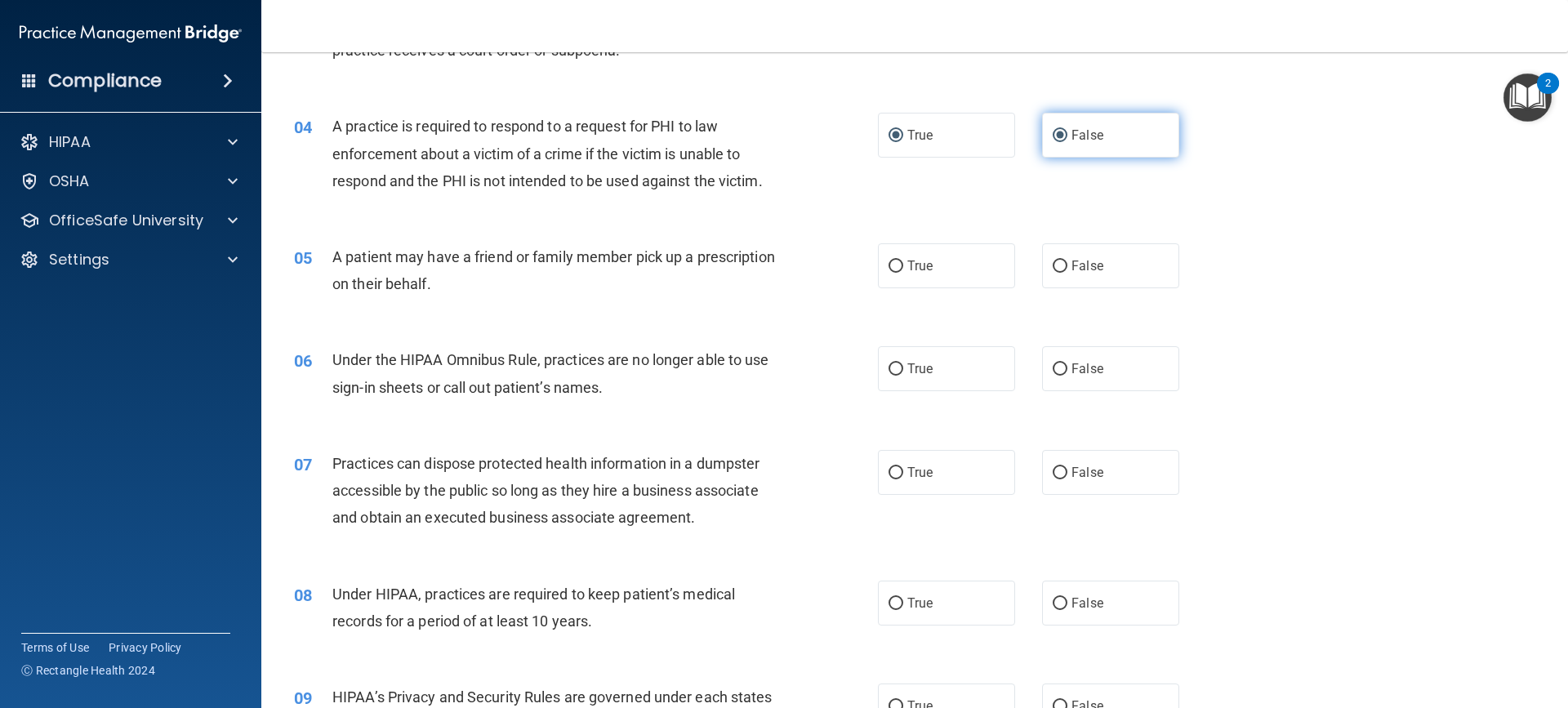
radio input "false"
click at [892, 266] on input "True" at bounding box center [895, 267] width 15 height 12
radio input "true"
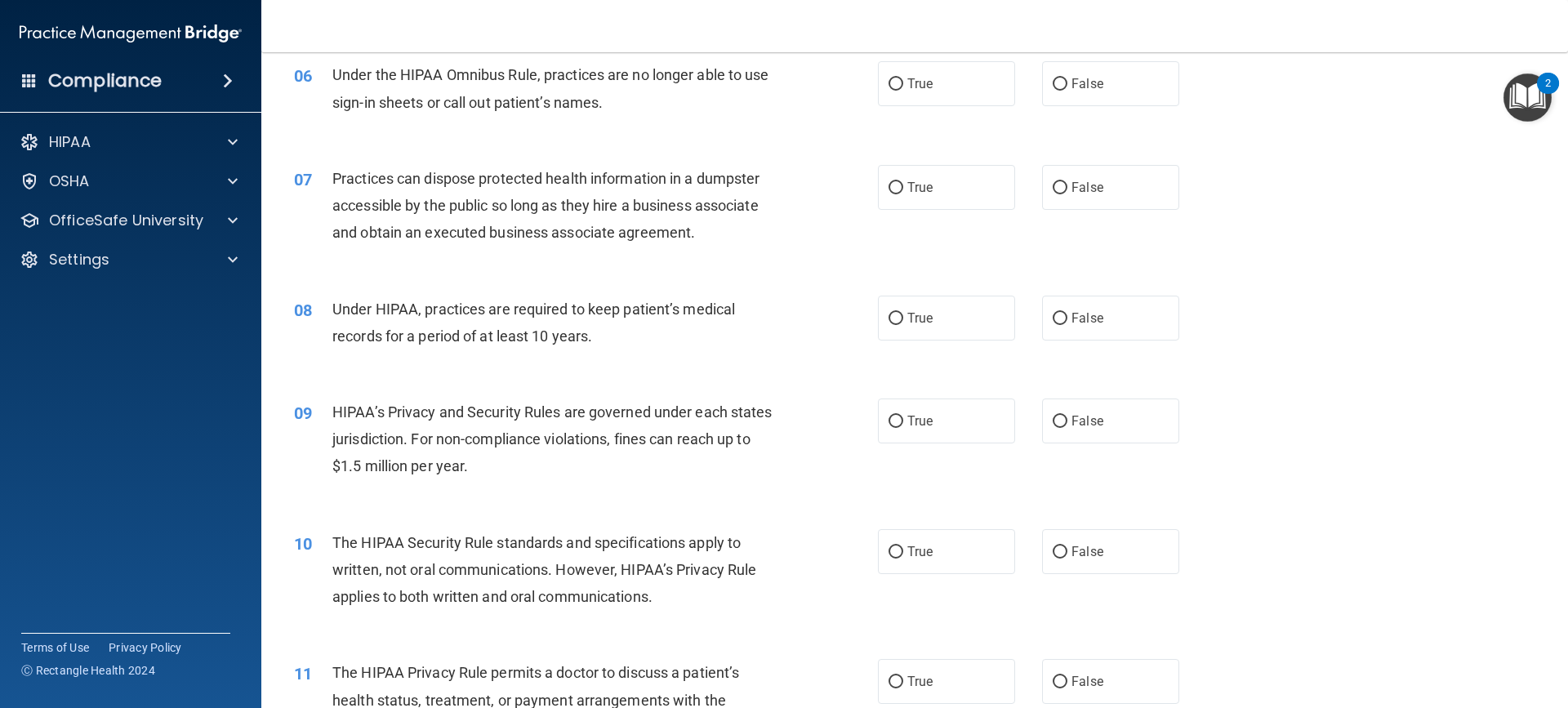
scroll to position [697, 0]
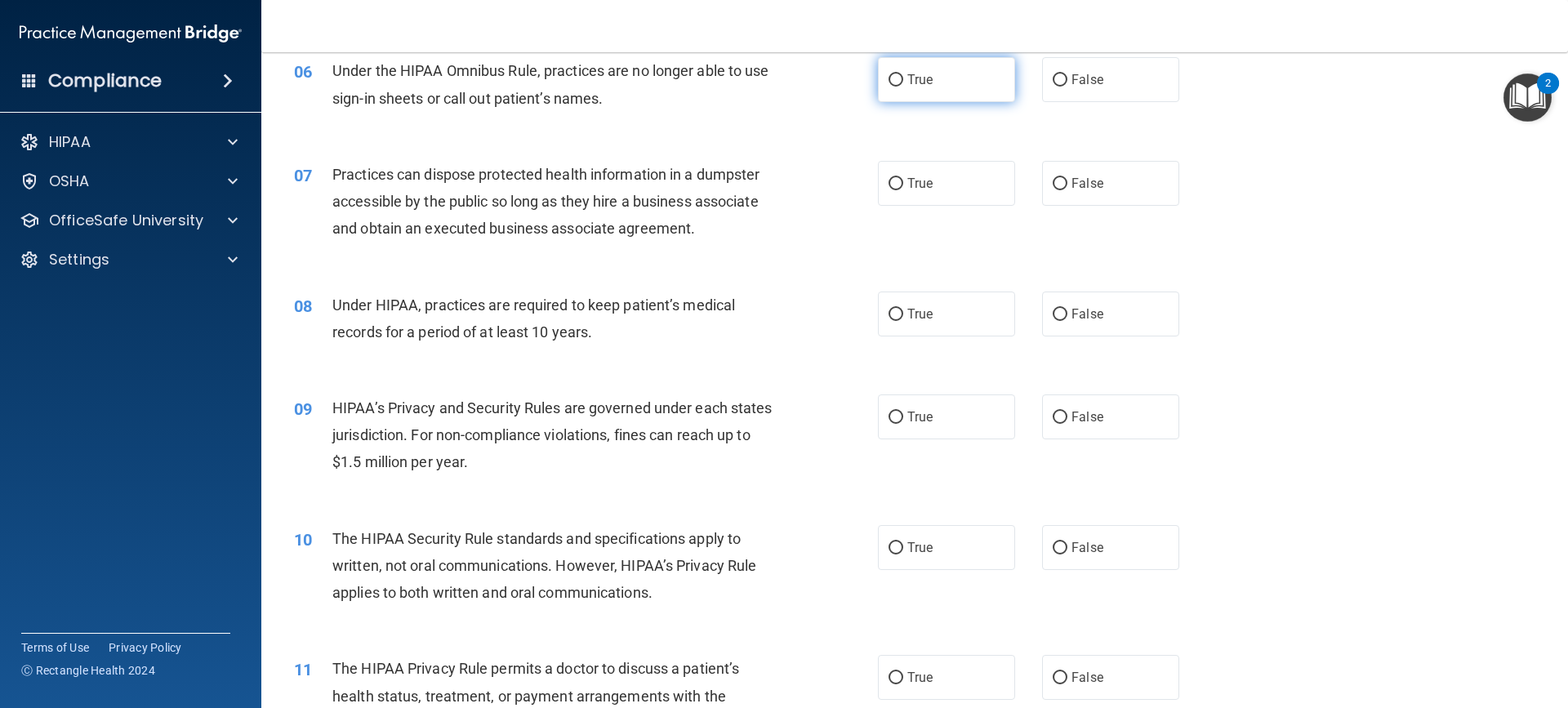
click at [888, 78] on input "True" at bounding box center [895, 80] width 15 height 12
radio input "true"
click at [1052, 182] on input "False" at bounding box center [1059, 184] width 15 height 12
radio input "true"
click at [1057, 319] on input "False" at bounding box center [1059, 315] width 15 height 12
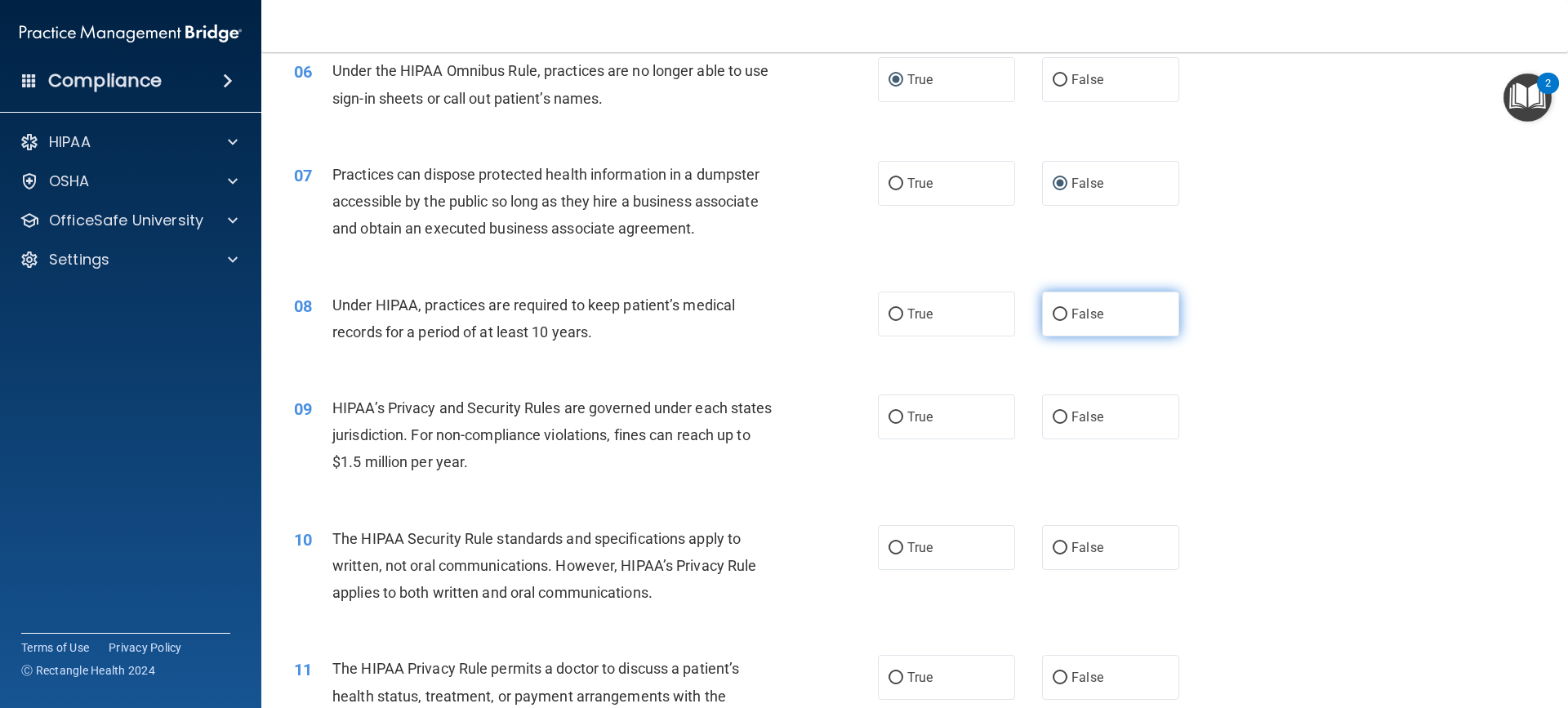
radio input "true"
click at [907, 415] on span "True" at bounding box center [919, 417] width 25 height 16
click at [903, 415] on input "True" at bounding box center [895, 417] width 15 height 12
radio input "true"
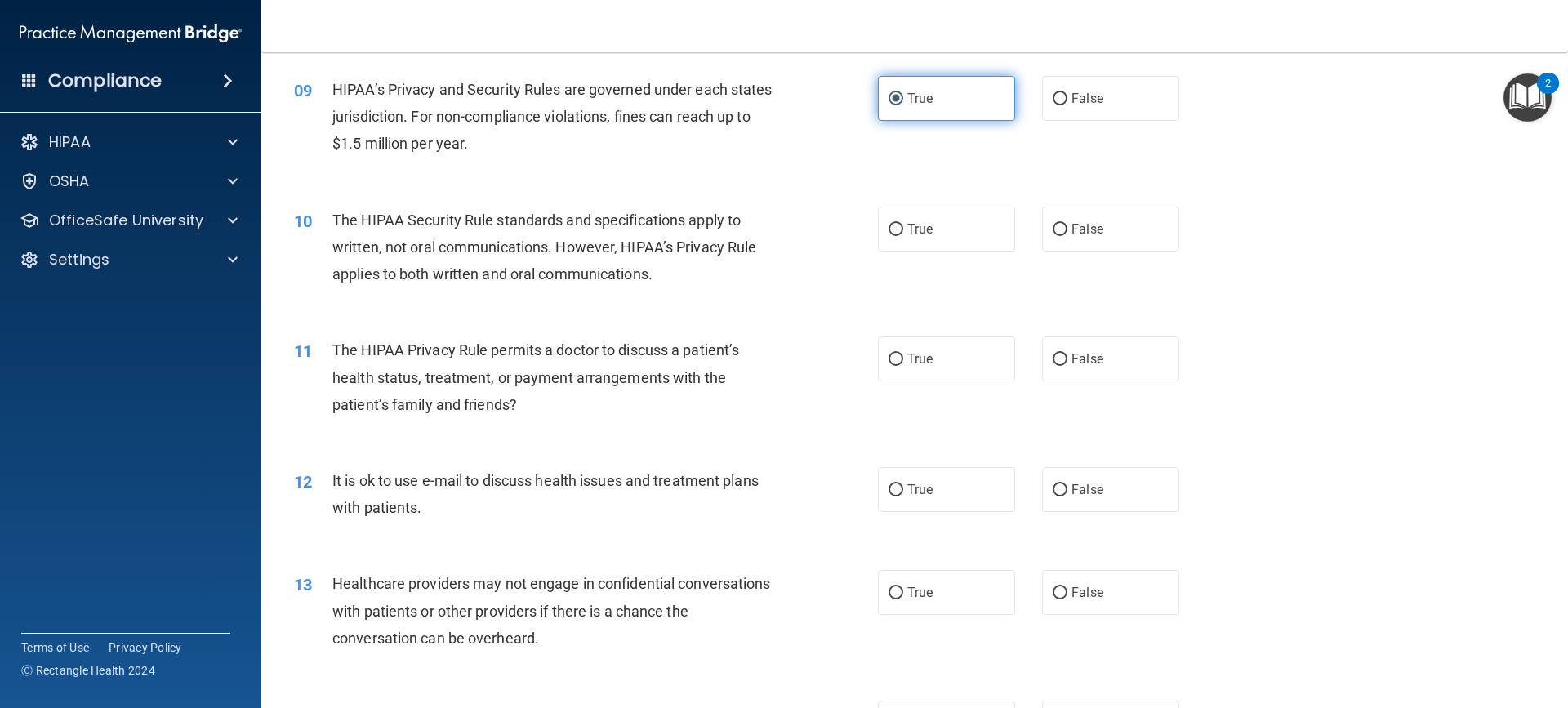
scroll to position [1062, 0]
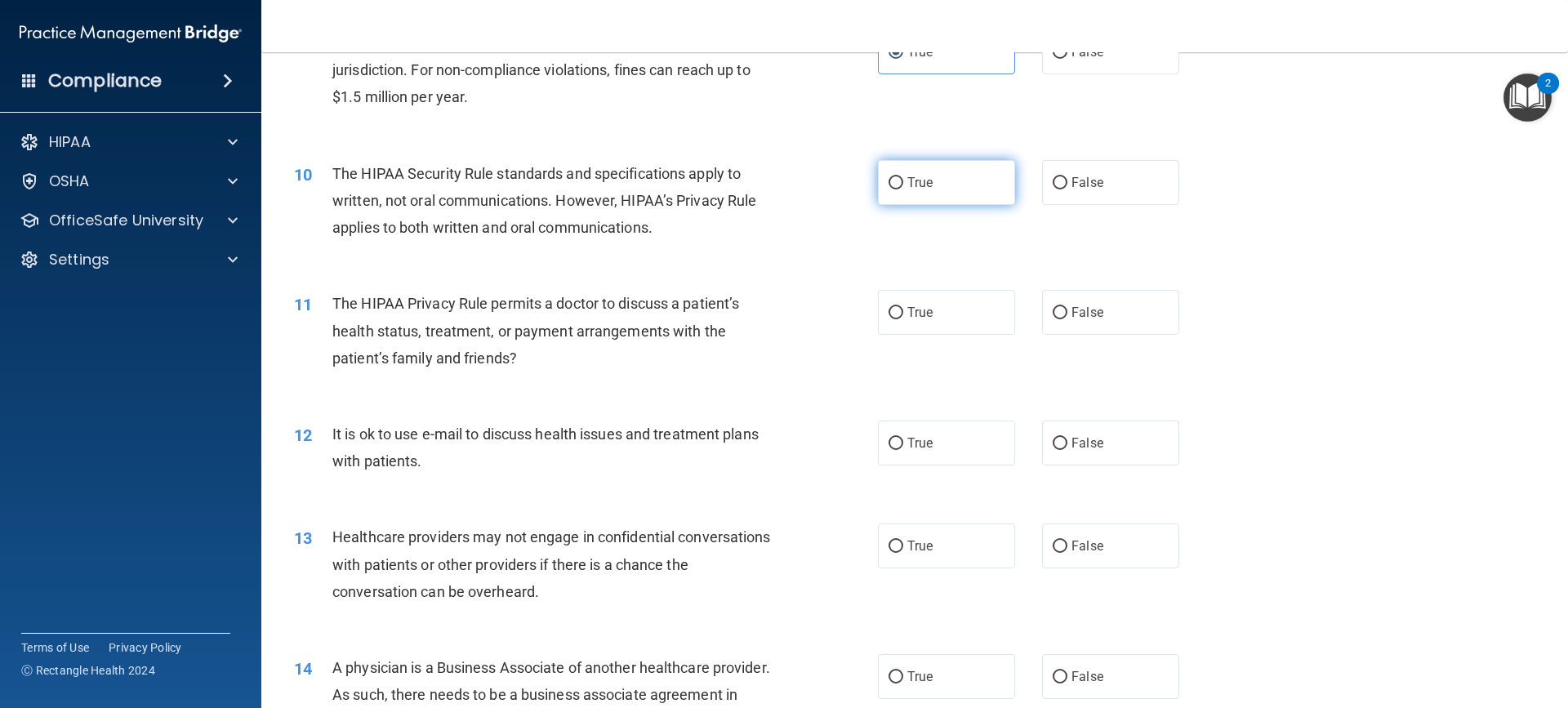
click at [892, 184] on input "True" at bounding box center [895, 184] width 15 height 12
radio input "true"
click at [1059, 312] on label "False" at bounding box center [1110, 312] width 137 height 45
click at [1059, 312] on input "False" at bounding box center [1059, 314] width 15 height 12
radio input "true"
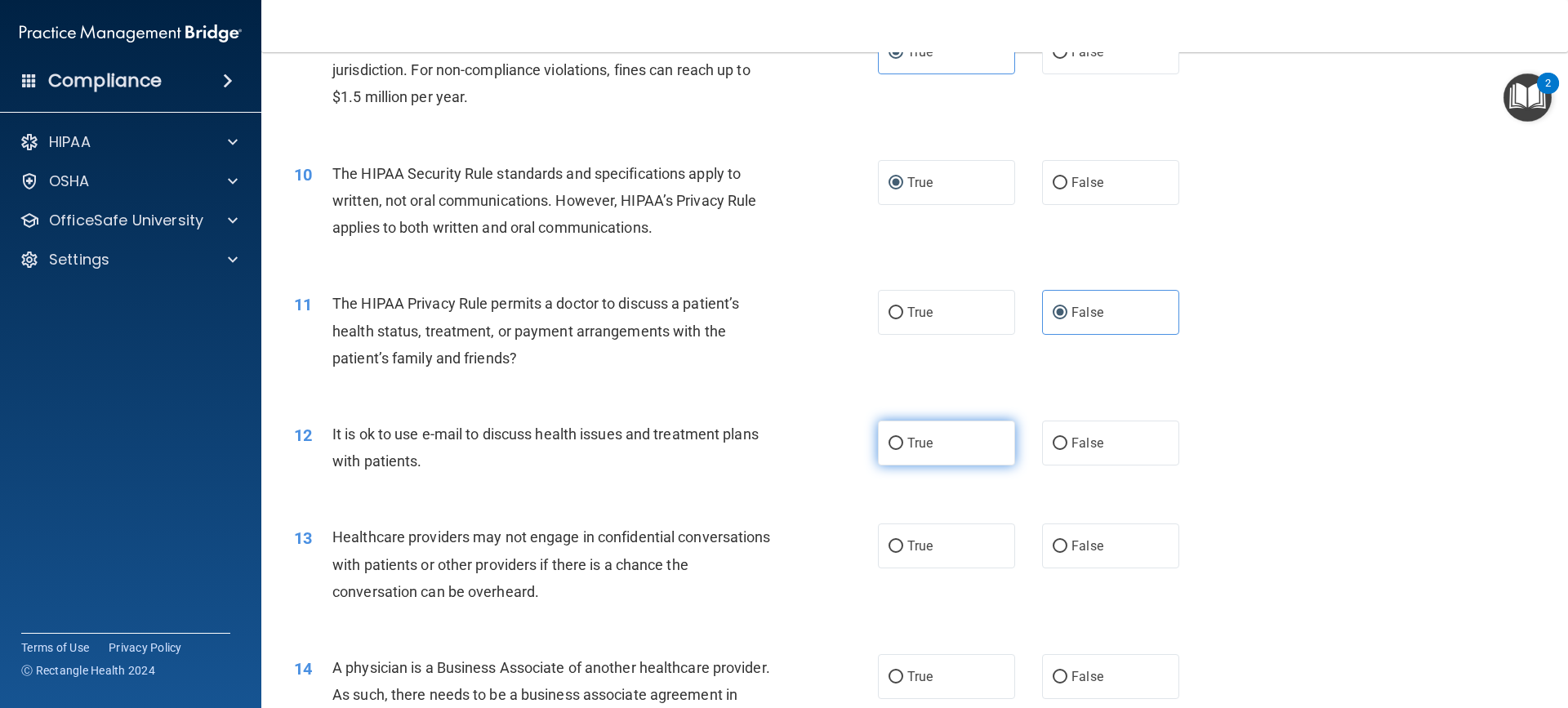
click at [889, 437] on input "True" at bounding box center [895, 443] width 15 height 12
radio input "true"
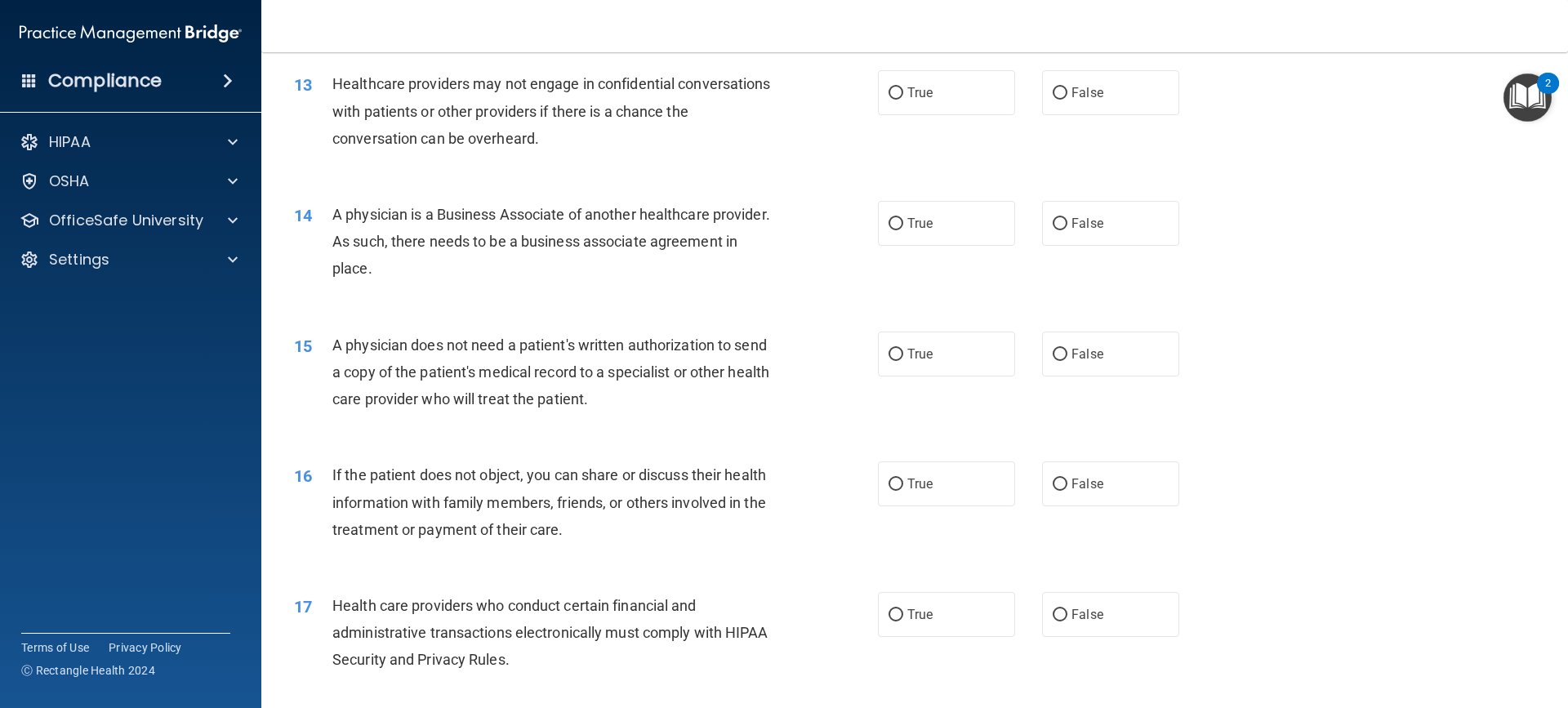
scroll to position [1508, 0]
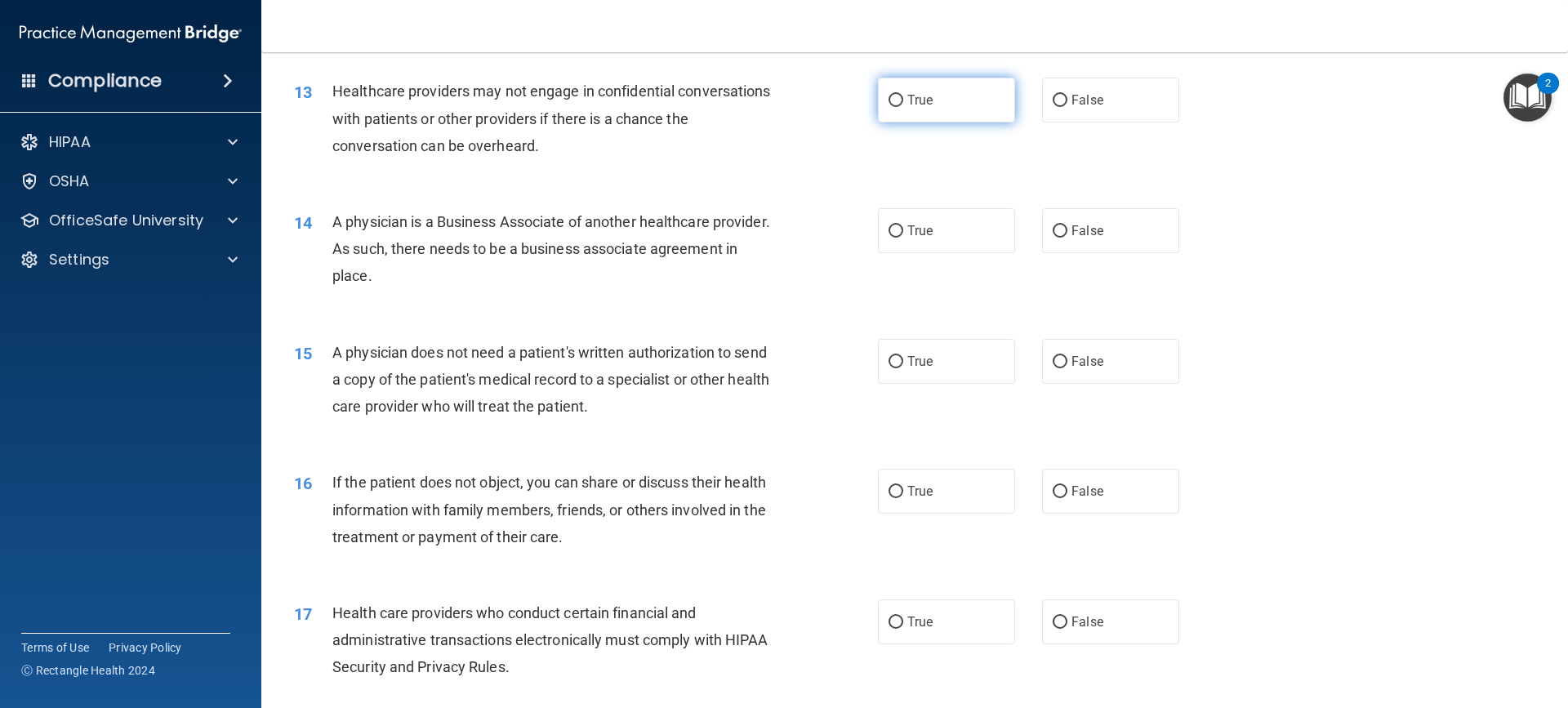
click at [888, 99] on input "True" at bounding box center [895, 101] width 15 height 12
radio input "true"
click at [893, 238] on input "True" at bounding box center [895, 232] width 15 height 12
radio input "true"
click at [895, 361] on input "True" at bounding box center [895, 362] width 15 height 12
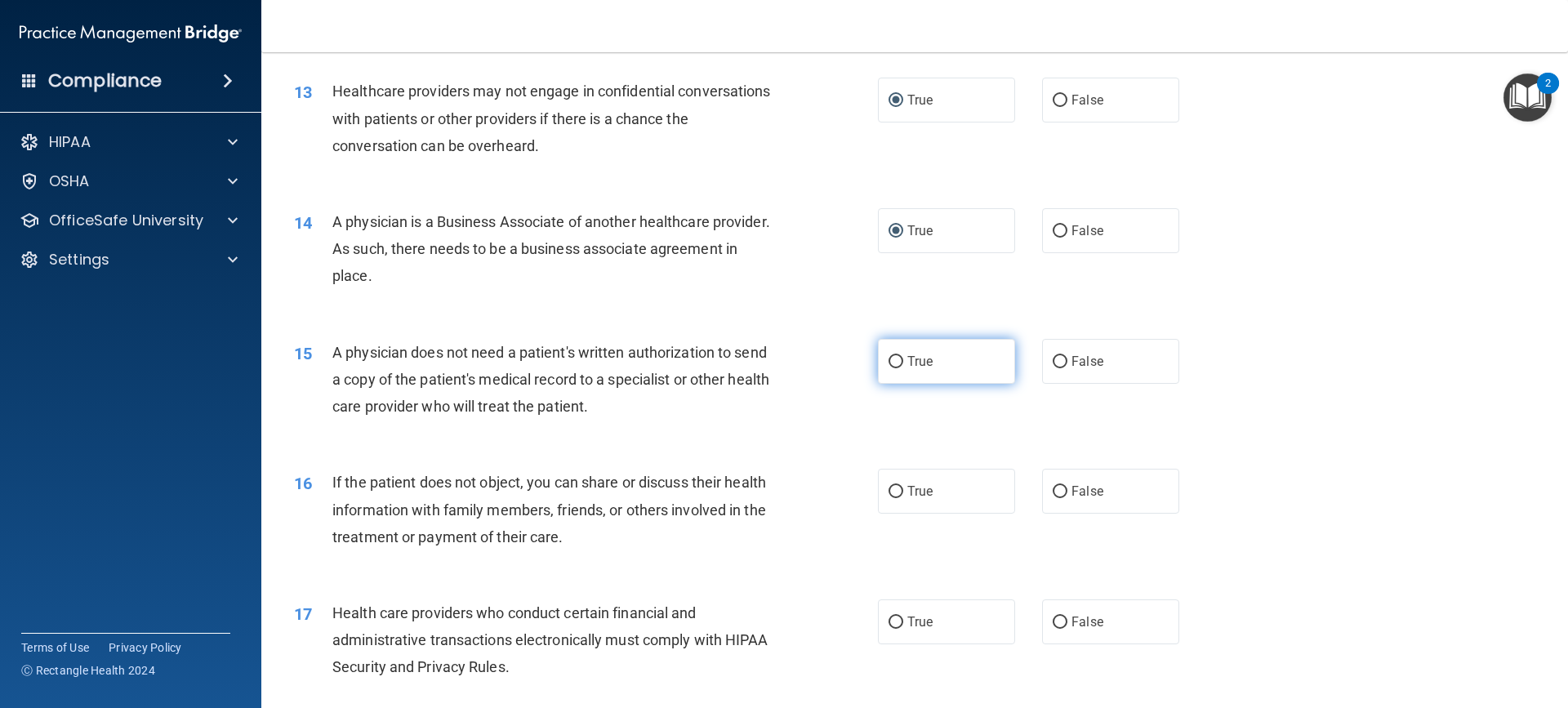
radio input "true"
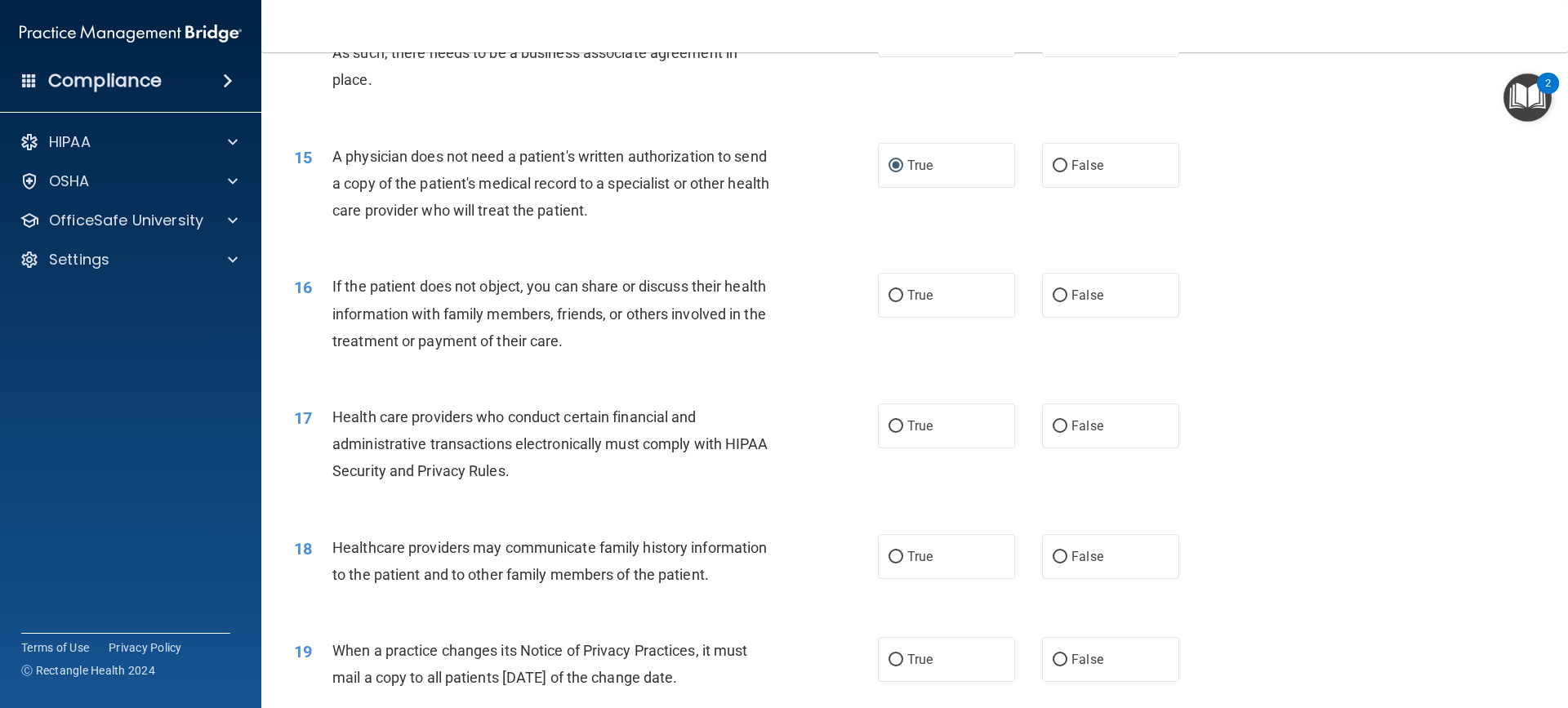
scroll to position [1709, 0]
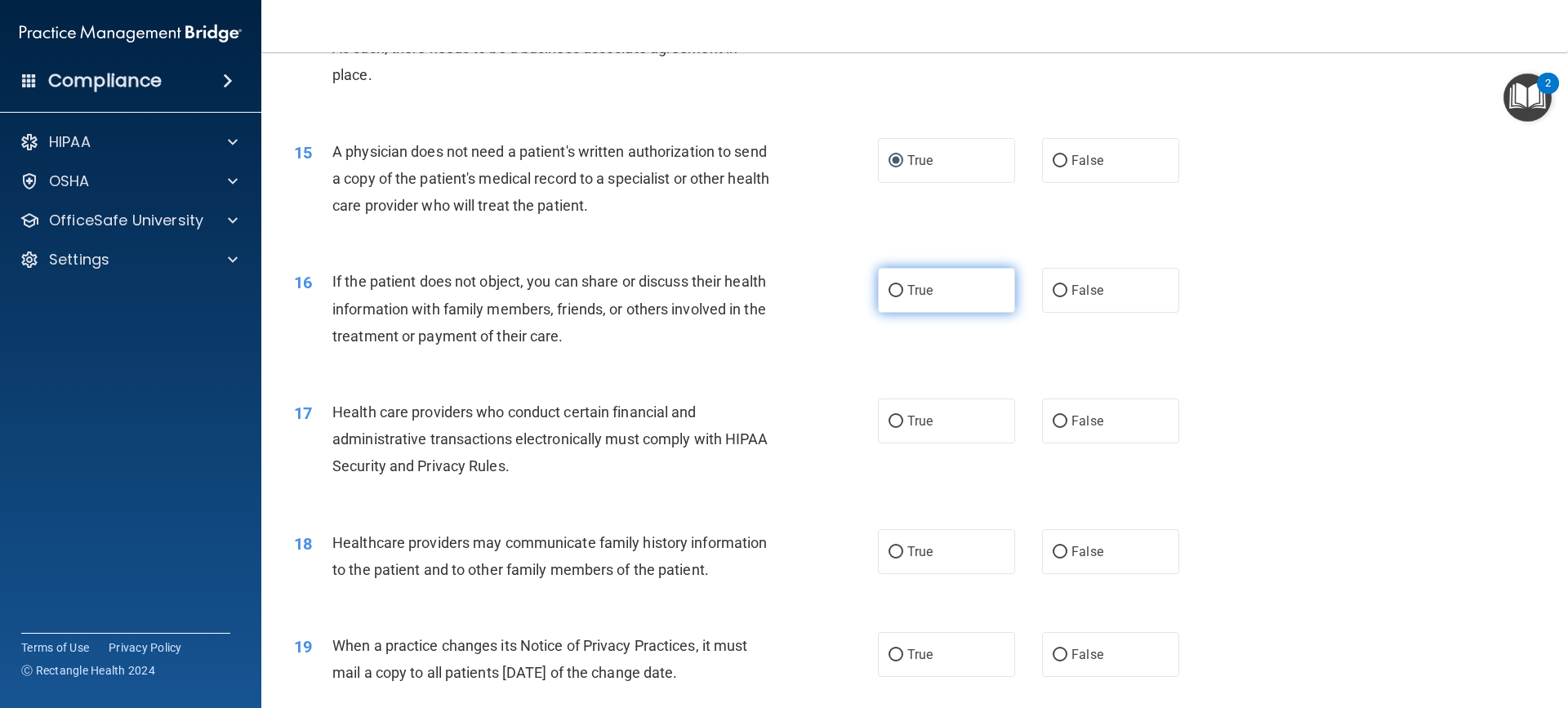
click at [881, 283] on label "True" at bounding box center [945, 290] width 137 height 45
click at [888, 286] on input "True" at bounding box center [895, 292] width 15 height 12
radio input "true"
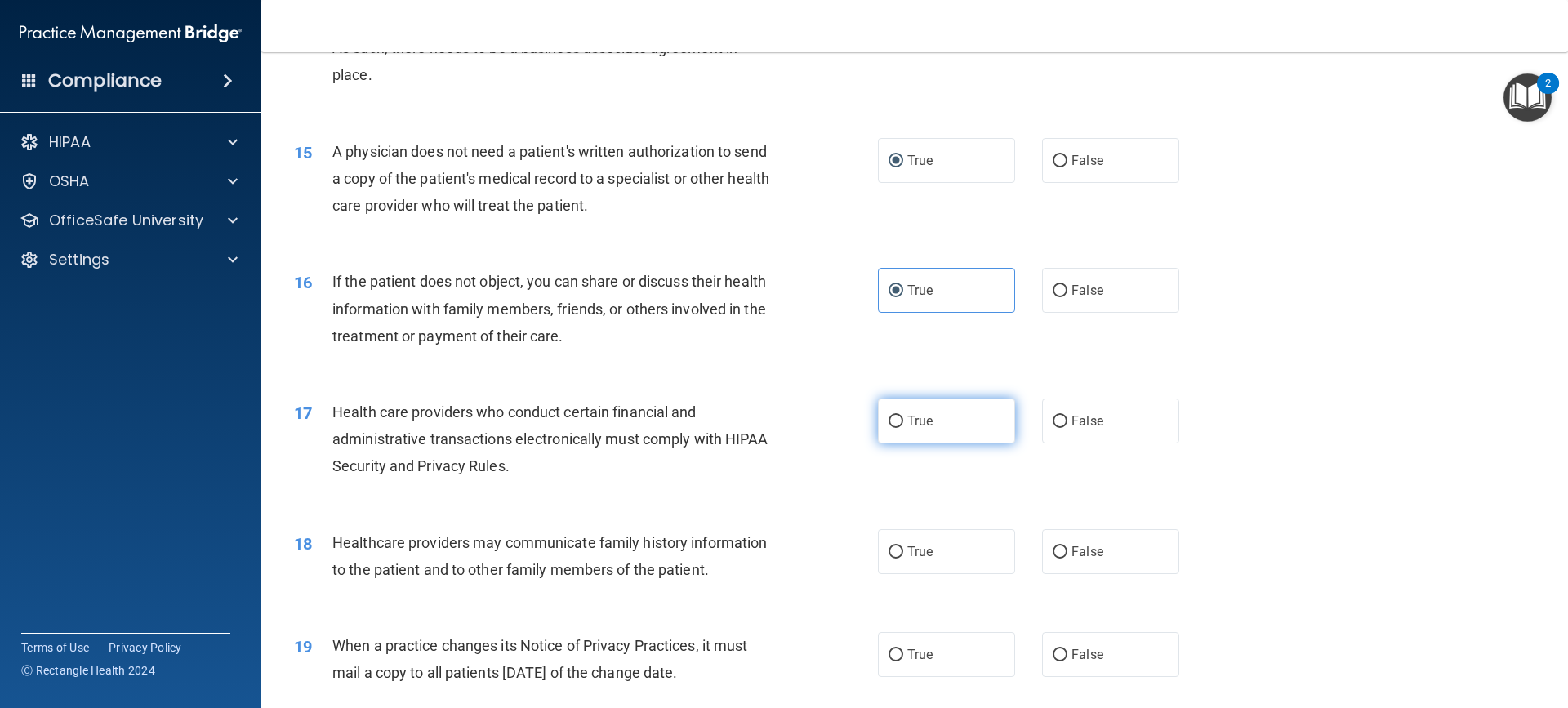
click at [888, 419] on input "True" at bounding box center [895, 421] width 15 height 12
radio input "true"
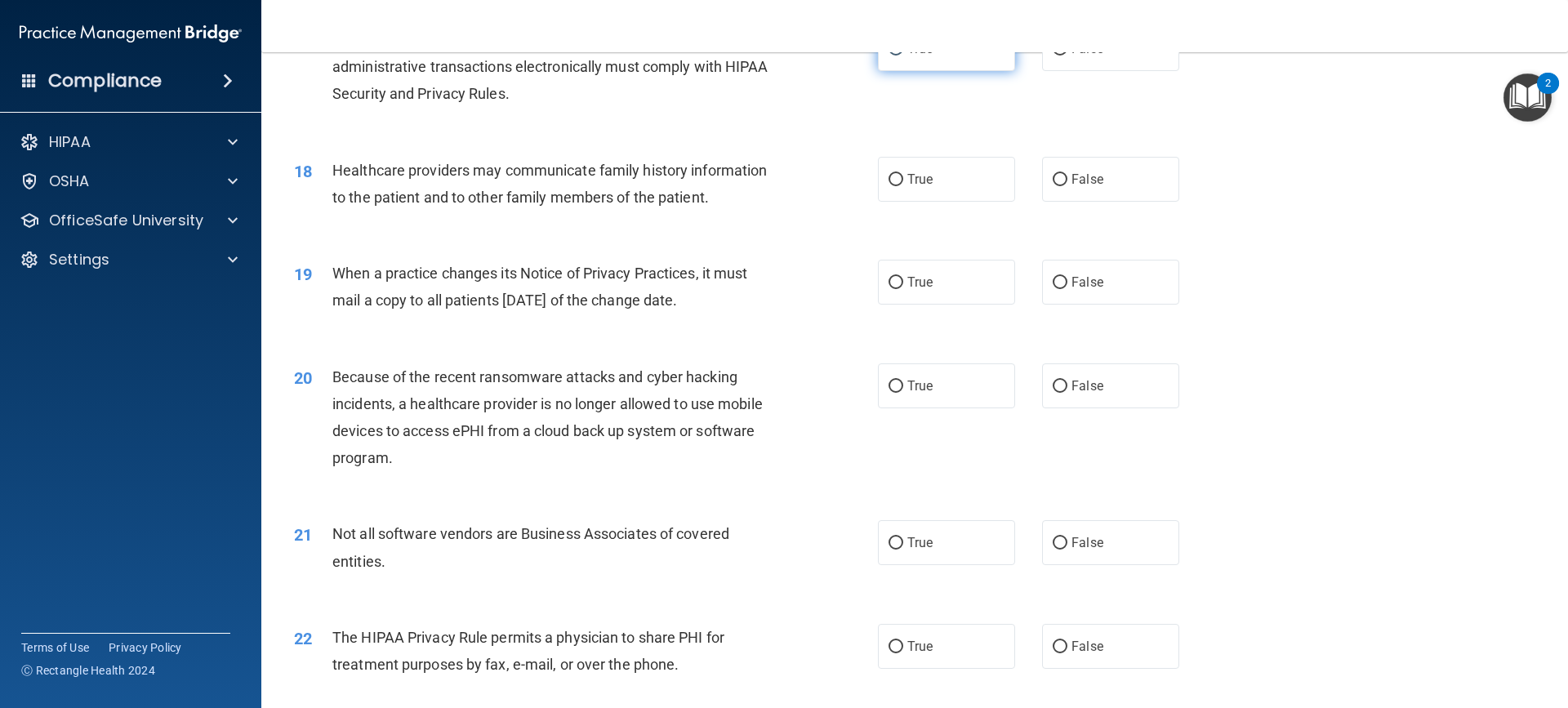
scroll to position [2140, 0]
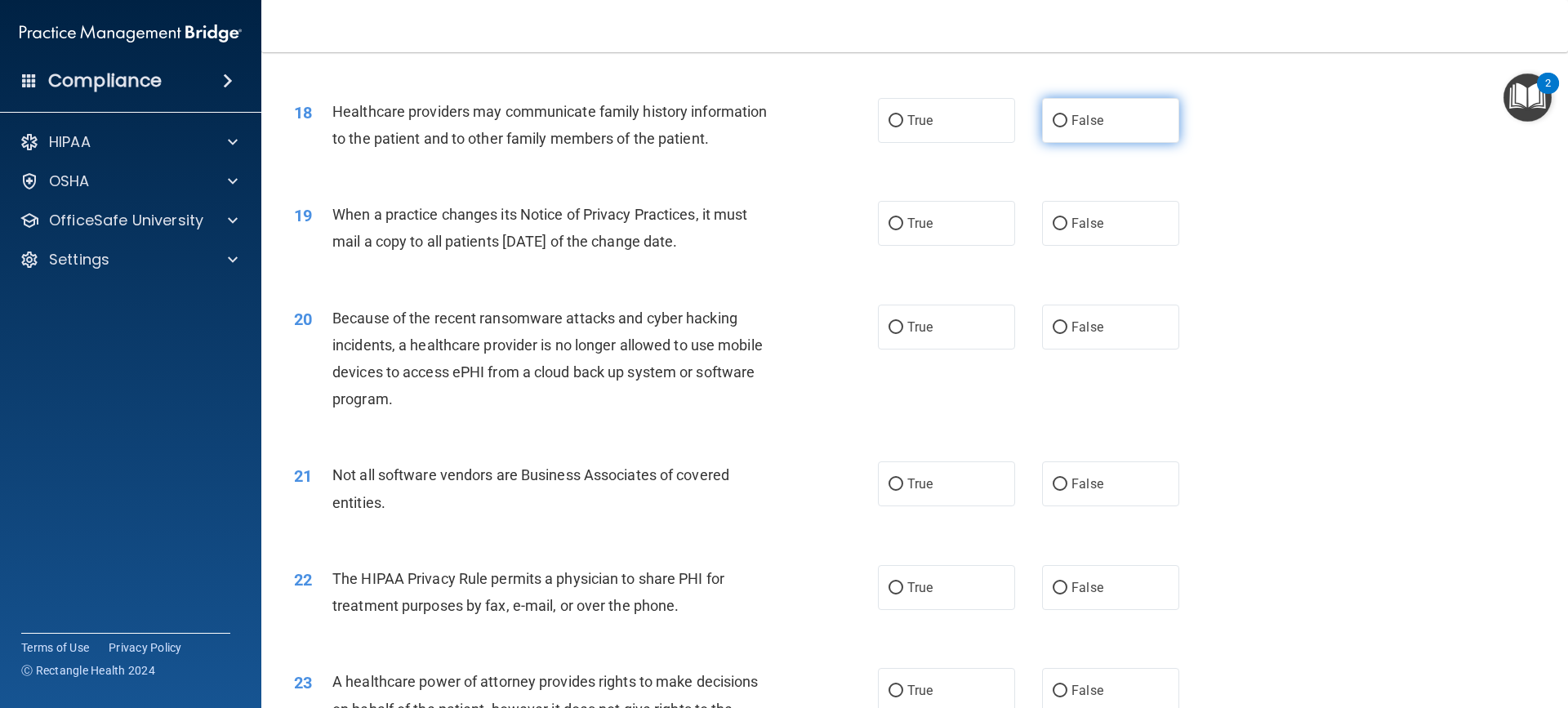
click at [1055, 115] on input "False" at bounding box center [1059, 121] width 15 height 12
radio input "true"
click at [1055, 115] on input "False" at bounding box center [1059, 121] width 15 height 12
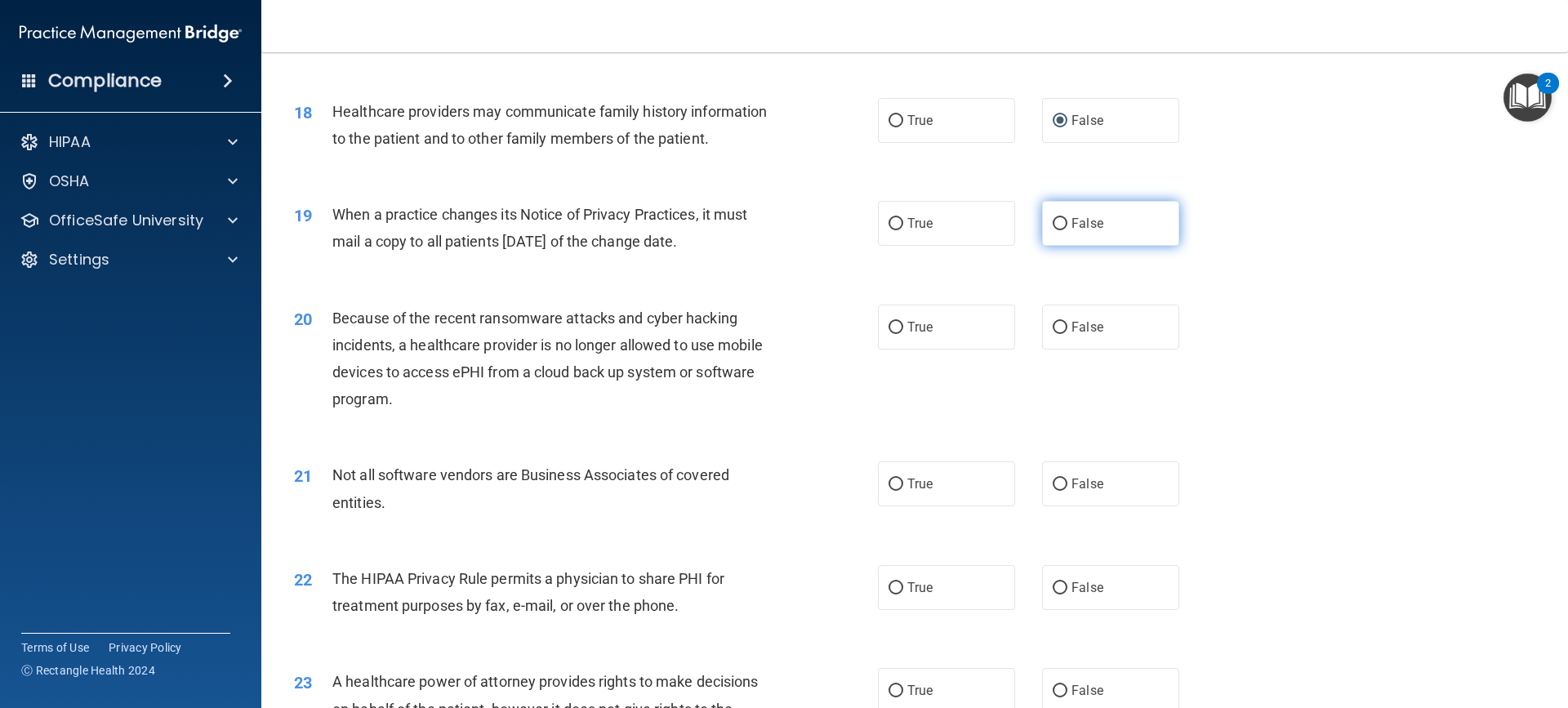
click at [1053, 227] on input "False" at bounding box center [1059, 224] width 15 height 12
radio input "true"
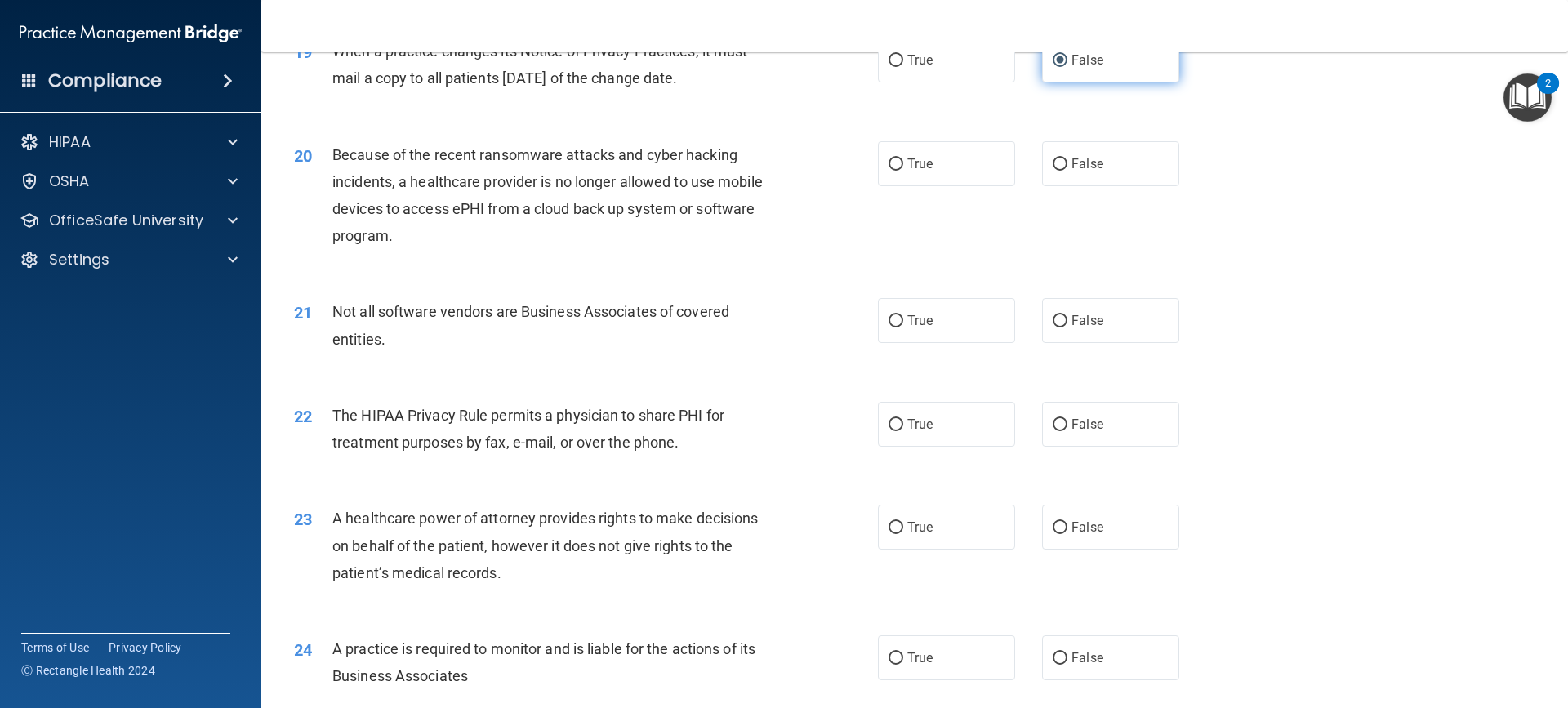
scroll to position [2305, 0]
click at [879, 170] on label "True" at bounding box center [945, 163] width 137 height 45
click at [888, 170] on input "True" at bounding box center [895, 164] width 15 height 12
radio input "true"
click at [902, 312] on label "True" at bounding box center [945, 320] width 137 height 45
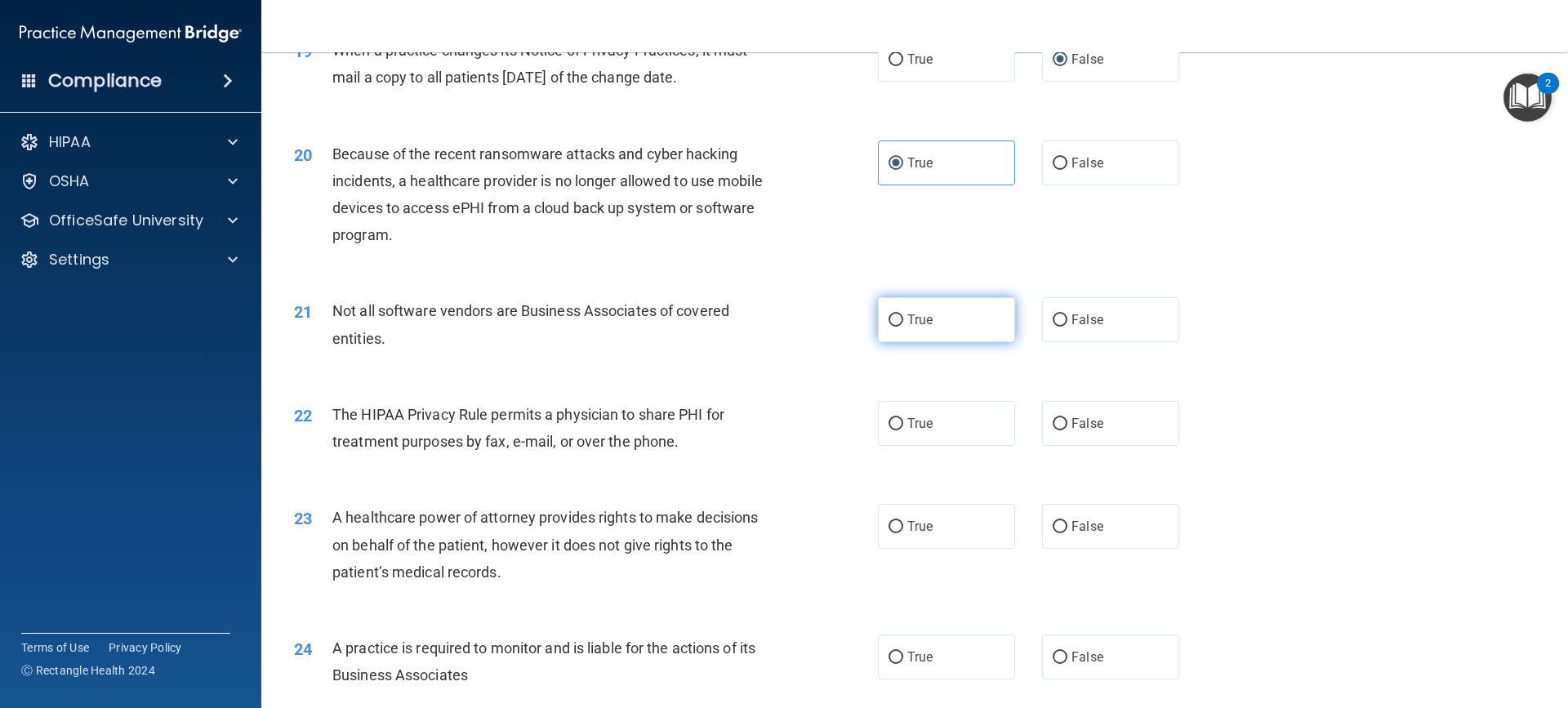
click at [902, 315] on input "True" at bounding box center [895, 321] width 15 height 12
radio input "true"
click at [904, 308] on label "True" at bounding box center [945, 320] width 137 height 45
click at [903, 315] on input "True" at bounding box center [895, 321] width 15 height 12
click at [895, 428] on input "True" at bounding box center [895, 424] width 15 height 12
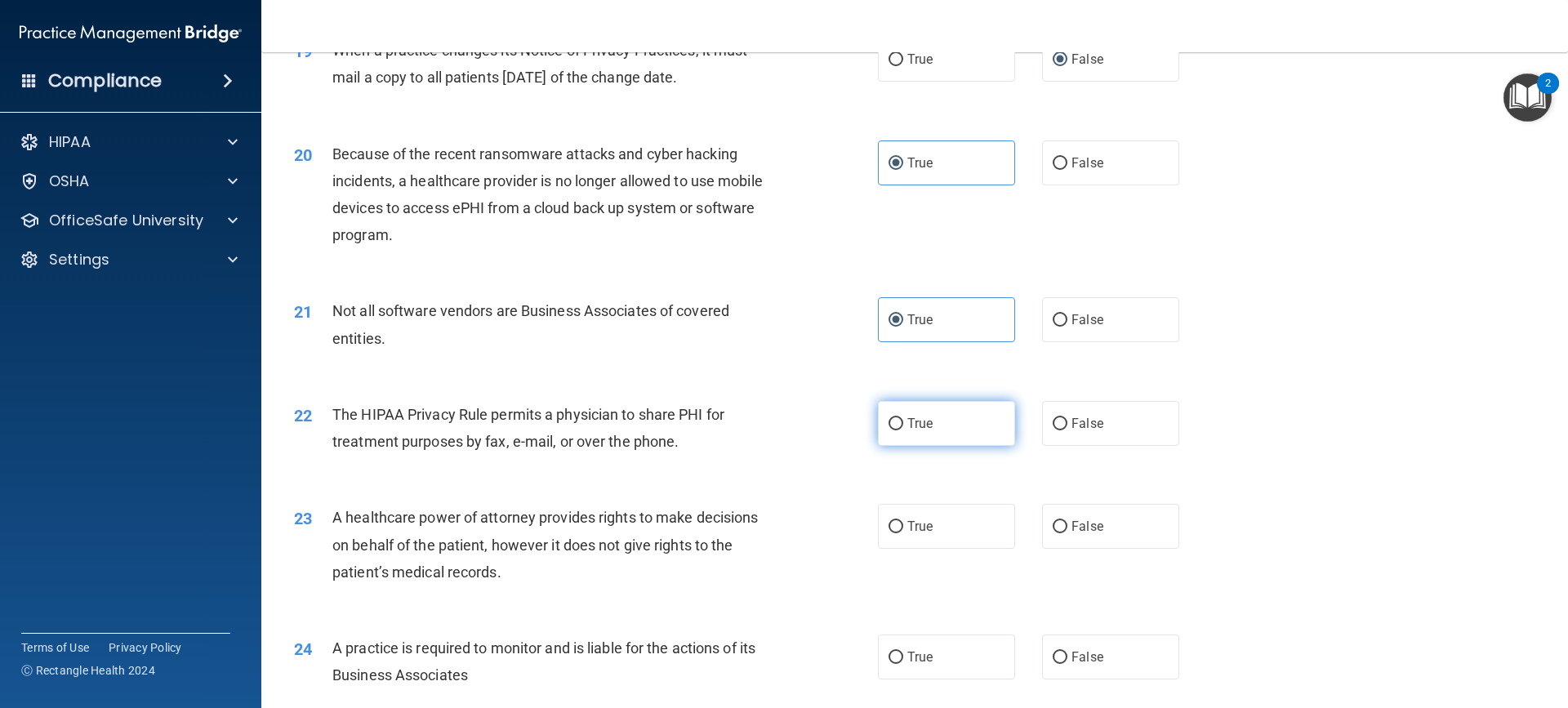
radio input "true"
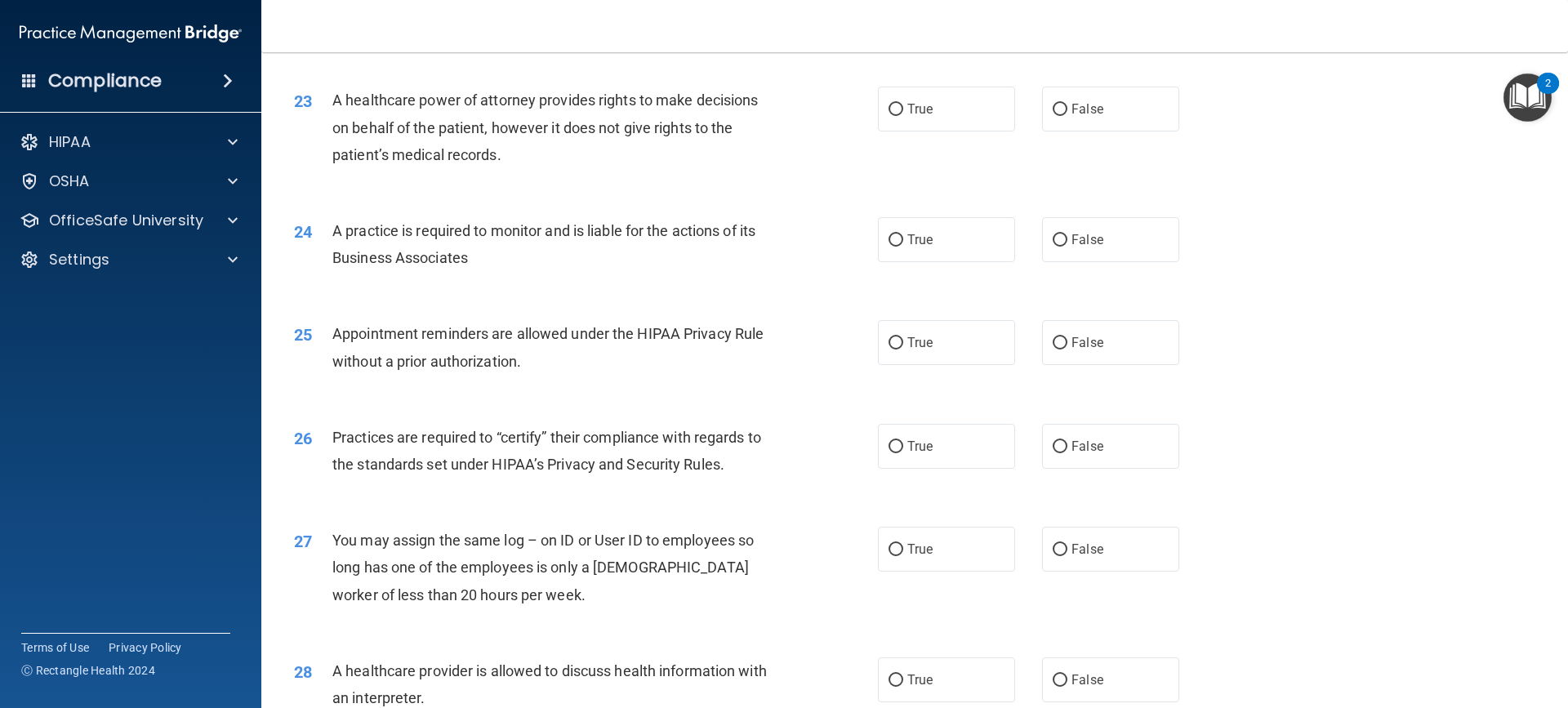
scroll to position [2723, 0]
click at [907, 106] on span "True" at bounding box center [919, 109] width 25 height 16
click at [903, 106] on input "True" at bounding box center [895, 109] width 15 height 12
radio input "true"
click at [888, 235] on input "True" at bounding box center [895, 240] width 15 height 12
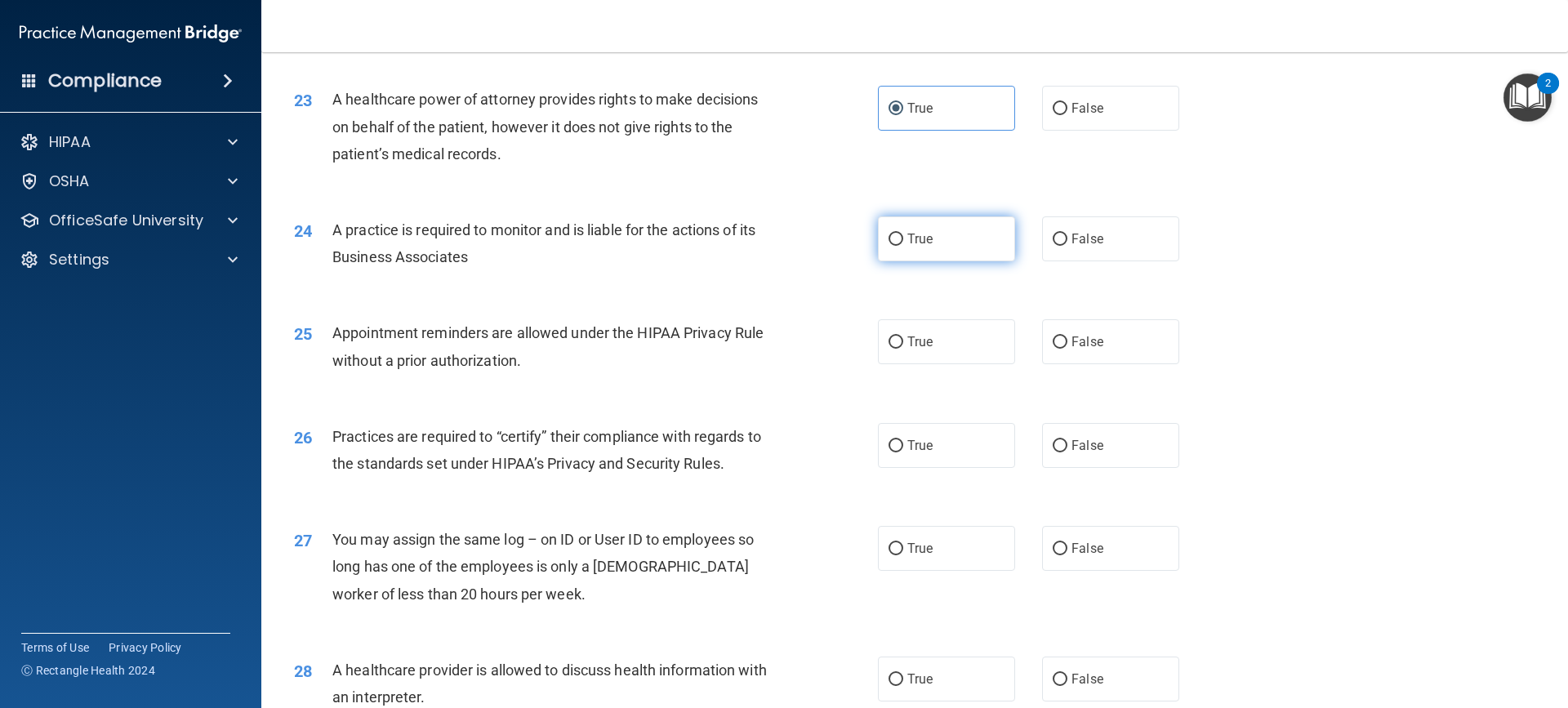
radio input "true"
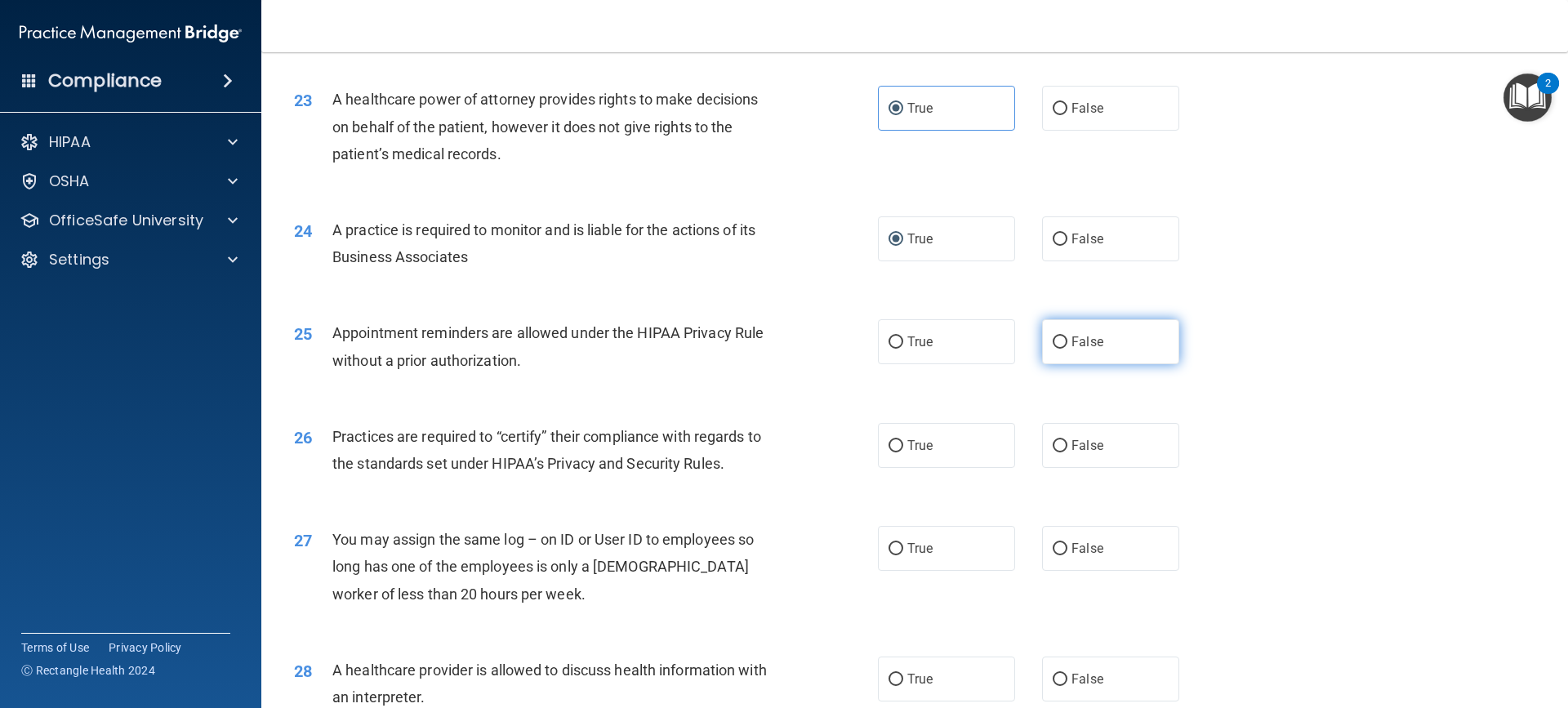
click at [1054, 342] on input "False" at bounding box center [1059, 343] width 15 height 12
radio input "true"
click at [893, 445] on input "True" at bounding box center [895, 446] width 15 height 12
radio input "true"
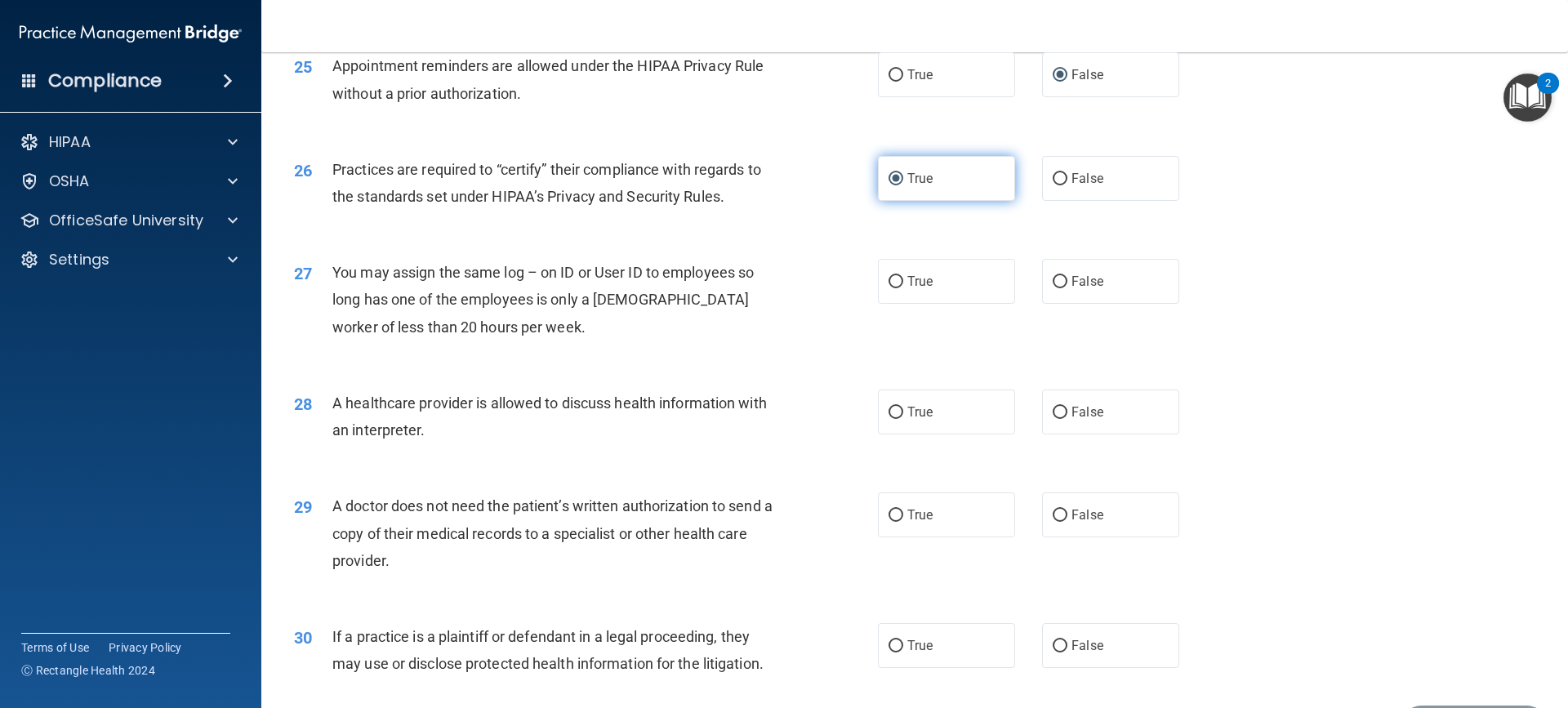
scroll to position [3095, 0]
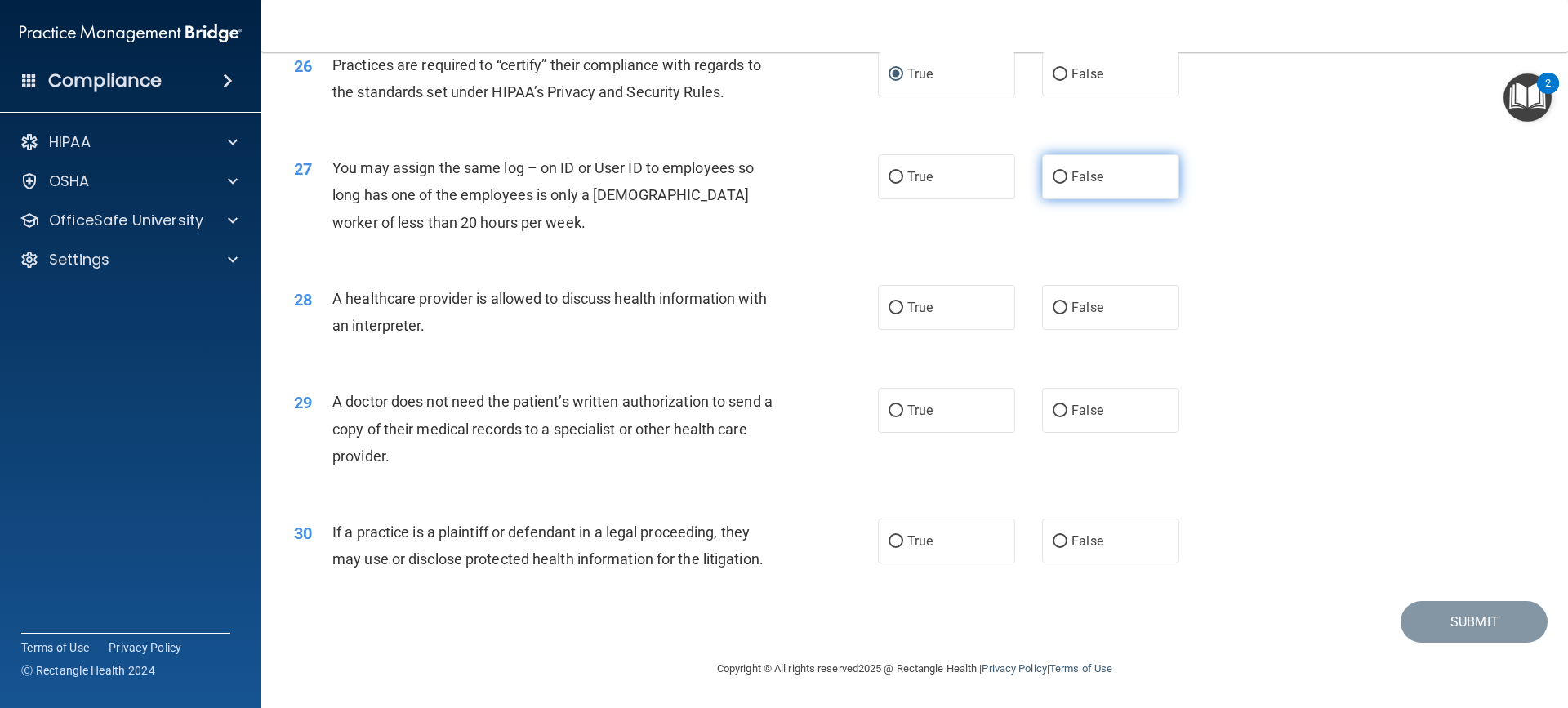
click at [1052, 172] on input "False" at bounding box center [1059, 178] width 15 height 12
radio input "true"
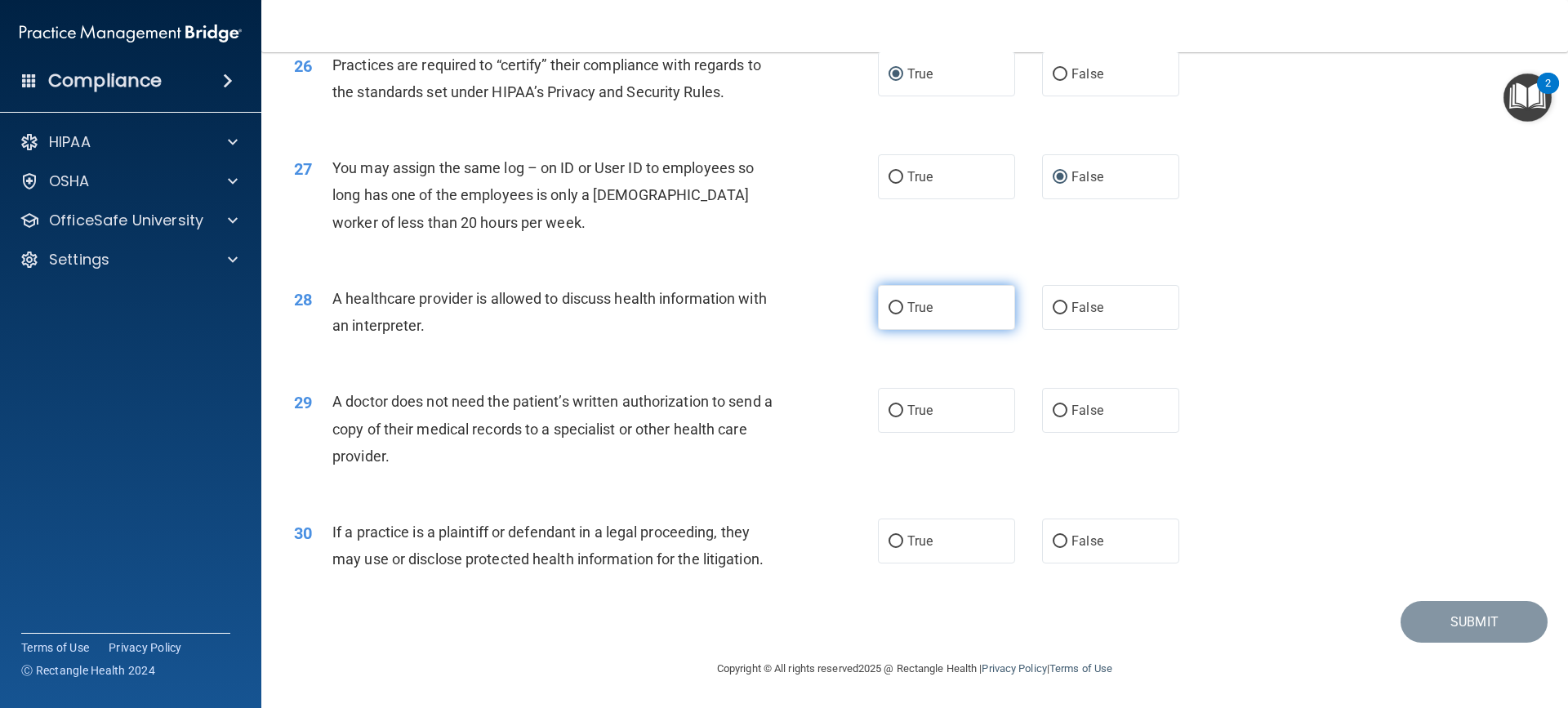
click at [899, 308] on label "True" at bounding box center [945, 308] width 137 height 45
click at [899, 308] on input "True" at bounding box center [895, 309] width 15 height 12
radio input "true"
click at [900, 413] on label "True" at bounding box center [945, 410] width 137 height 45
click at [900, 413] on input "True" at bounding box center [895, 411] width 15 height 12
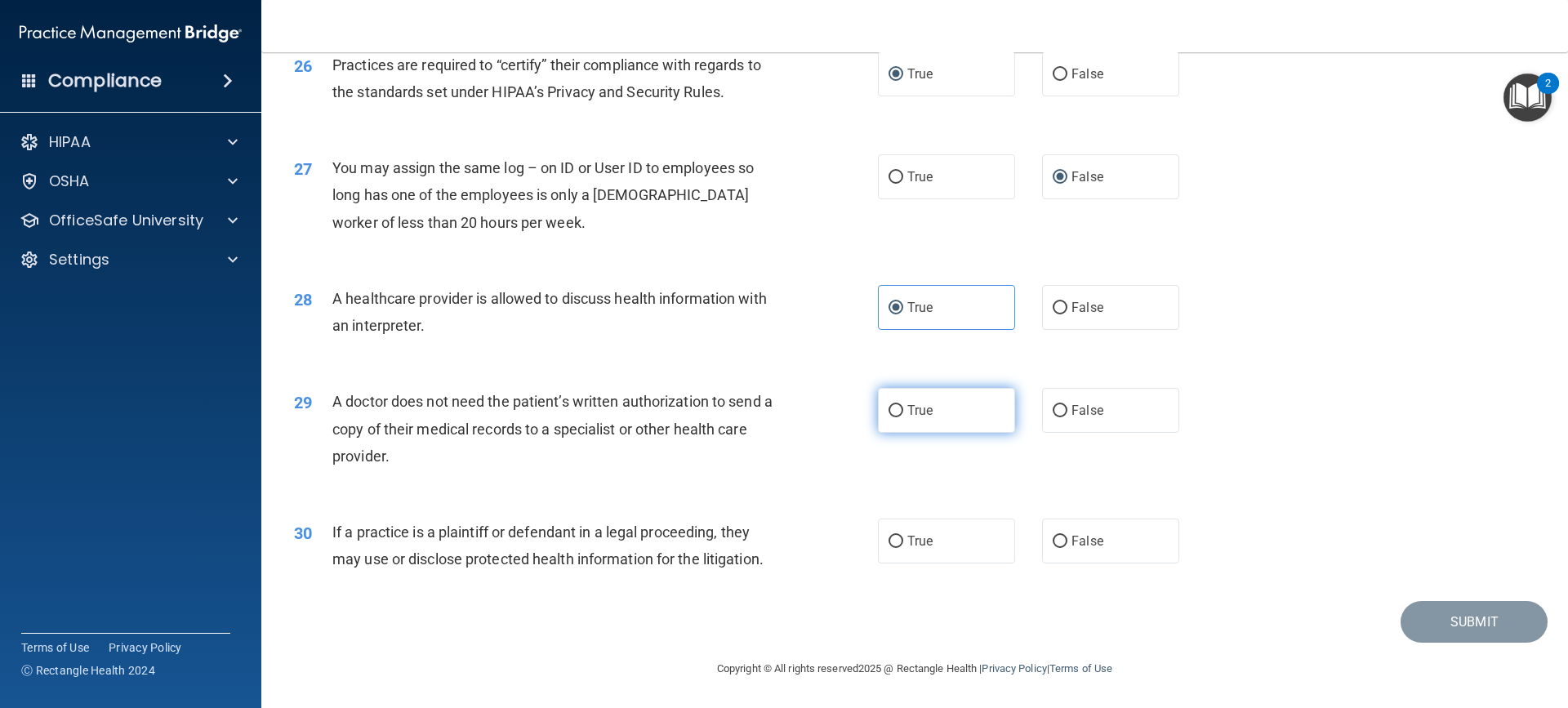
radio input "true"
click at [889, 536] on input "True" at bounding box center [895, 542] width 15 height 12
radio input "true"
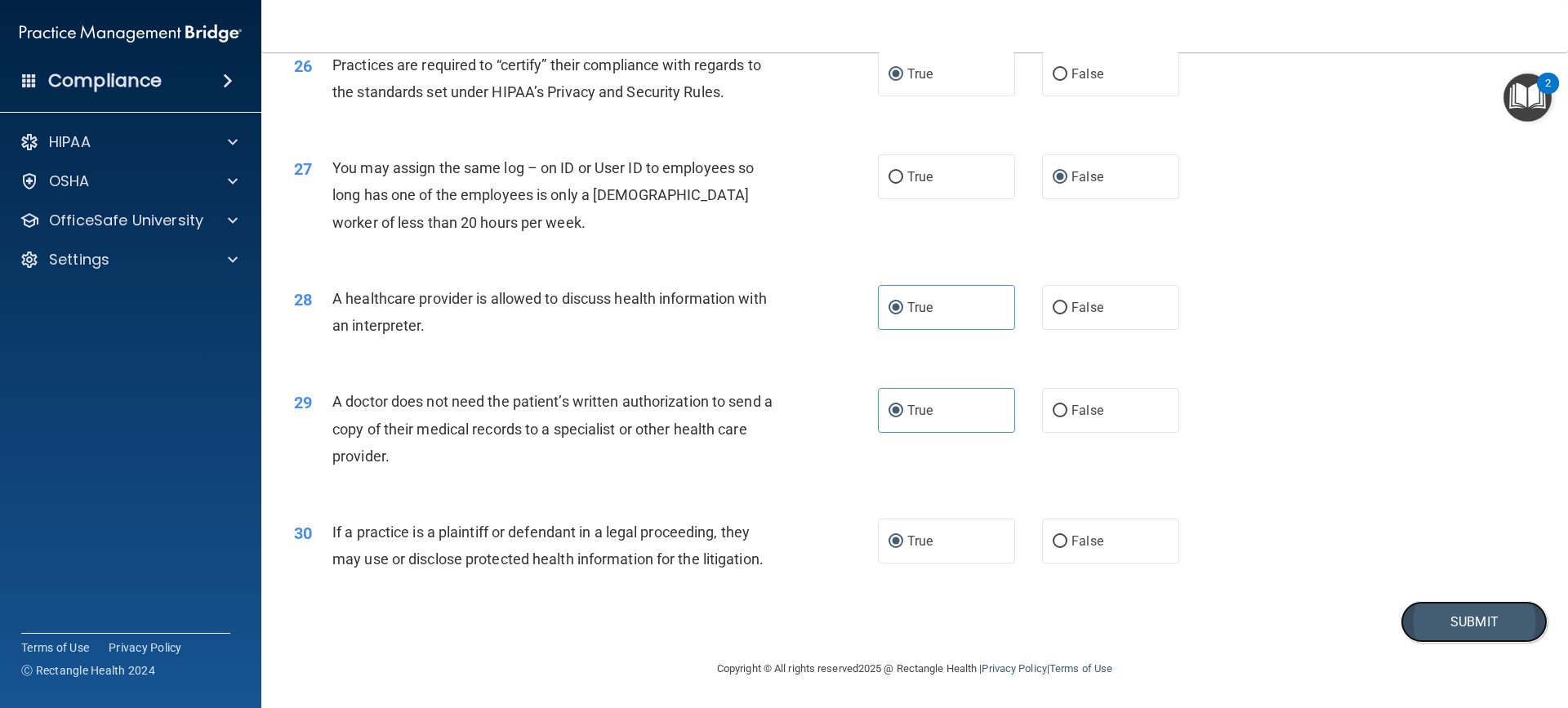
click at [1466, 635] on button "Submit" at bounding box center [1473, 622] width 147 height 42
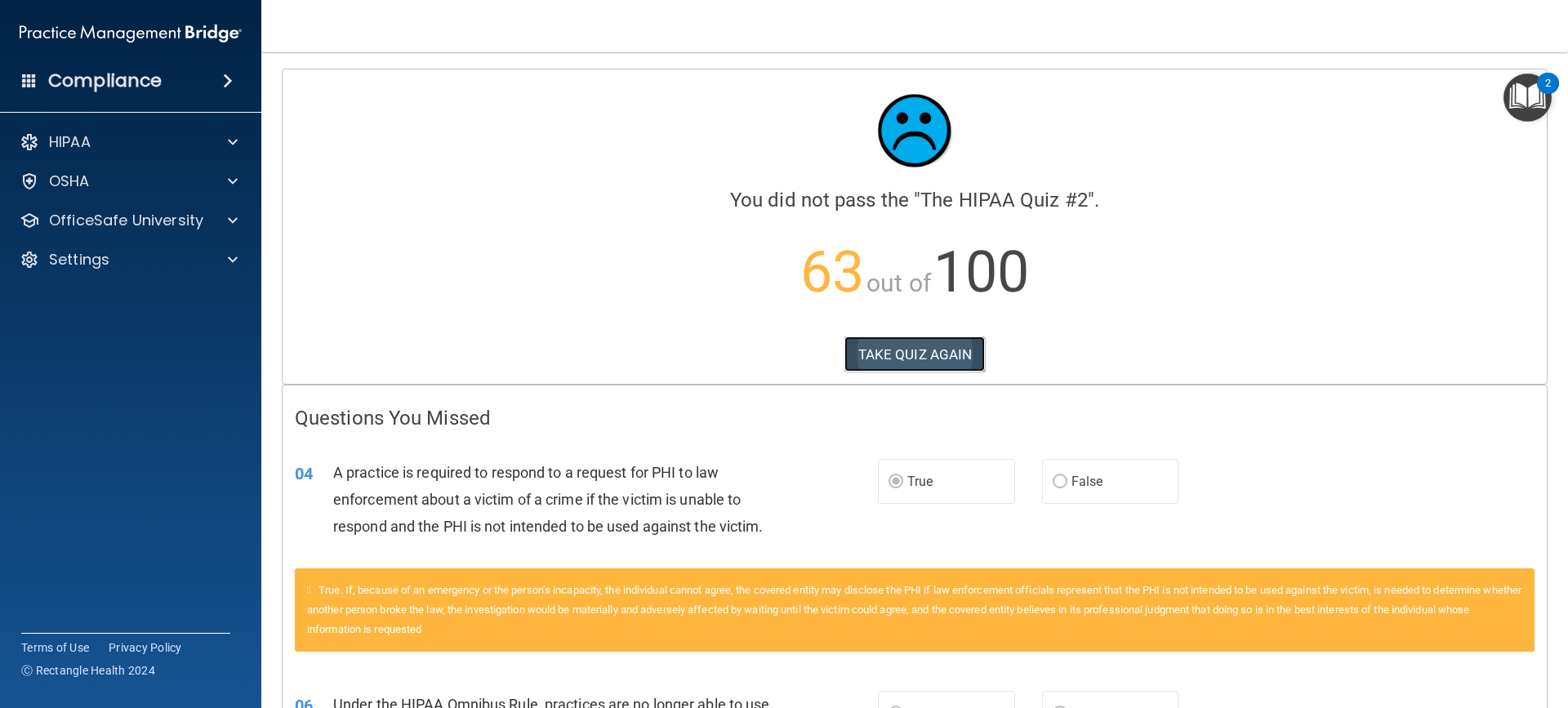
click at [930, 355] on button "TAKE QUIZ AGAIN" at bounding box center [915, 354] width 142 height 36
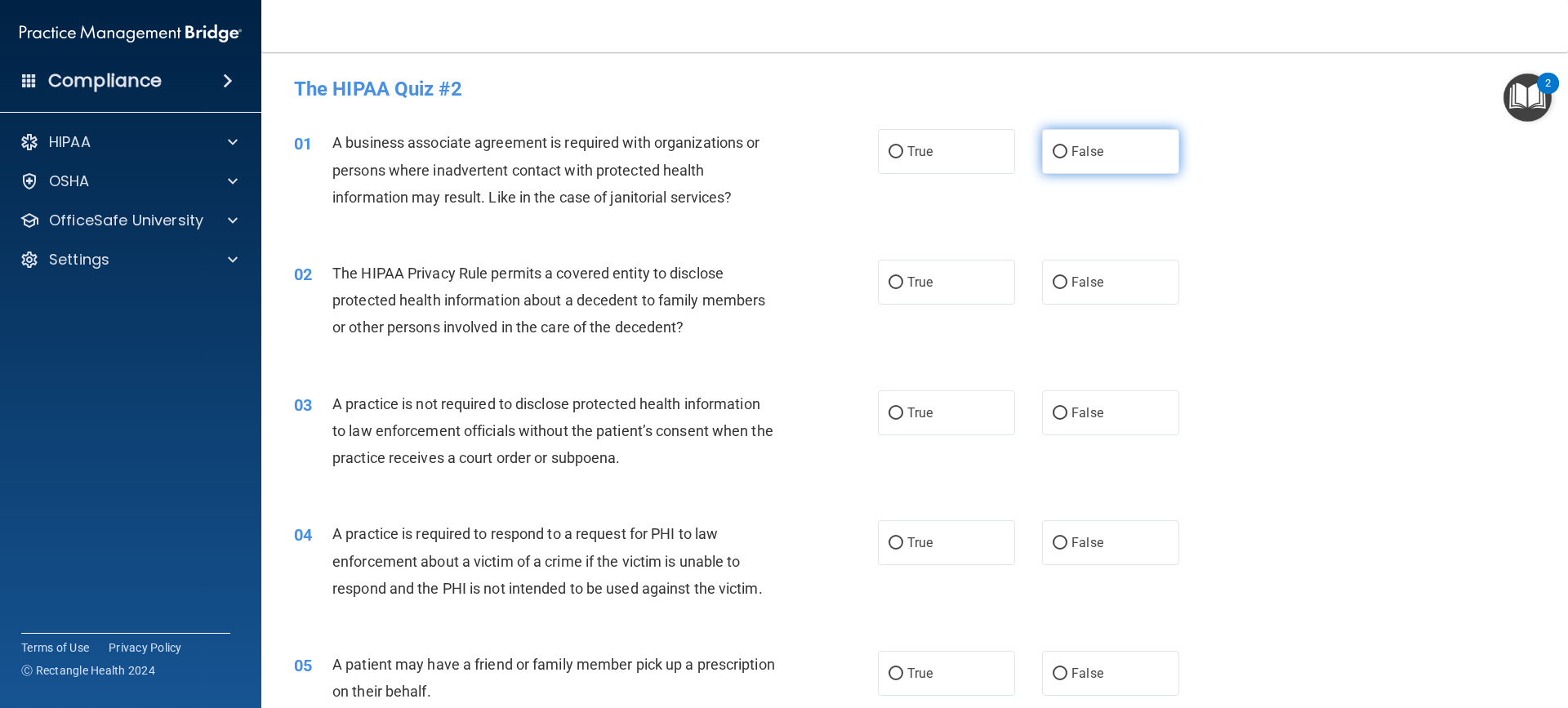
click at [1052, 148] on input "False" at bounding box center [1059, 152] width 15 height 12
radio input "true"
click at [896, 281] on label "True" at bounding box center [945, 282] width 137 height 45
click at [896, 281] on input "True" at bounding box center [895, 283] width 15 height 12
radio input "true"
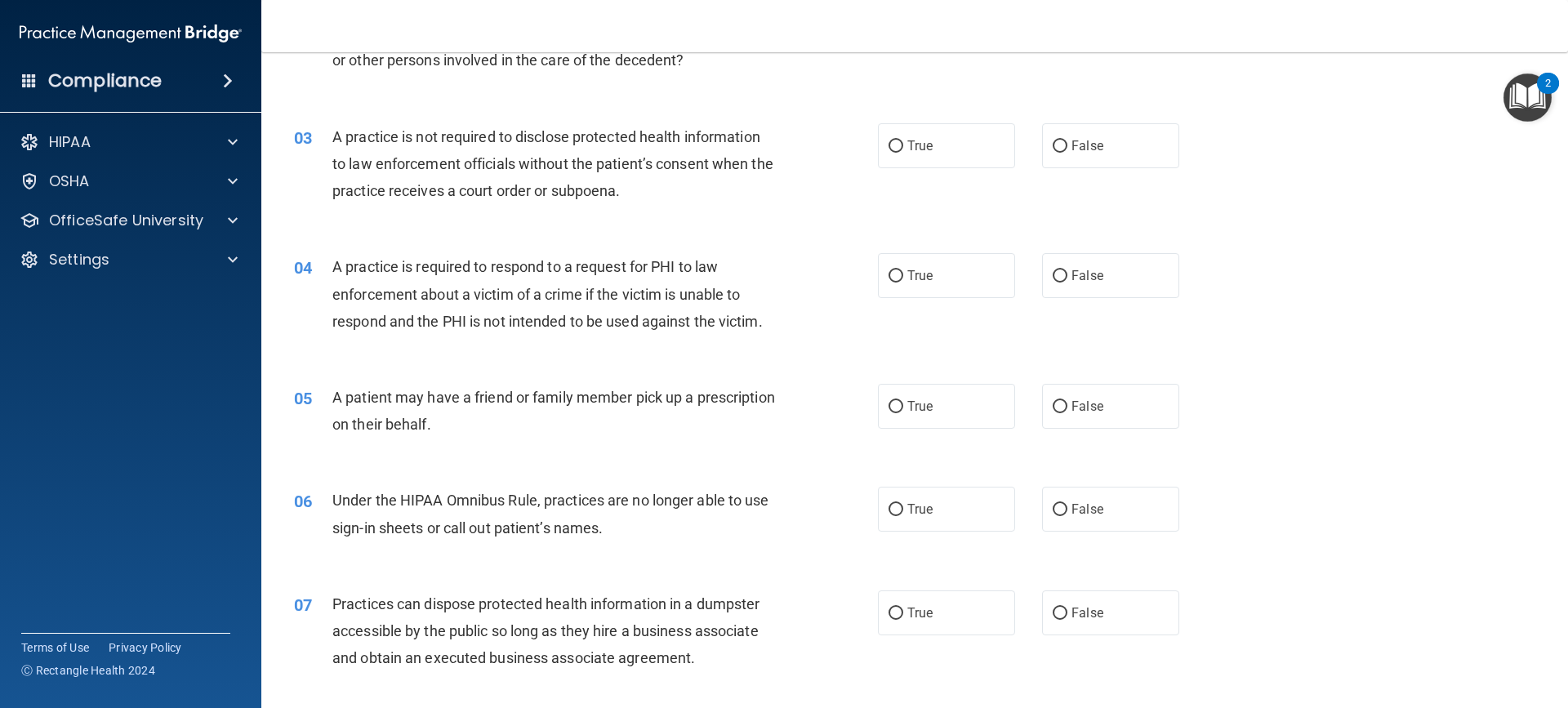
scroll to position [269, 0]
click at [1071, 151] on span "False" at bounding box center [1087, 145] width 32 height 16
click at [1065, 151] on input "False" at bounding box center [1059, 145] width 15 height 12
radio input "true"
click at [891, 281] on input "True" at bounding box center [895, 275] width 15 height 12
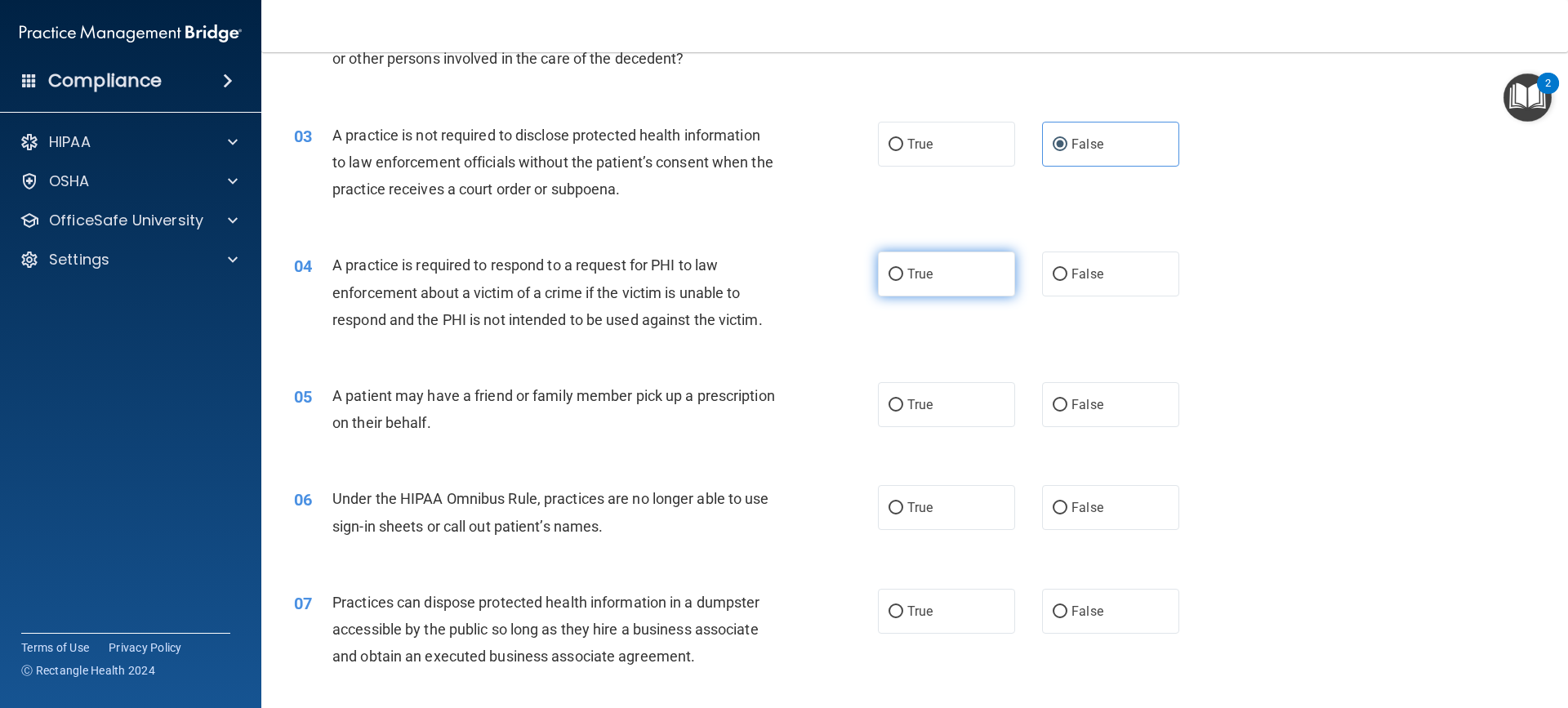
radio input "true"
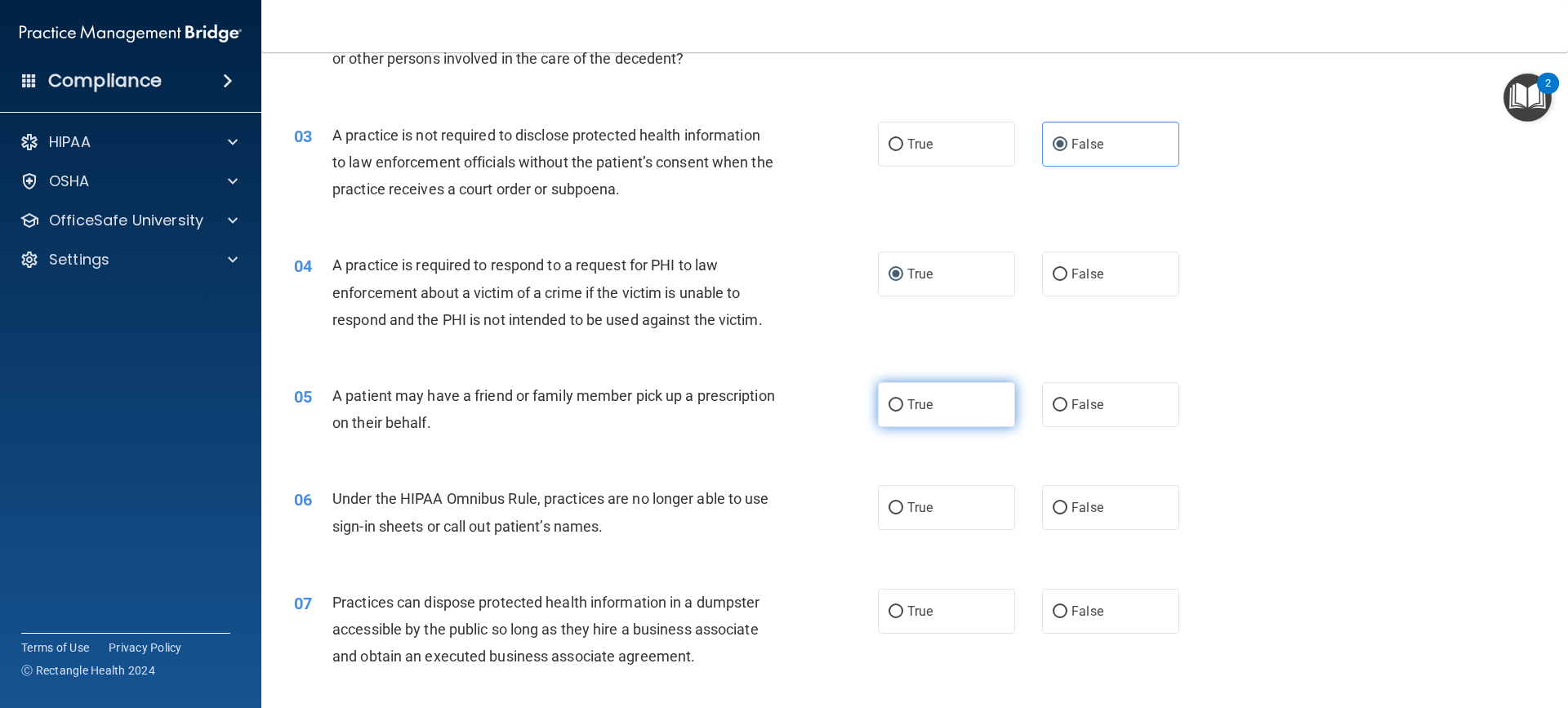
click at [897, 401] on label "True" at bounding box center [945, 404] width 137 height 45
click at [897, 401] on input "True" at bounding box center [895, 405] width 15 height 12
radio input "true"
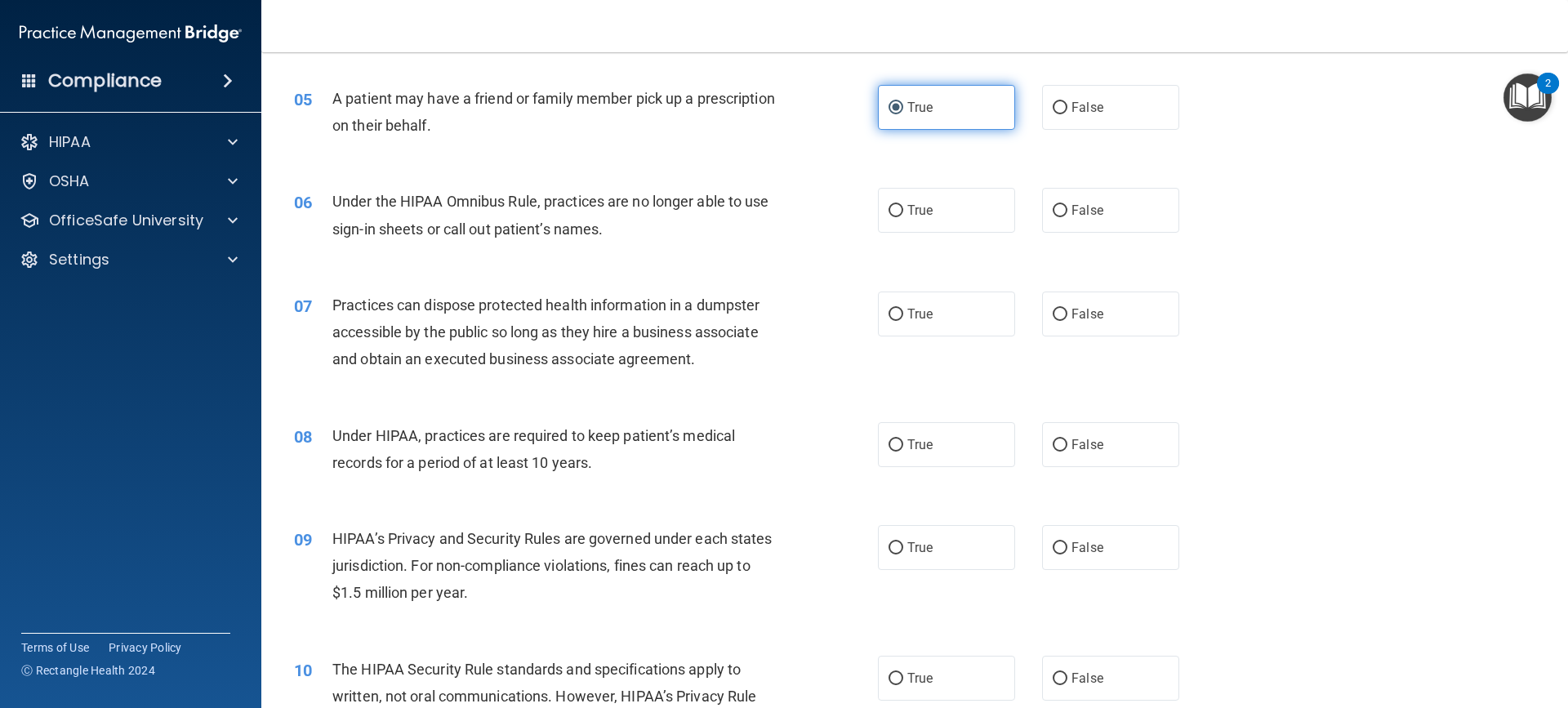
scroll to position [606, 0]
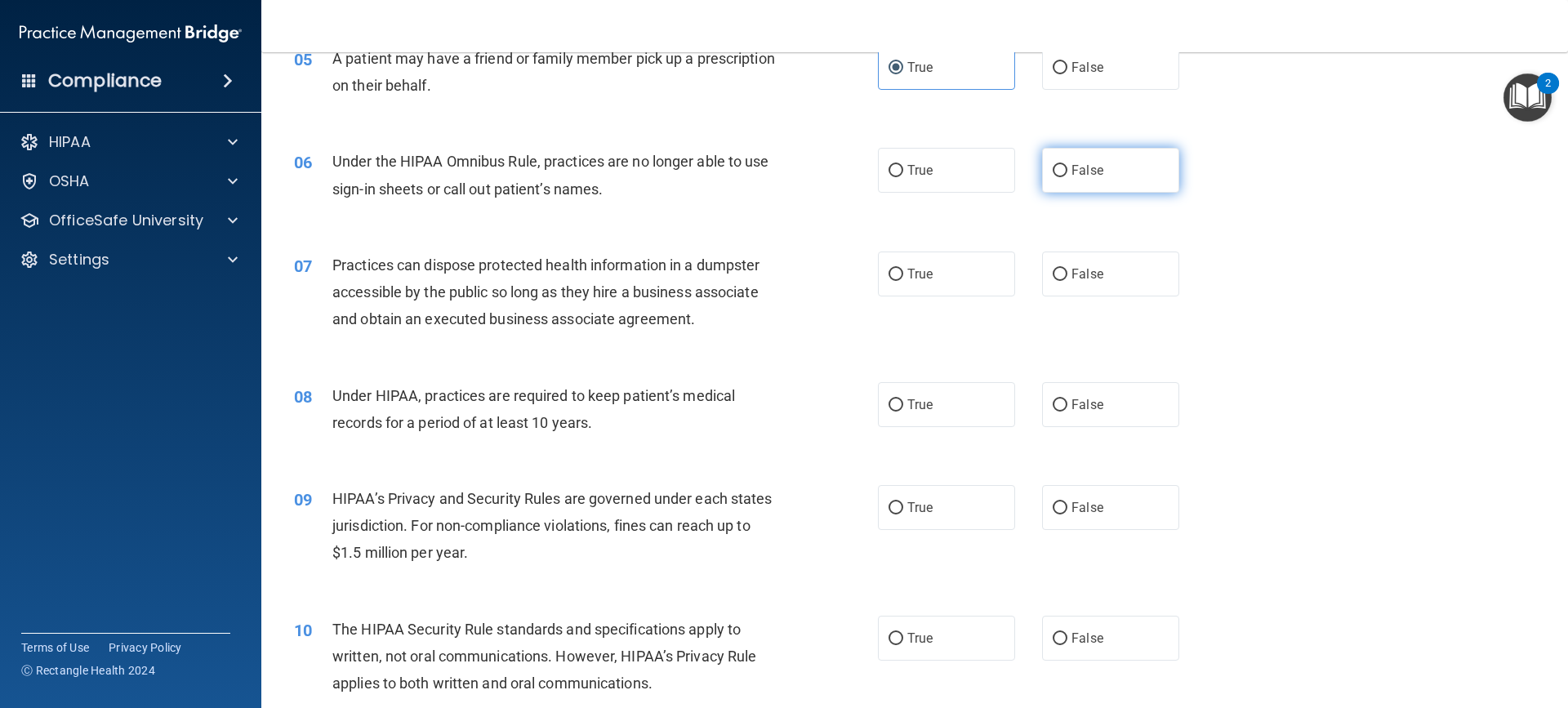
click at [1054, 170] on input "False" at bounding box center [1059, 171] width 15 height 12
radio input "true"
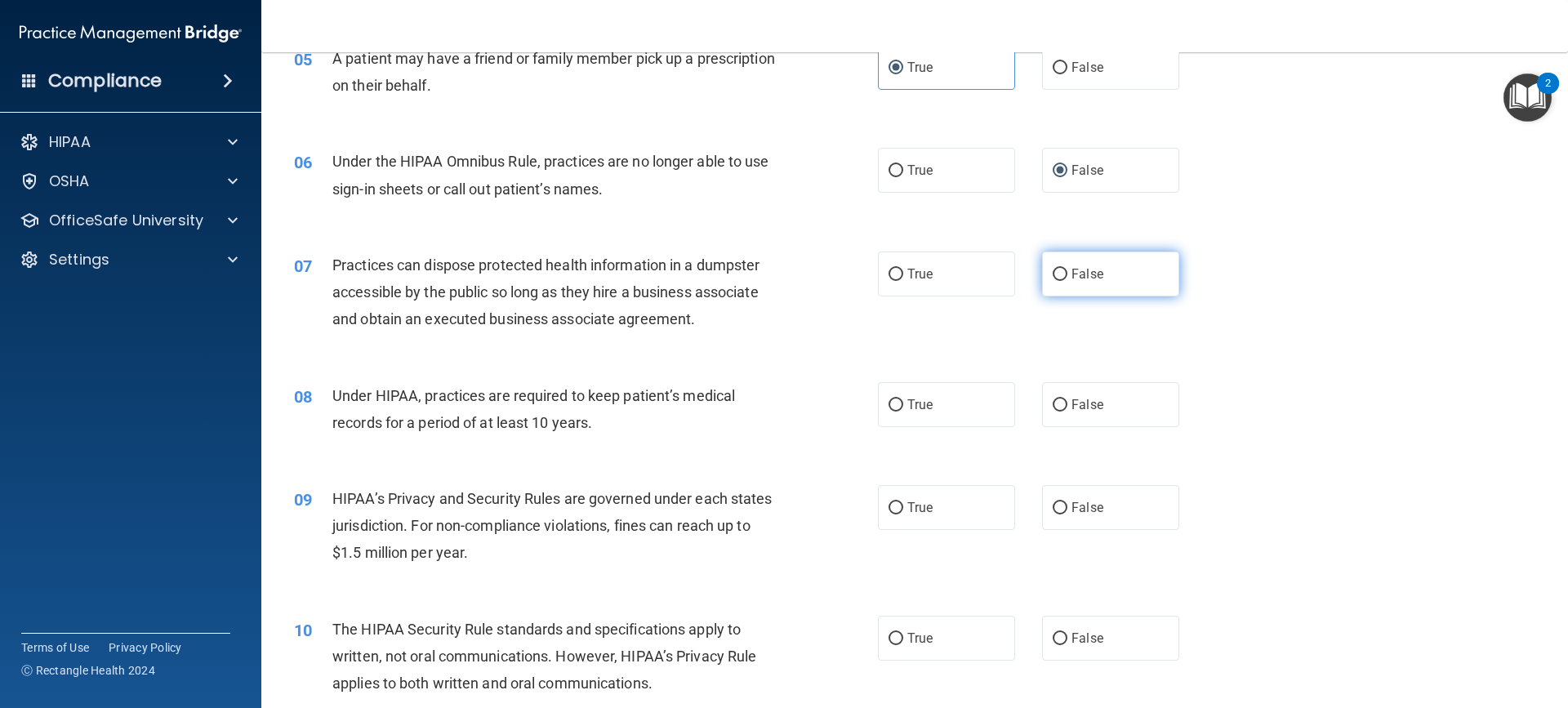
click at [1056, 277] on input "False" at bounding box center [1059, 275] width 15 height 12
radio input "true"
drag, startPoint x: 1049, startPoint y: 404, endPoint x: 1048, endPoint y: 506, distance: 102.0
click at [1052, 506] on input "False" at bounding box center [1059, 508] width 15 height 12
radio input "true"
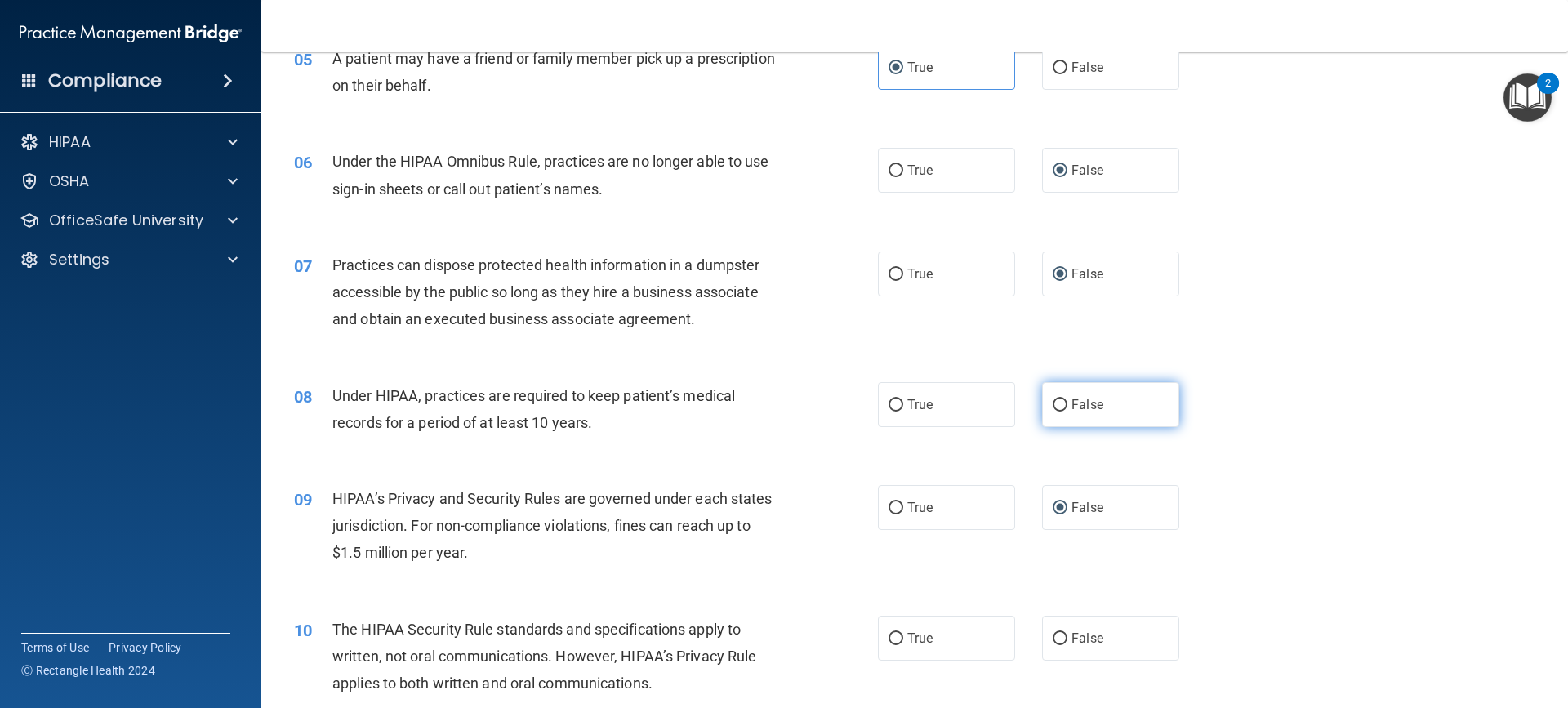
click at [1058, 401] on input "False" at bounding box center [1059, 405] width 15 height 12
radio input "true"
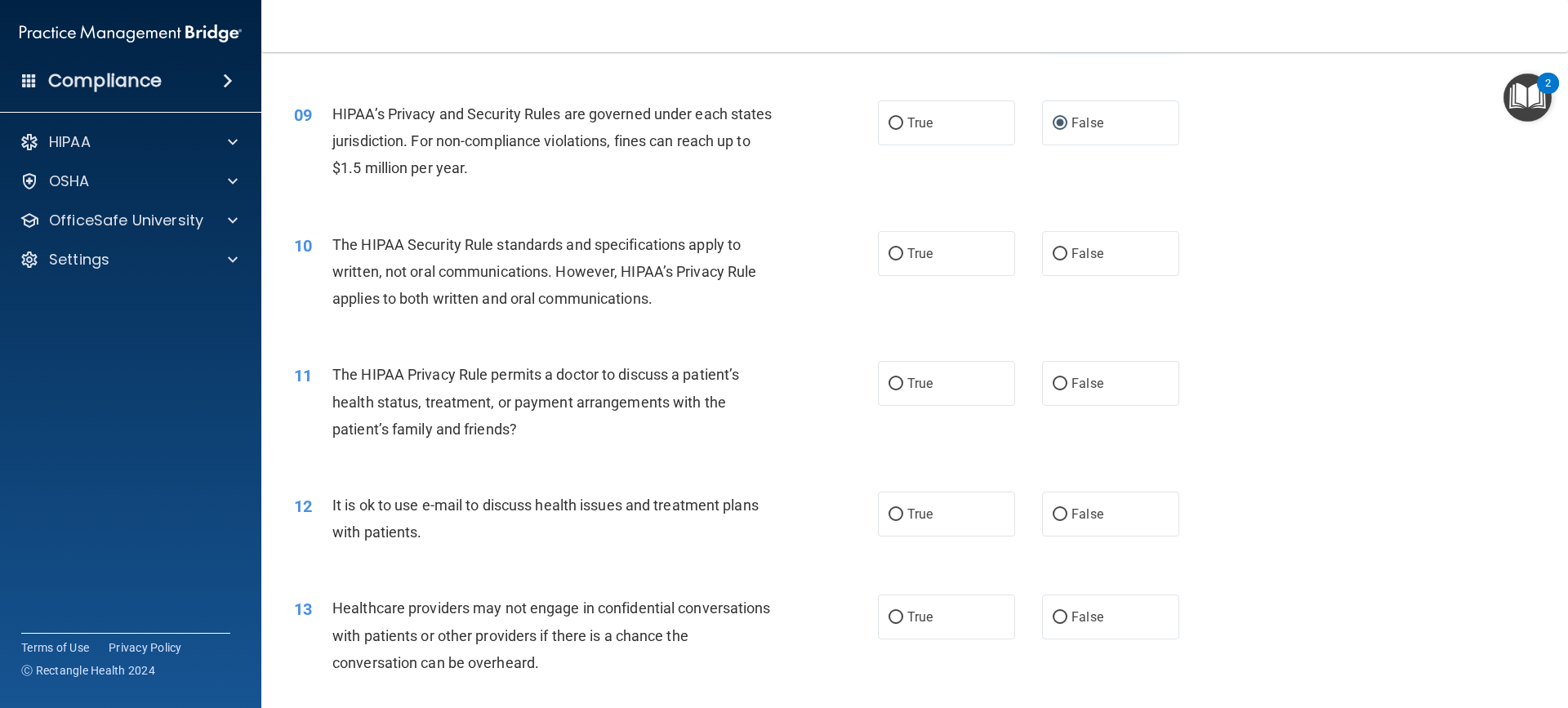
scroll to position [1019, 0]
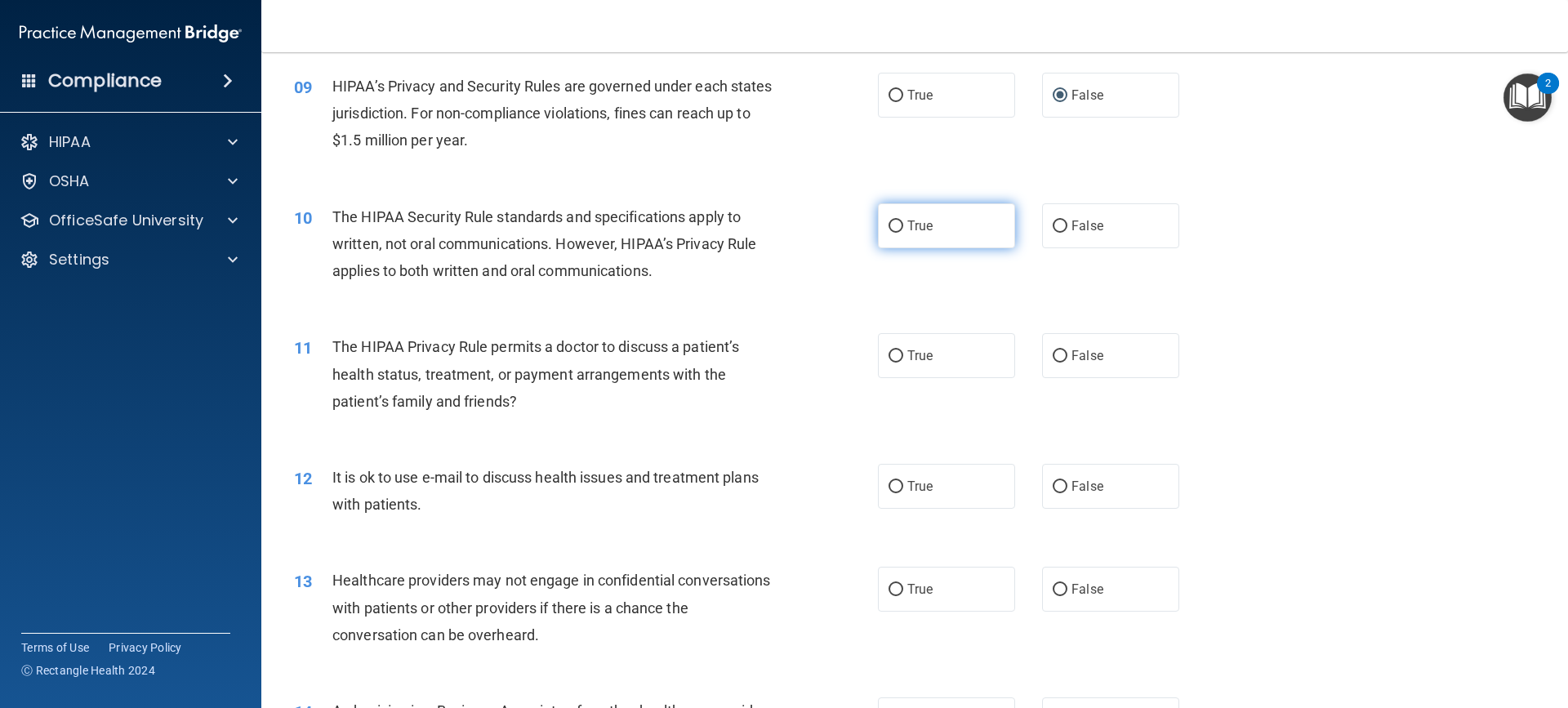
click at [895, 223] on input "True" at bounding box center [895, 227] width 15 height 12
radio input "true"
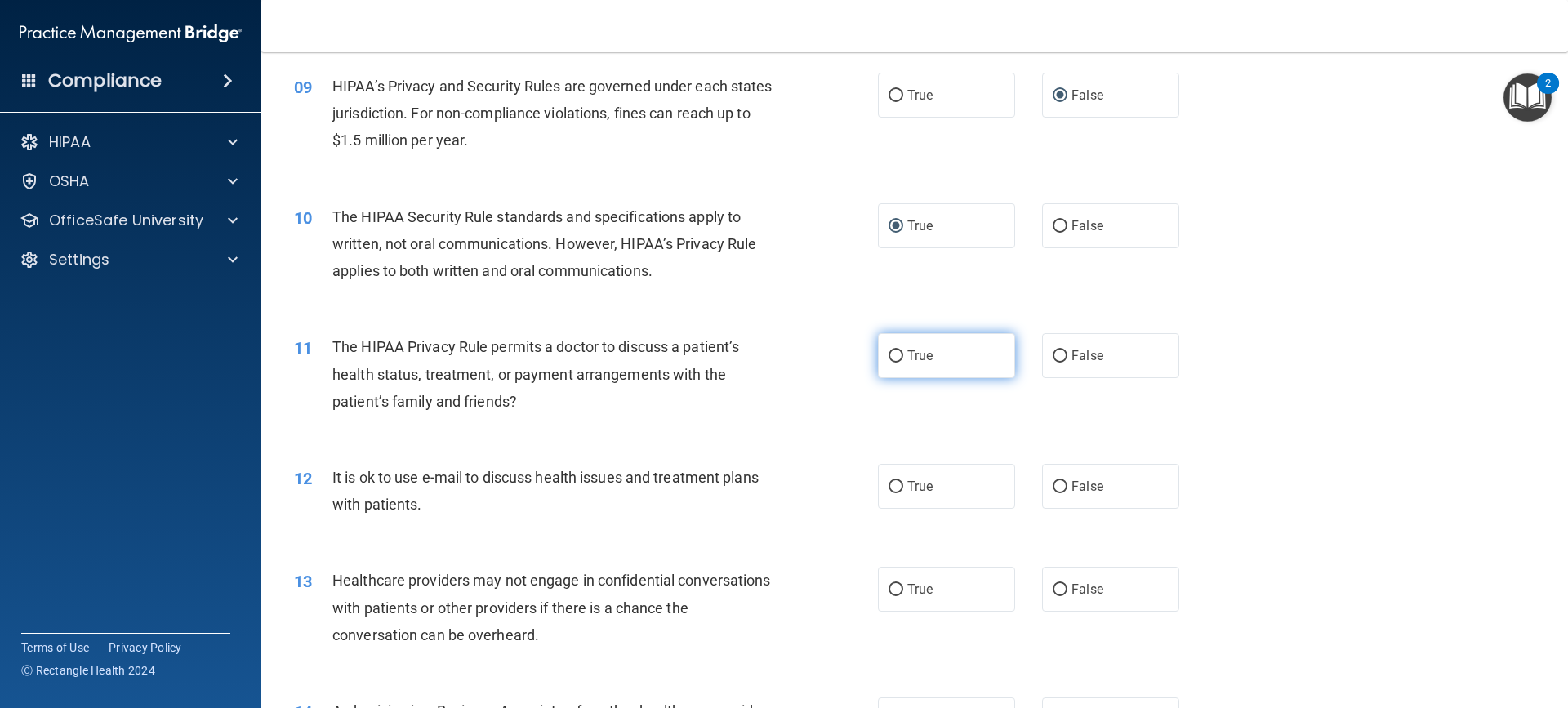
click at [907, 349] on span "True" at bounding box center [919, 355] width 25 height 16
click at [903, 351] on input "True" at bounding box center [895, 356] width 15 height 12
radio input "true"
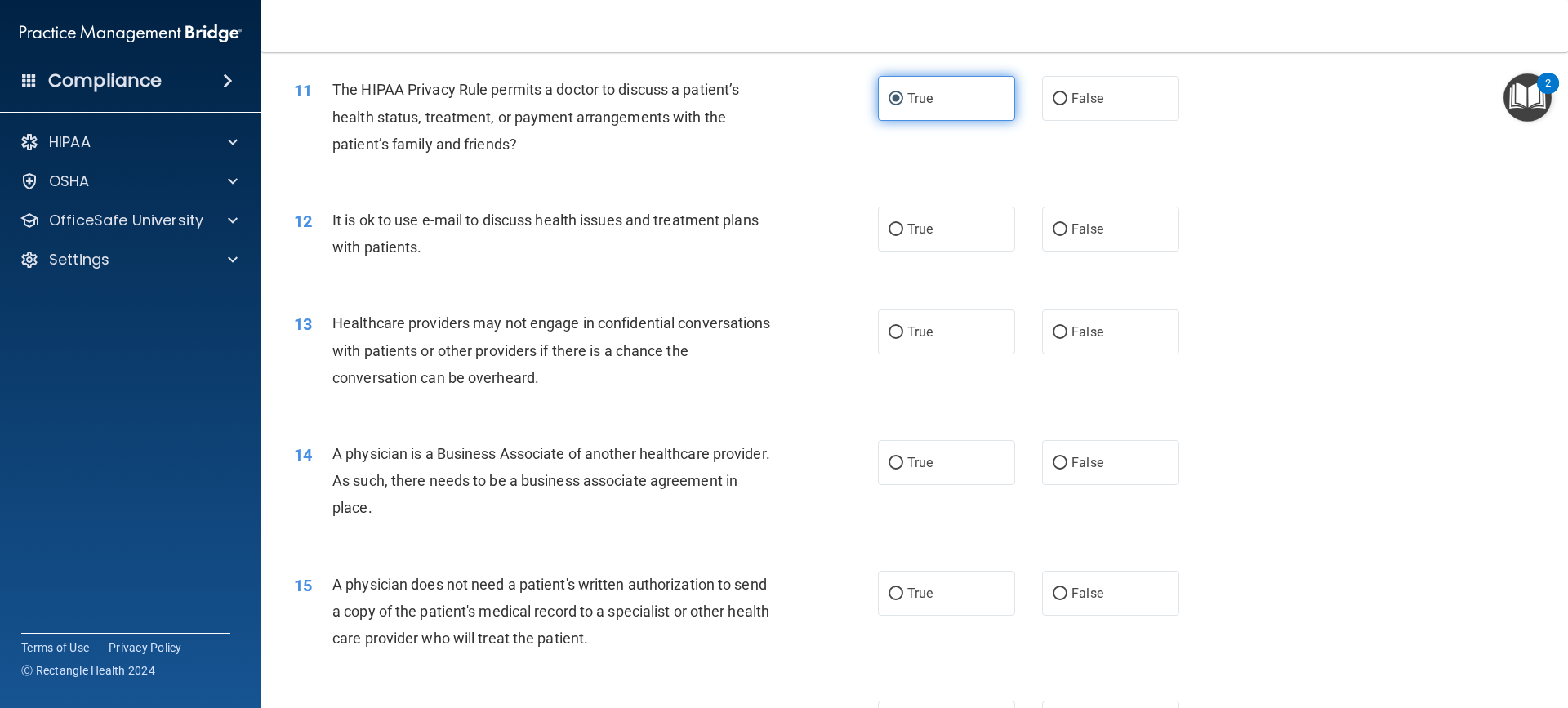
scroll to position [1324, 0]
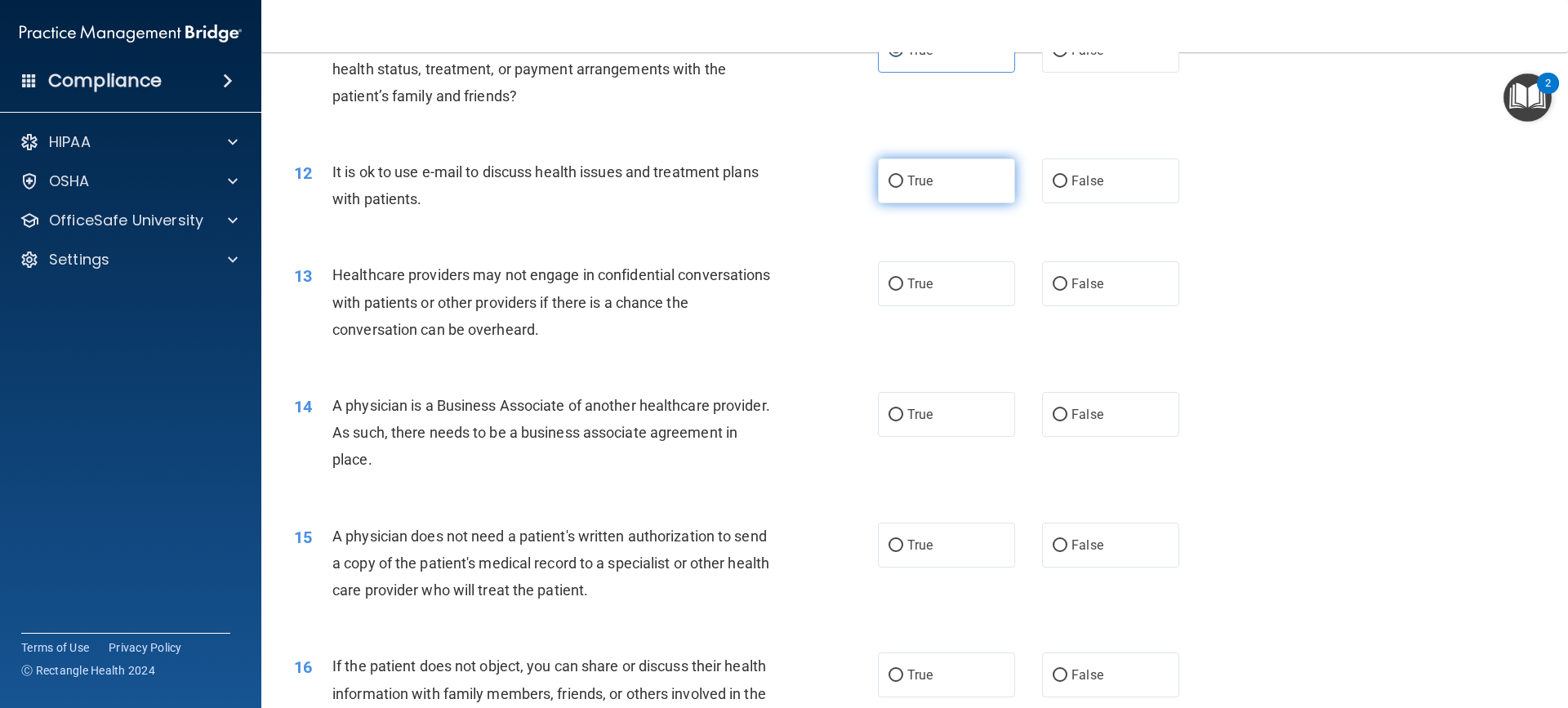
drag, startPoint x: 889, startPoint y: 201, endPoint x: 887, endPoint y: 184, distance: 17.1
click at [888, 184] on input "True" at bounding box center [895, 182] width 15 height 12
radio input "true"
click at [1055, 283] on input "False" at bounding box center [1059, 285] width 15 height 12
radio input "true"
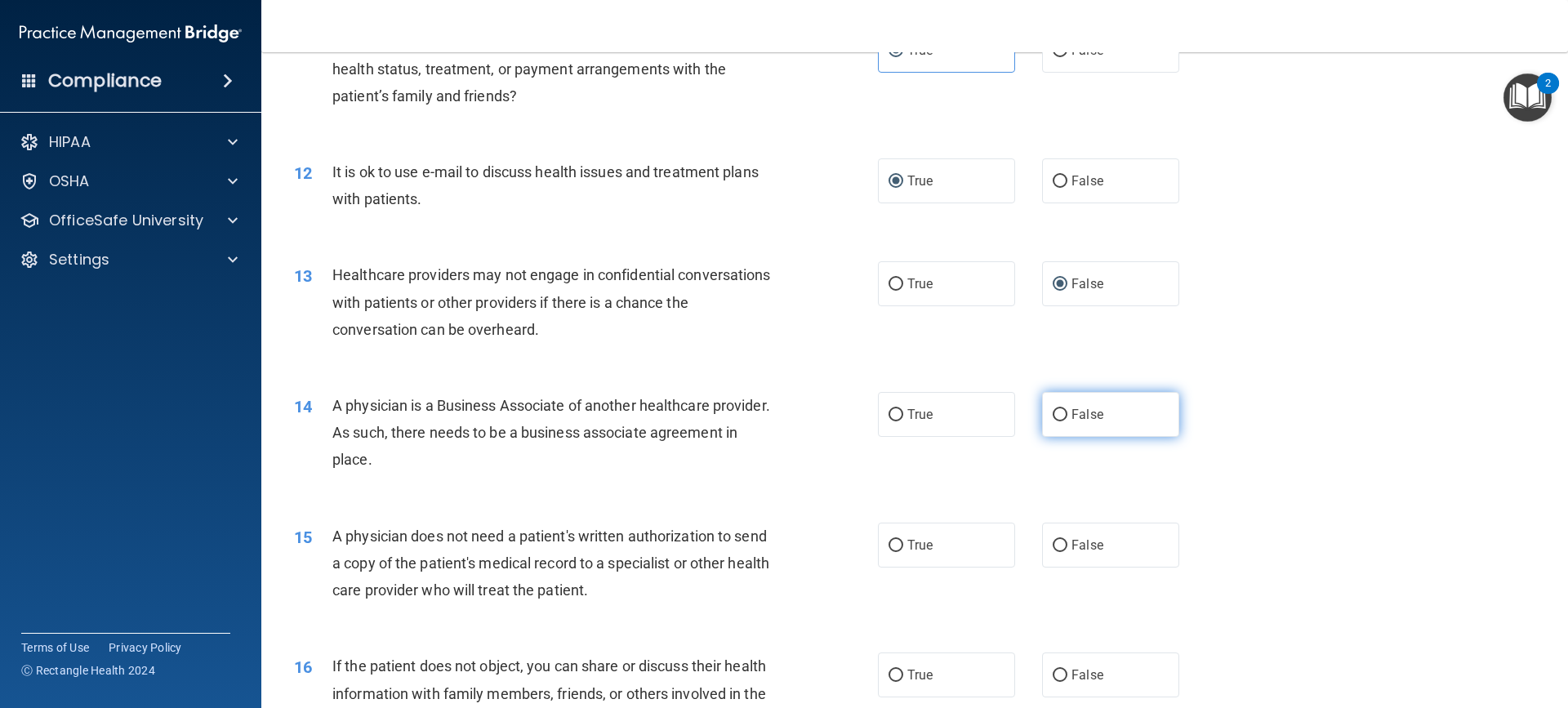
click at [1052, 415] on input "False" at bounding box center [1059, 415] width 15 height 12
radio input "true"
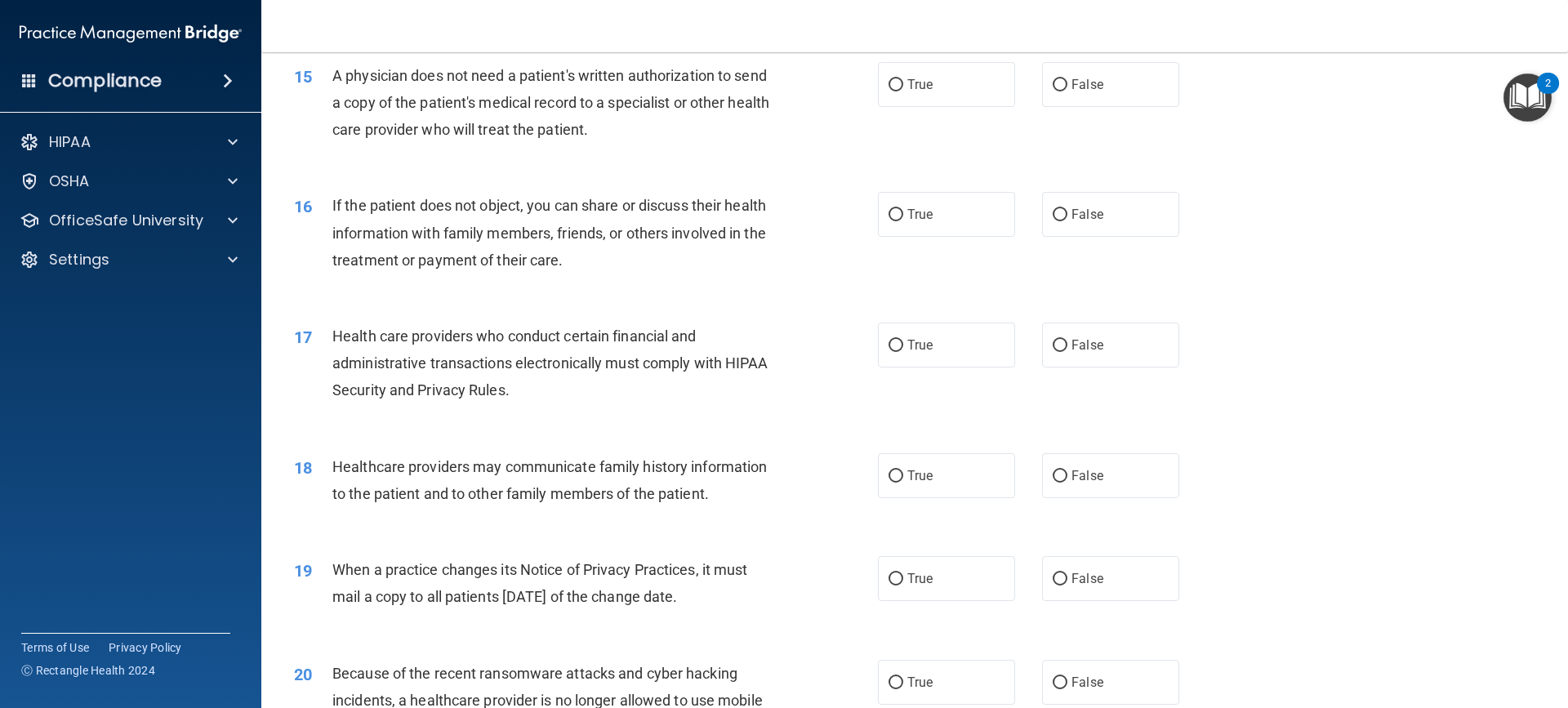
scroll to position [1785, 0]
click at [1052, 88] on input "False" at bounding box center [1059, 85] width 15 height 12
radio input "true"
click at [893, 206] on label "True" at bounding box center [945, 213] width 137 height 45
click at [893, 209] on input "True" at bounding box center [895, 215] width 15 height 12
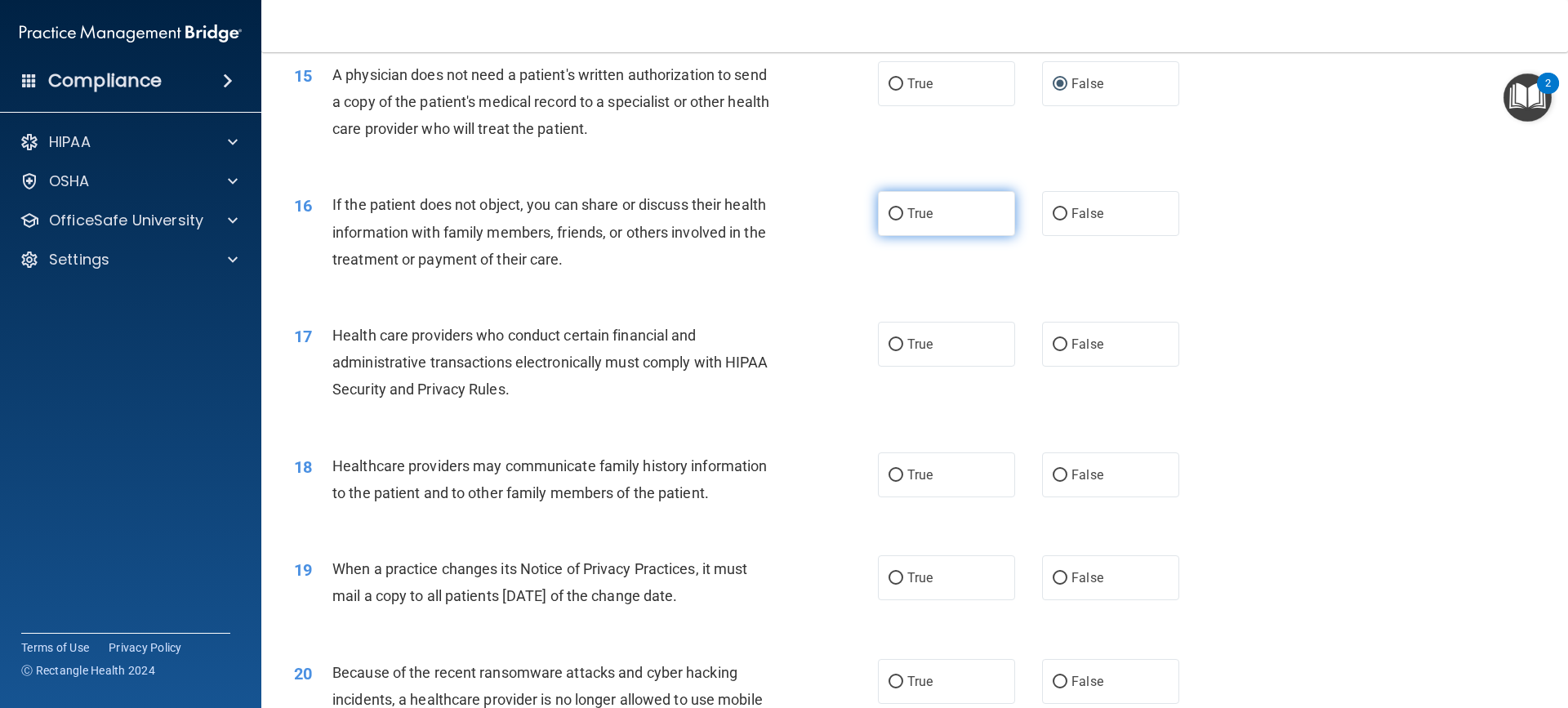
radio input "true"
click at [896, 353] on label "True" at bounding box center [945, 344] width 137 height 45
click at [896, 352] on input "True" at bounding box center [895, 345] width 15 height 12
radio input "true"
click at [895, 480] on input "True" at bounding box center [895, 475] width 15 height 12
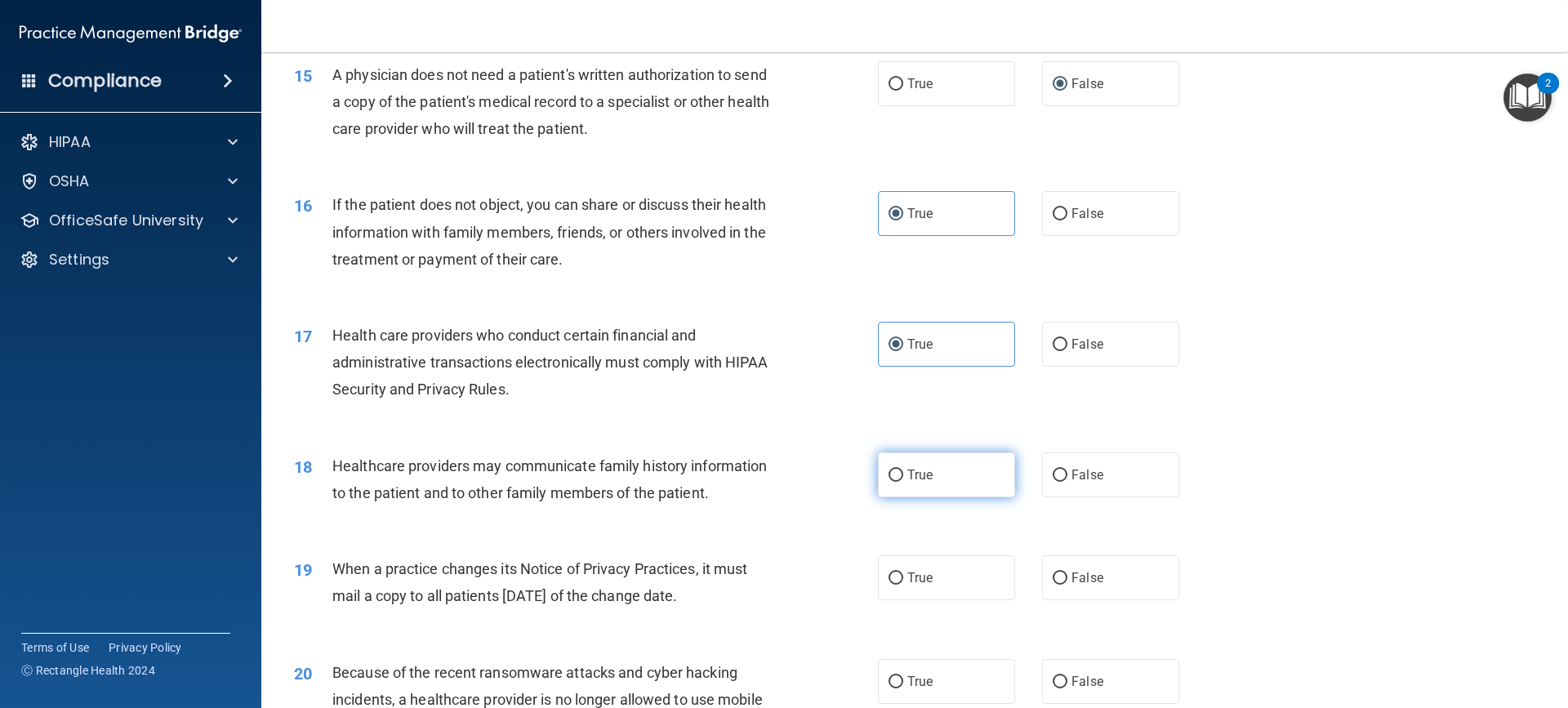
radio input "true"
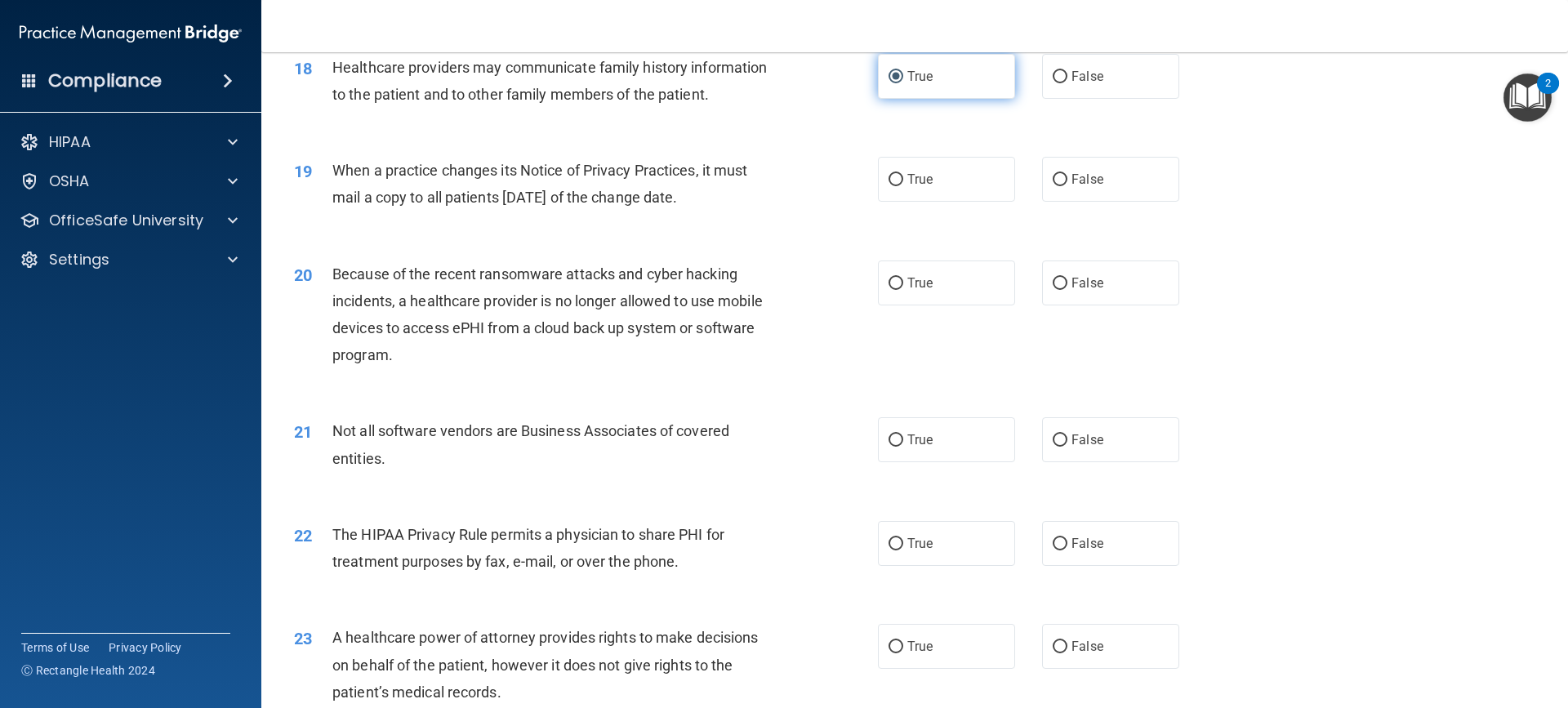
scroll to position [2192, 0]
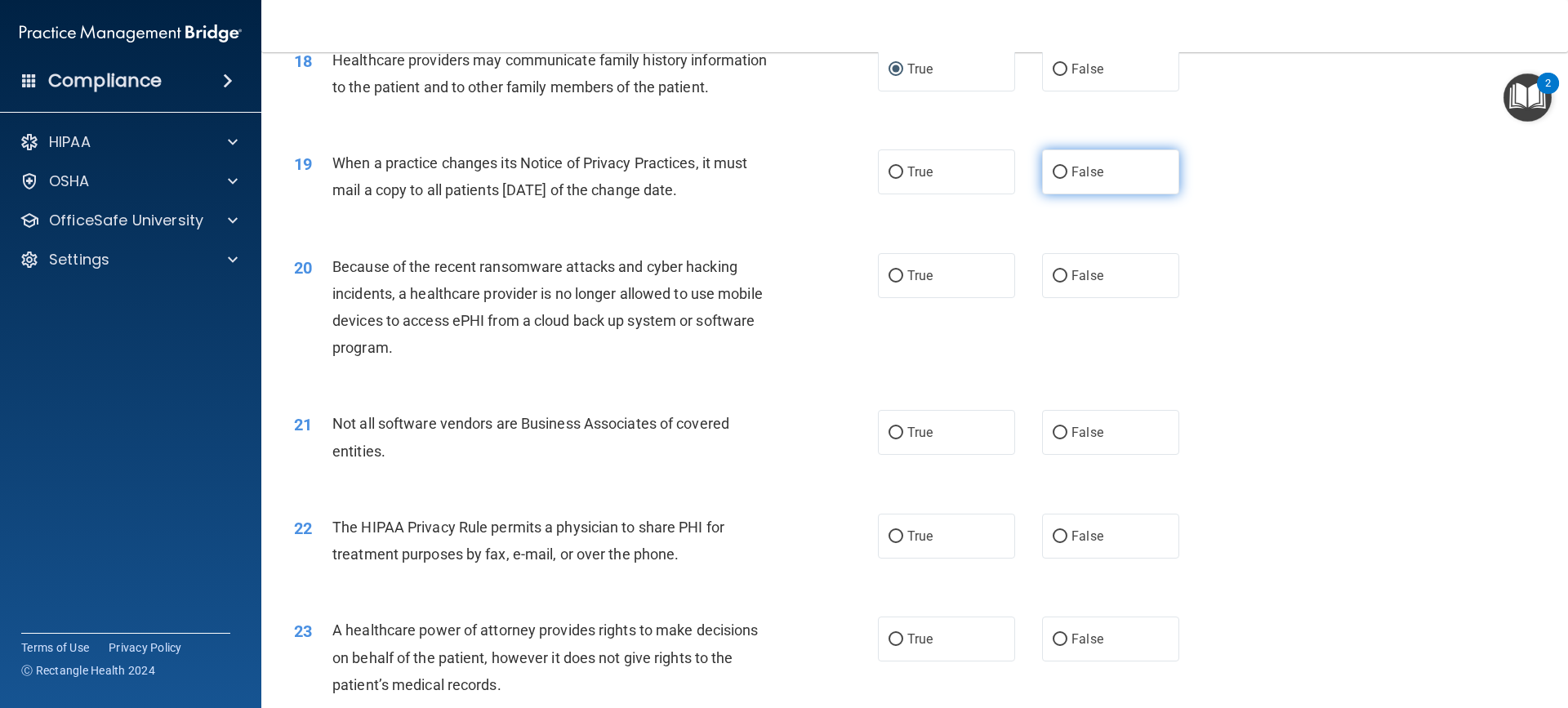
click at [1052, 172] on input "False" at bounding box center [1059, 173] width 15 height 12
radio input "true"
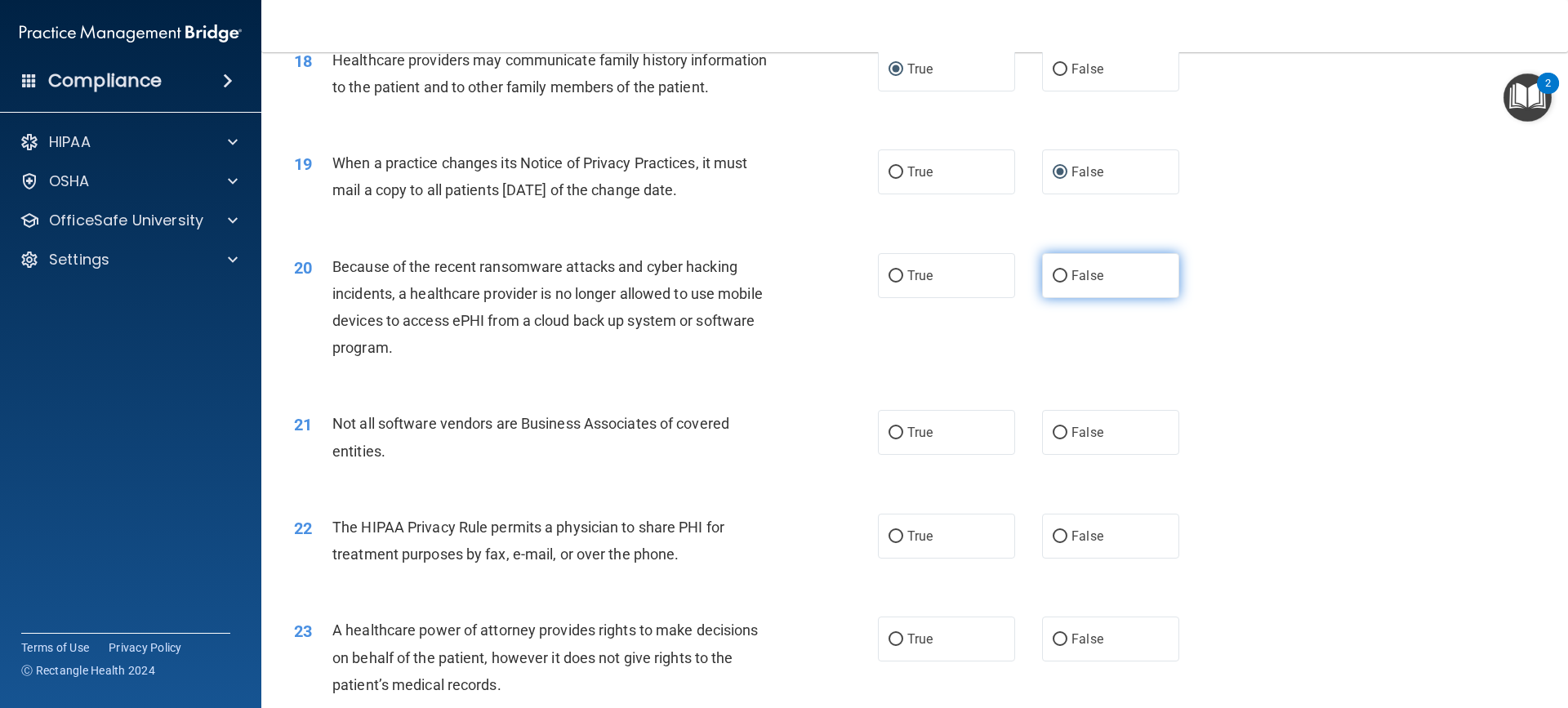
click at [1052, 273] on input "False" at bounding box center [1059, 277] width 15 height 12
radio input "true"
click at [895, 432] on input "True" at bounding box center [895, 433] width 15 height 12
radio input "true"
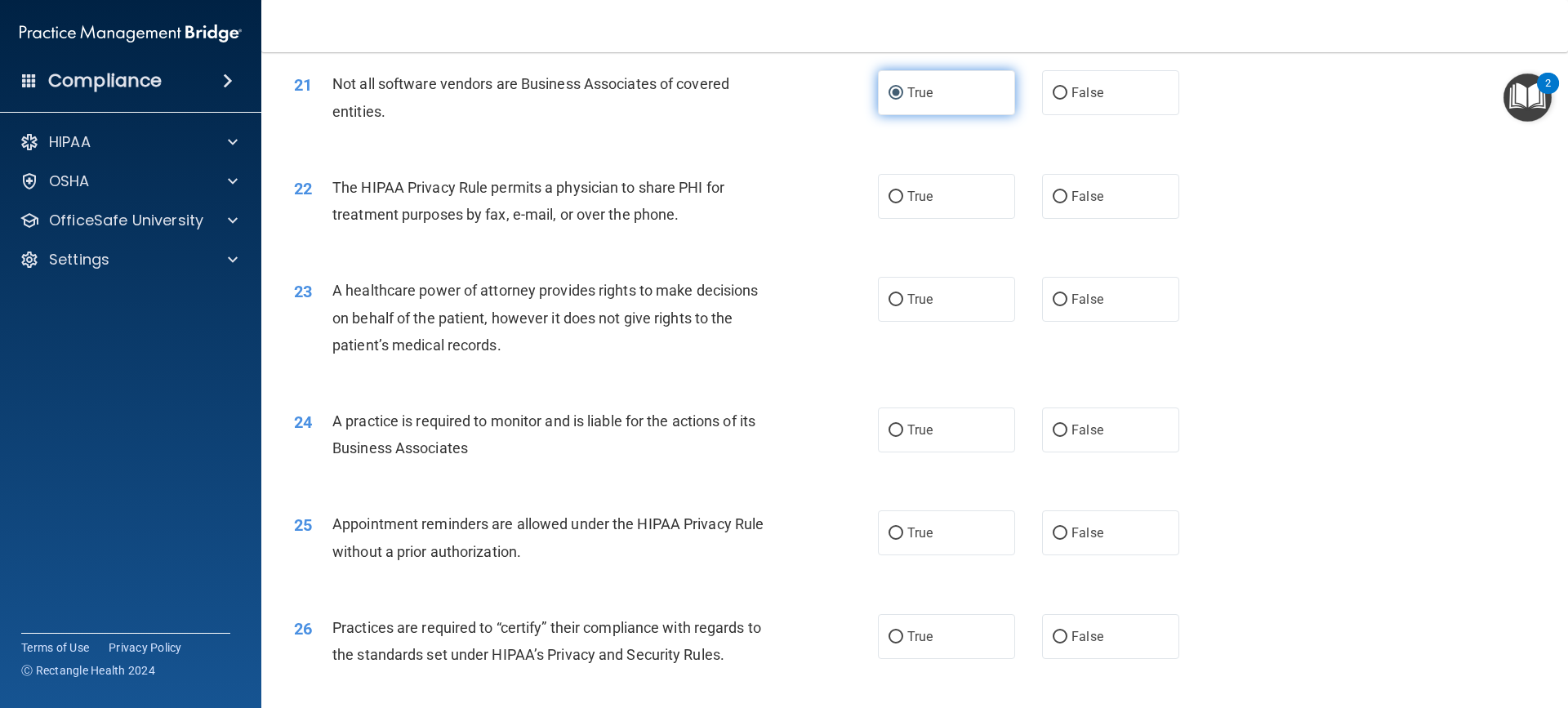
scroll to position [2540, 0]
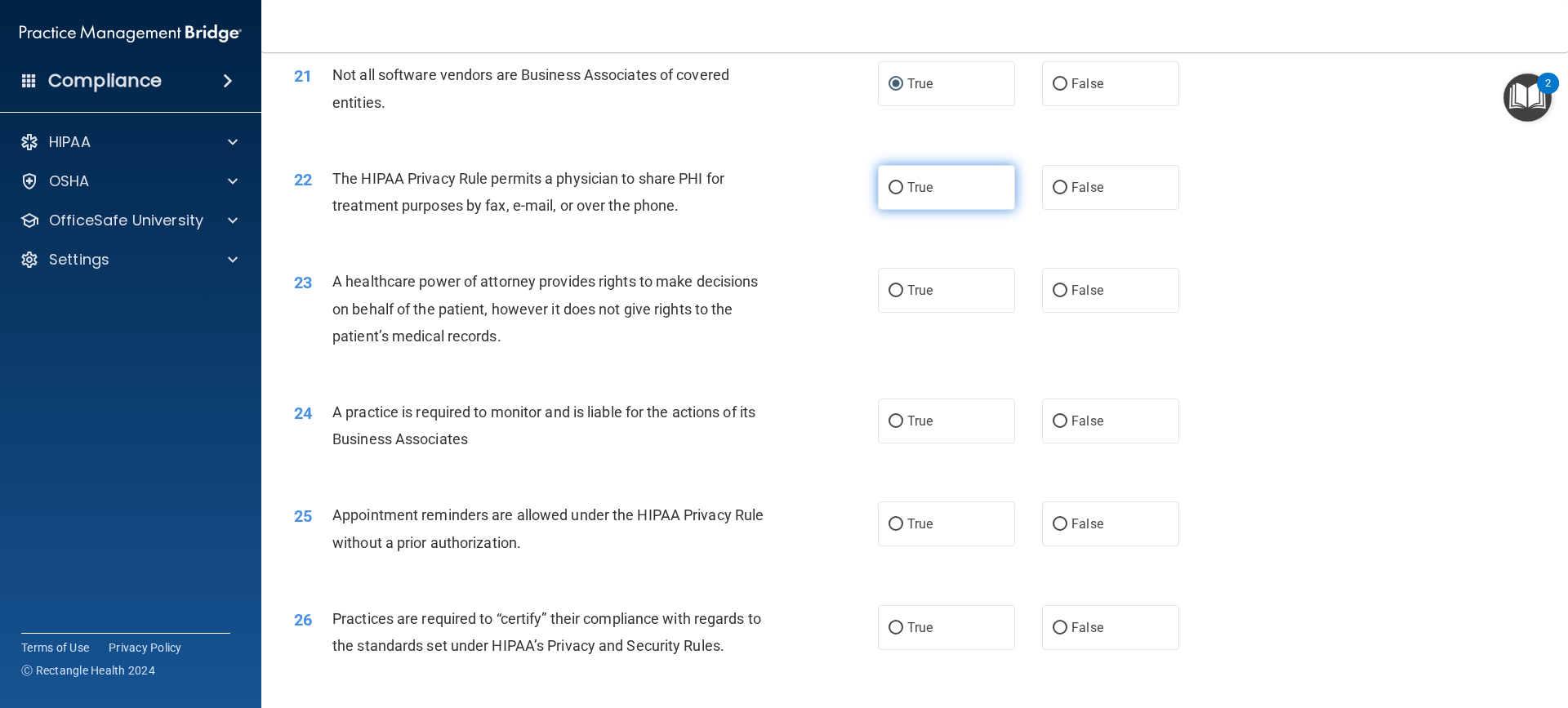
click at [895, 200] on label "True" at bounding box center [945, 187] width 137 height 45
click at [895, 195] on input "True" at bounding box center [895, 188] width 15 height 12
radio input "true"
click at [890, 289] on input "True" at bounding box center [895, 292] width 15 height 12
radio input "true"
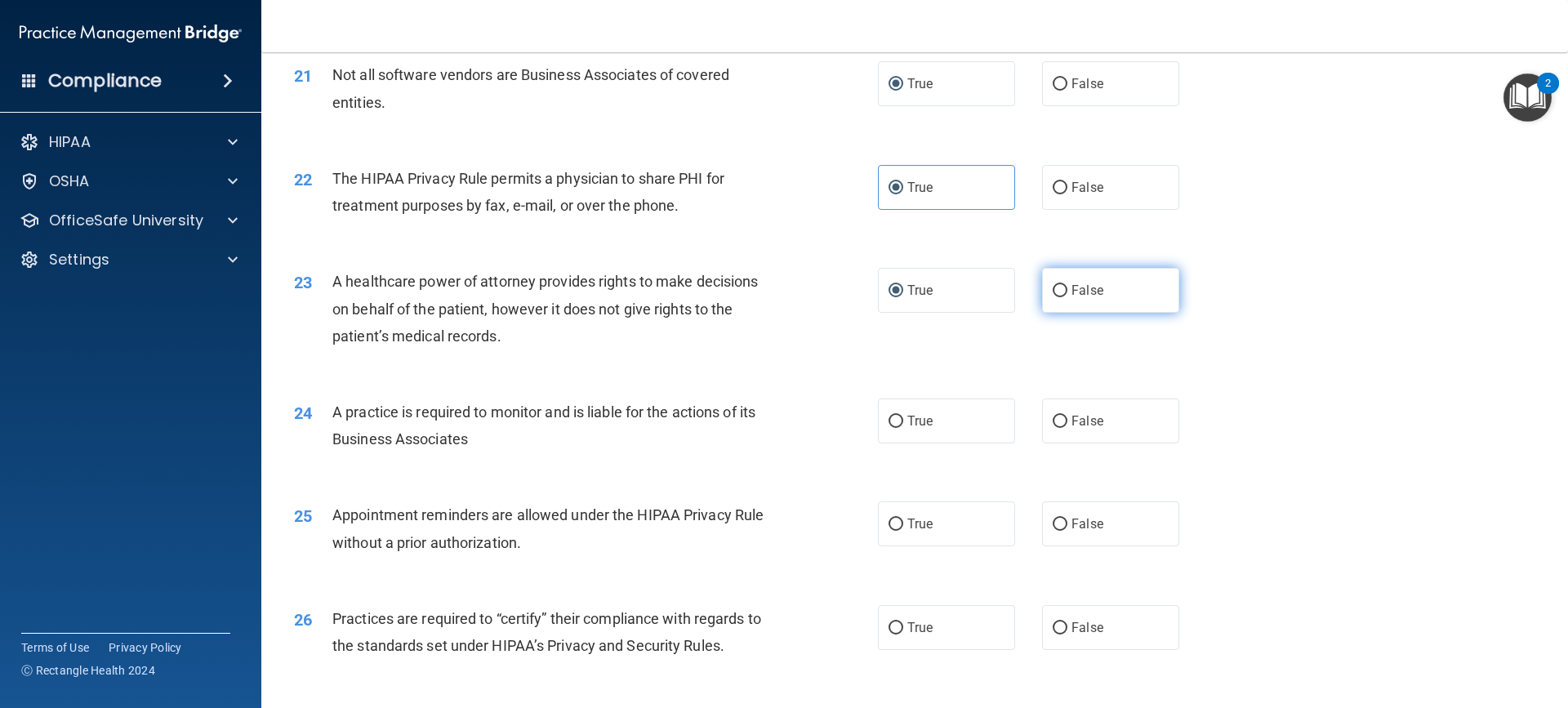
click at [1060, 284] on label "False" at bounding box center [1110, 290] width 137 height 45
click at [1060, 286] on input "False" at bounding box center [1059, 292] width 15 height 12
radio input "true"
radio input "false"
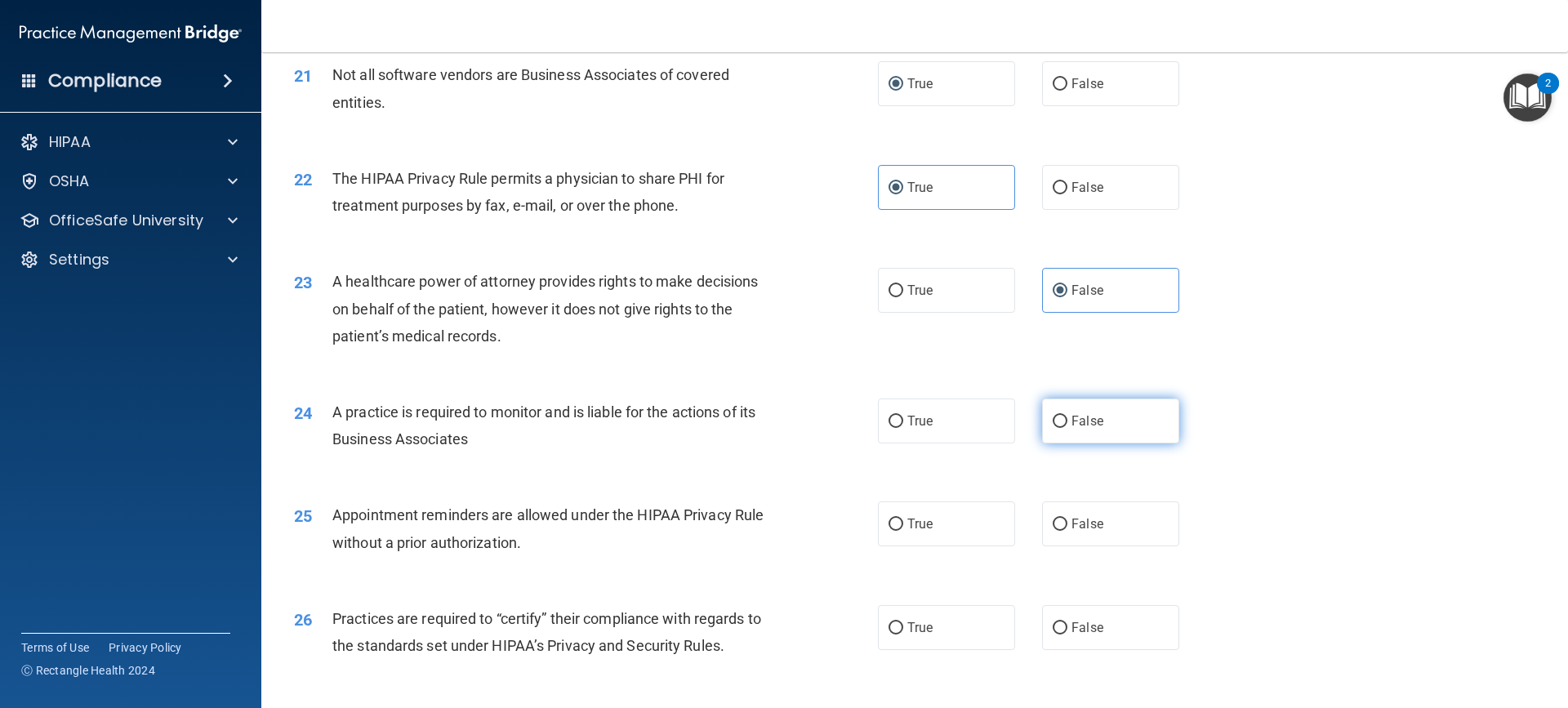
drag, startPoint x: 1063, startPoint y: 413, endPoint x: 1050, endPoint y: 426, distance: 18.4
click at [1052, 426] on input "False" at bounding box center [1059, 421] width 15 height 12
radio input "true"
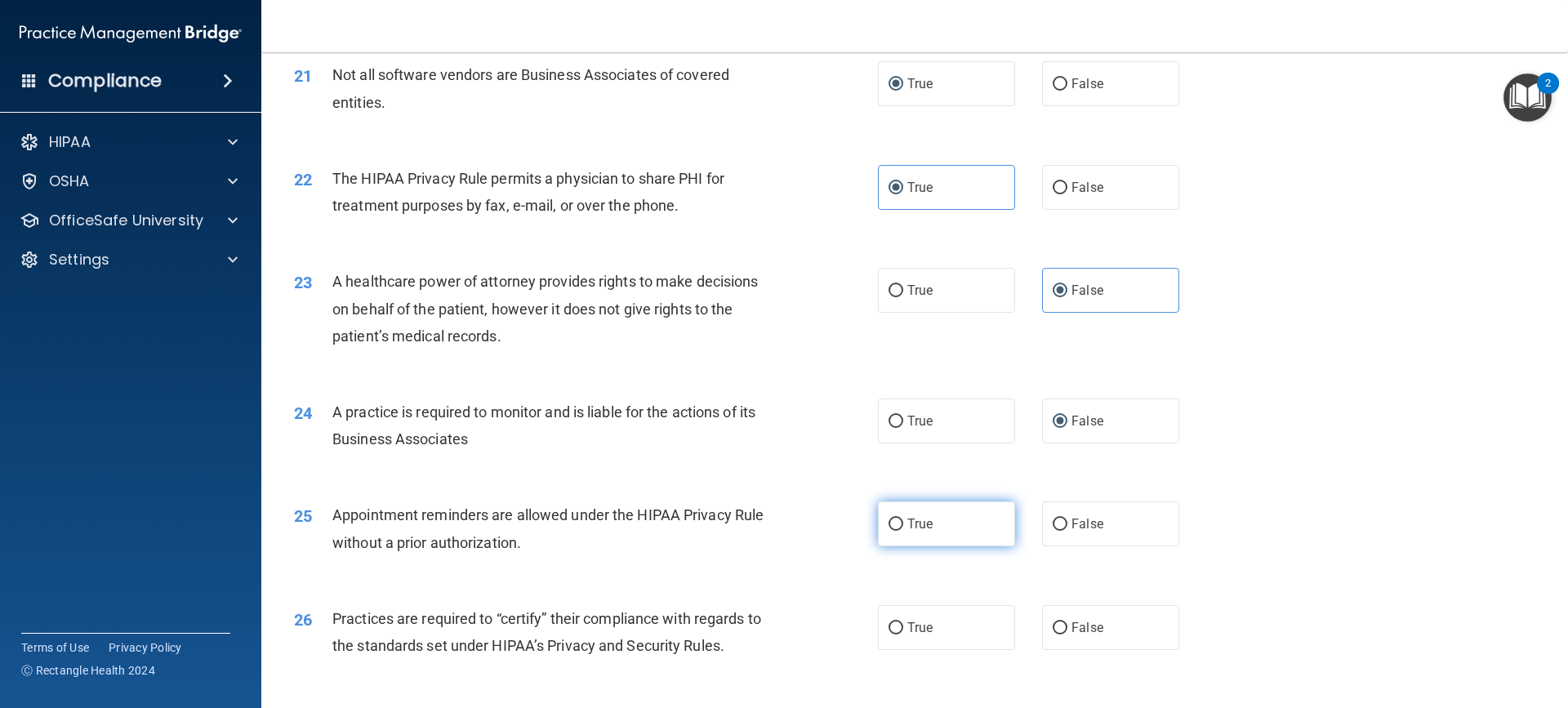
click at [888, 529] on input "True" at bounding box center [895, 524] width 15 height 12
radio input "true"
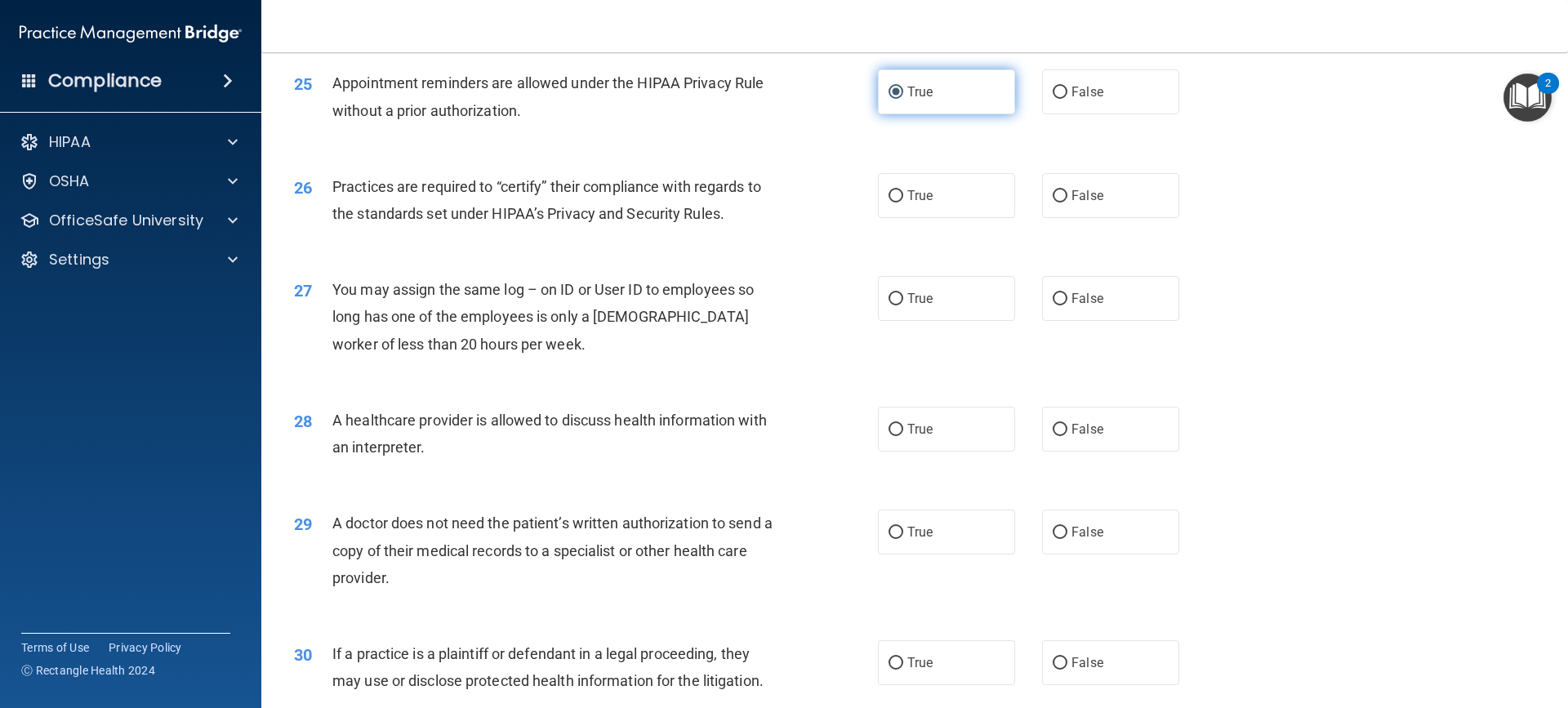
scroll to position [2975, 0]
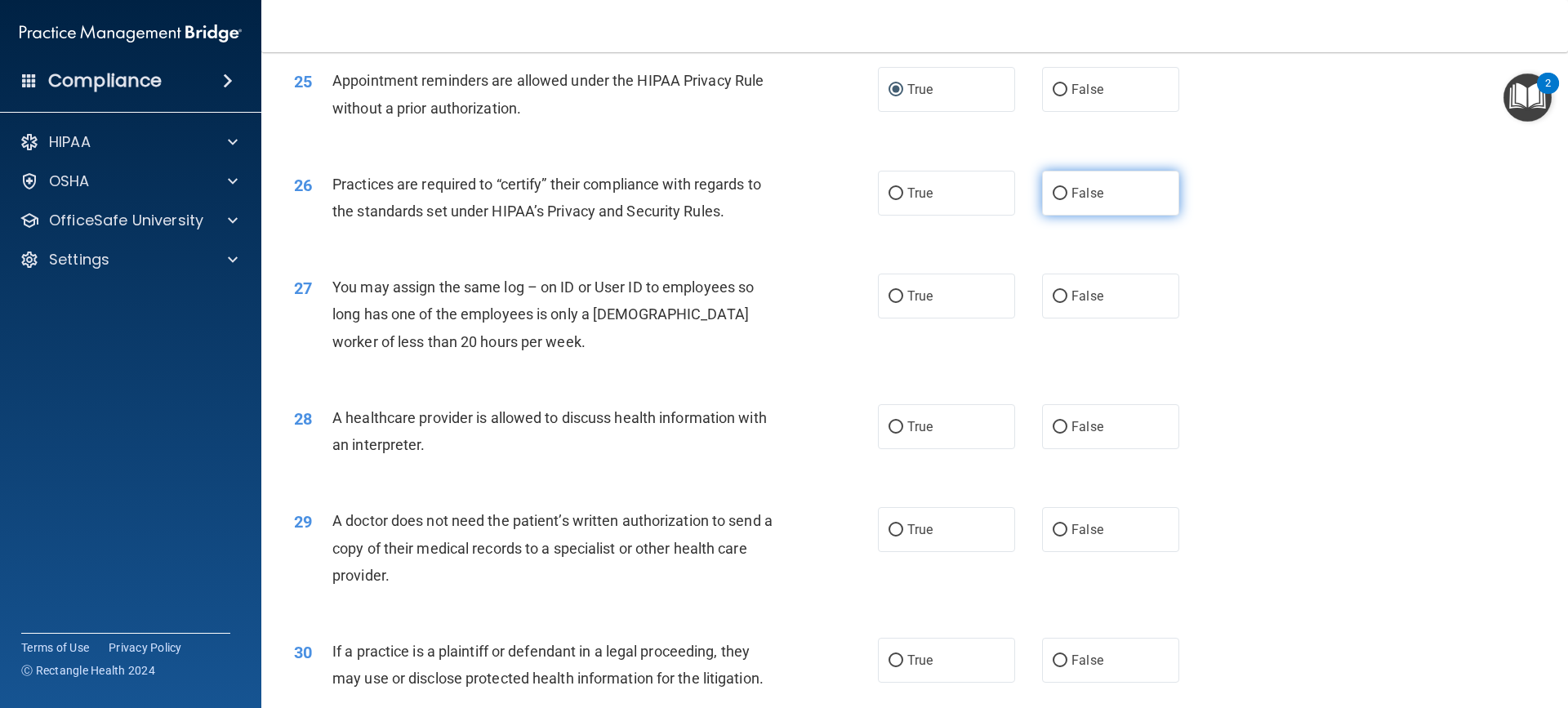
click at [1052, 191] on input "False" at bounding box center [1059, 194] width 15 height 12
radio input "true"
click at [1052, 191] on input "False" at bounding box center [1059, 194] width 15 height 12
click at [1052, 296] on input "False" at bounding box center [1059, 297] width 15 height 12
radio input "true"
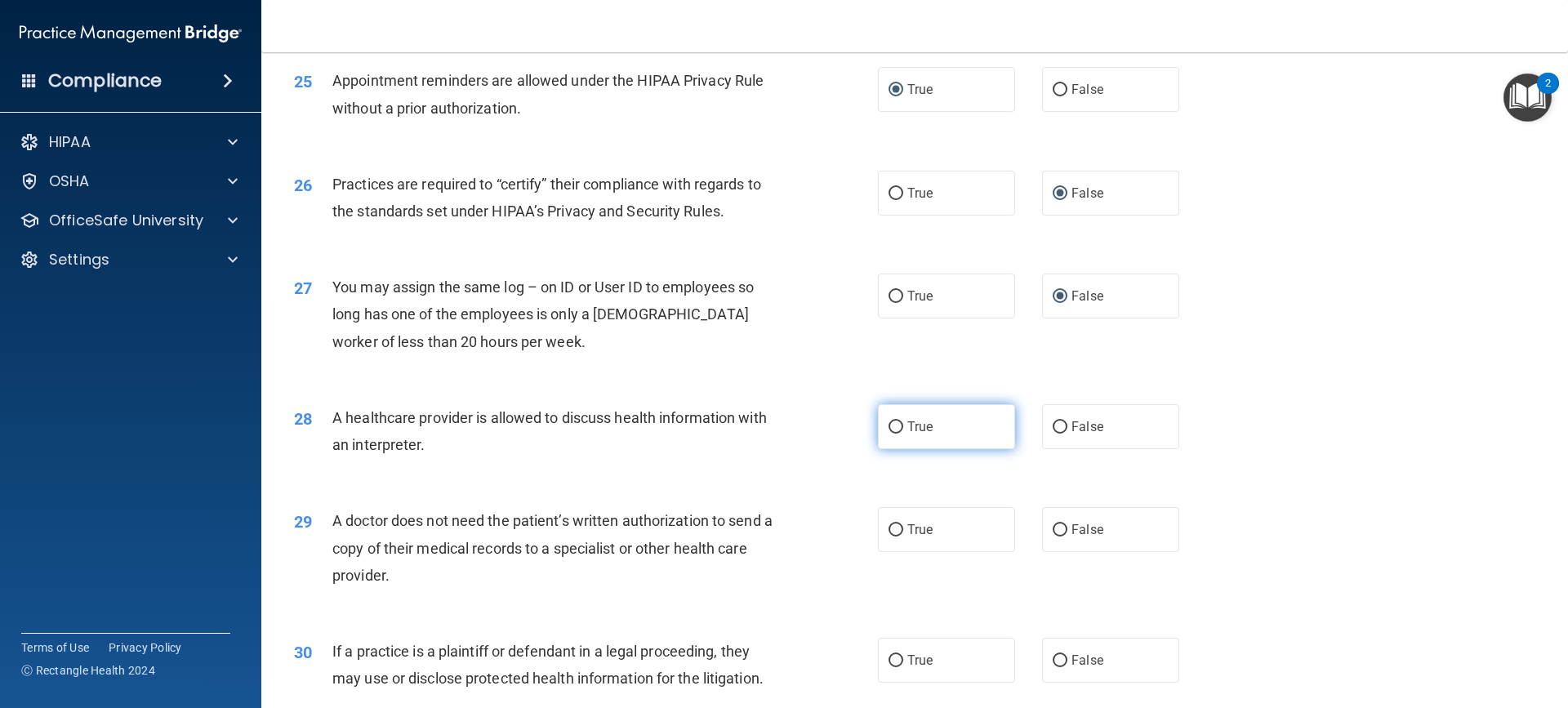
click at [895, 432] on input "True" at bounding box center [895, 427] width 15 height 12
radio input "true"
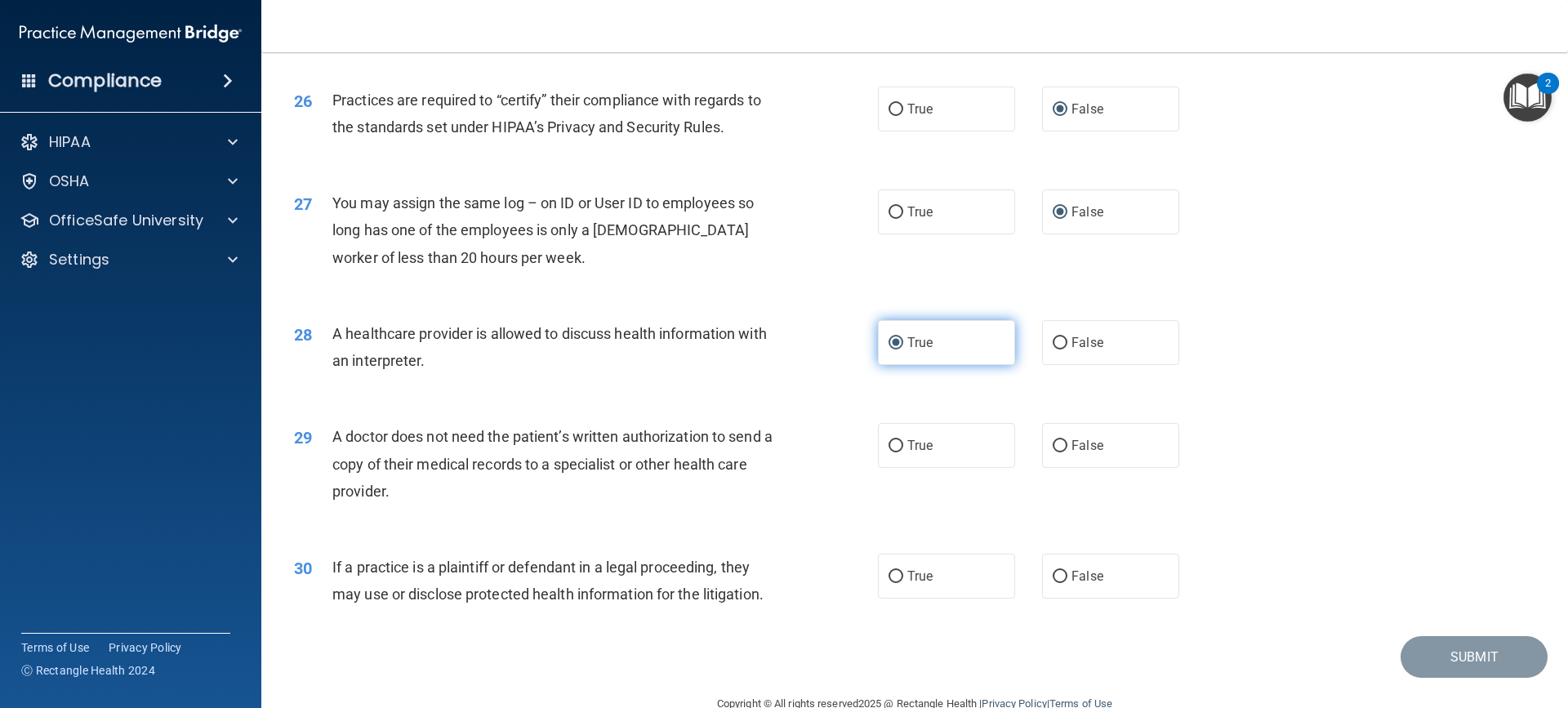
scroll to position [3095, 0]
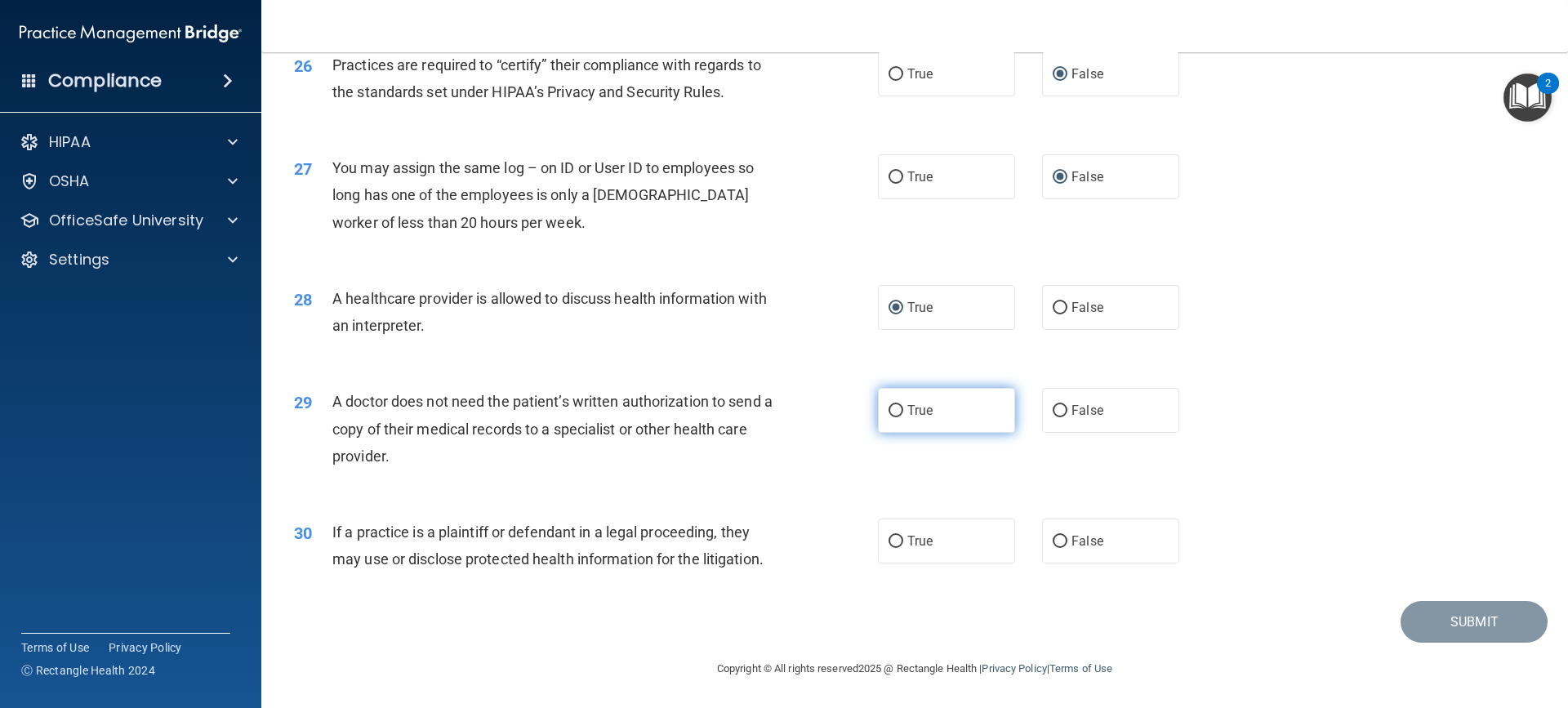
drag, startPoint x: 884, startPoint y: 406, endPoint x: 886, endPoint y: 416, distance: 10.2
click at [888, 416] on input "True" at bounding box center [895, 411] width 15 height 12
radio input "true"
click at [889, 547] on input "True" at bounding box center [895, 542] width 15 height 12
radio input "true"
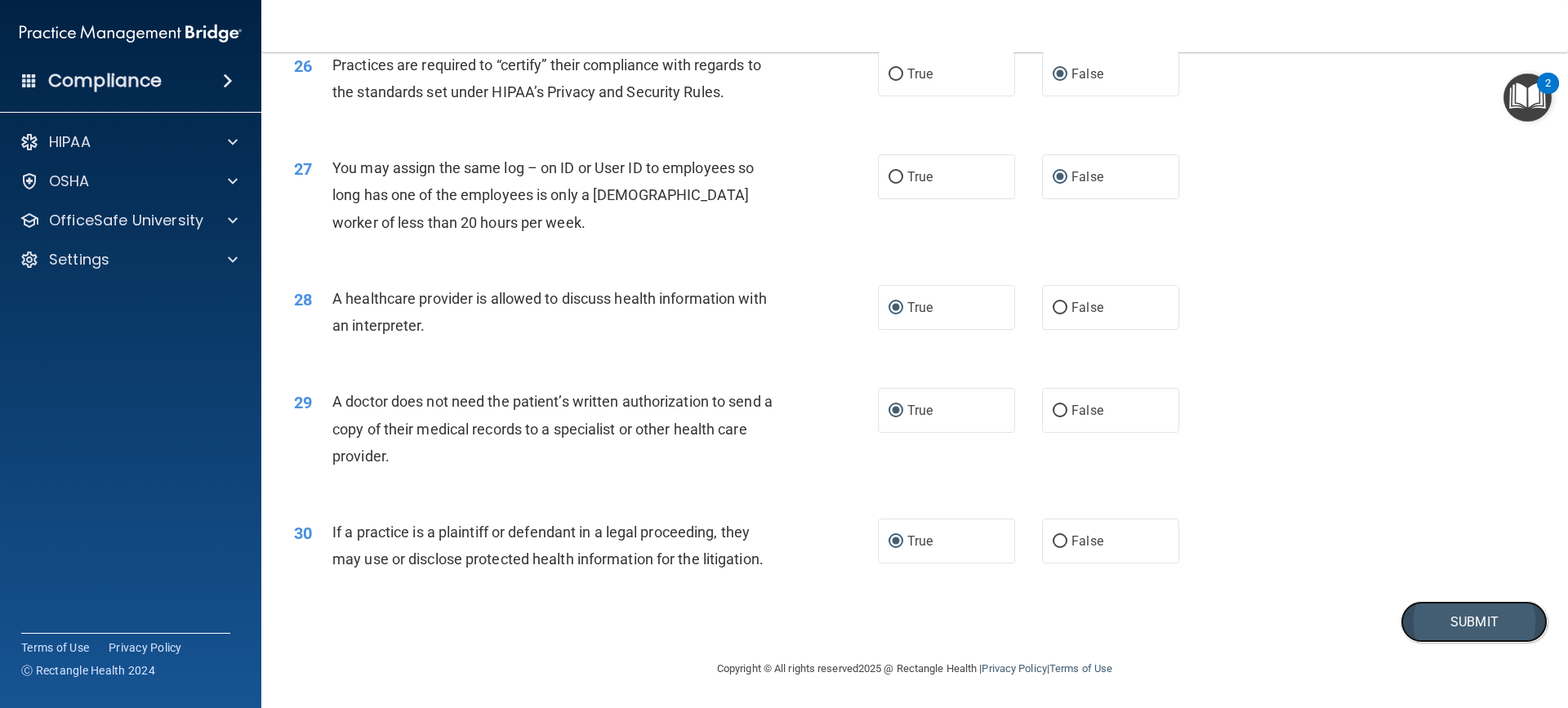
click at [1473, 614] on button "Submit" at bounding box center [1473, 622] width 147 height 42
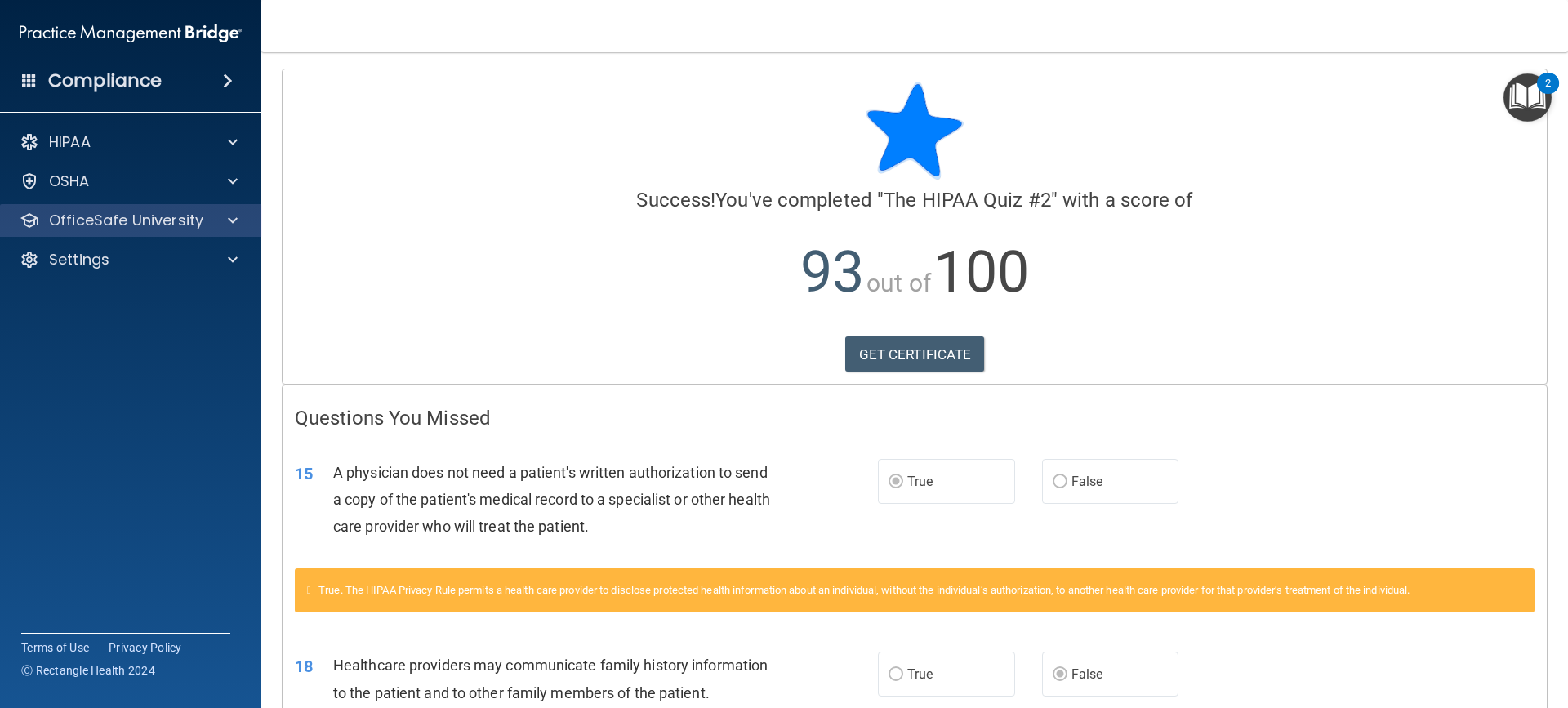
click at [209, 210] on div "OfficeSafe University" at bounding box center [131, 221] width 262 height 33
click at [220, 219] on div at bounding box center [230, 221] width 41 height 20
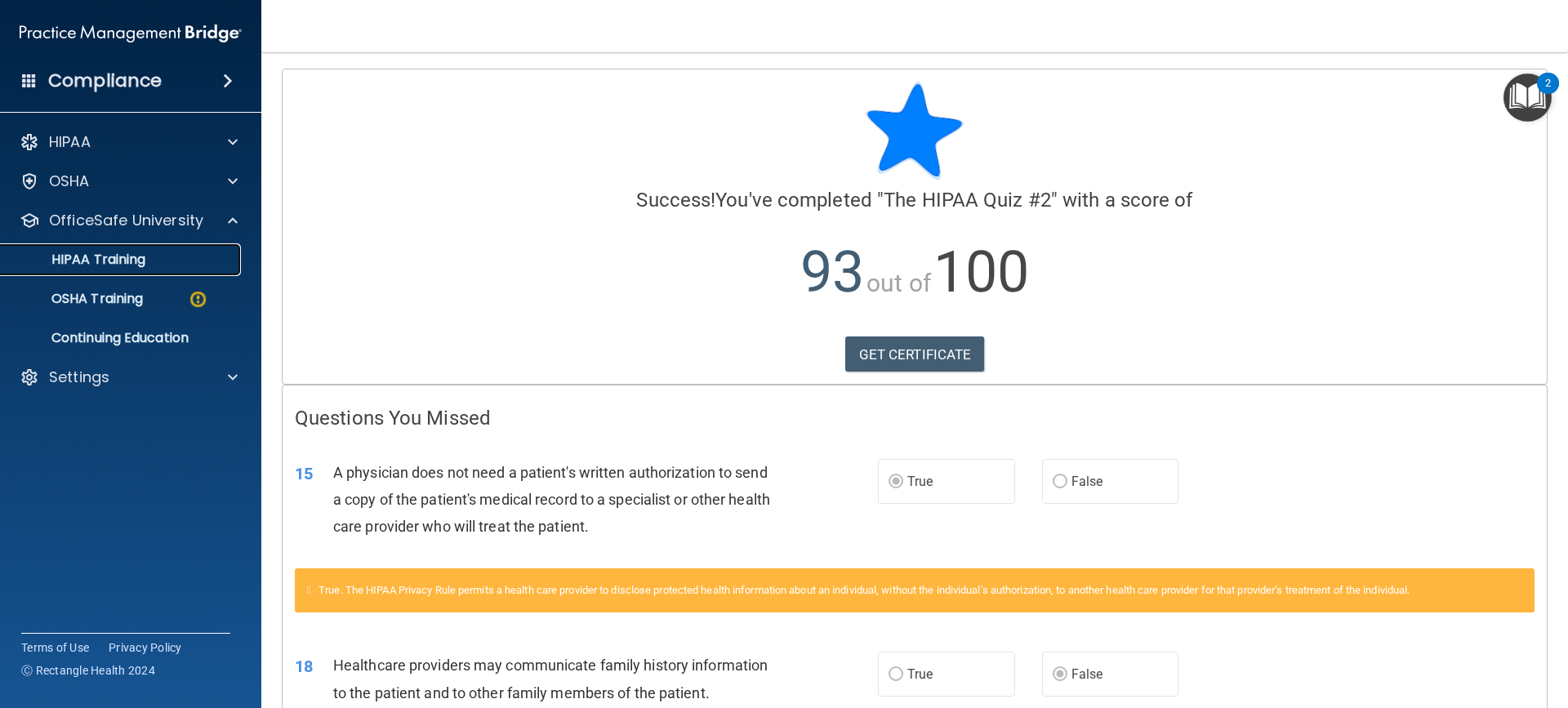
click at [173, 269] on link "HIPAA Training" at bounding box center [113, 260] width 258 height 33
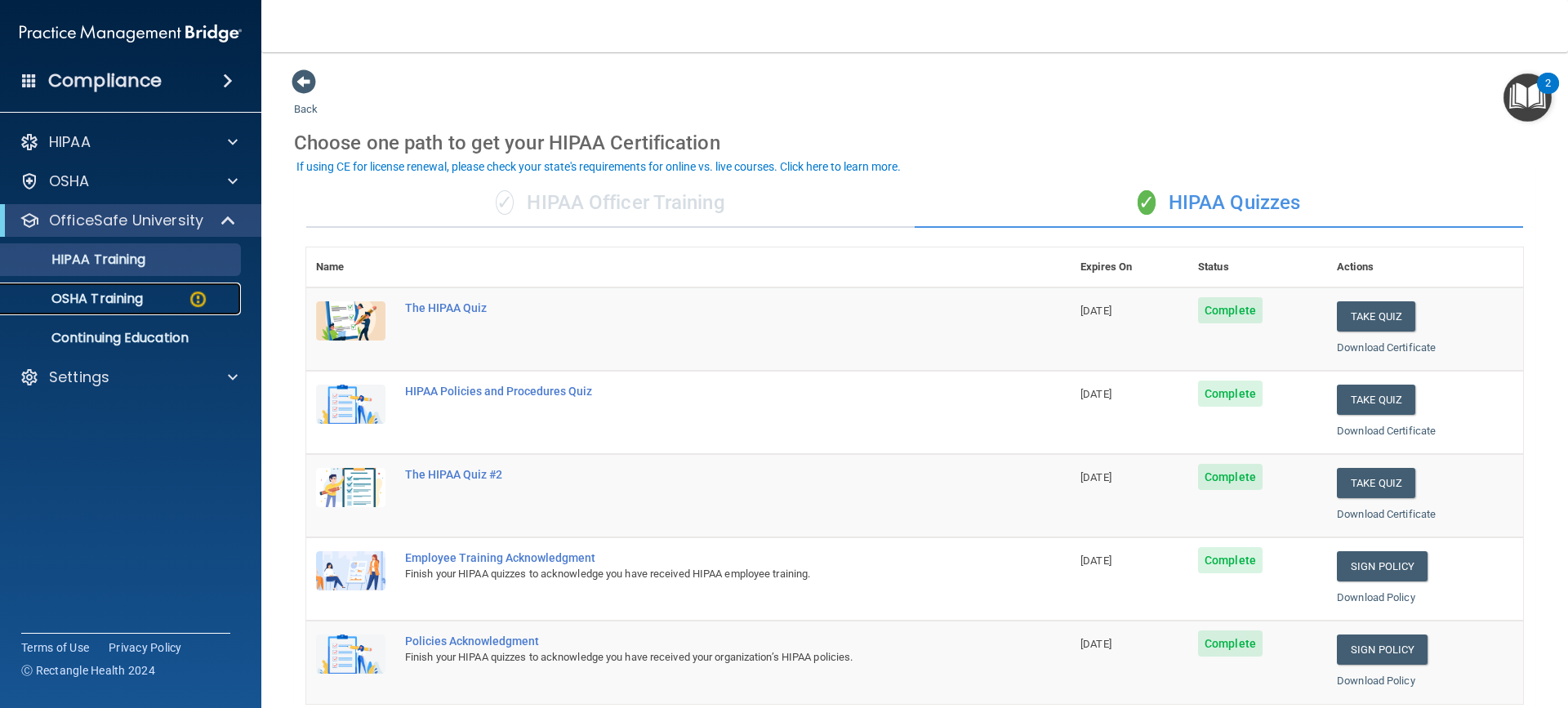
click at [106, 288] on link "OSHA Training" at bounding box center [113, 299] width 258 height 33
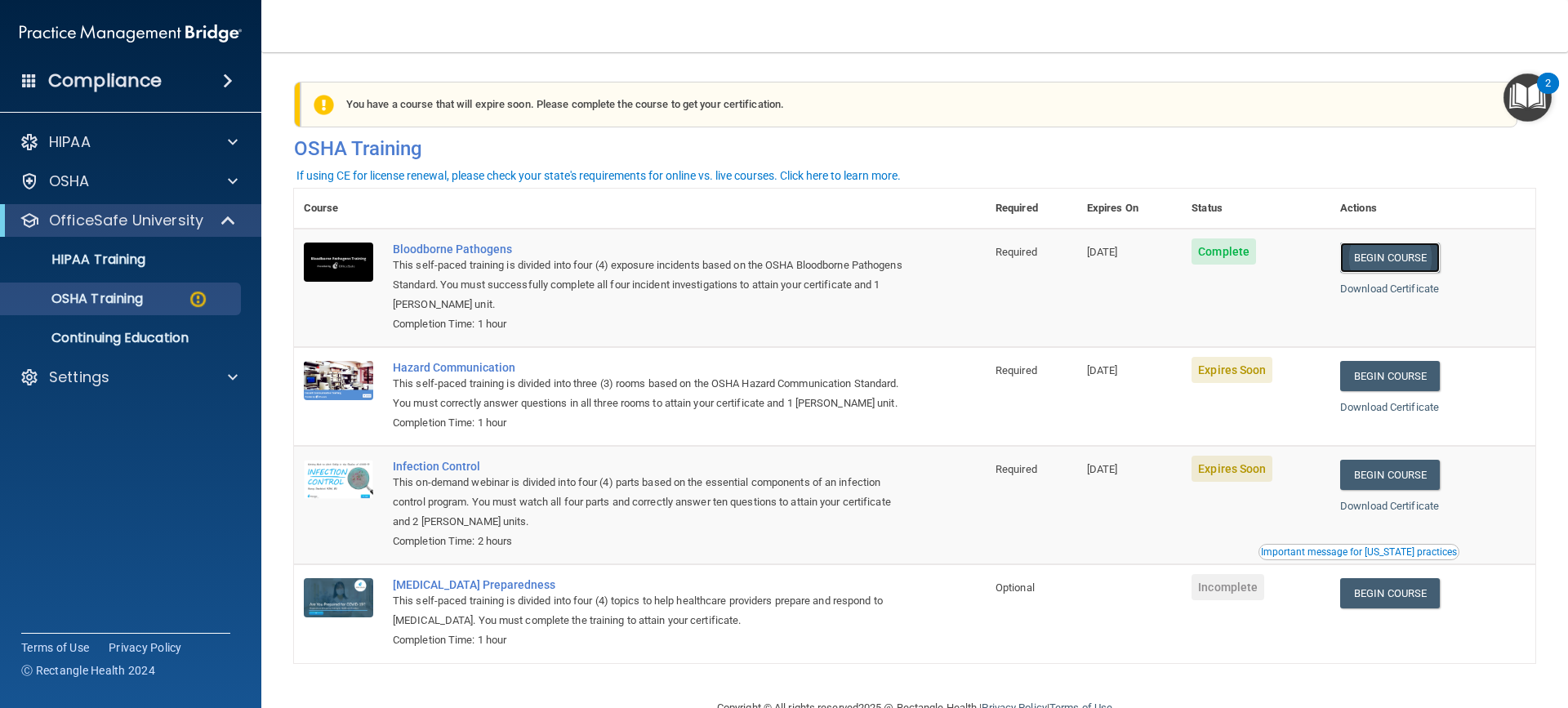
click at [1404, 256] on link "Begin Course" at bounding box center [1389, 258] width 100 height 30
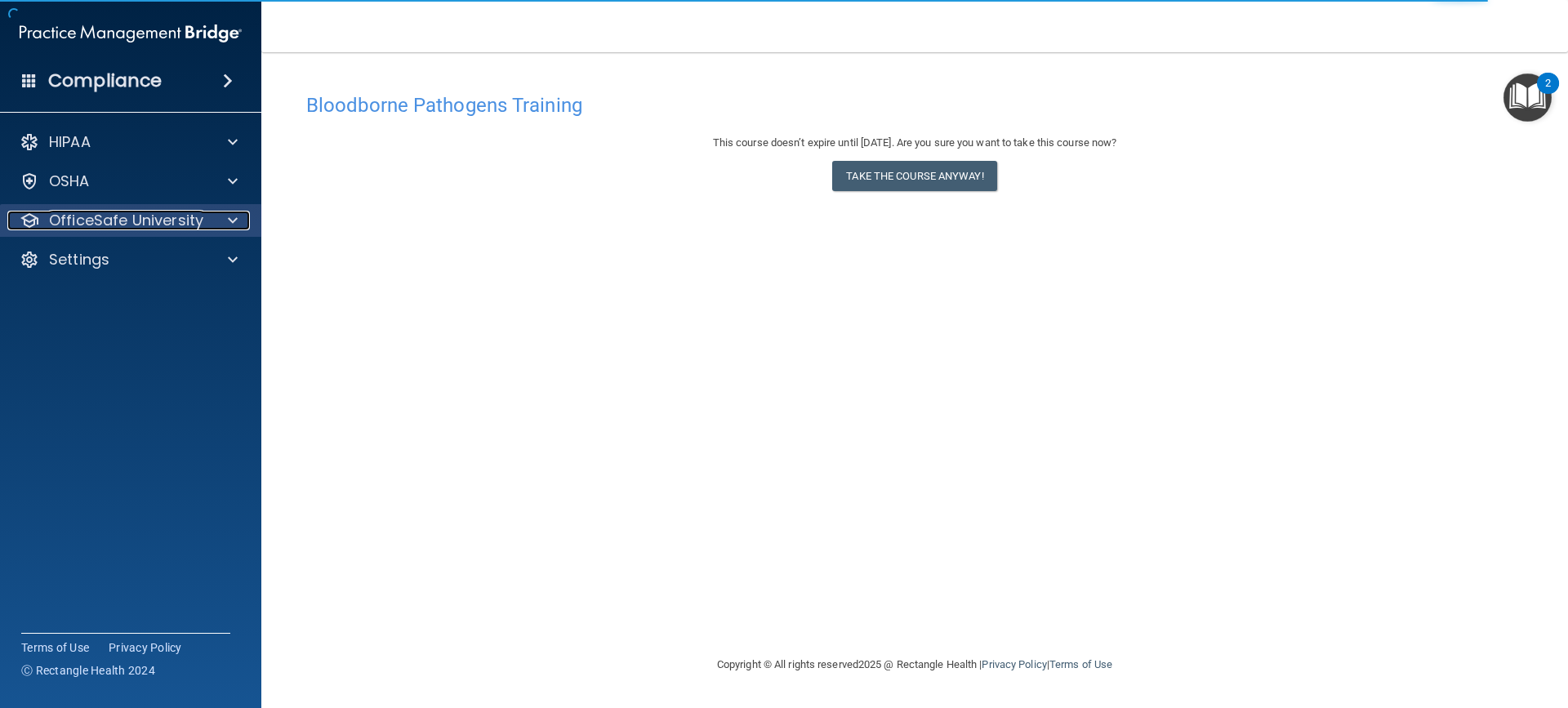
click at [164, 218] on p "OfficeSafe University" at bounding box center [126, 221] width 155 height 20
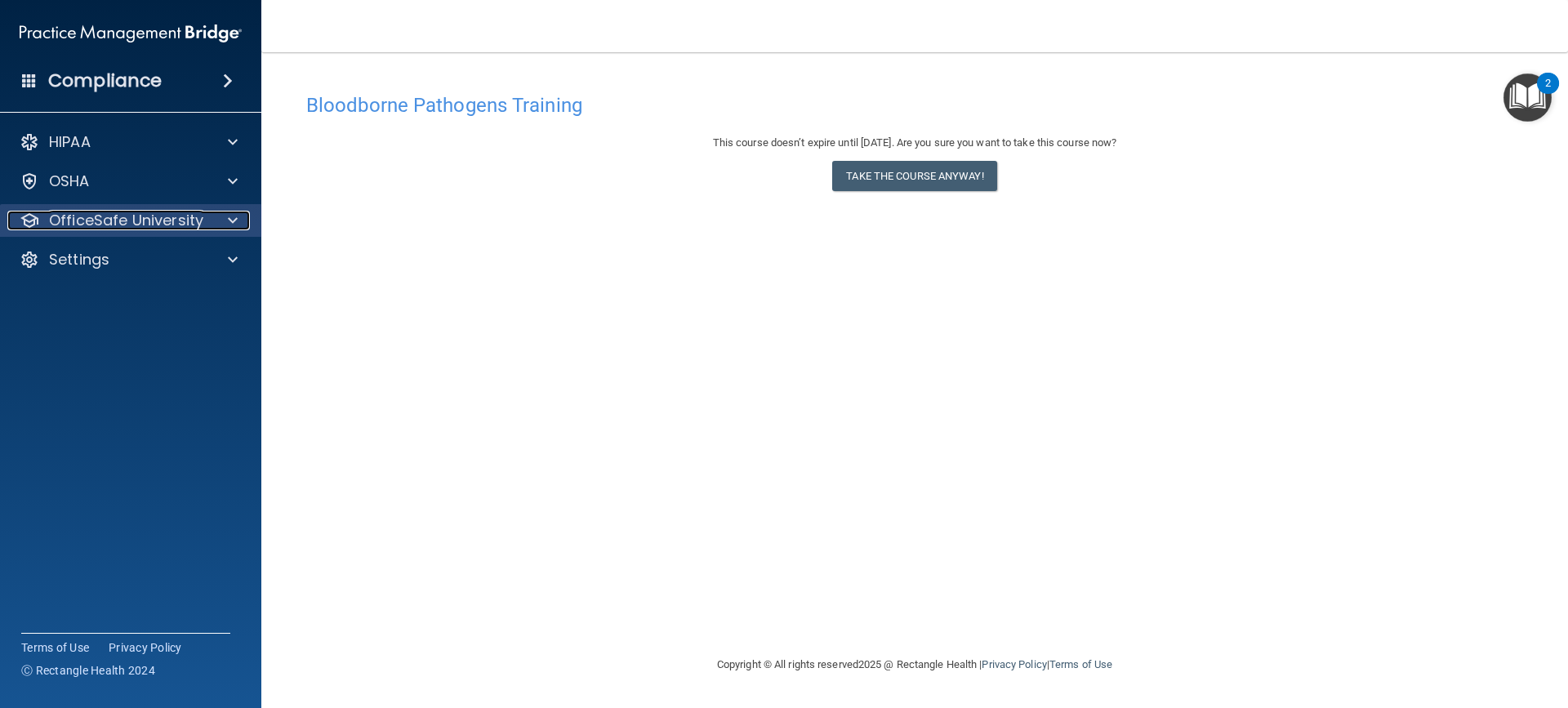
click at [163, 218] on p "OfficeSafe University" at bounding box center [126, 221] width 155 height 20
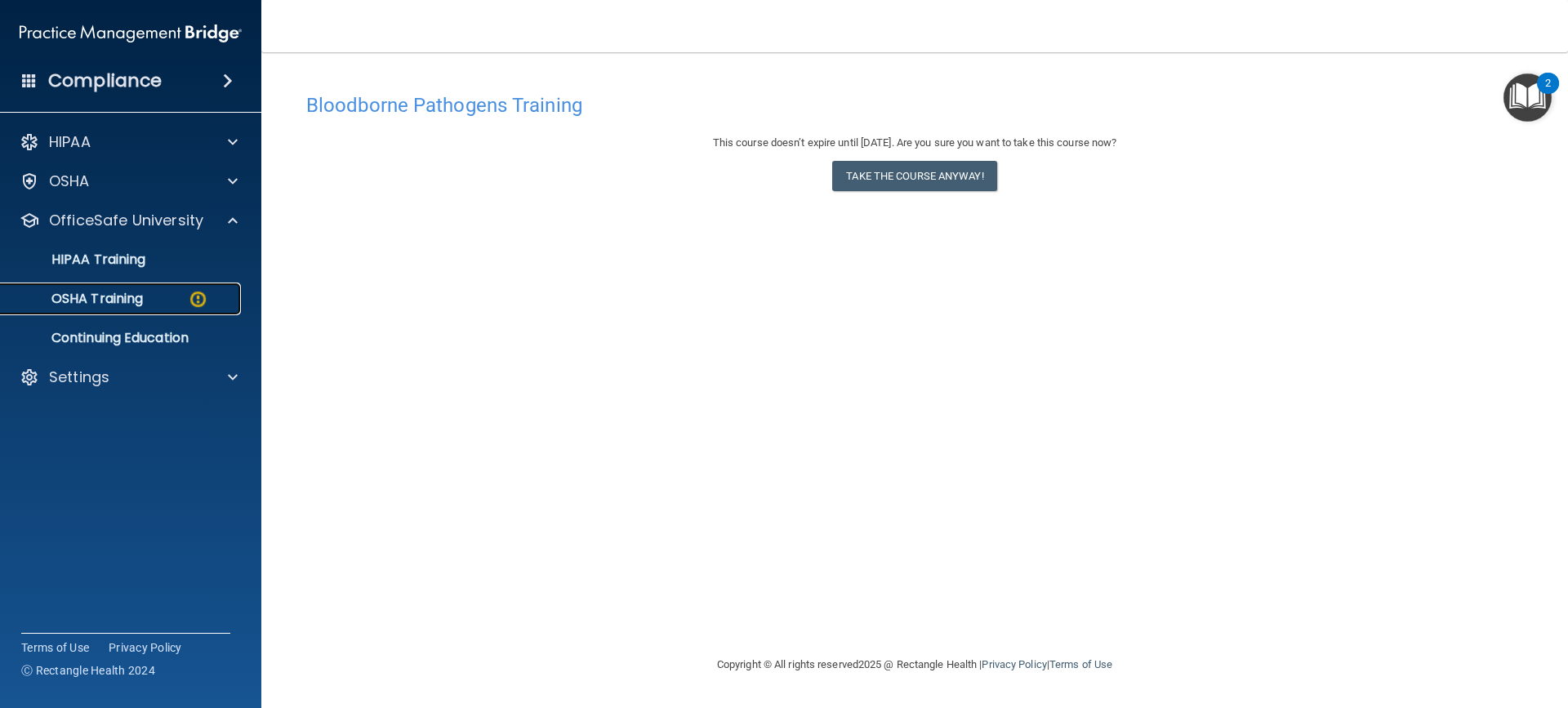
click at [137, 288] on link "OSHA Training" at bounding box center [113, 299] width 258 height 33
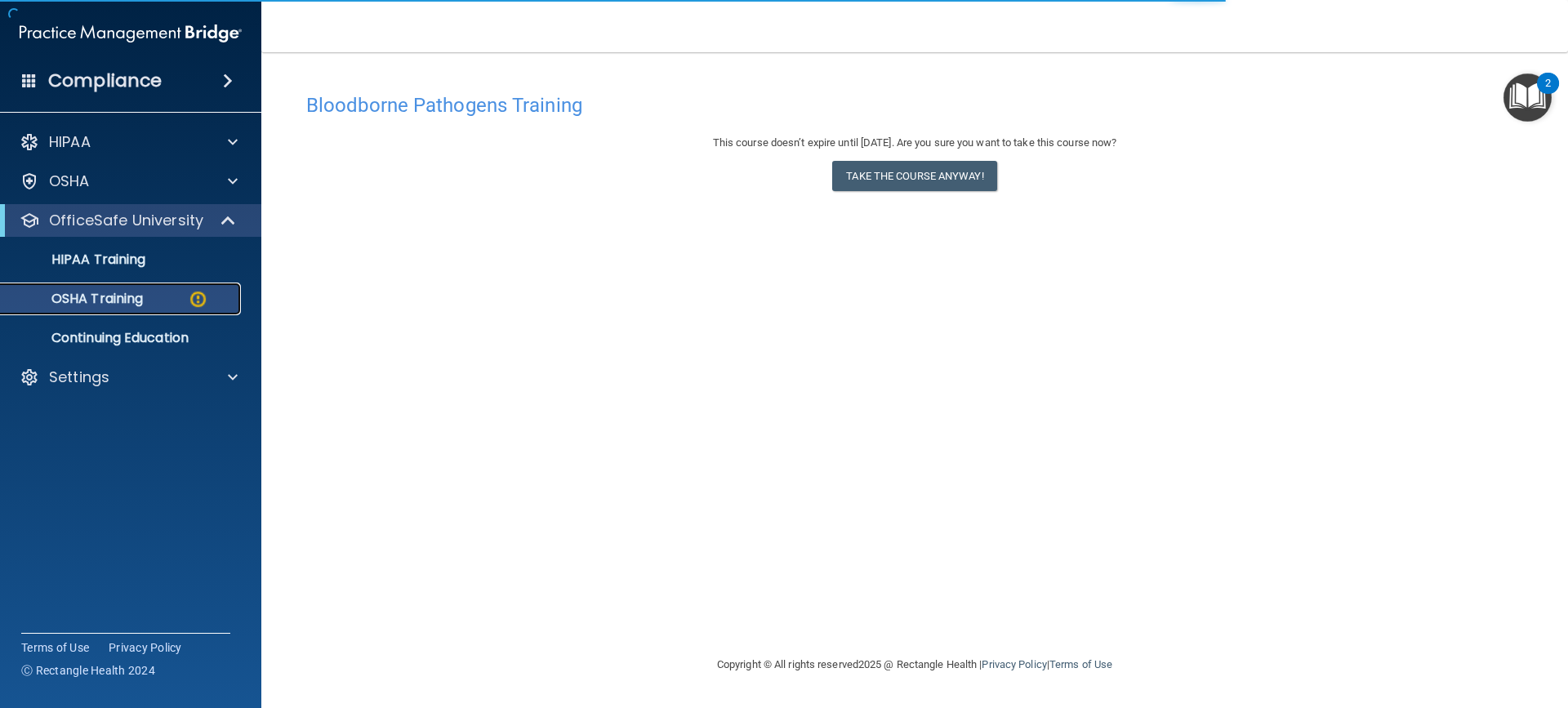
click at [140, 293] on p "OSHA Training" at bounding box center [77, 299] width 133 height 16
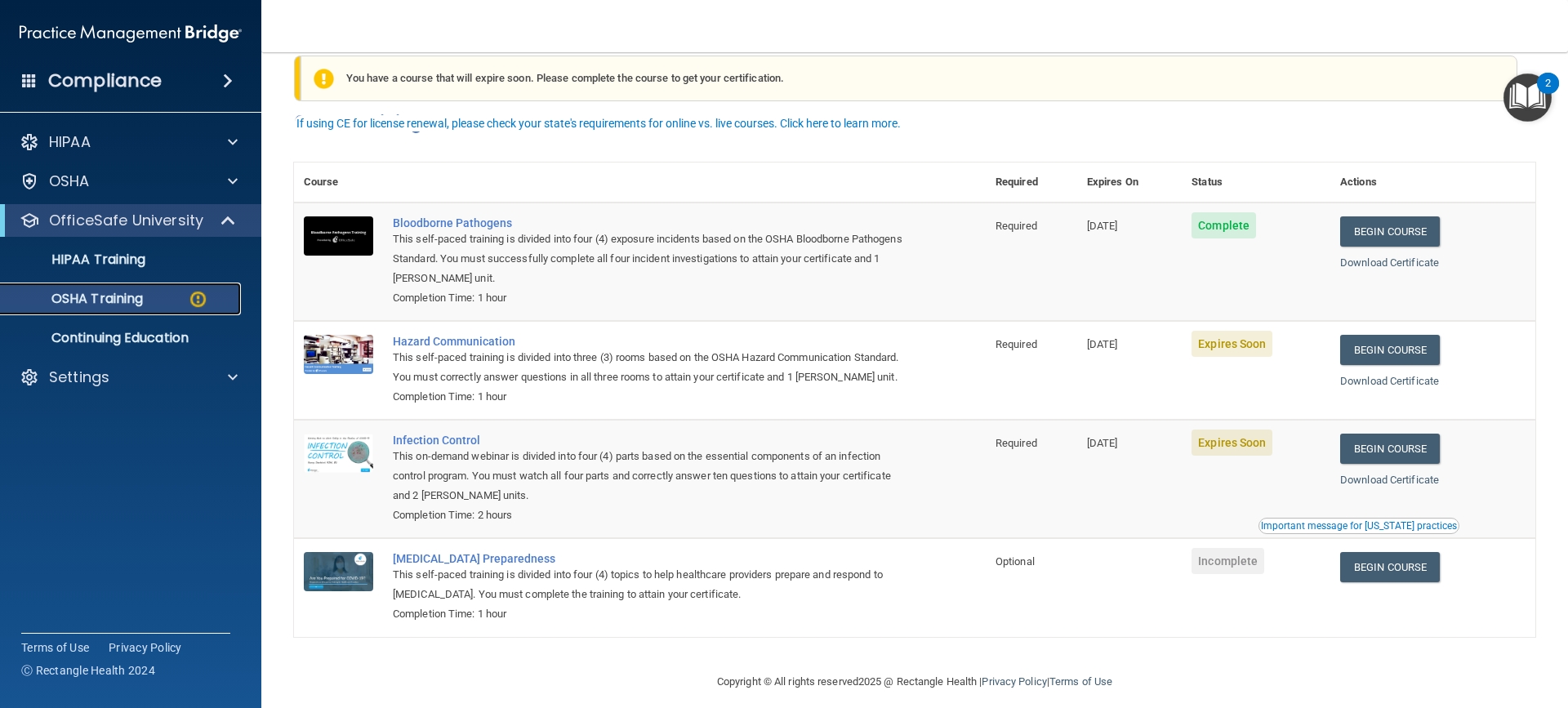
scroll to position [63, 0]
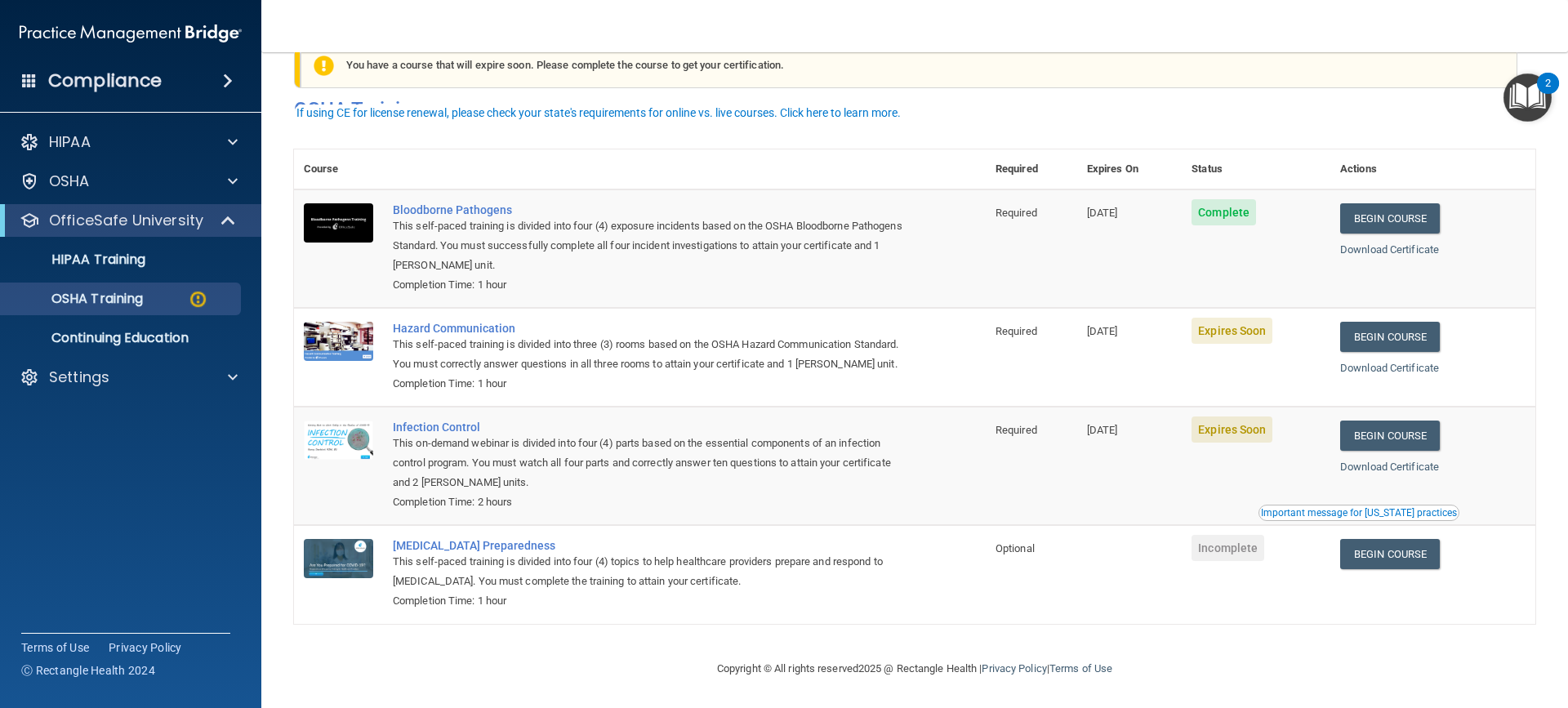
click at [1164, 243] on td "[DATE]" at bounding box center [1129, 249] width 105 height 119
click at [1379, 325] on link "Begin Course" at bounding box center [1389, 337] width 100 height 30
click at [136, 263] on p "HIPAA Training" at bounding box center [78, 260] width 135 height 16
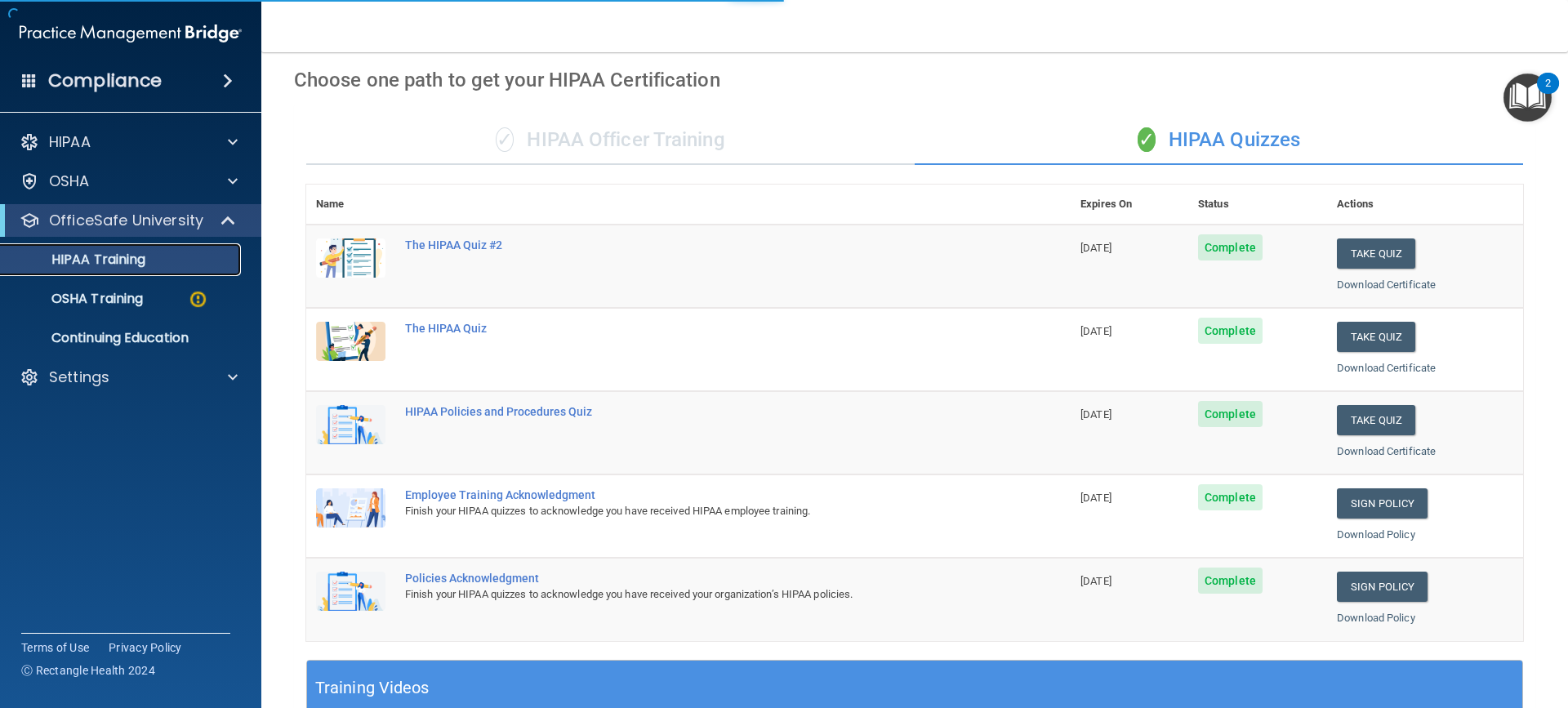
scroll to position [522, 0]
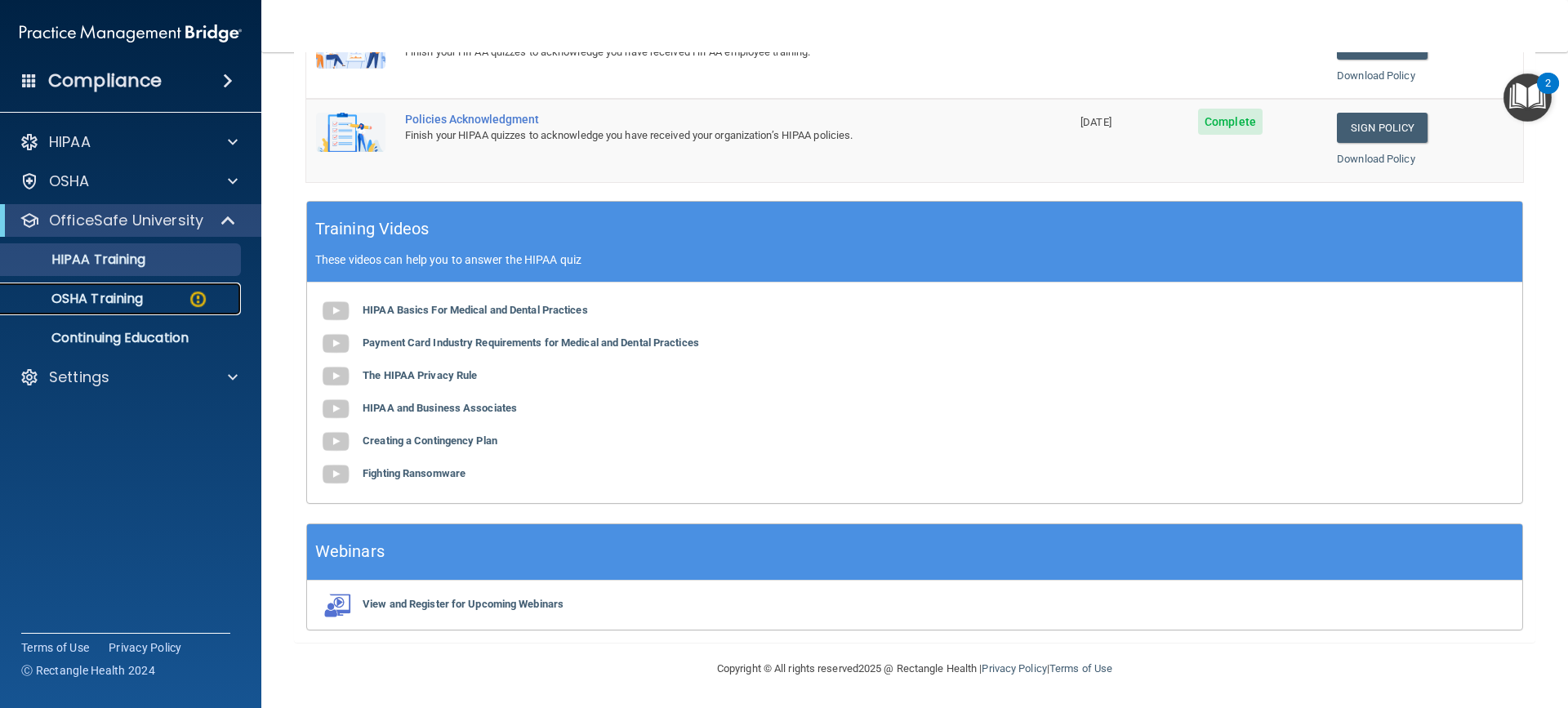
click at [138, 294] on p "OSHA Training" at bounding box center [77, 299] width 133 height 16
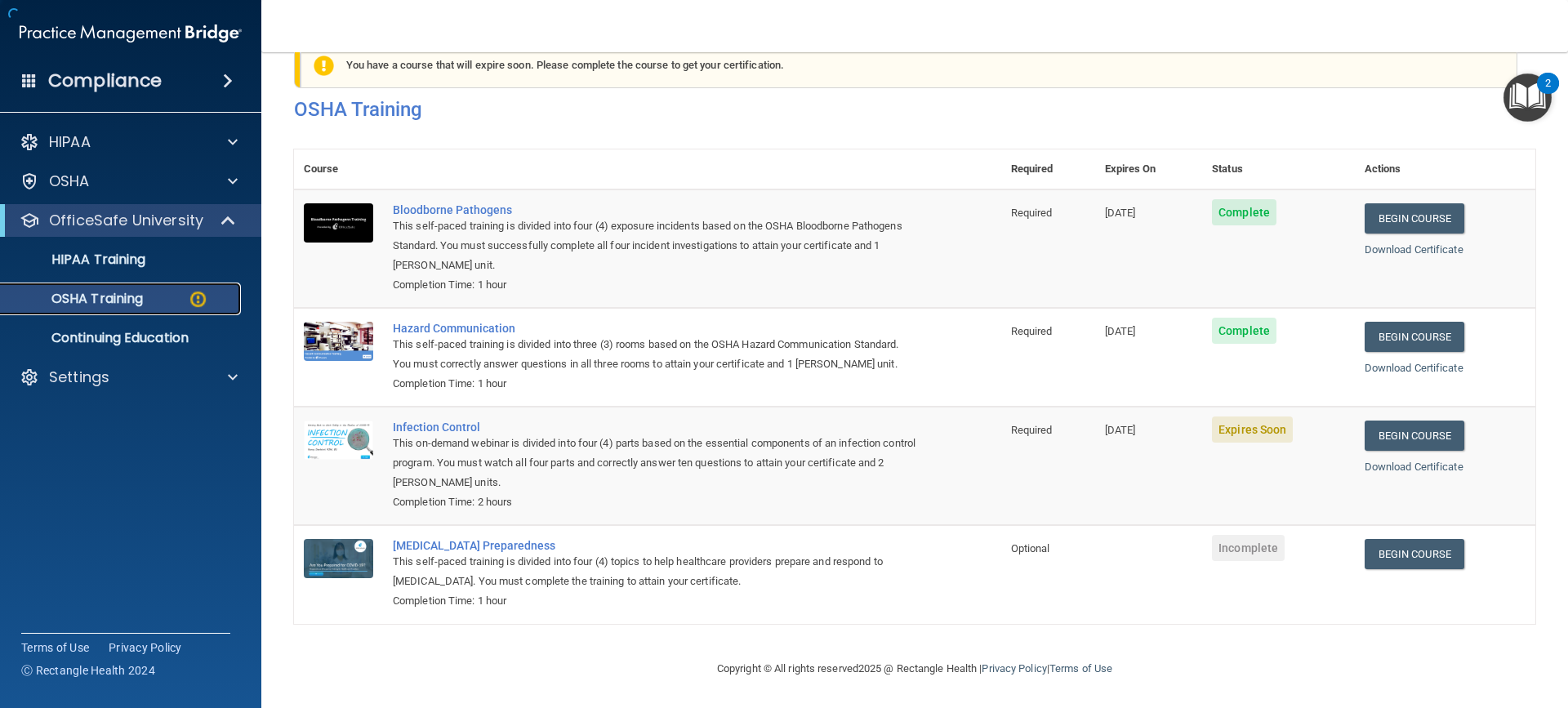
scroll to position [63, 0]
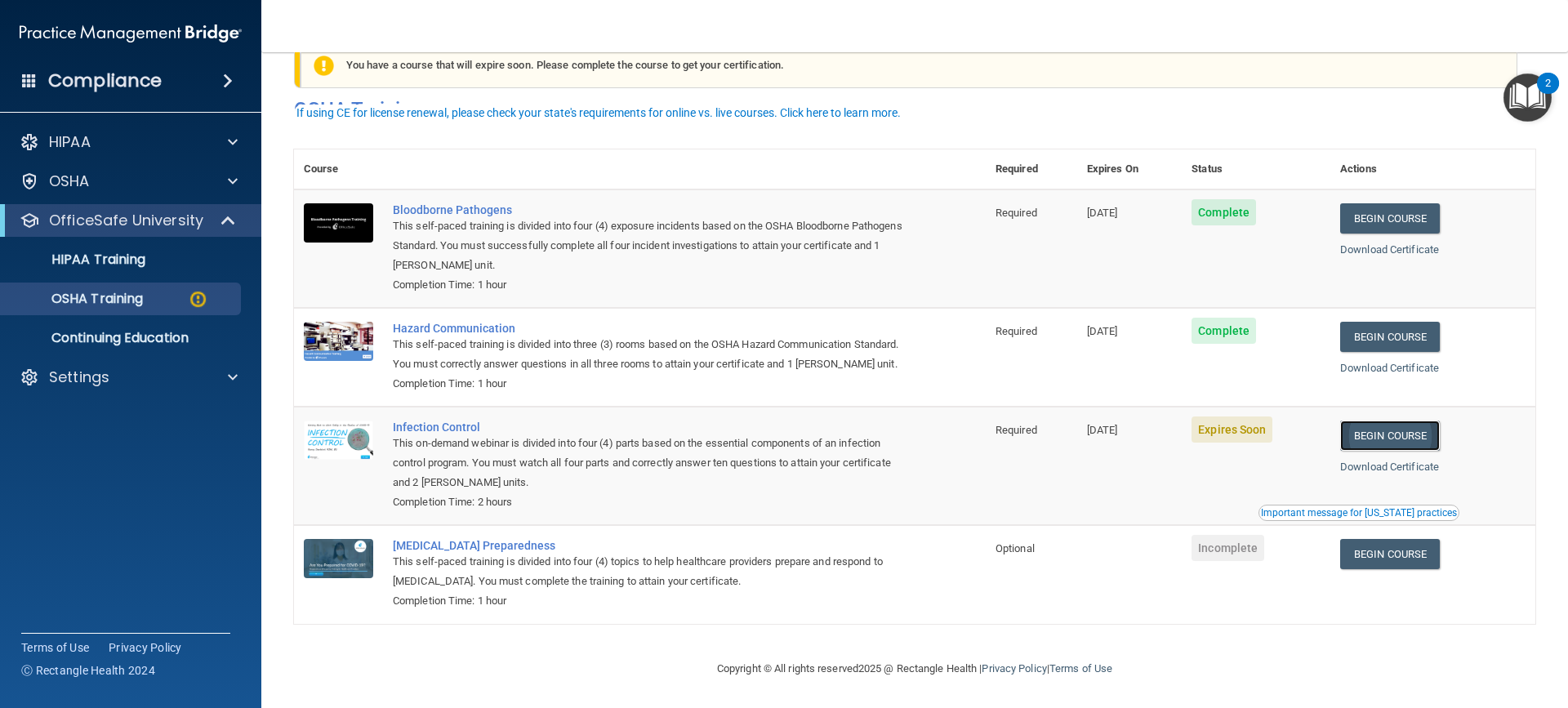
click at [1395, 439] on link "Begin Course" at bounding box center [1389, 435] width 100 height 30
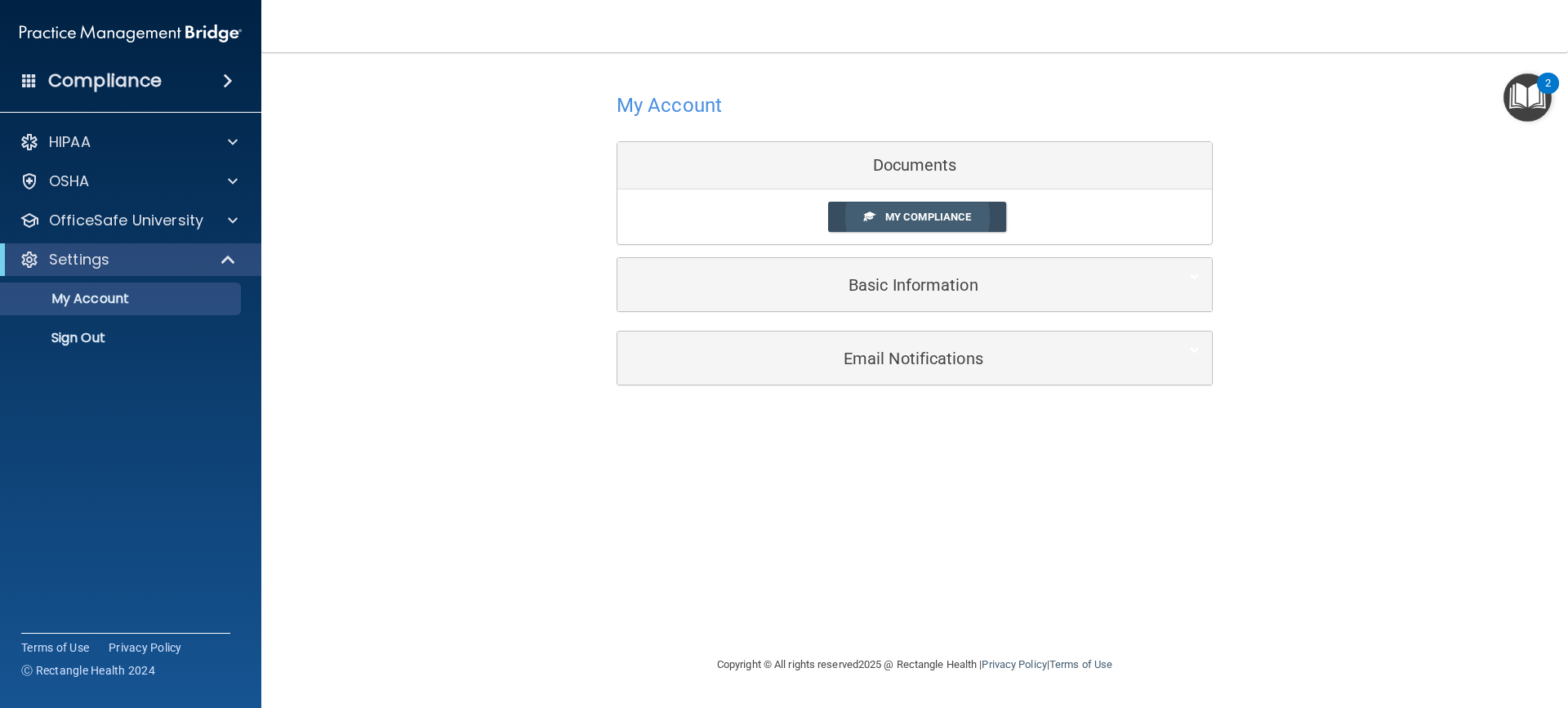
click at [855, 210] on link "My Compliance" at bounding box center [917, 217] width 179 height 30
click at [855, 206] on link "My Compliance" at bounding box center [917, 217] width 179 height 30
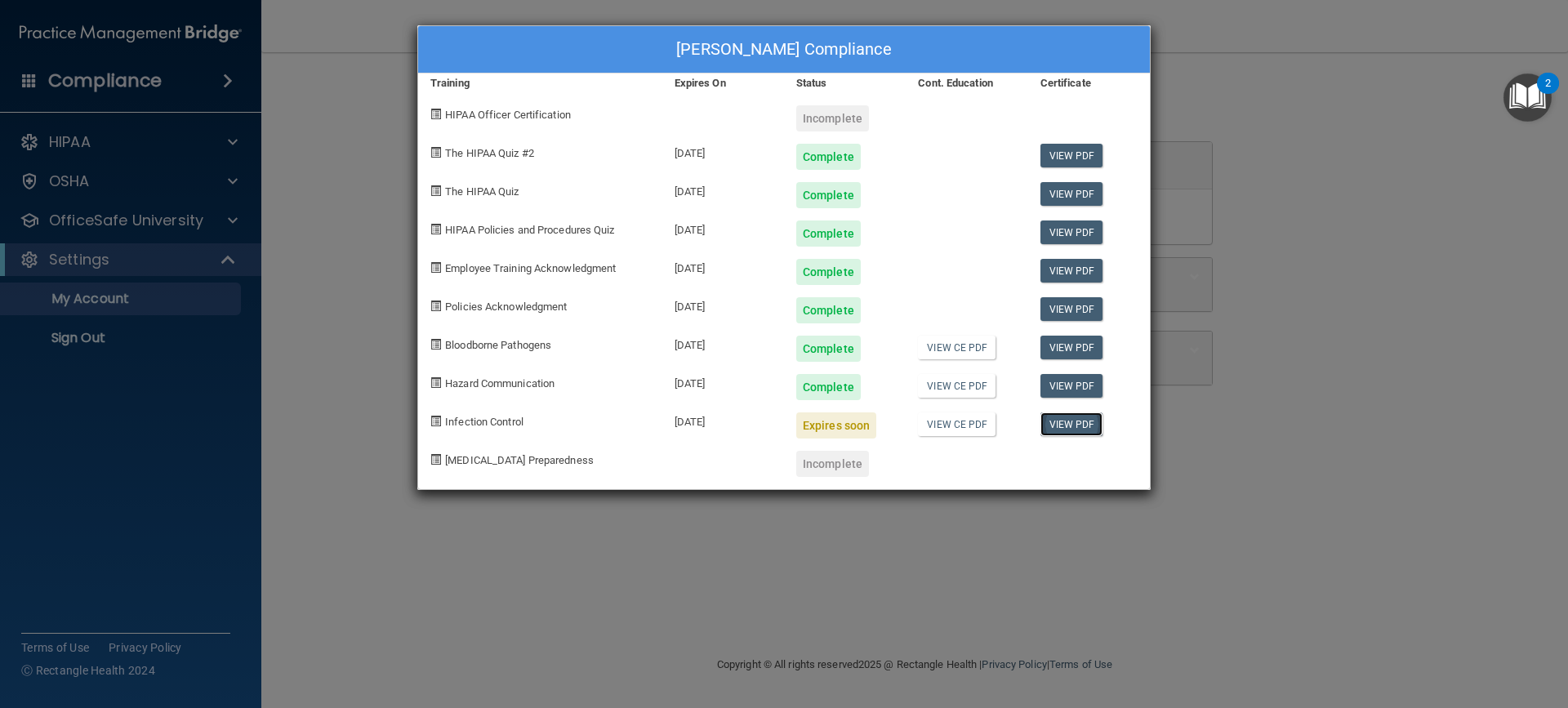
click at [1058, 418] on link "View PDF" at bounding box center [1071, 424] width 63 height 24
click at [158, 228] on div "Shannon Fisk's Compliance Training Expires On Status Cont. Education Certificat…" at bounding box center [784, 354] width 1568 height 708
click at [199, 214] on div "Shannon Fisk's Compliance Training Expires On Status Cont. Education Certificat…" at bounding box center [784, 354] width 1568 height 708
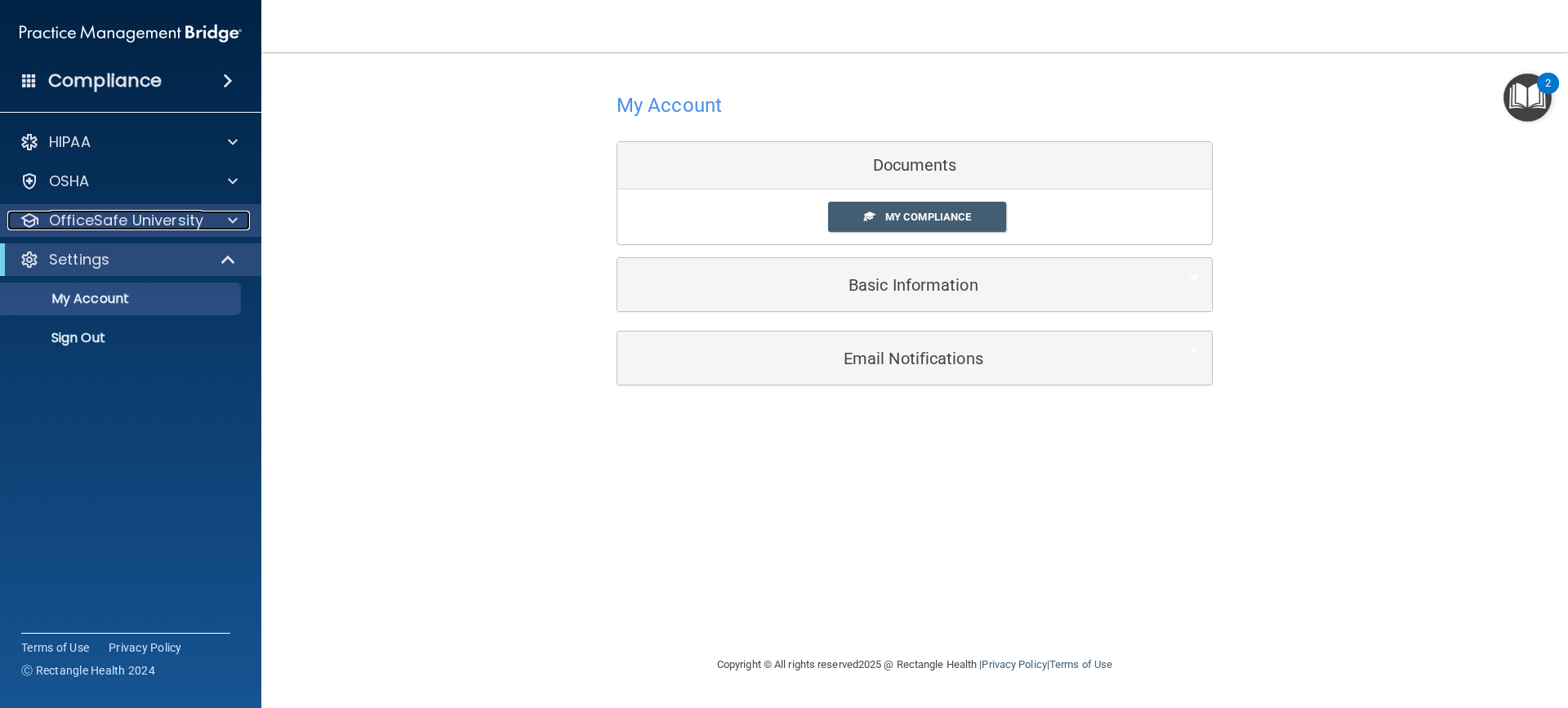
click at [232, 222] on span at bounding box center [233, 221] width 10 height 20
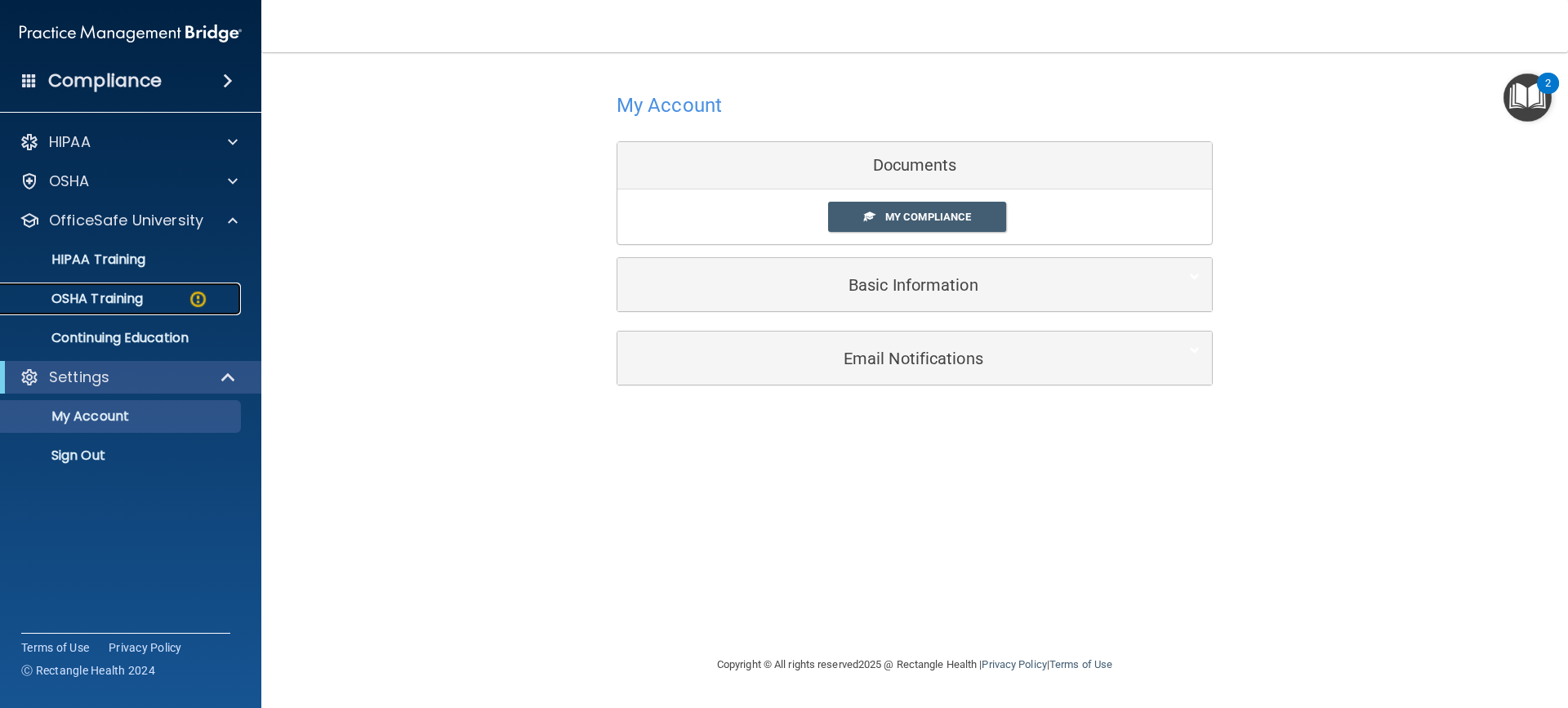
click at [121, 291] on p "OSHA Training" at bounding box center [77, 299] width 133 height 16
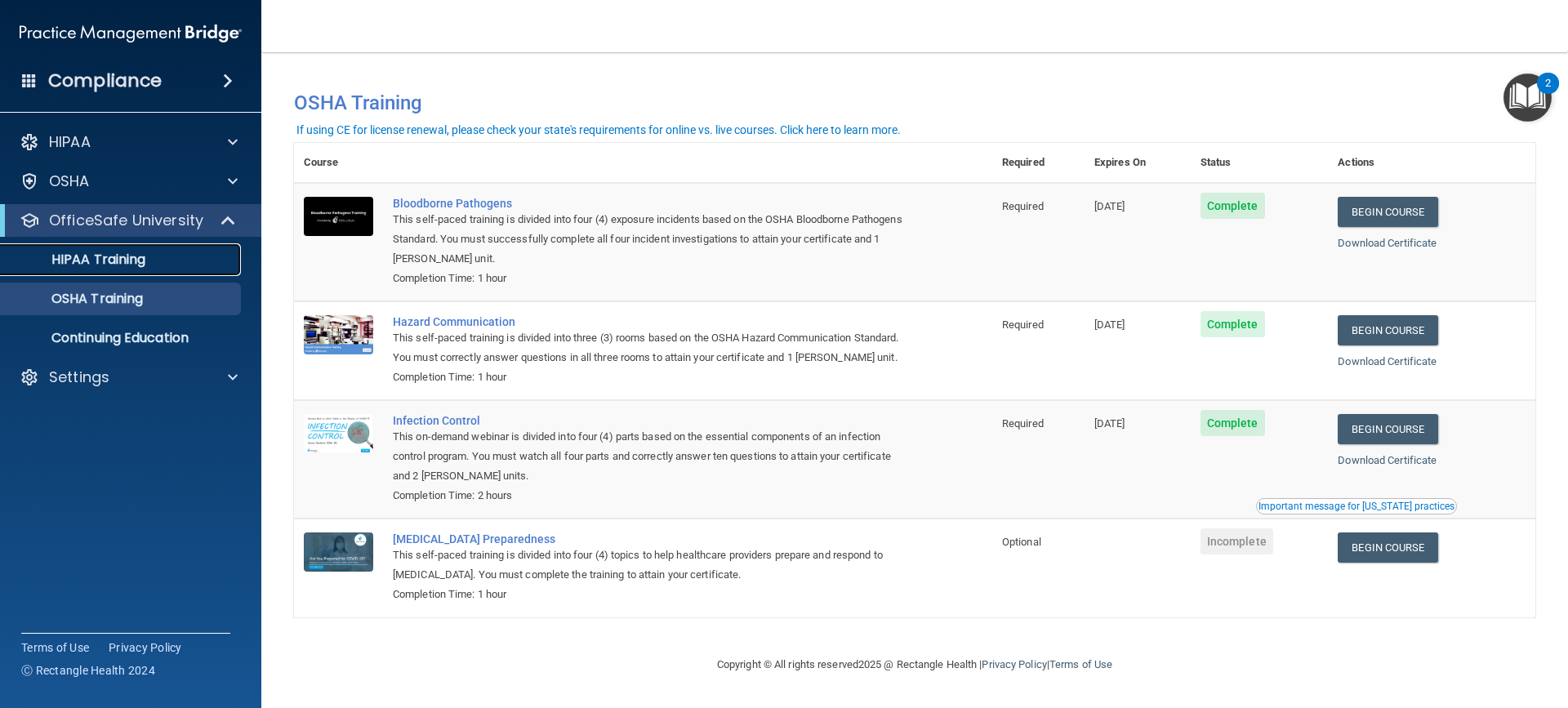
click at [170, 257] on div "HIPAA Training" at bounding box center [122, 260] width 223 height 16
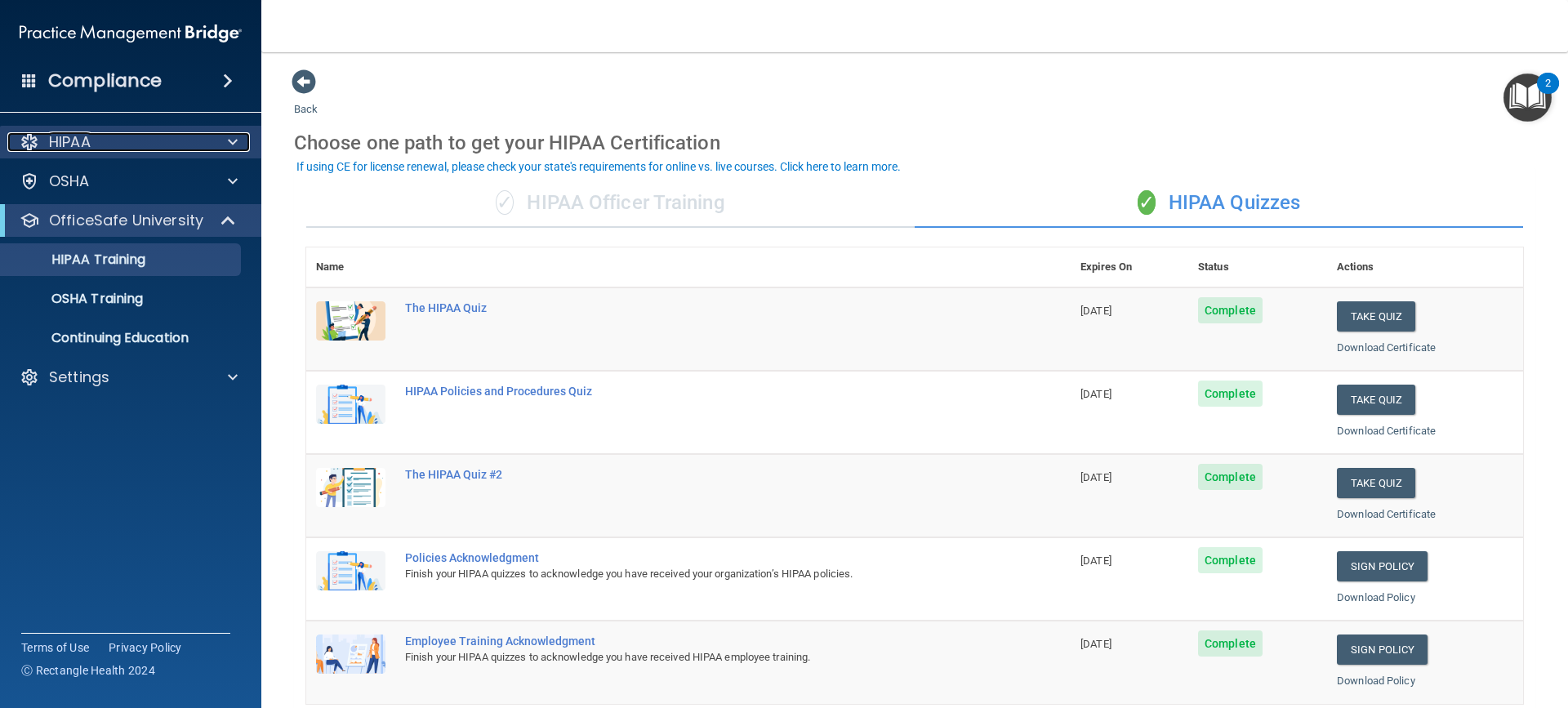
click at [226, 145] on div at bounding box center [230, 143] width 41 height 20
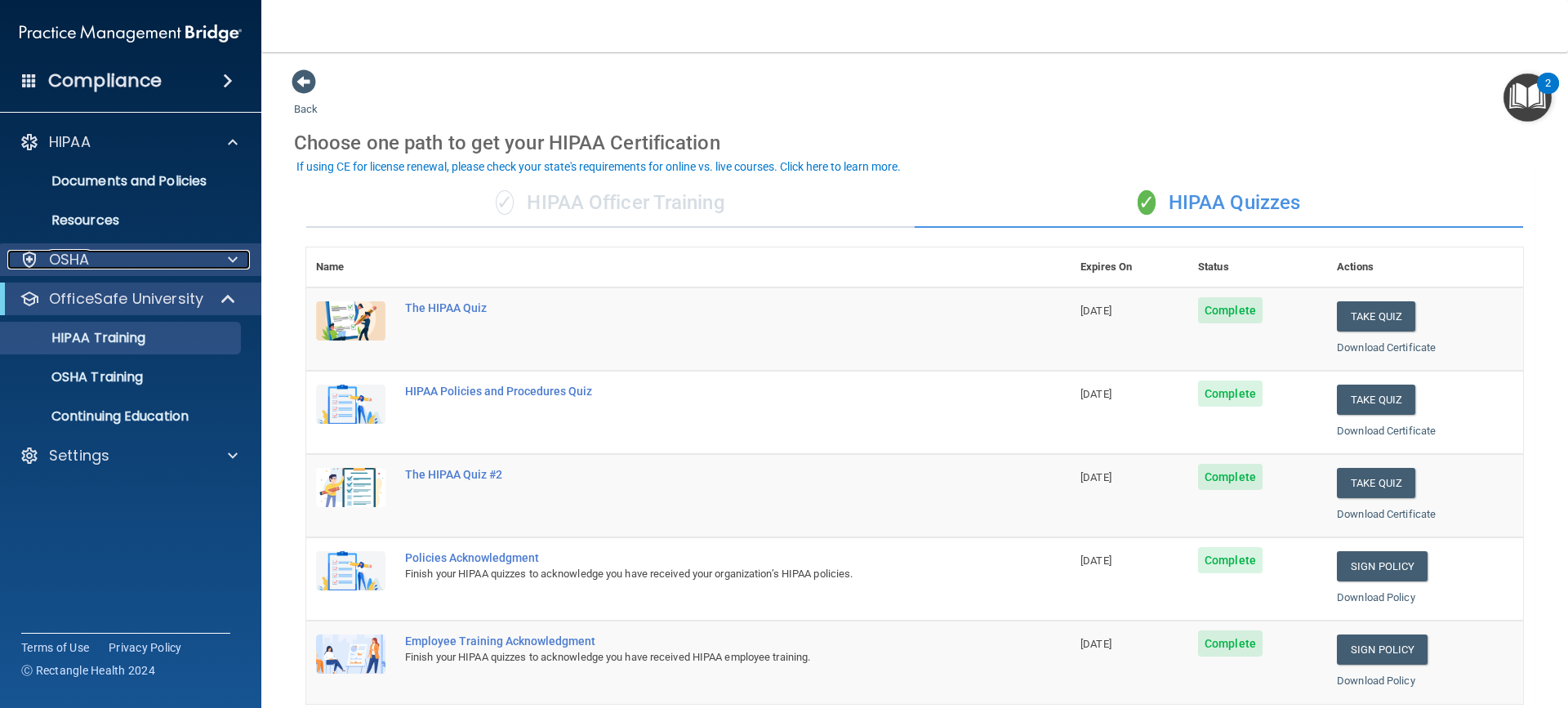
click at [239, 257] on div at bounding box center [230, 260] width 41 height 20
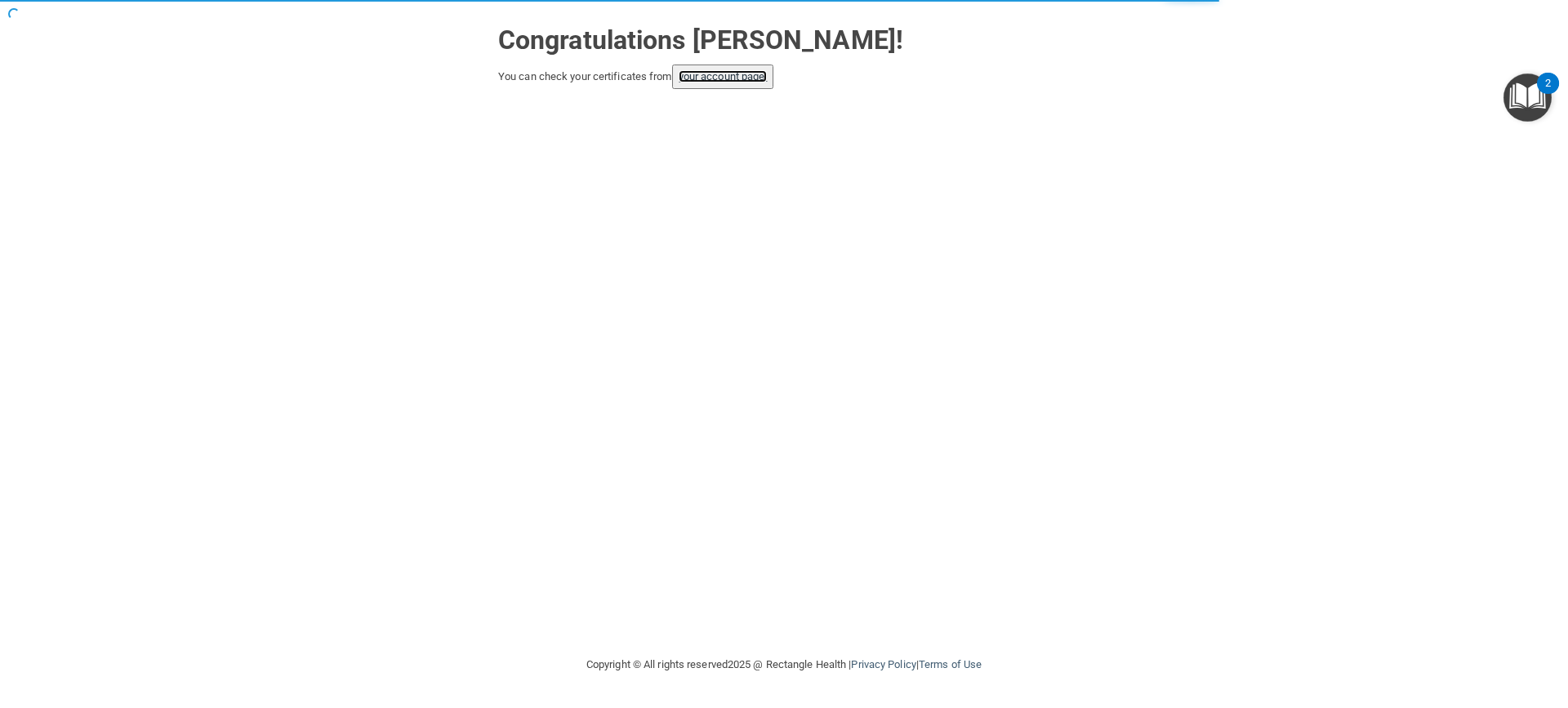
click at [757, 71] on link "your account page!" at bounding box center [723, 76] width 89 height 12
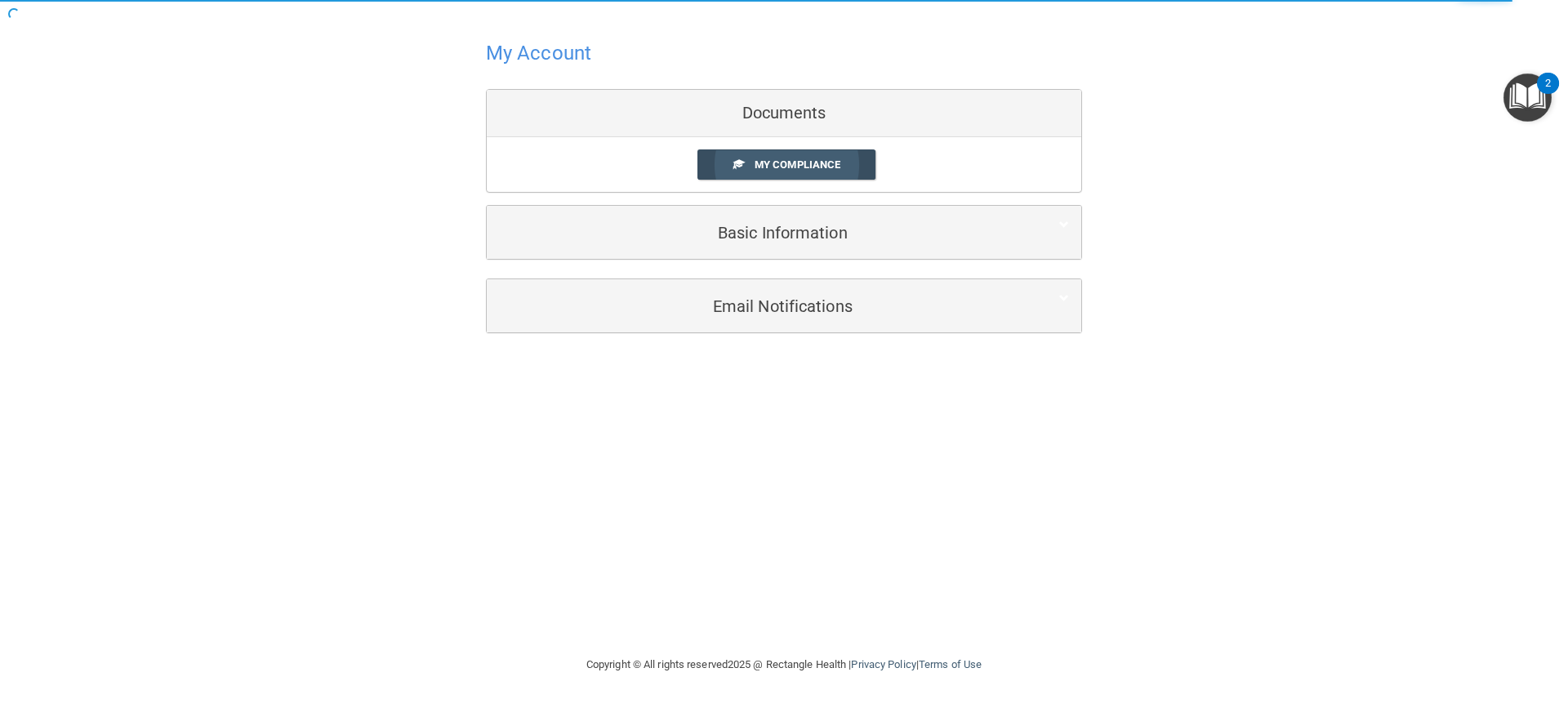
click at [780, 165] on span "My Compliance" at bounding box center [797, 165] width 86 height 12
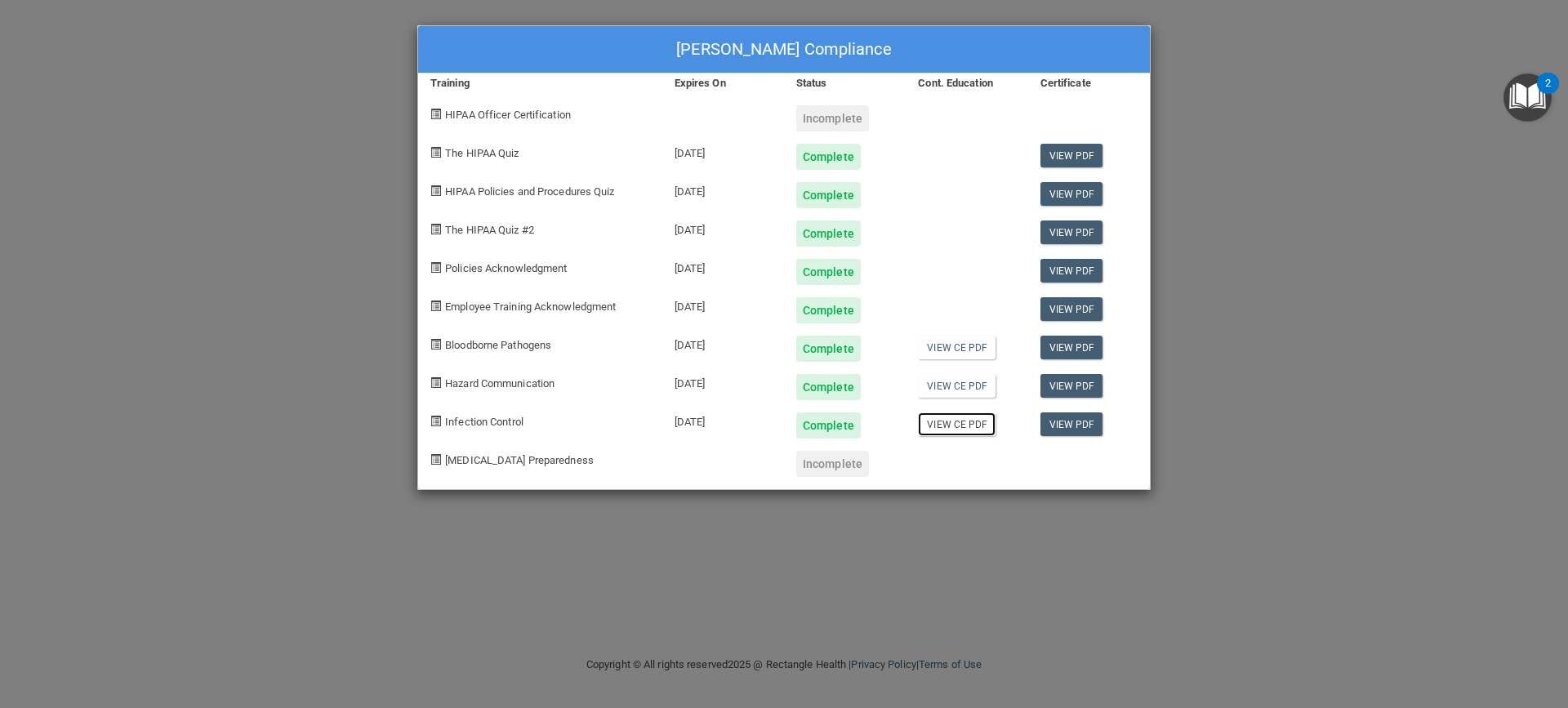
click at [969, 422] on link "View CE PDF" at bounding box center [956, 424] width 78 height 24
